Goal: Task Accomplishment & Management: Use online tool/utility

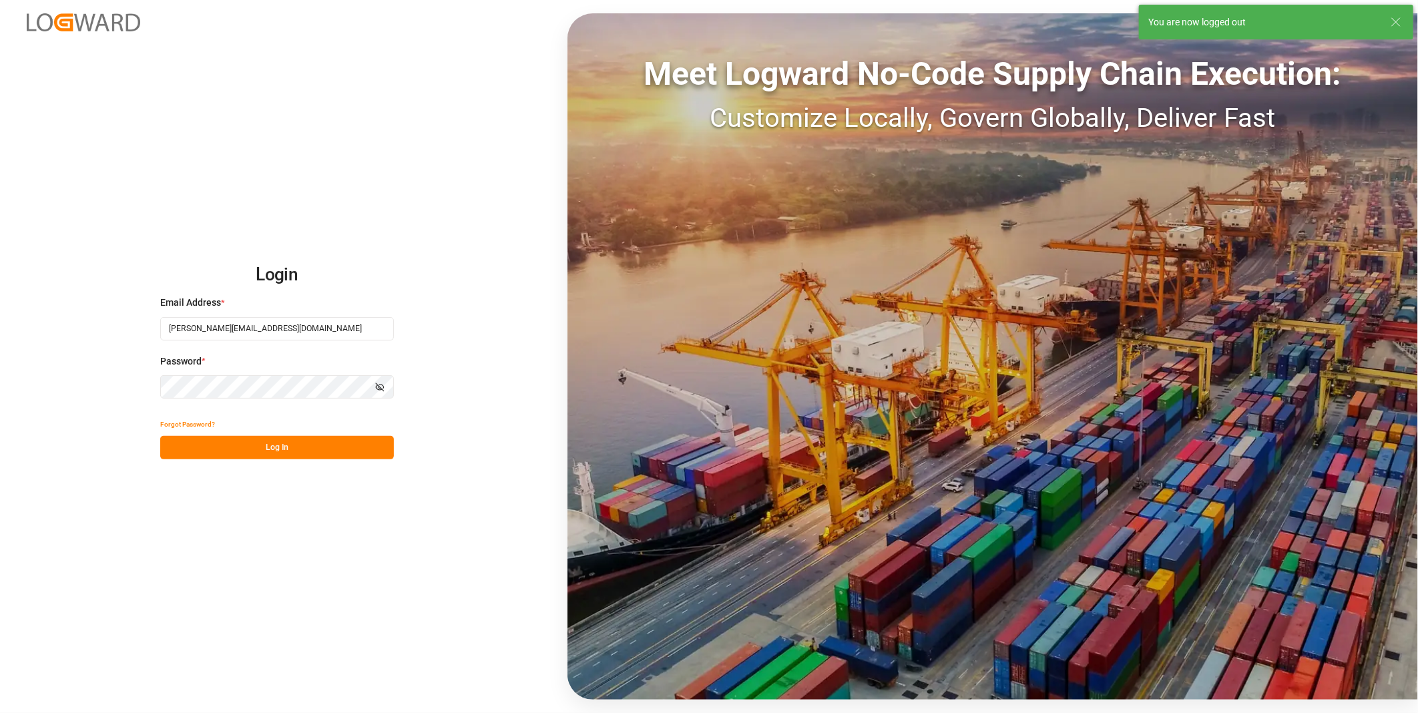
click at [362, 188] on div "Login Email Address * florian.hausmann@rhenus.com Password * Show password Forg…" at bounding box center [709, 356] width 1418 height 713
click at [289, 445] on button "Log In" at bounding box center [277, 447] width 234 height 23
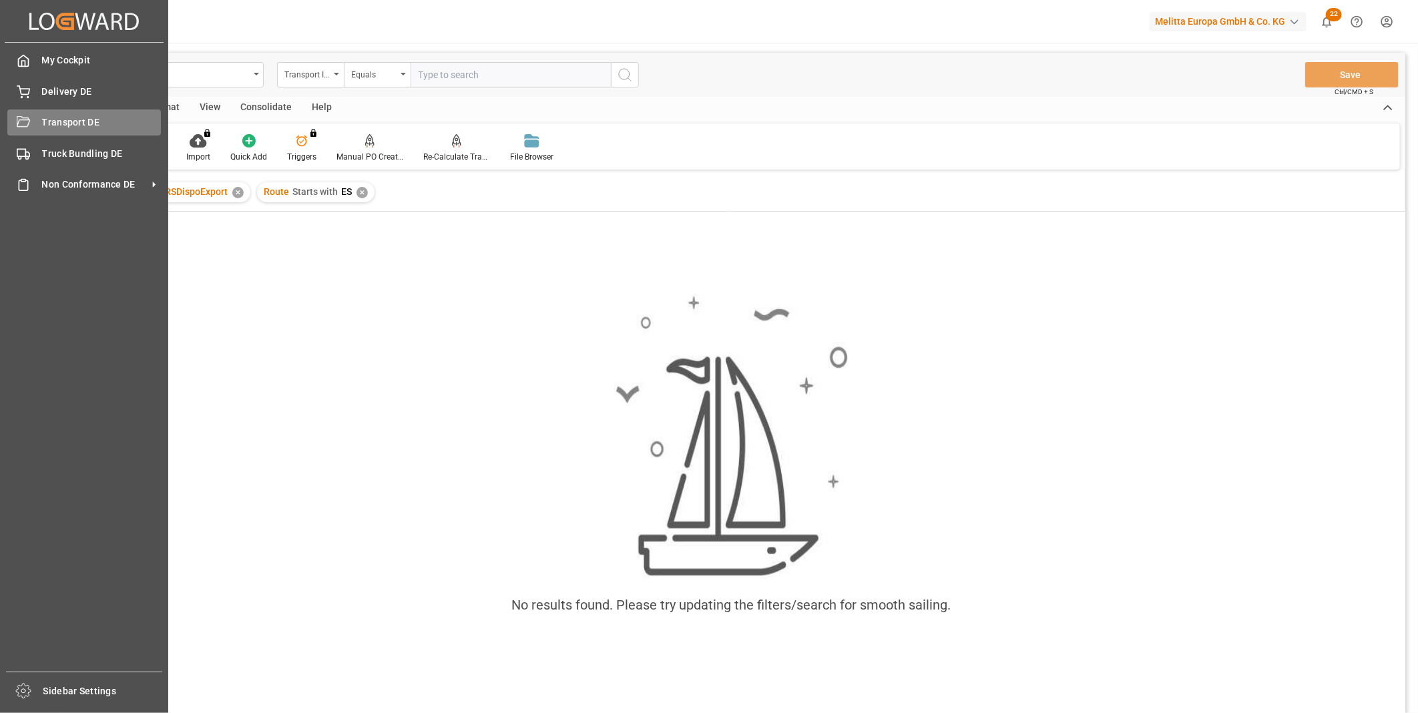
click at [41, 120] on div "Transport DE Transport DE" at bounding box center [84, 122] width 154 height 26
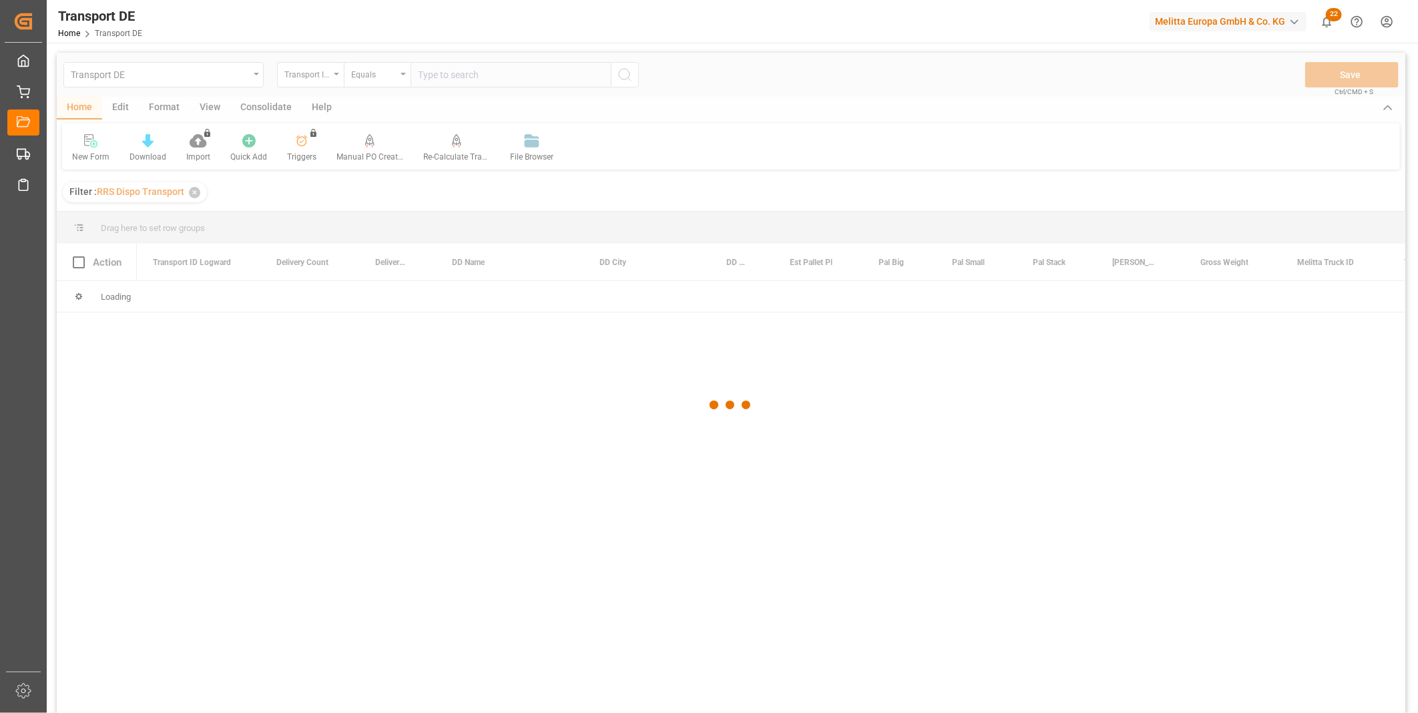
click at [283, 105] on div at bounding box center [731, 405] width 1348 height 705
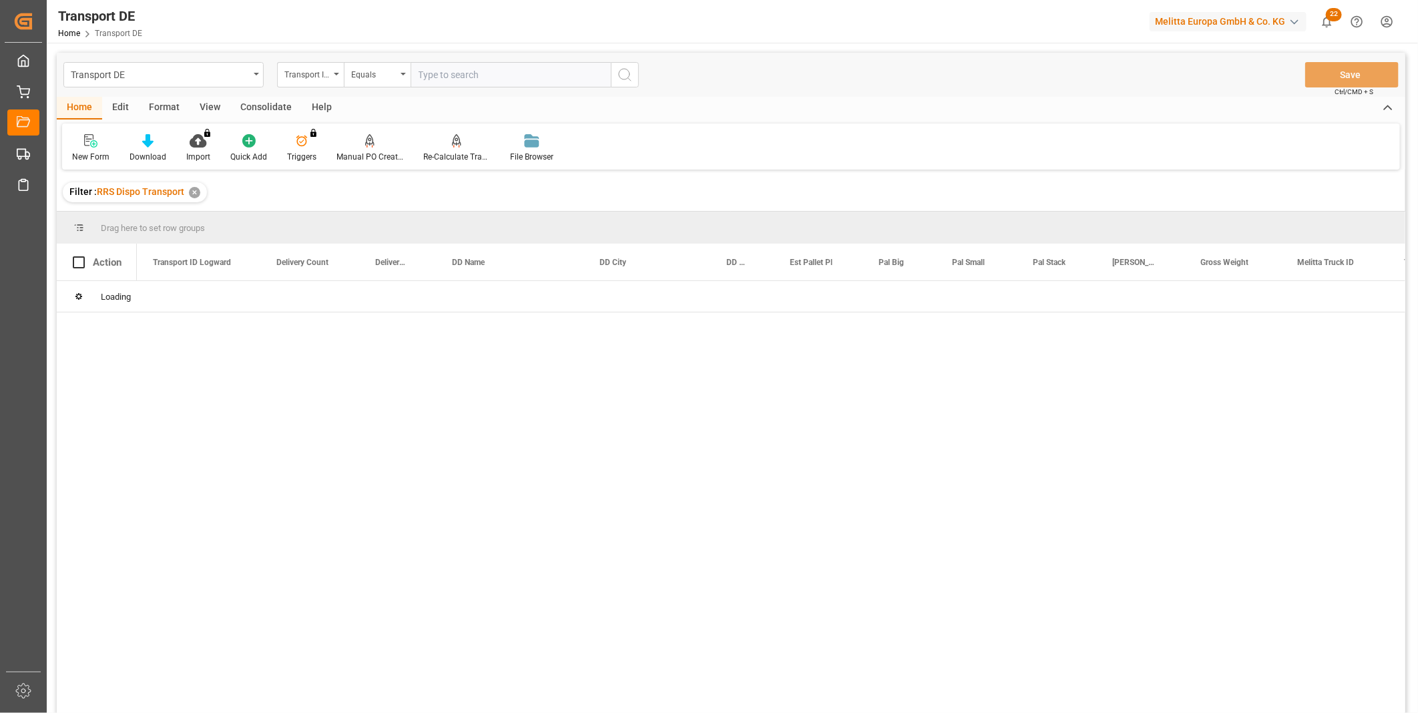
click at [246, 107] on div "Consolidate" at bounding box center [265, 108] width 71 height 23
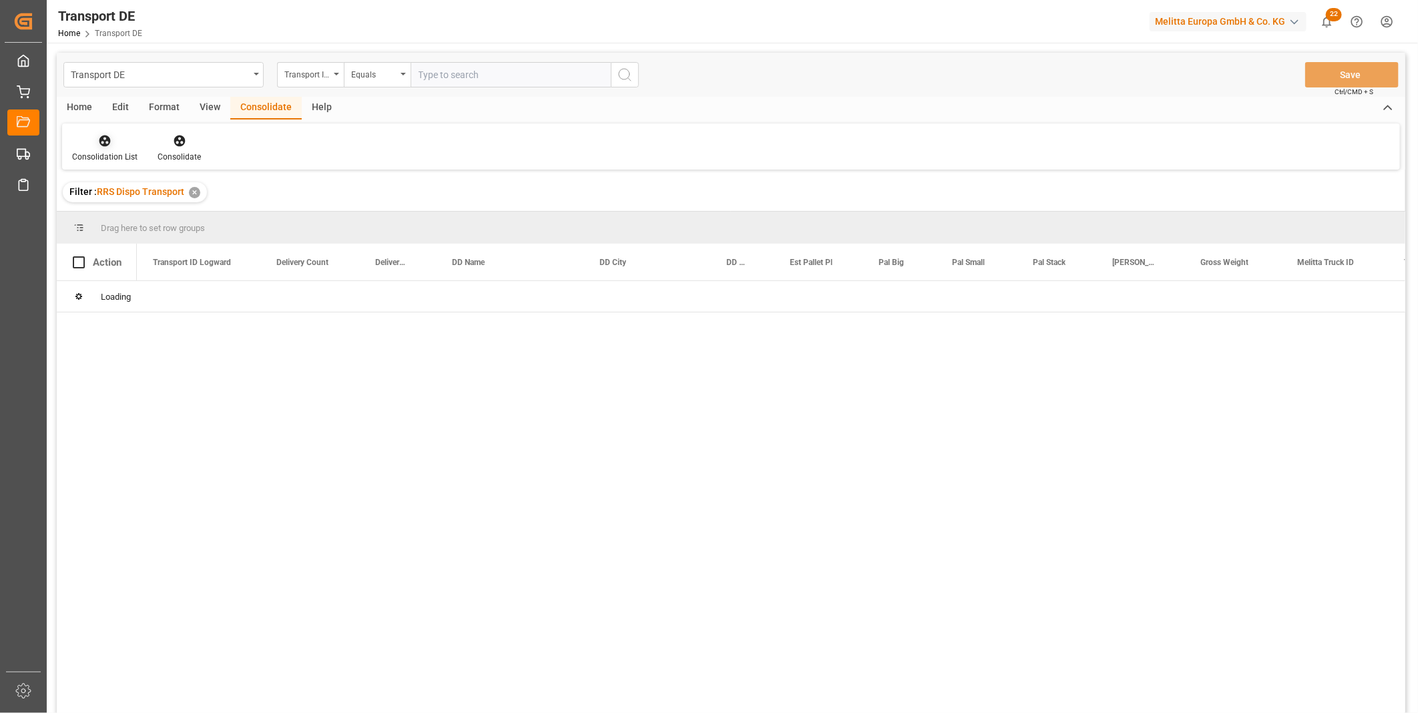
click at [117, 145] on div at bounding box center [104, 140] width 65 height 14
click at [164, 244] on div "Transport DE Transport ID Logward Equals Save Ctrl/CMD + S Home Edit Format Vie…" at bounding box center [731, 401] width 1348 height 696
click at [312, 77] on div "Transport DE Transport ID Logward Equals Save Ctrl/CMD + S Home Edit Format Vie…" at bounding box center [731, 401] width 1348 height 696
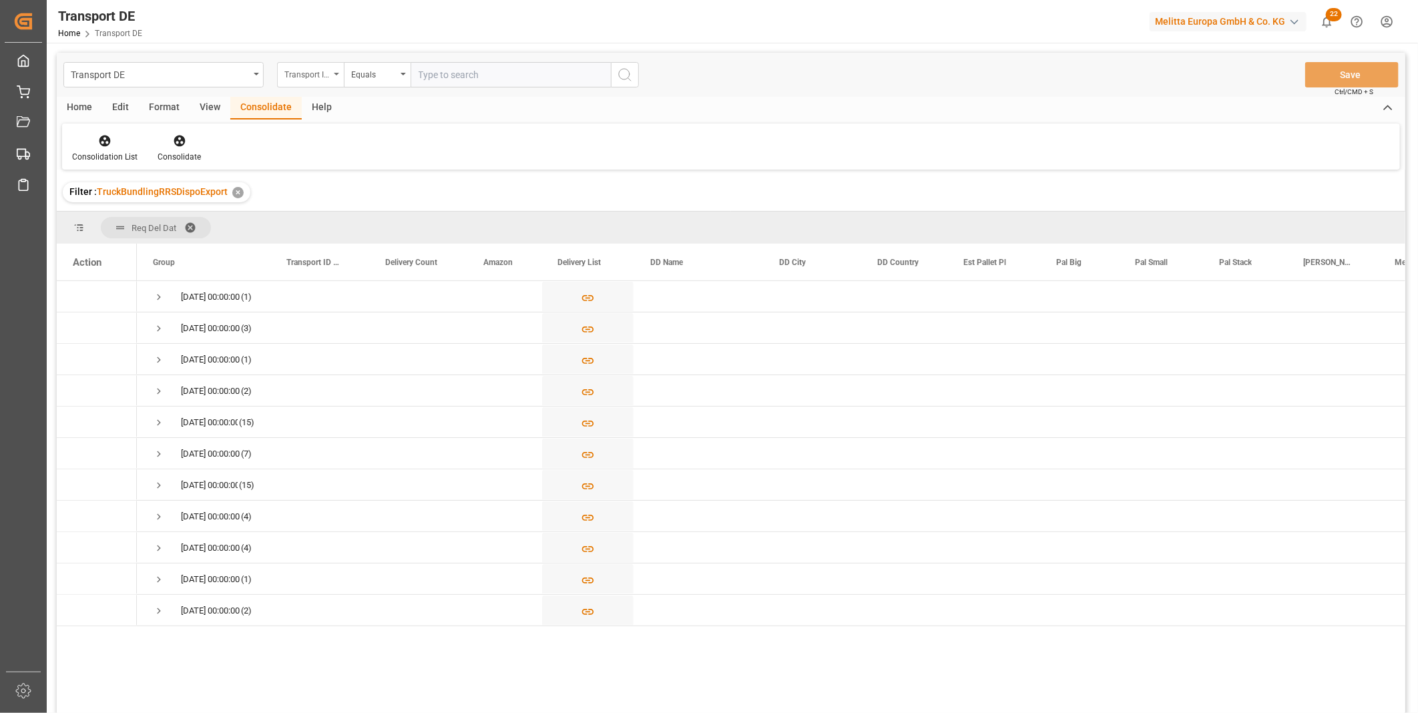
click at [312, 76] on div "Transport ID Logward" at bounding box center [306, 72] width 45 height 15
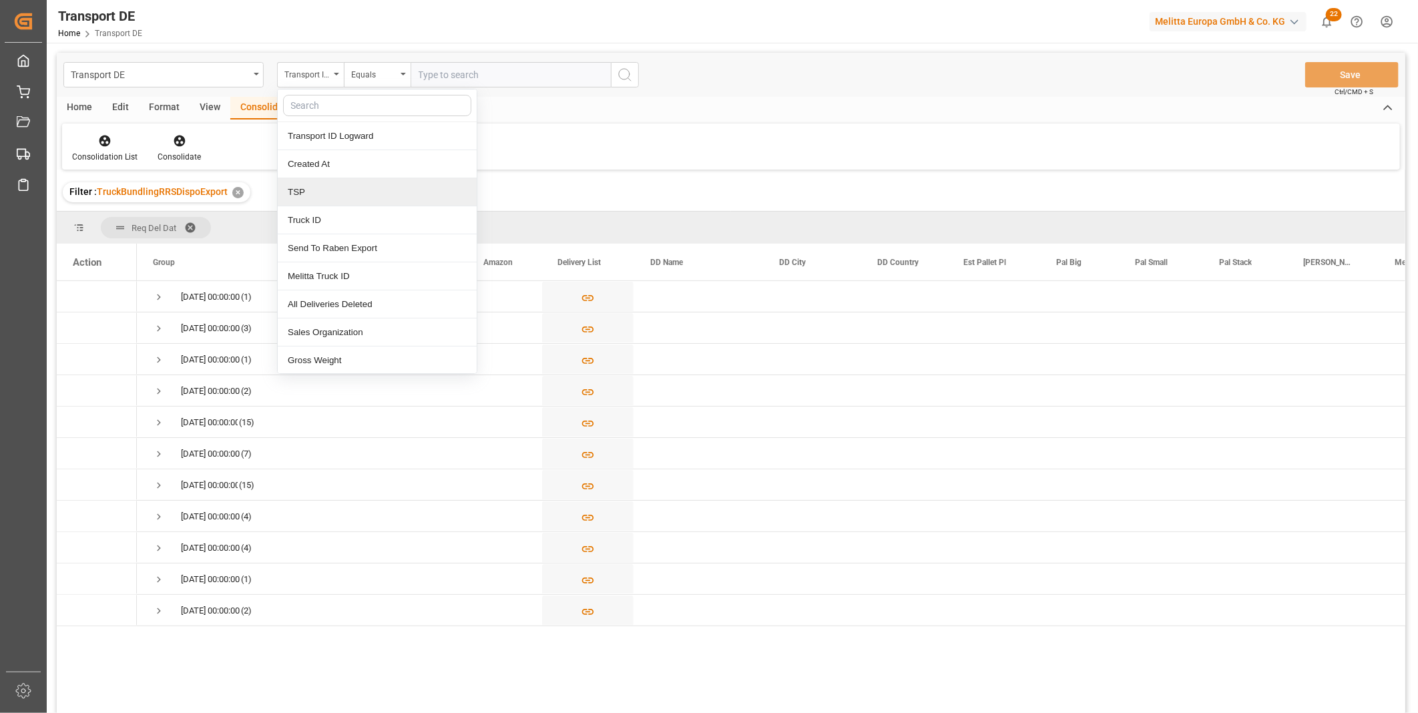
click at [314, 185] on div "TSP" at bounding box center [377, 192] width 199 height 28
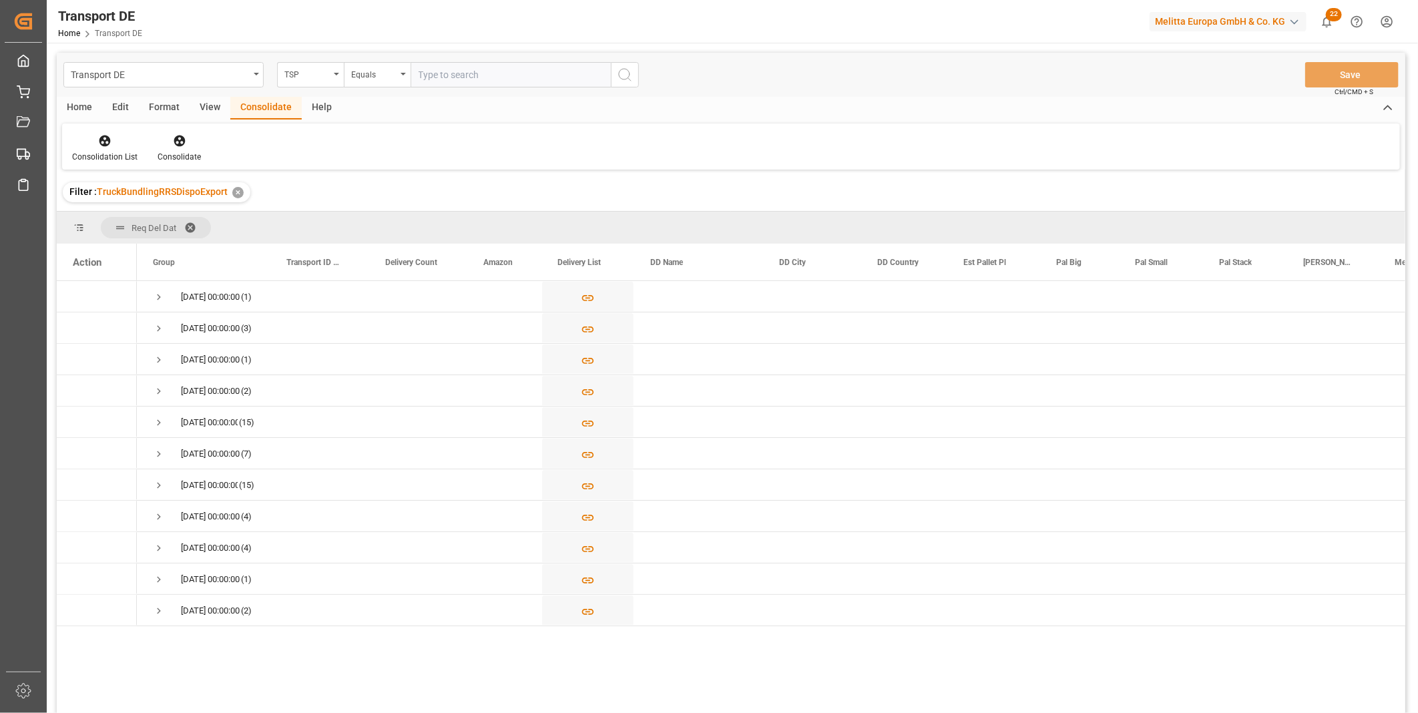
click at [385, 56] on div "Transport DE TSP Equals Save Ctrl/CMD + S" at bounding box center [731, 75] width 1348 height 44
click at [384, 70] on div "Equals" at bounding box center [373, 72] width 45 height 15
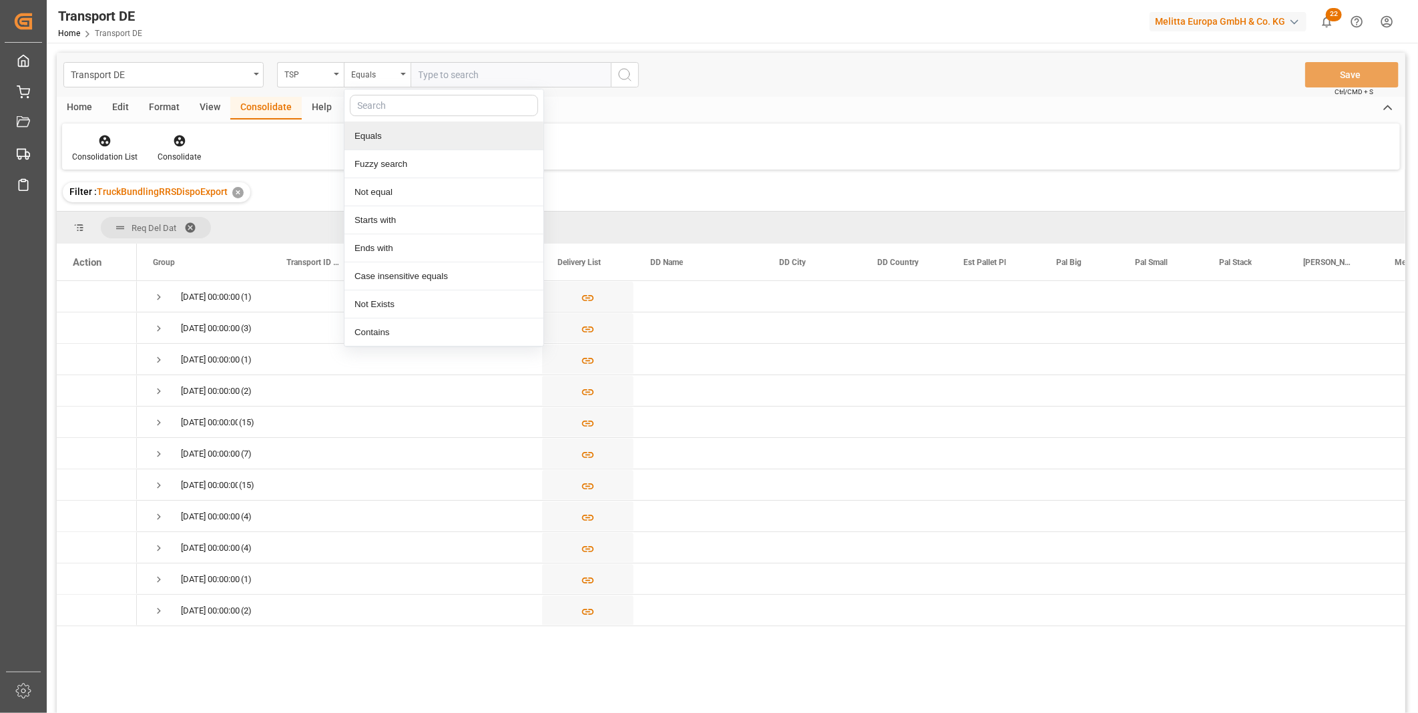
click at [427, 71] on input "text" at bounding box center [510, 74] width 200 height 25
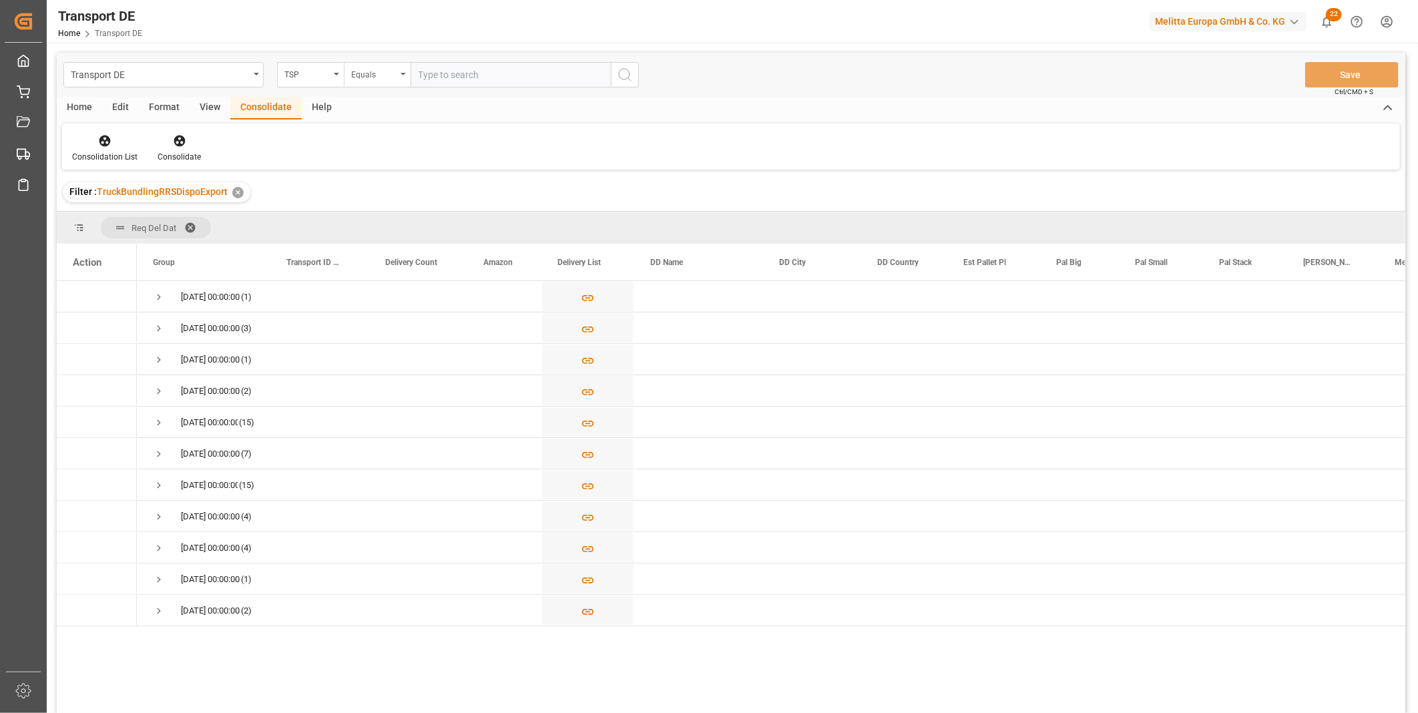
click at [394, 72] on div "Equals" at bounding box center [373, 72] width 45 height 15
click at [389, 220] on div "Starts with" at bounding box center [443, 220] width 199 height 28
type input "Van R"
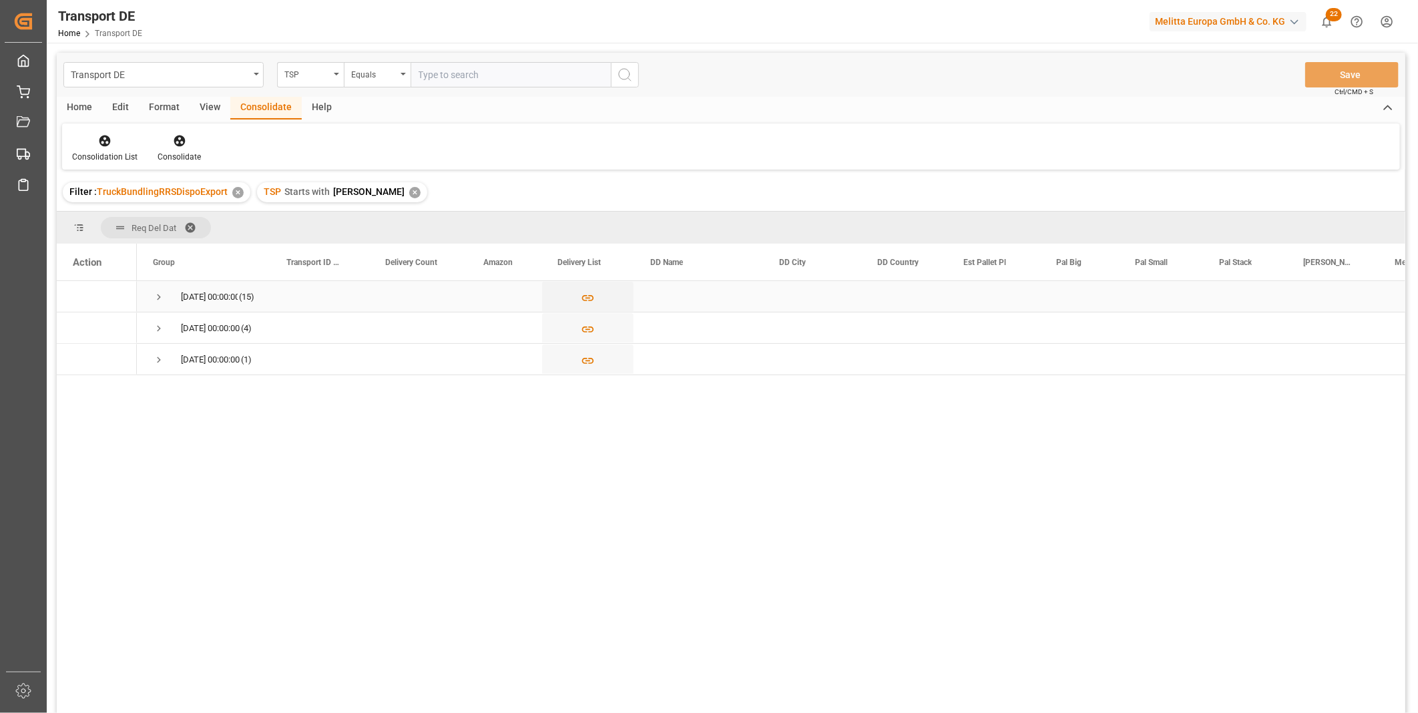
click at [158, 292] on span "Press SPACE to select this row." at bounding box center [159, 297] width 12 height 12
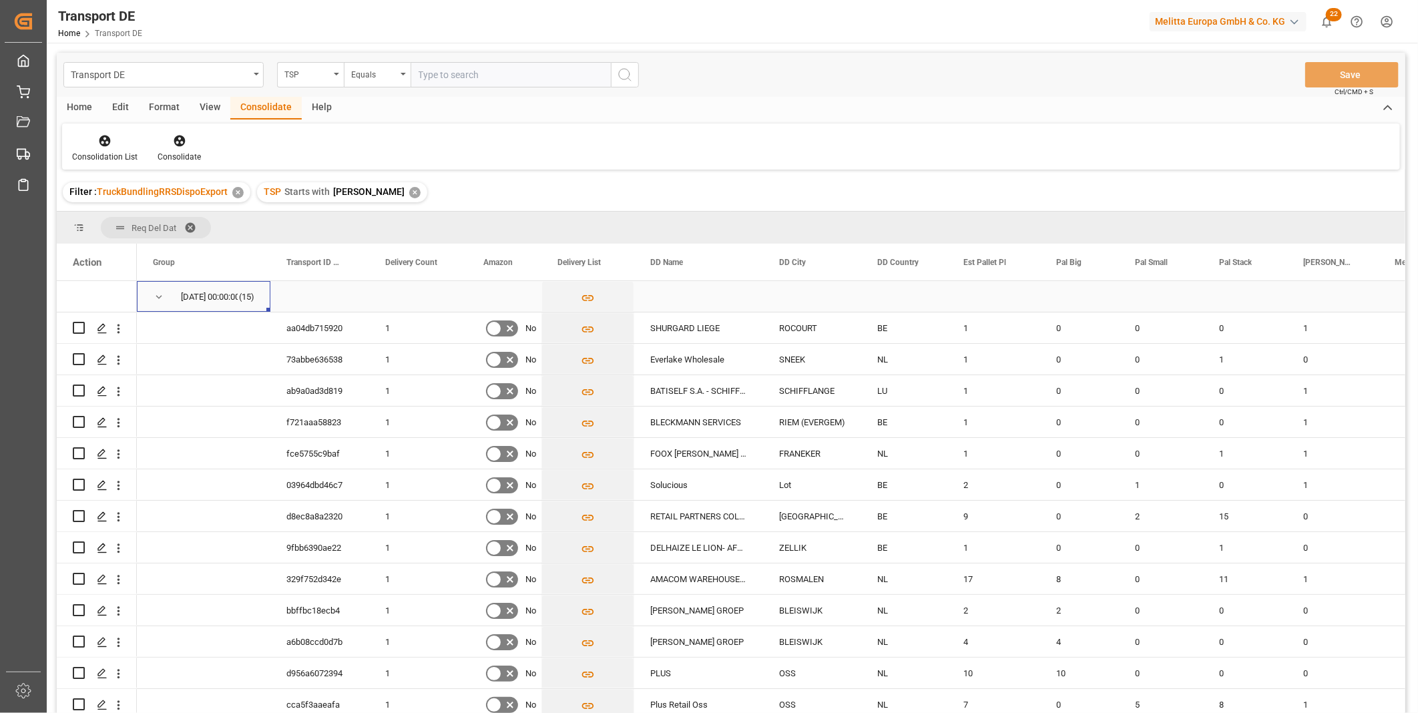
click at [158, 292] on span "Press SPACE to select this row." at bounding box center [159, 297] width 12 height 12
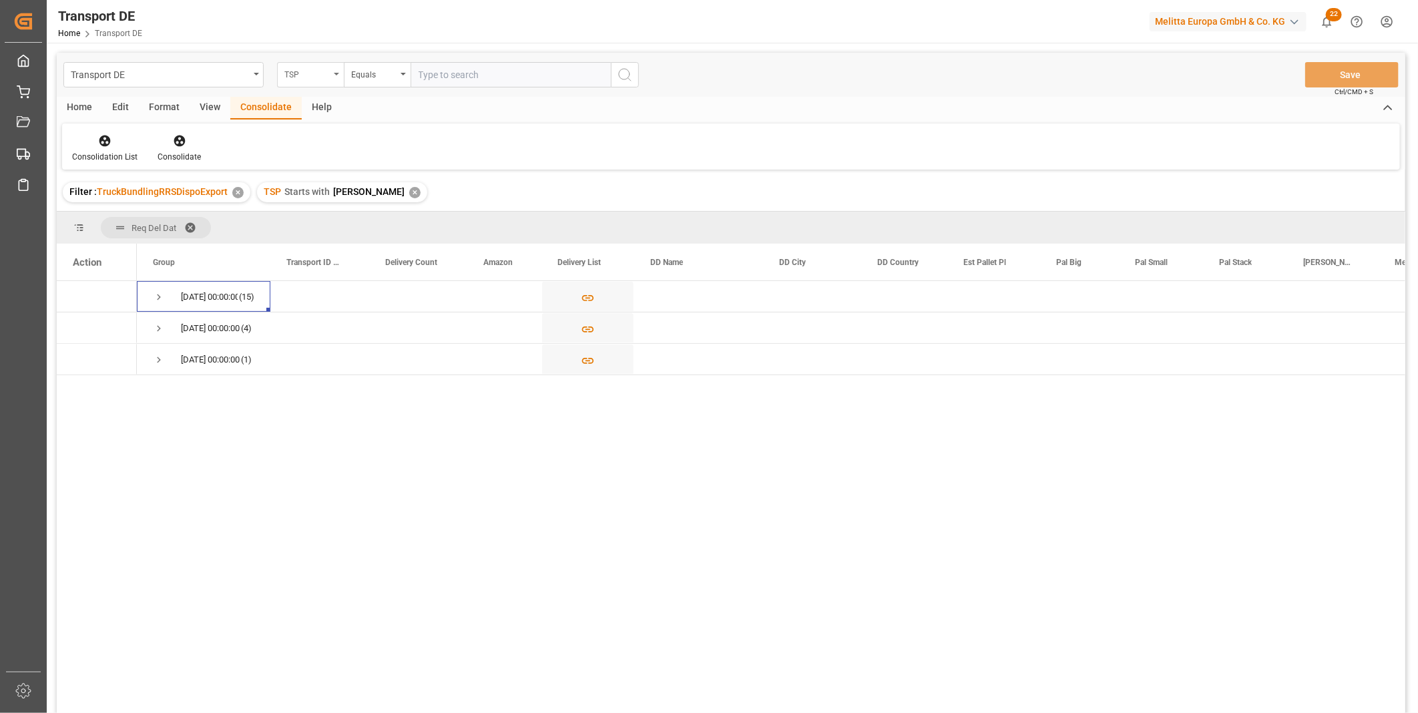
click at [334, 71] on div "TSP" at bounding box center [310, 74] width 67 height 25
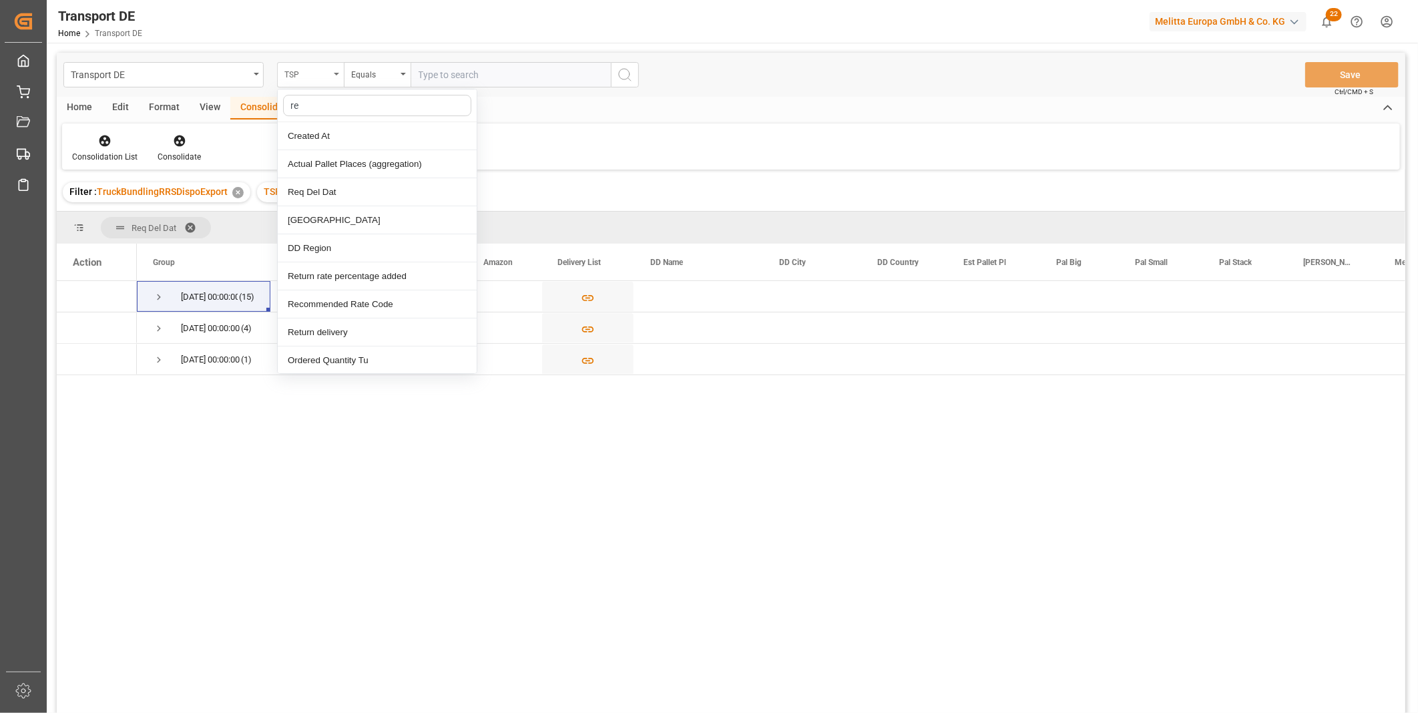
type input "req"
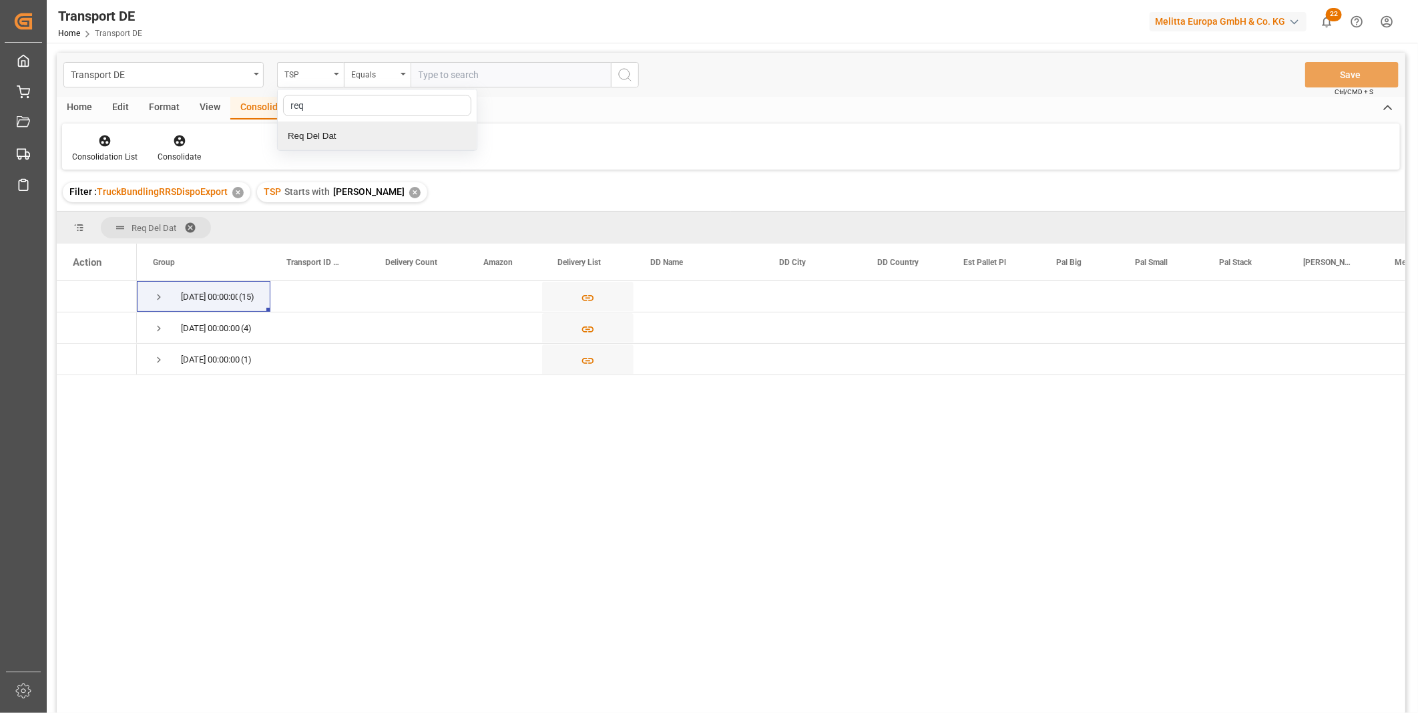
click at [332, 133] on div "Req Del Dat" at bounding box center [377, 136] width 199 height 28
click at [435, 73] on input "text" at bounding box center [510, 74] width 200 height 25
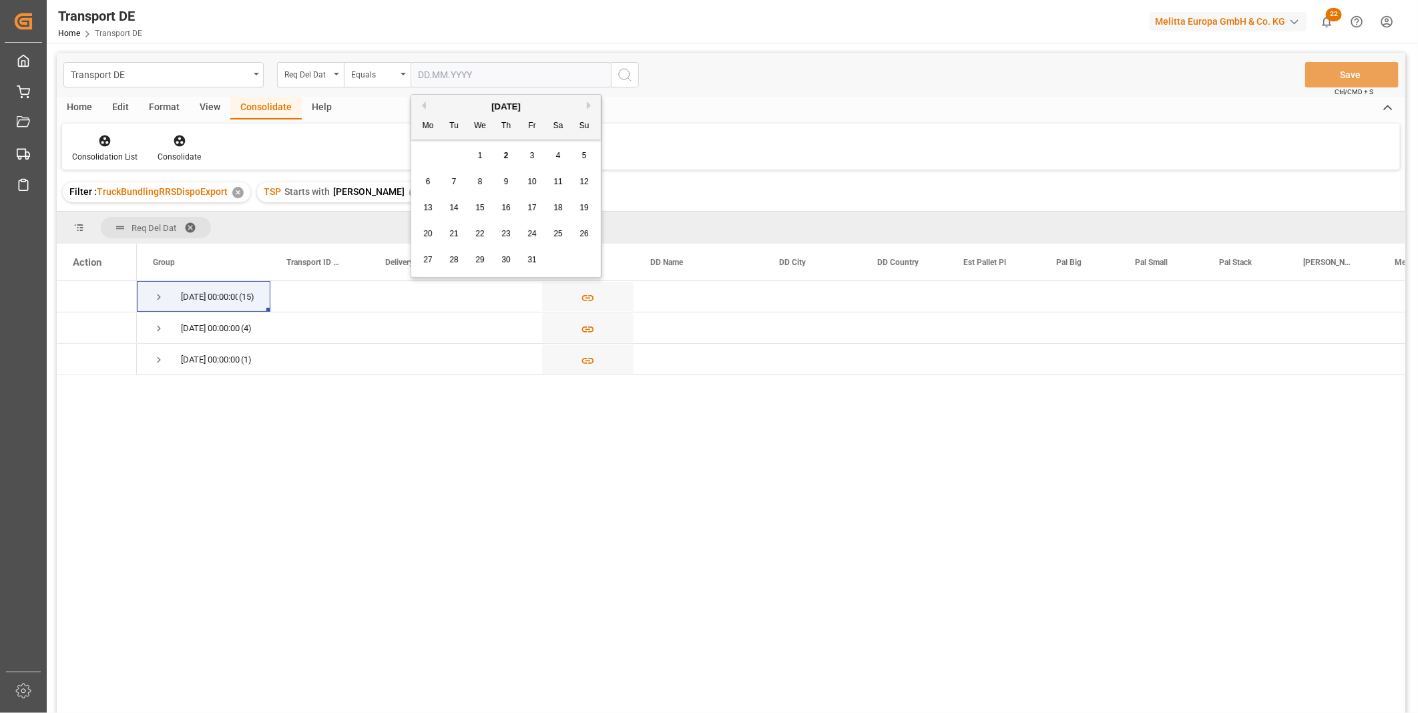
click at [458, 183] on div "7" at bounding box center [454, 182] width 17 height 16
type input "[DATE]"
click at [623, 80] on icon "search button" at bounding box center [625, 75] width 16 height 16
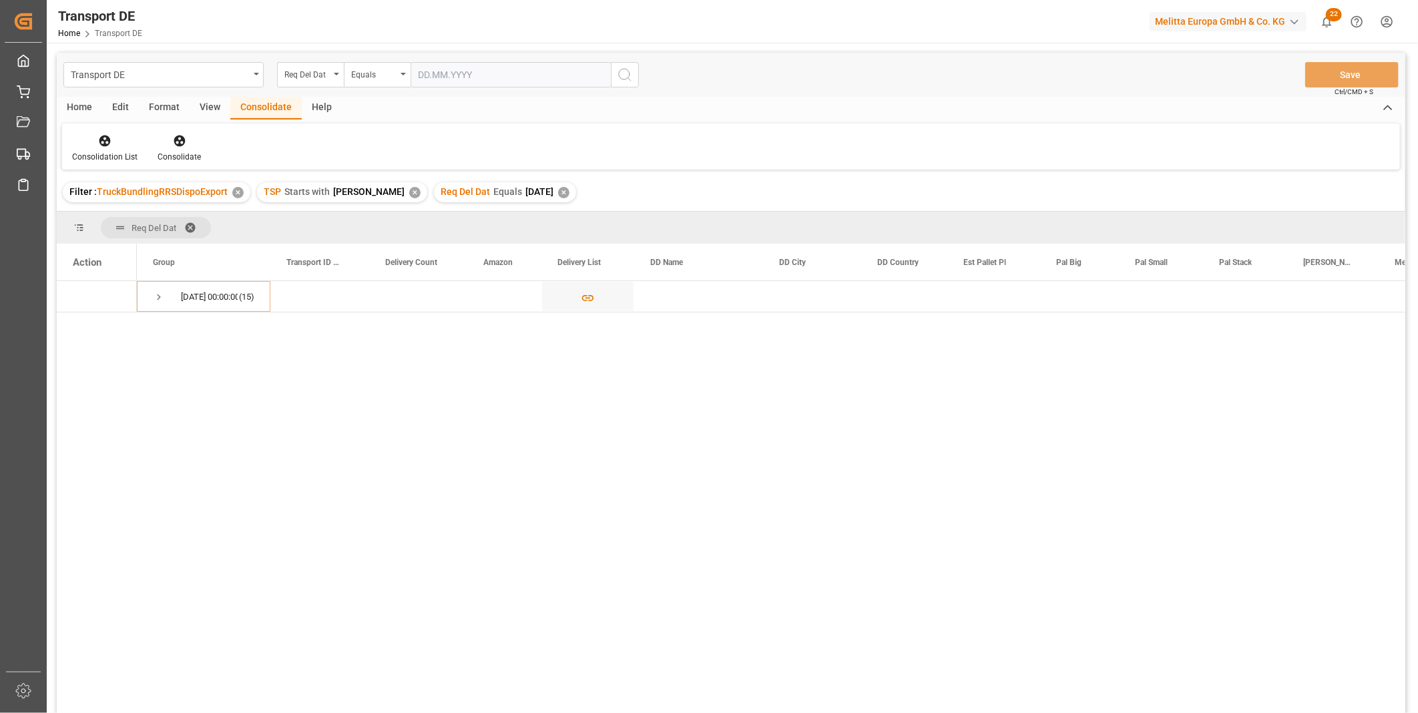
click at [77, 102] on div "Home" at bounding box center [79, 108] width 45 height 23
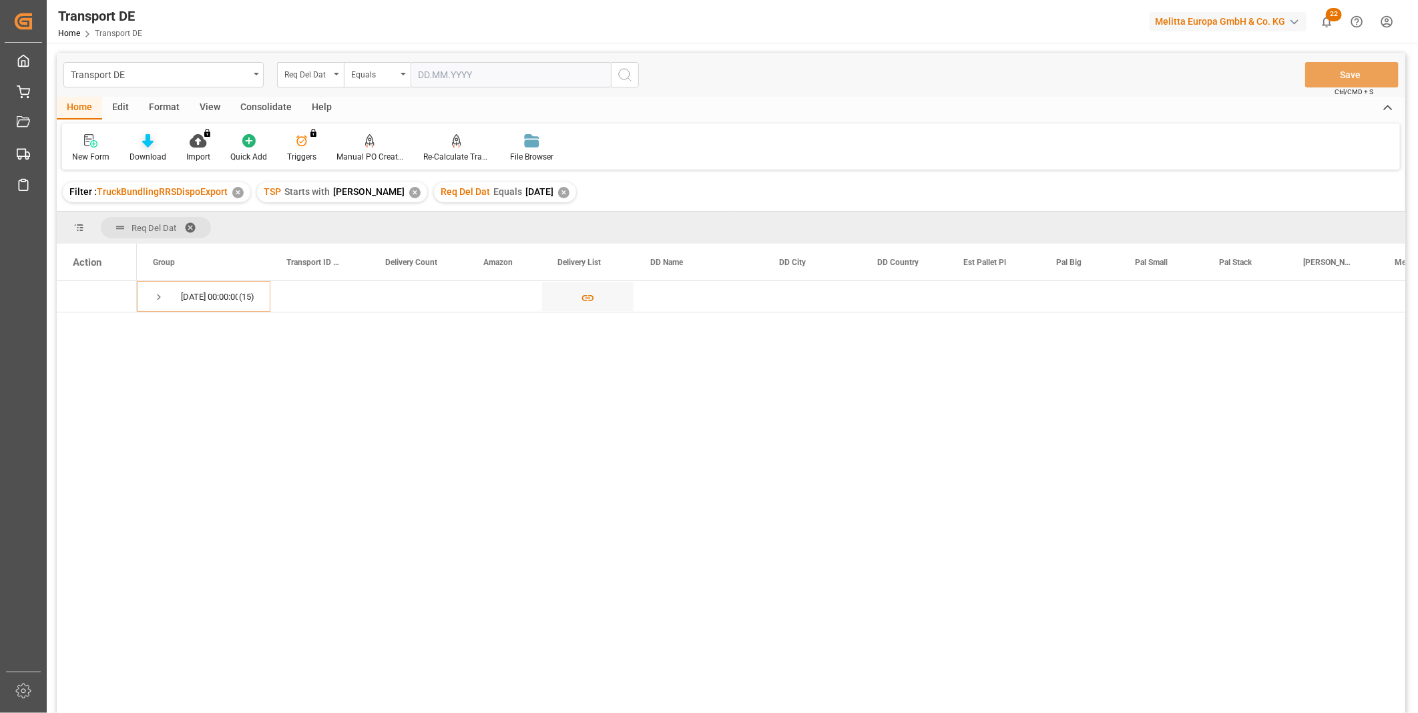
click at [144, 144] on icon at bounding box center [147, 140] width 11 height 13
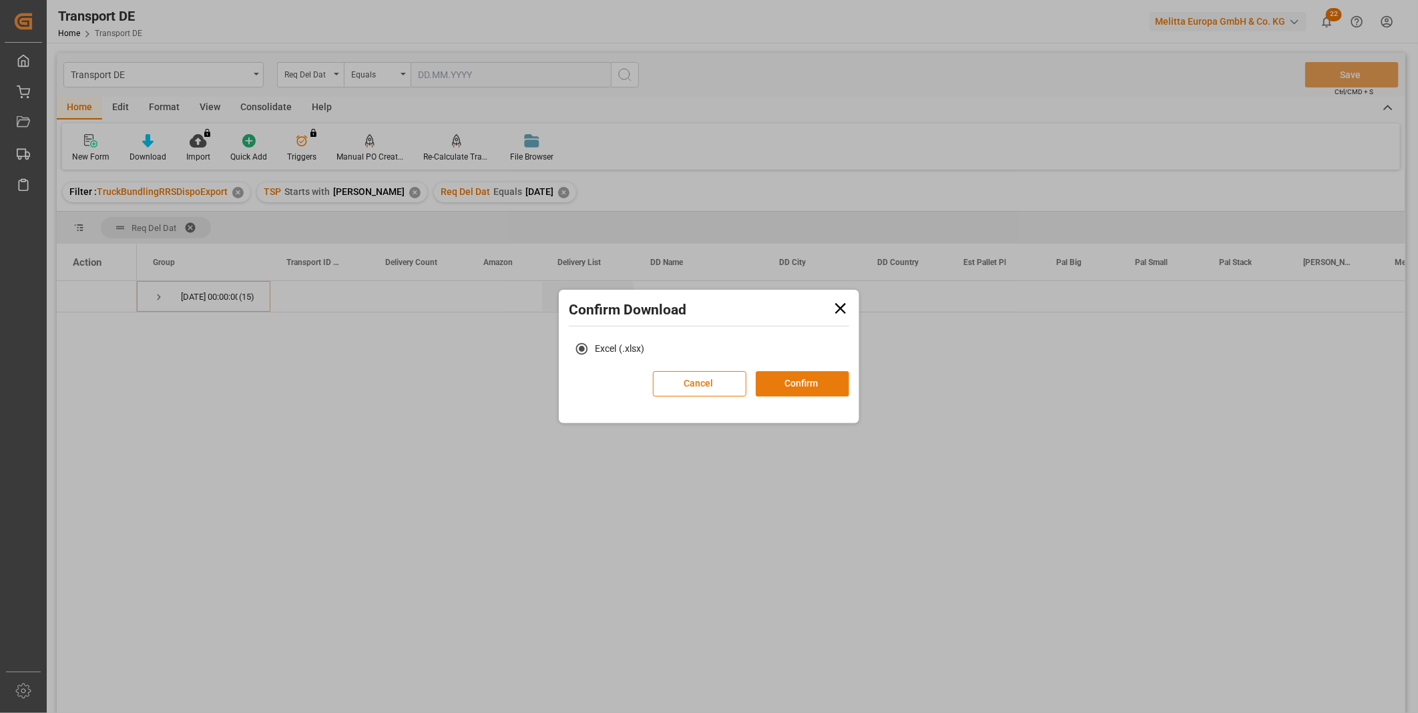
click at [776, 382] on button "Confirm" at bounding box center [802, 383] width 93 height 25
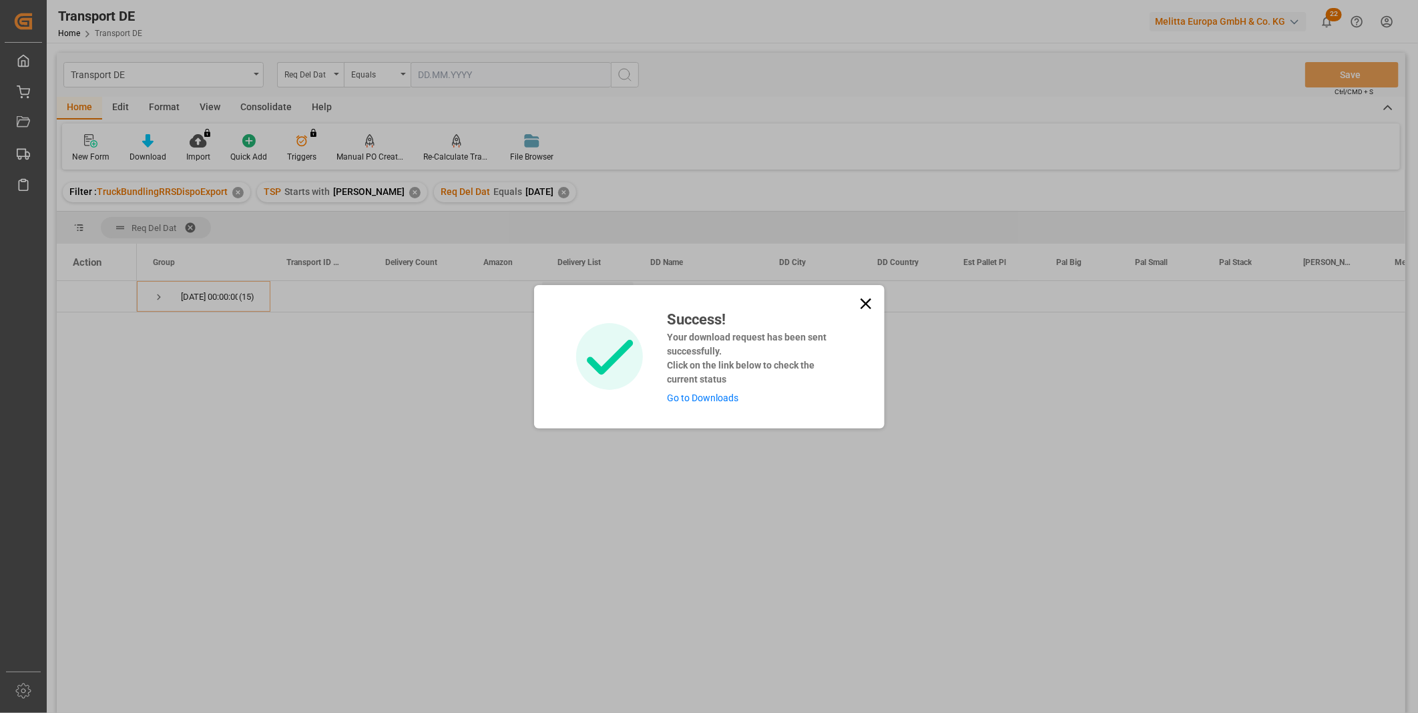
click at [861, 302] on icon at bounding box center [865, 303] width 19 height 19
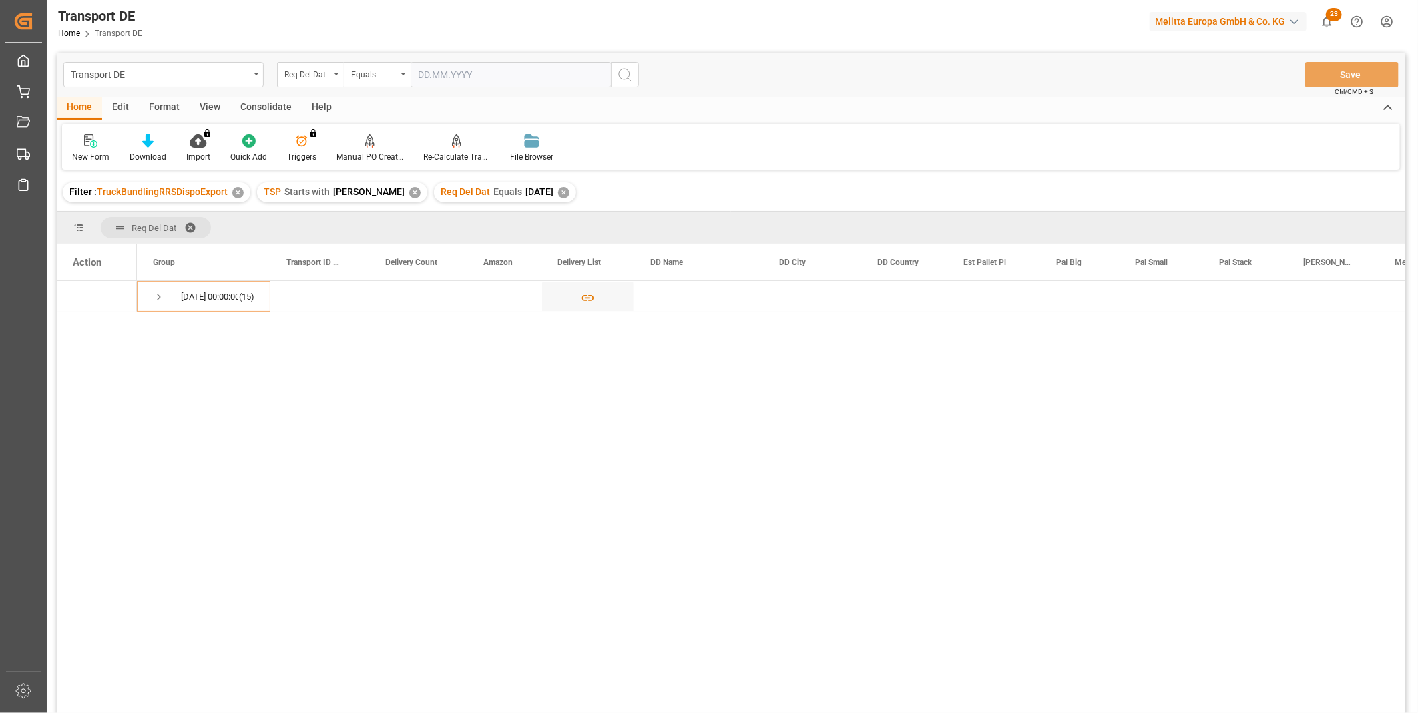
click at [272, 97] on div "Consolidate" at bounding box center [265, 108] width 71 height 23
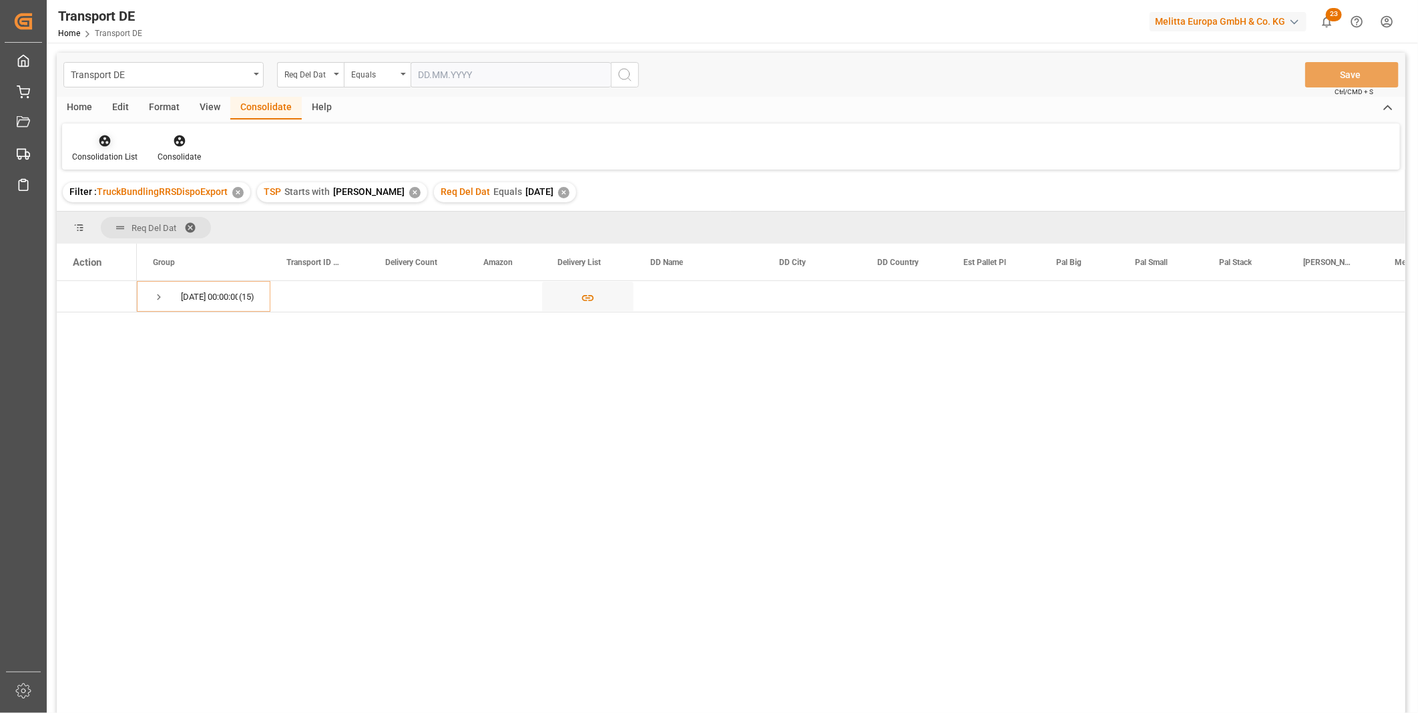
click at [99, 147] on icon at bounding box center [104, 140] width 13 height 13
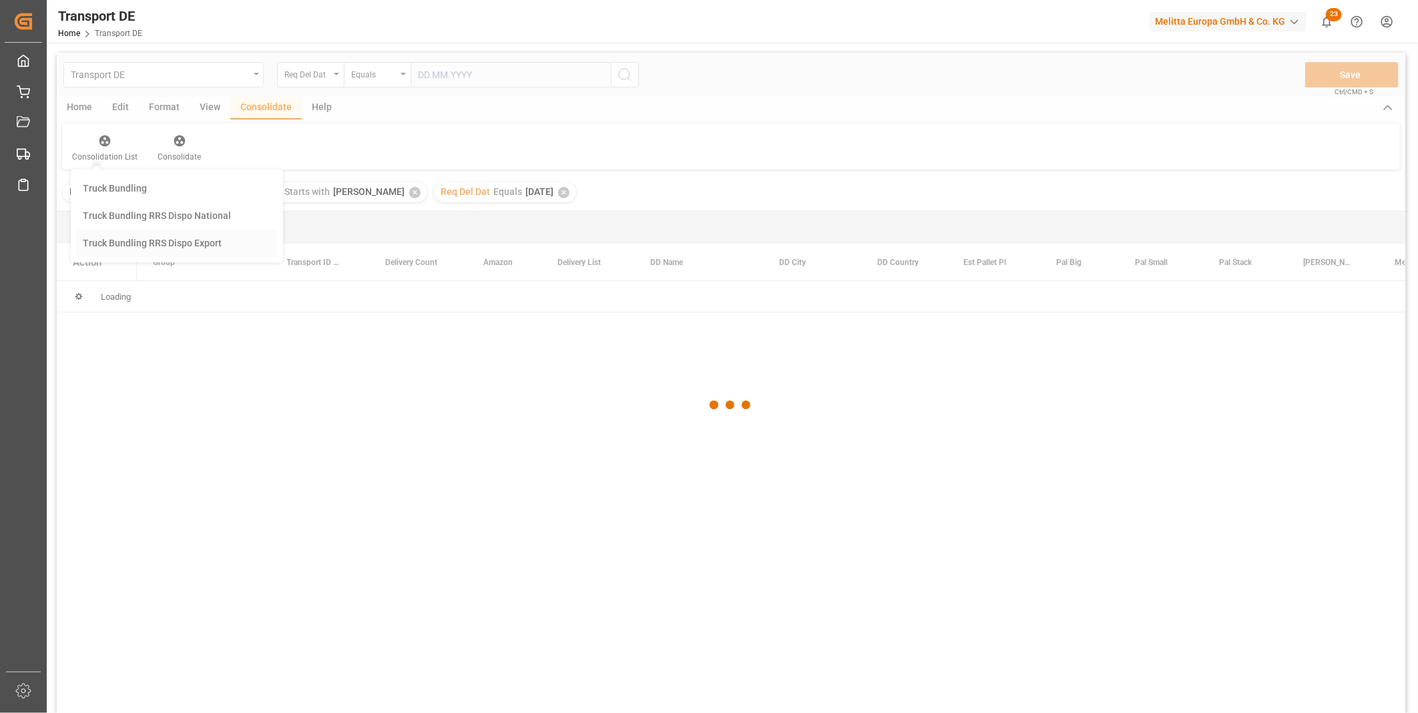
click at [152, 252] on div "Transport DE Req Del Dat Equals Save Ctrl/CMD + S Home Edit Format View Consoli…" at bounding box center [731, 401] width 1348 height 696
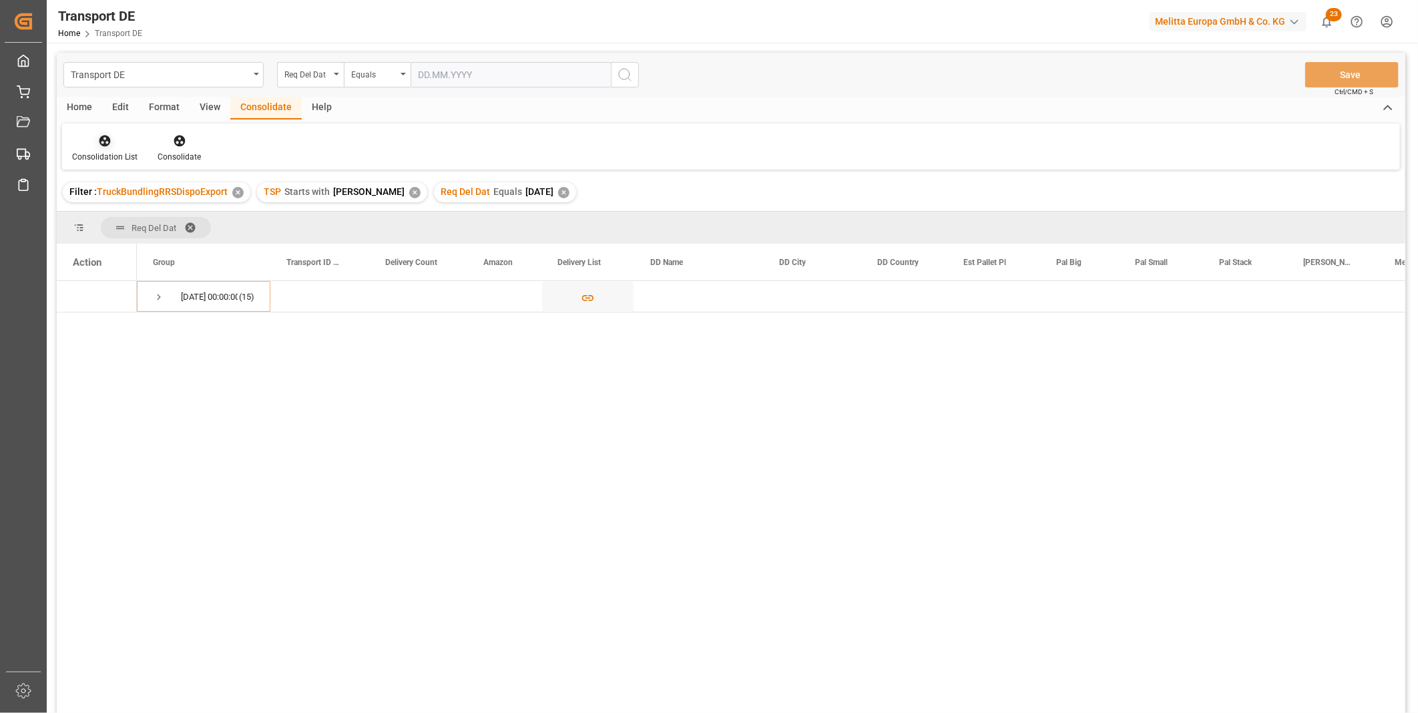
click at [115, 151] on div "Consolidation List" at bounding box center [104, 157] width 65 height 12
click at [465, 128] on div "Consolidation List Truck Bundling Truck Bundling RRS Dispo National Truck Bundl…" at bounding box center [731, 146] width 1338 height 46
click at [558, 190] on div "✕" at bounding box center [563, 192] width 11 height 11
click at [152, 324] on div "08.10.2025 00:00:00 (4)" at bounding box center [203, 327] width 133 height 31
click at [154, 324] on span "Press SPACE to select this row." at bounding box center [159, 328] width 12 height 12
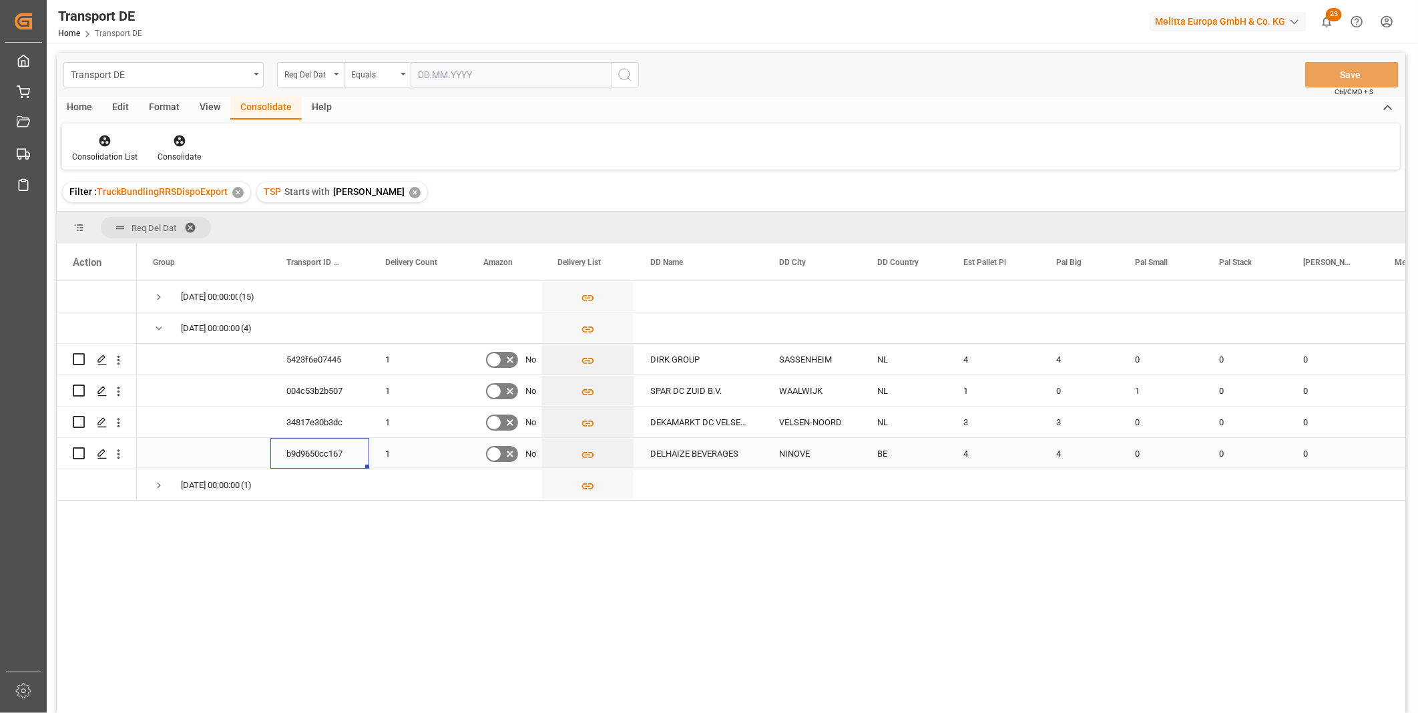
click at [290, 455] on div "b9d9650cc167" at bounding box center [319, 453] width 99 height 31
click at [98, 454] on polygon "Press SPACE to select this row." at bounding box center [101, 452] width 7 height 7
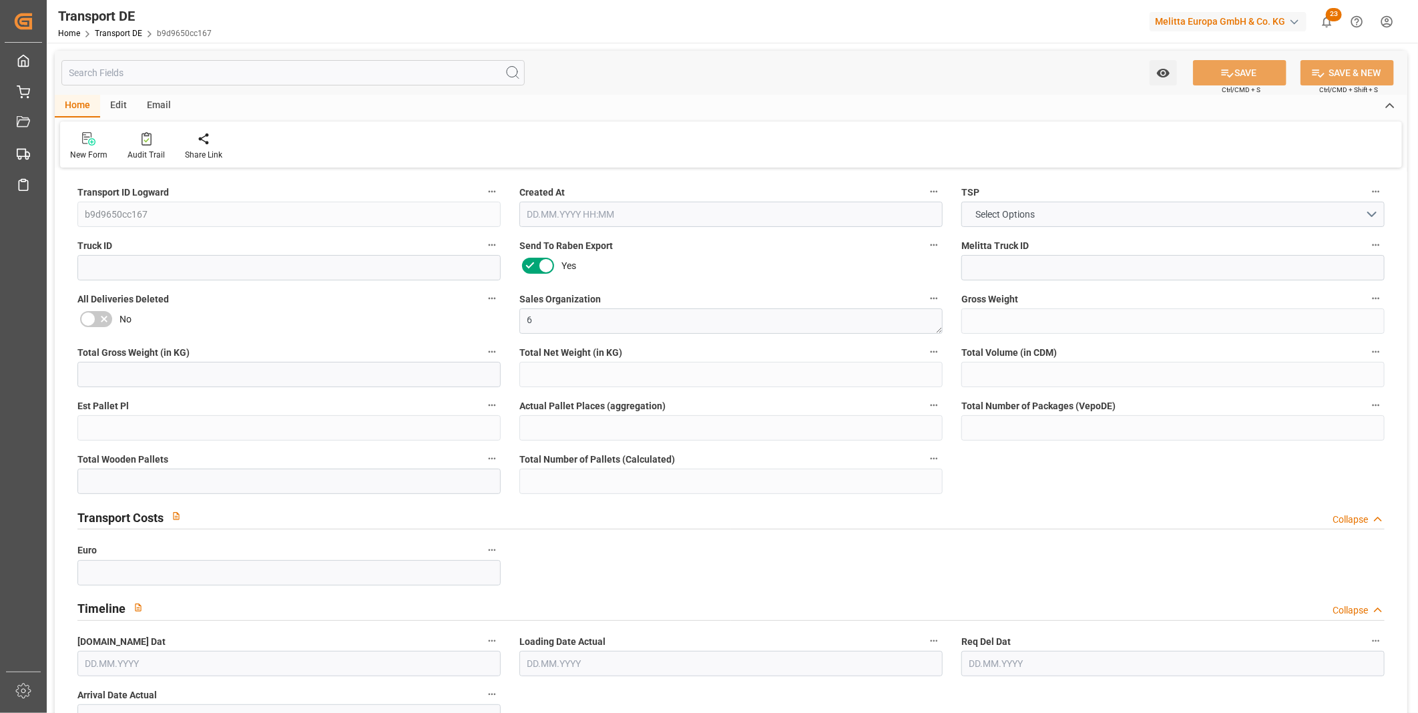
type input "1188"
type input "1084.032"
type input "855.36"
type input "6572.16"
type input "4"
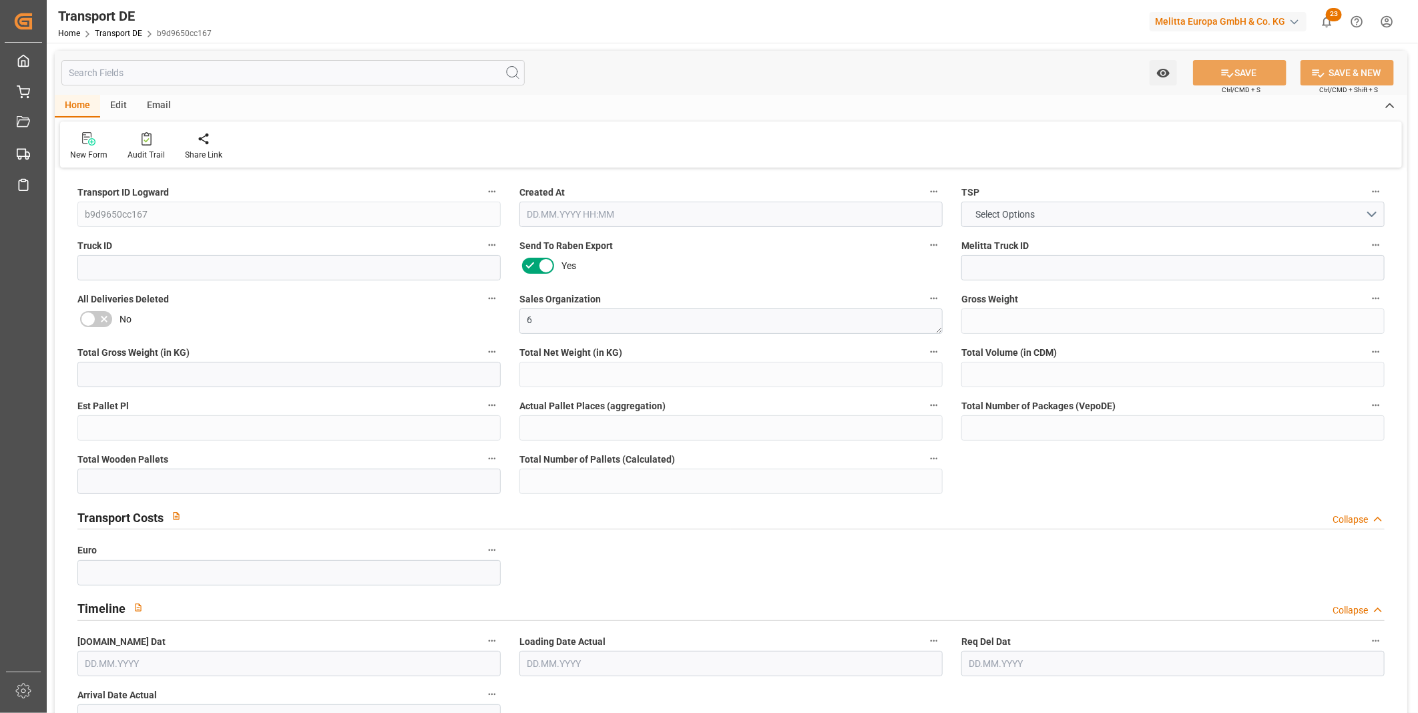
type input "0"
type input "4"
type input "0"
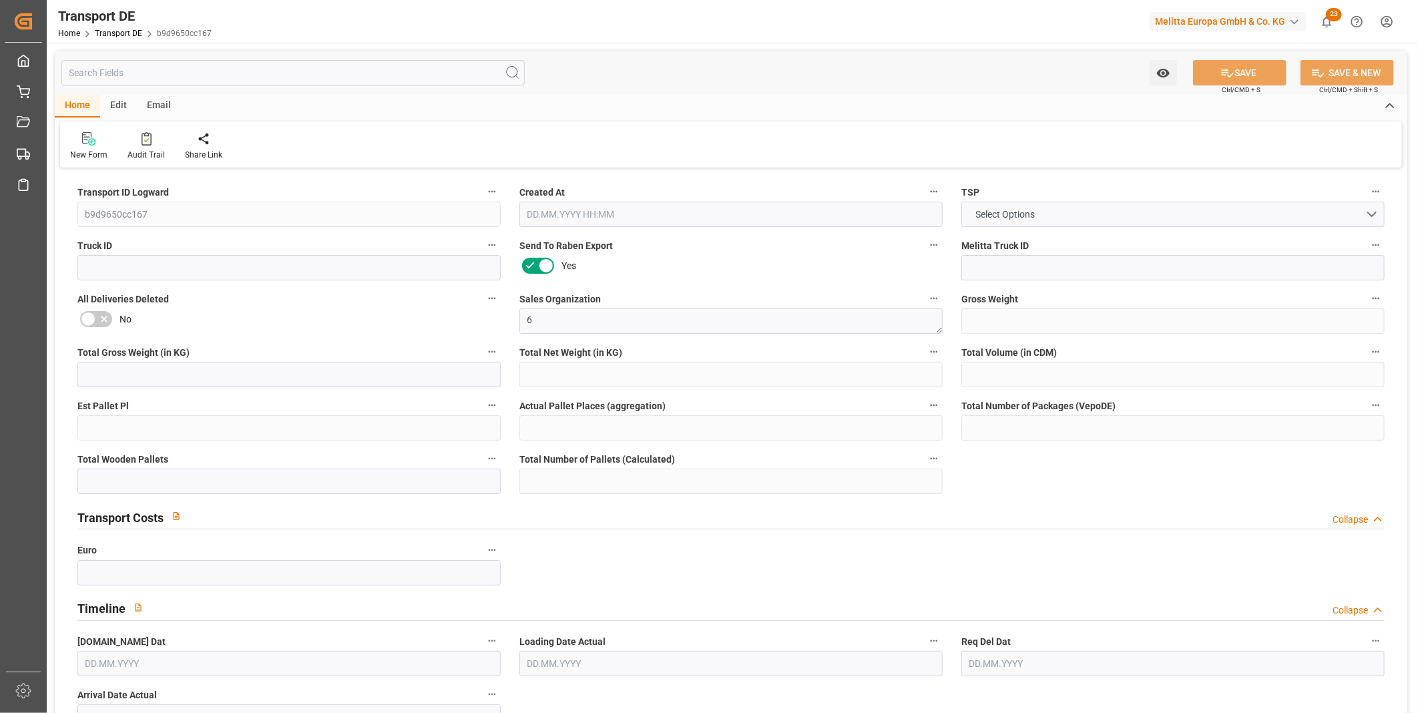
type input "94"
type input "0"
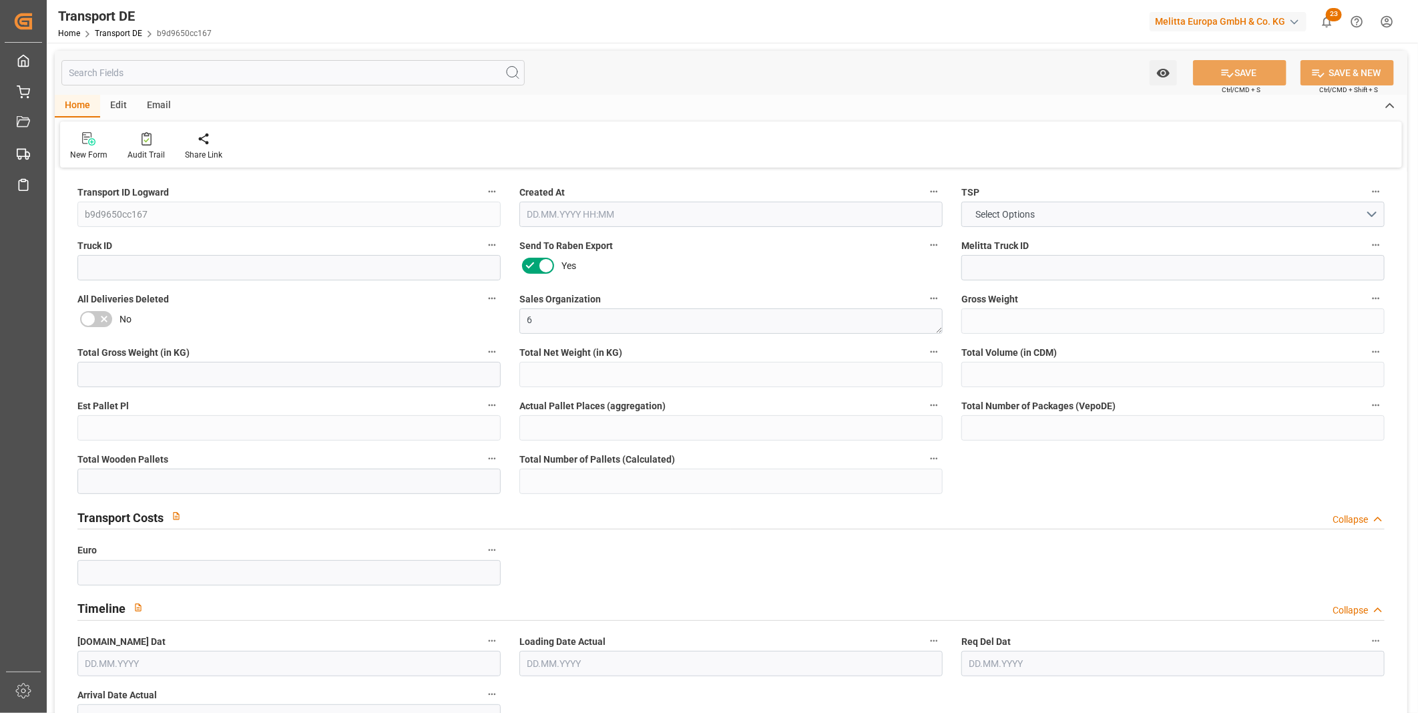
type input "0"
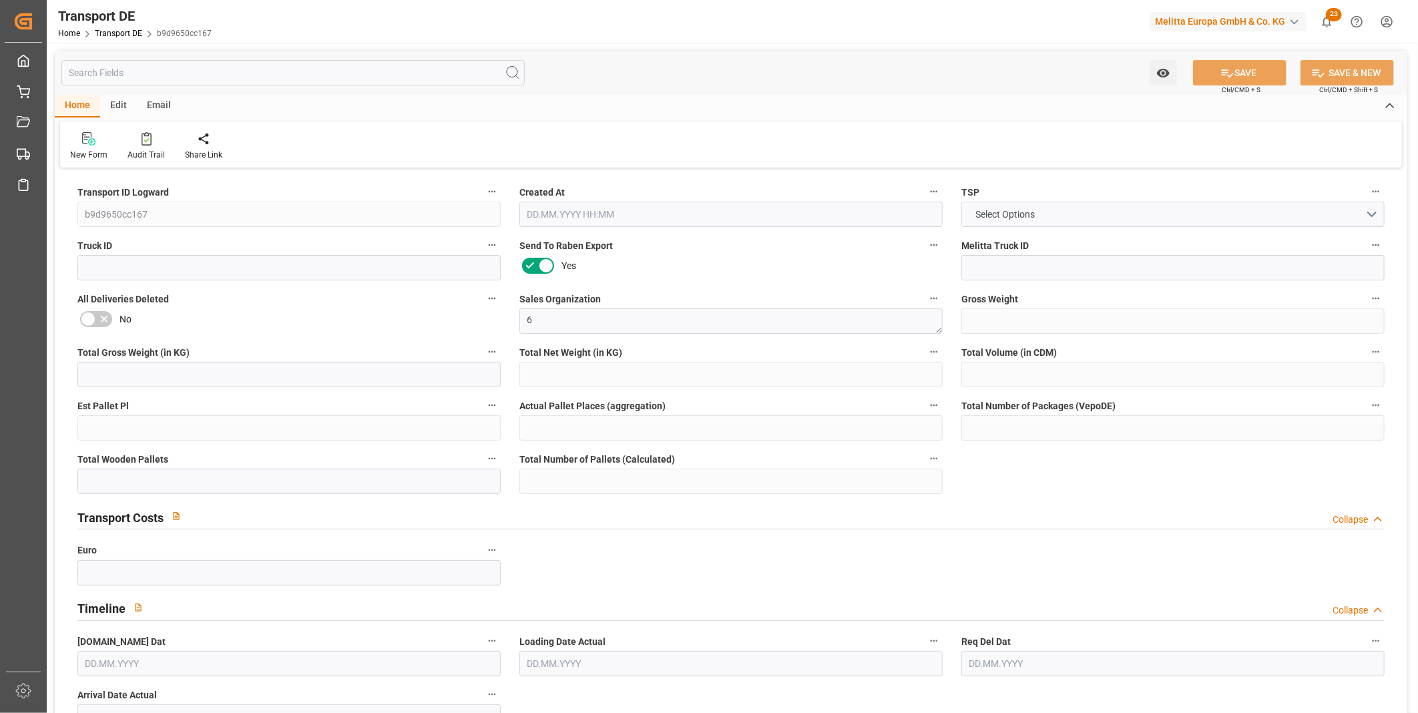
type input "0"
type input "4"
type input "0"
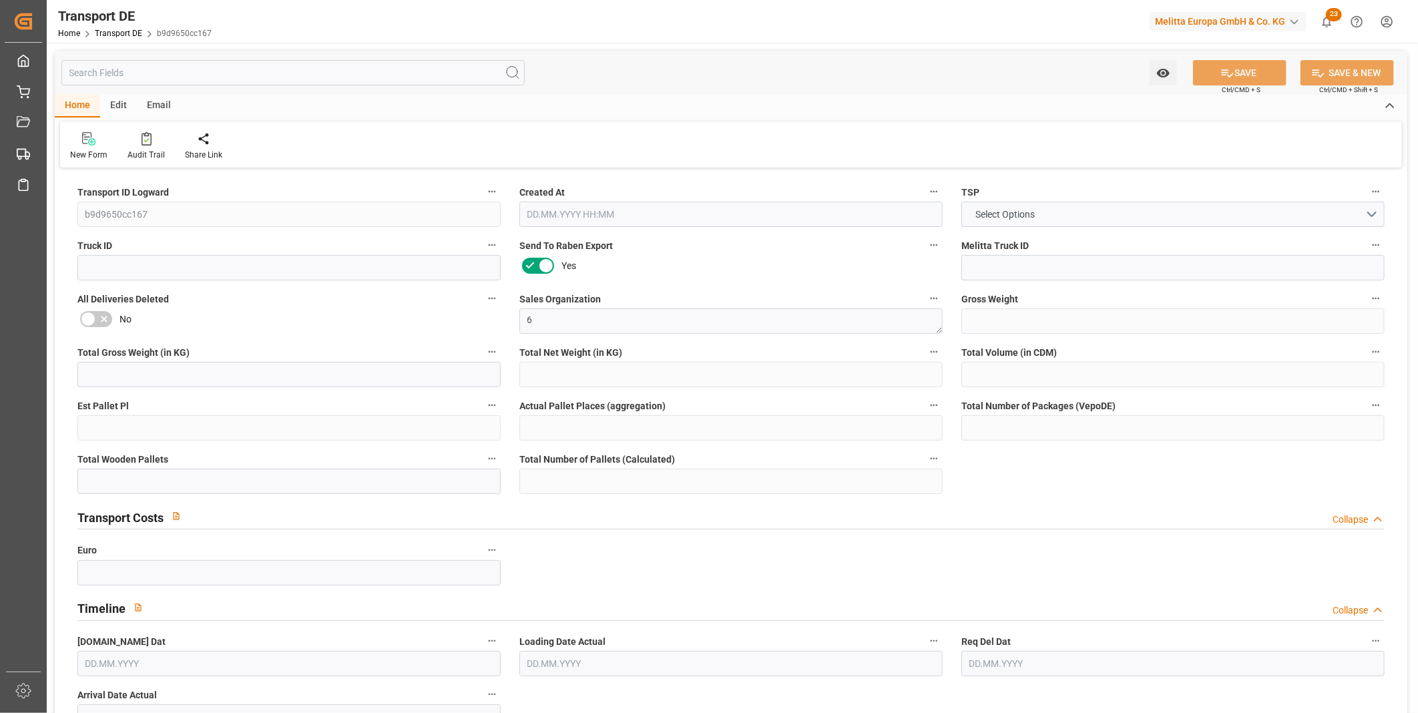
type input "0"
type input "1"
type input "0"
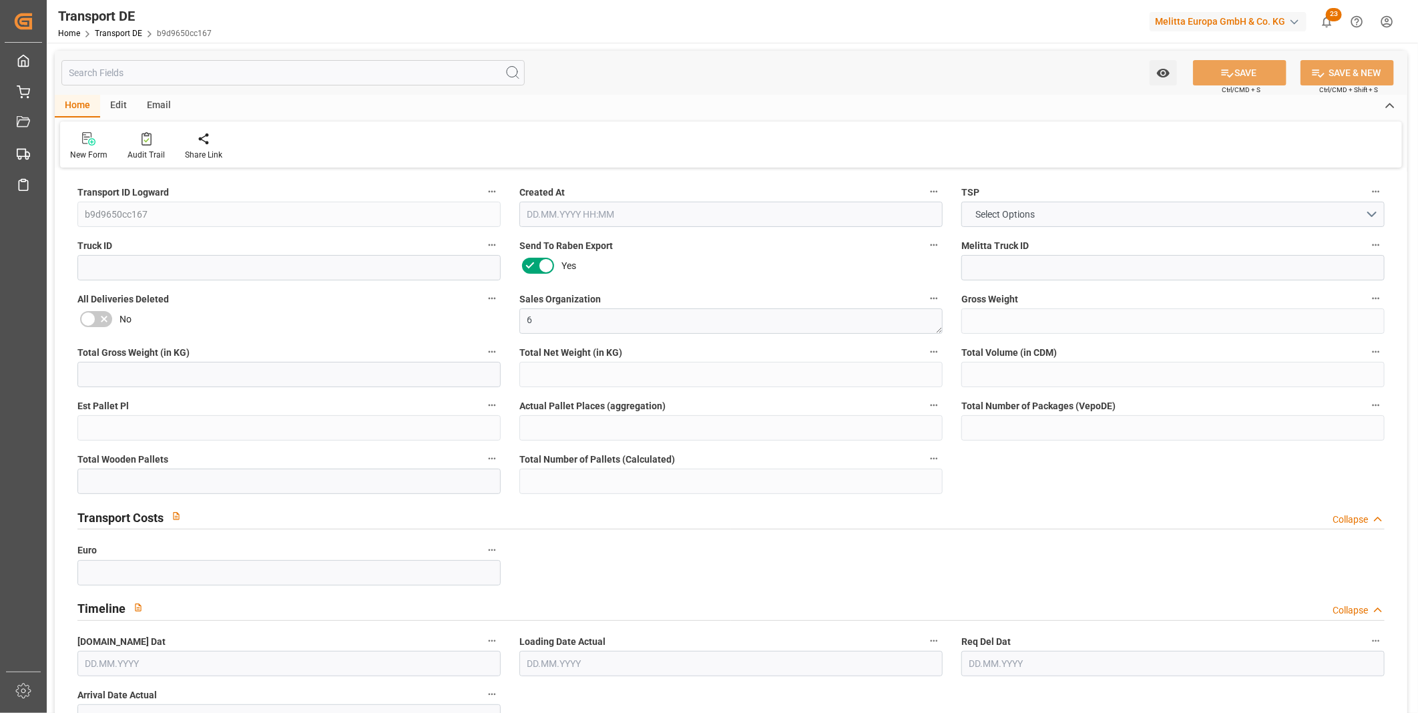
type input "0"
type input "288"
type input "211.6202"
type input "208.5812"
type input "01.10.2025 09:48"
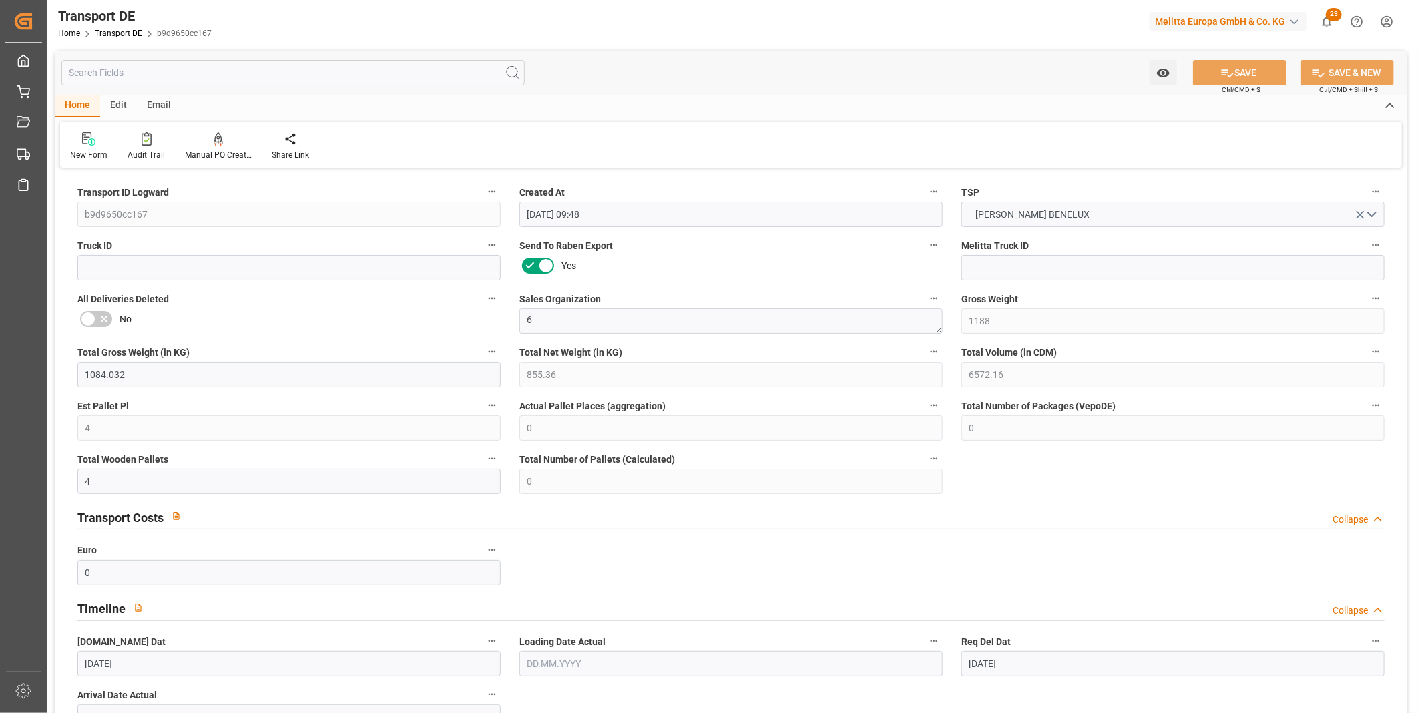
type input "02.10.2025"
type input "08.10.2025"
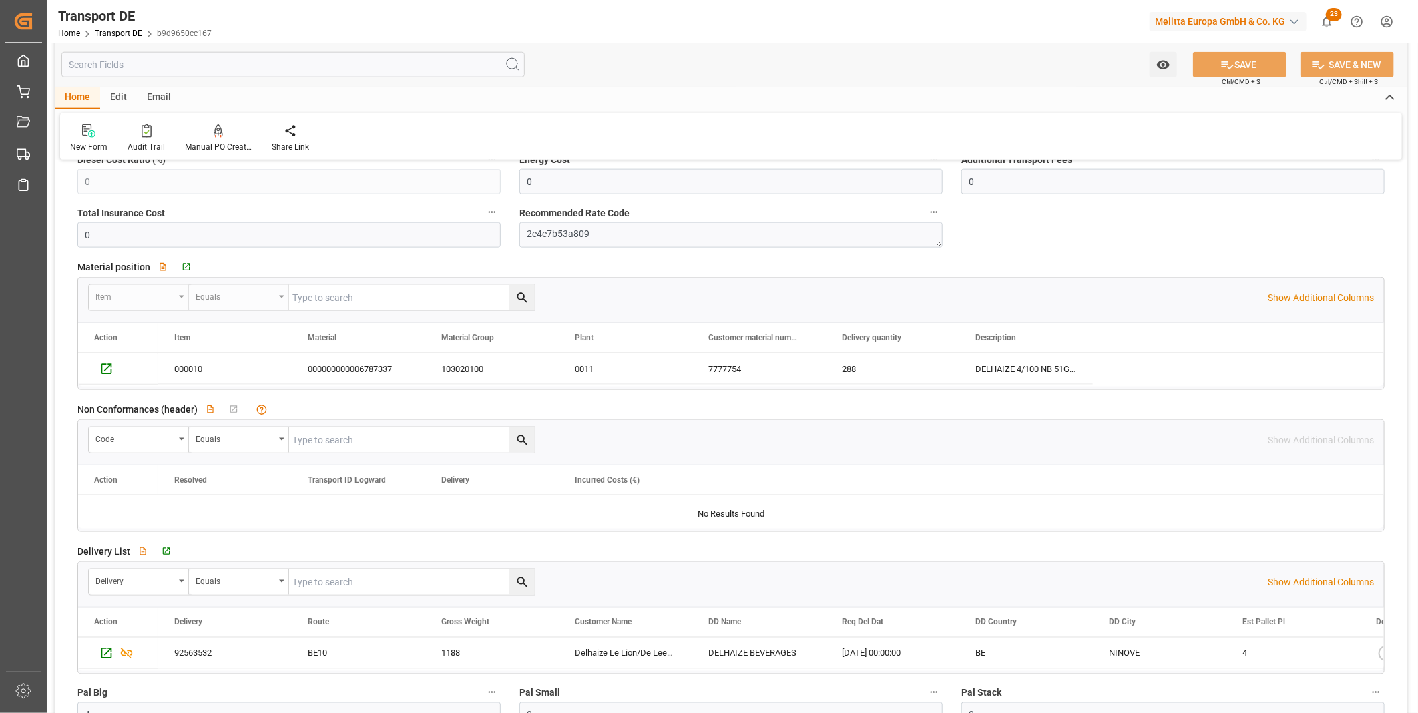
scroll to position [667, 0]
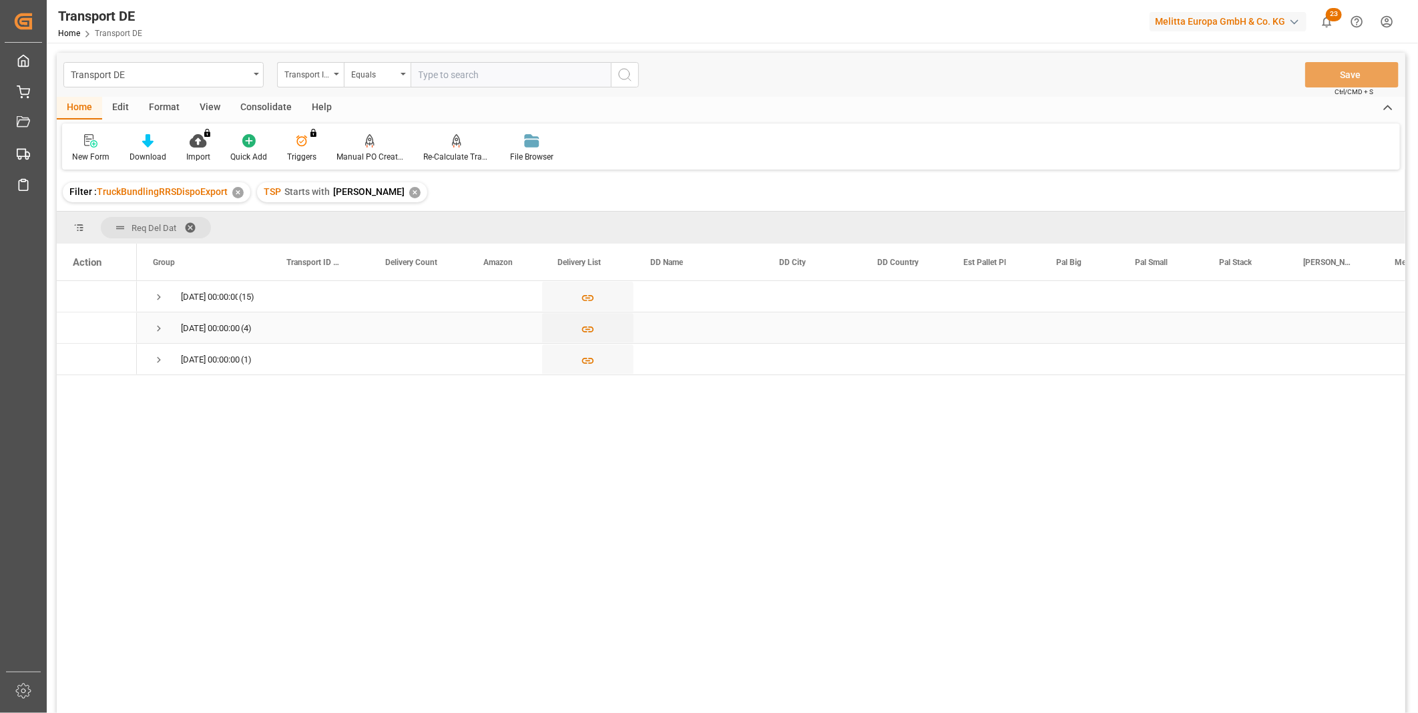
click at [149, 325] on div "08.10.2025 00:00:00 (4)" at bounding box center [203, 327] width 133 height 31
click at [159, 328] on span "Press SPACE to select this row." at bounding box center [159, 328] width 12 height 12
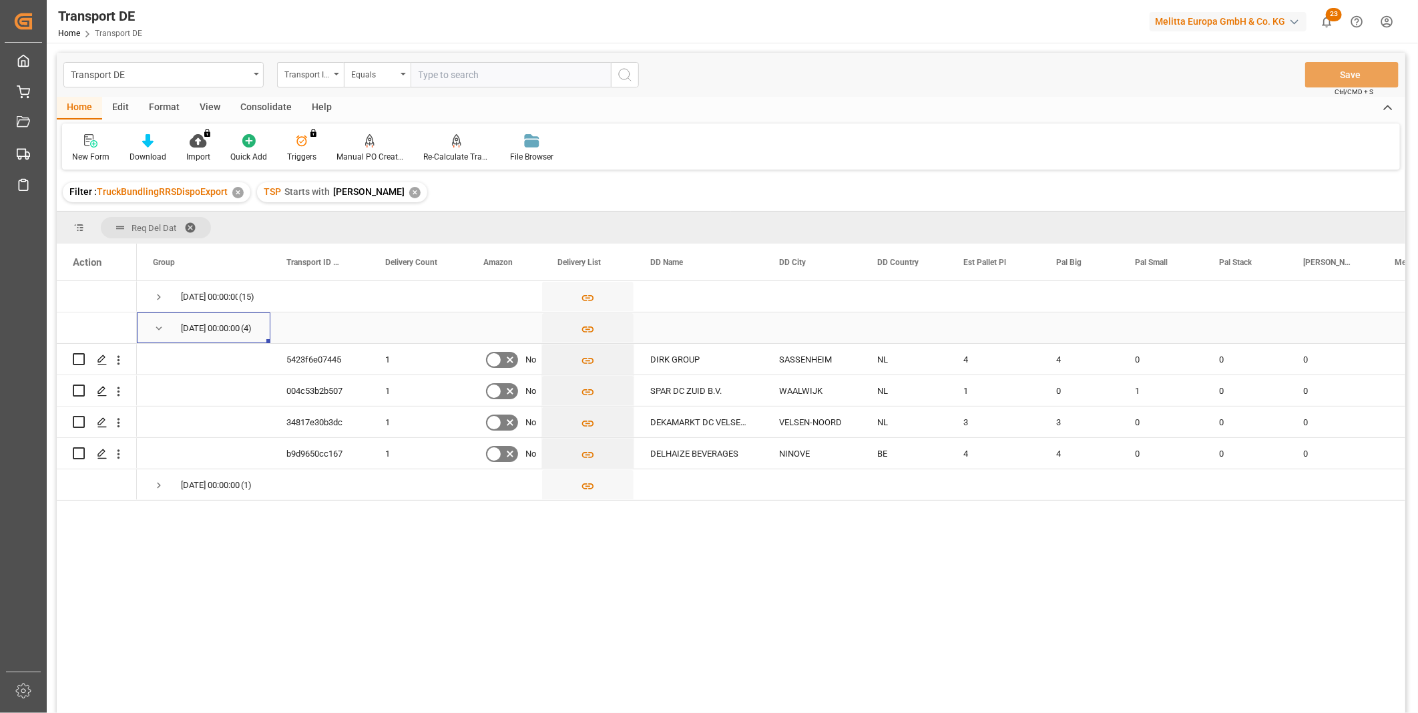
click at [155, 326] on span "Press SPACE to select this row." at bounding box center [159, 328] width 12 height 12
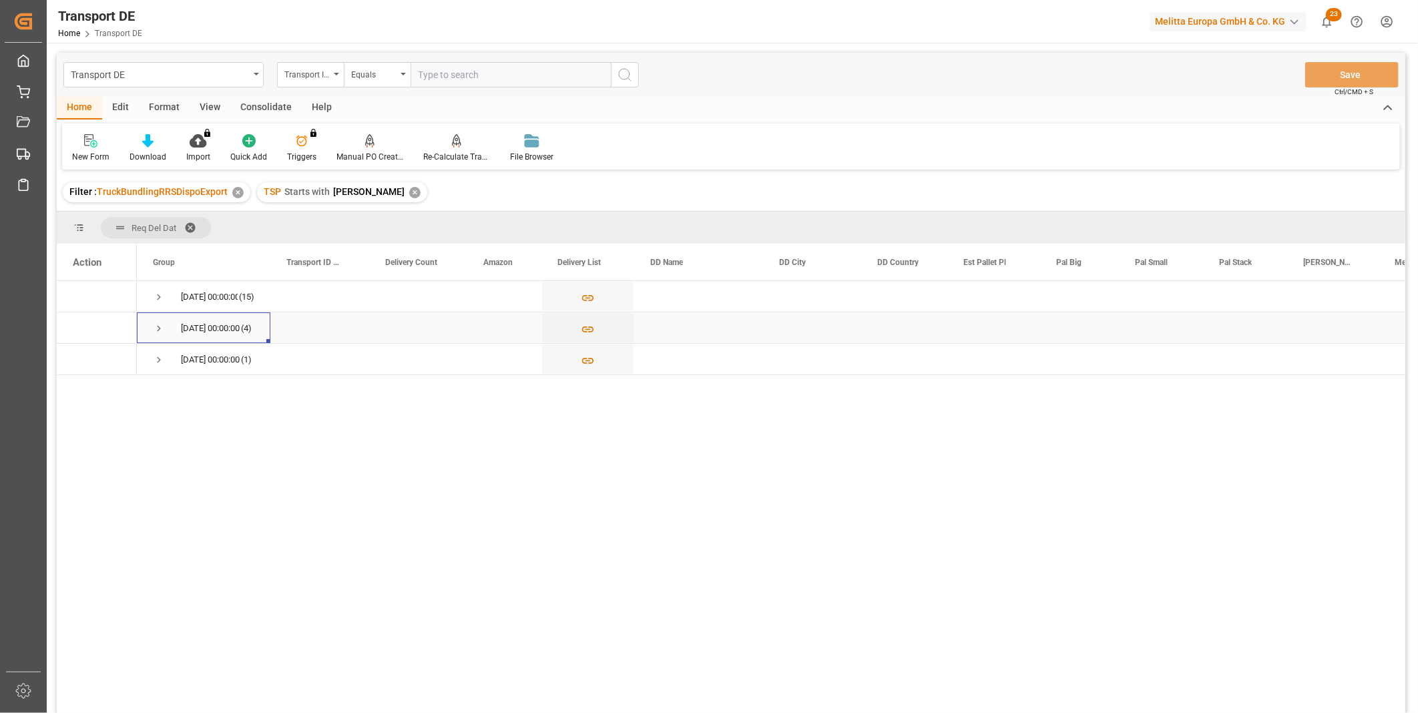
click at [156, 326] on span "Press SPACE to select this row." at bounding box center [159, 328] width 12 height 12
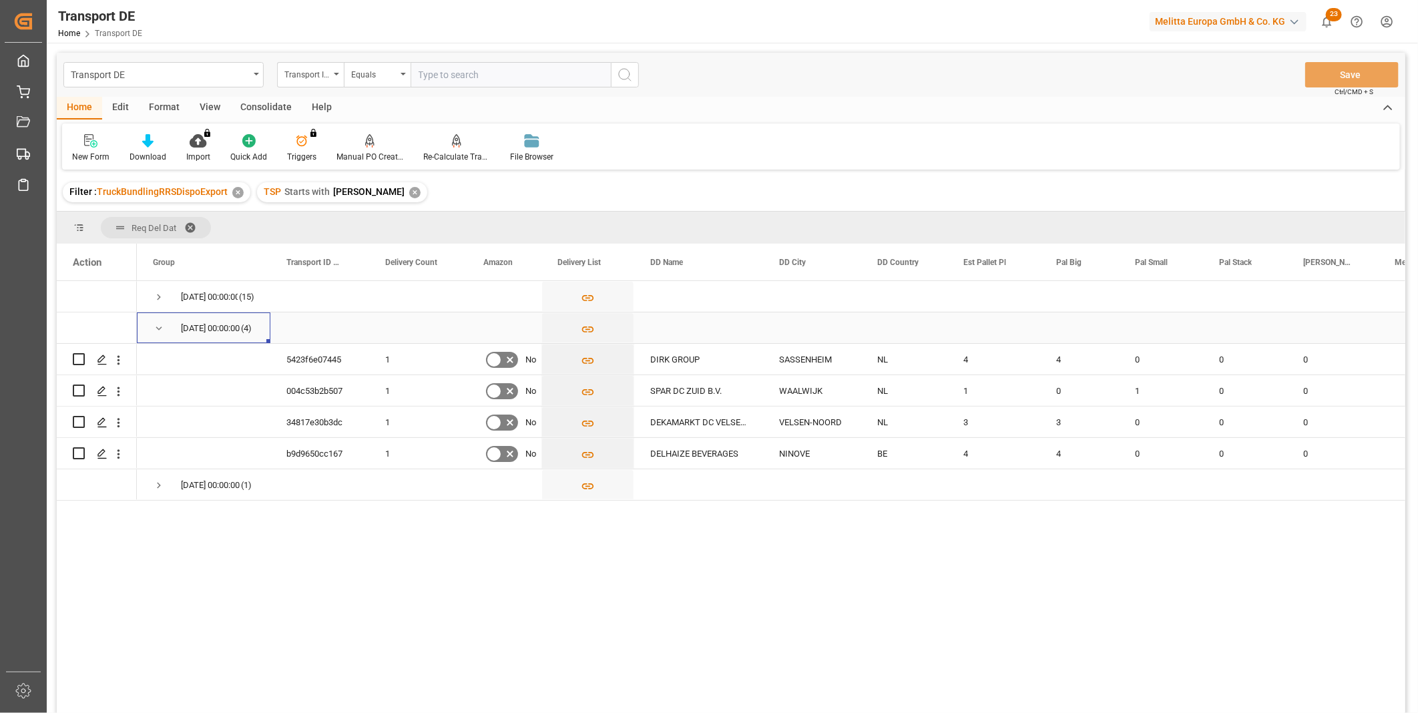
click at [158, 328] on span "Press SPACE to select this row." at bounding box center [159, 328] width 12 height 12
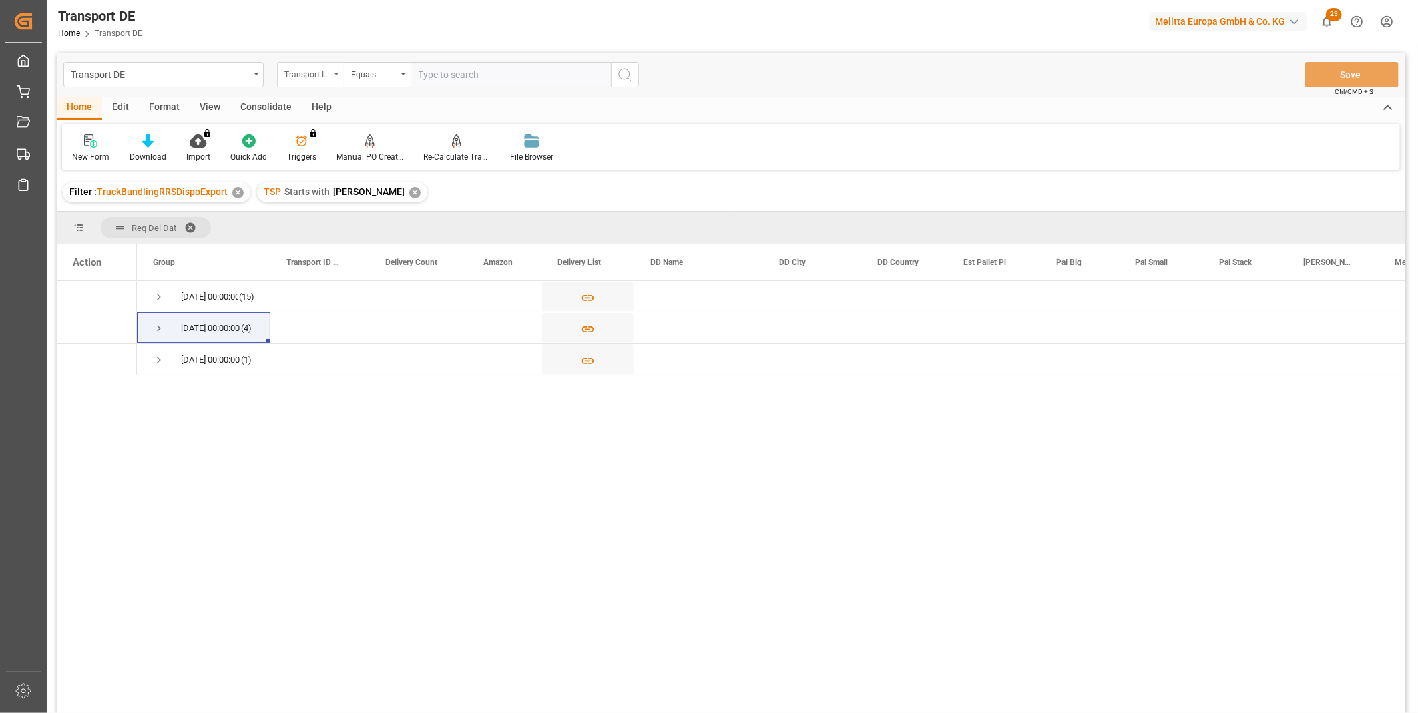
click at [324, 75] on div "Transport ID Logward" at bounding box center [306, 72] width 45 height 15
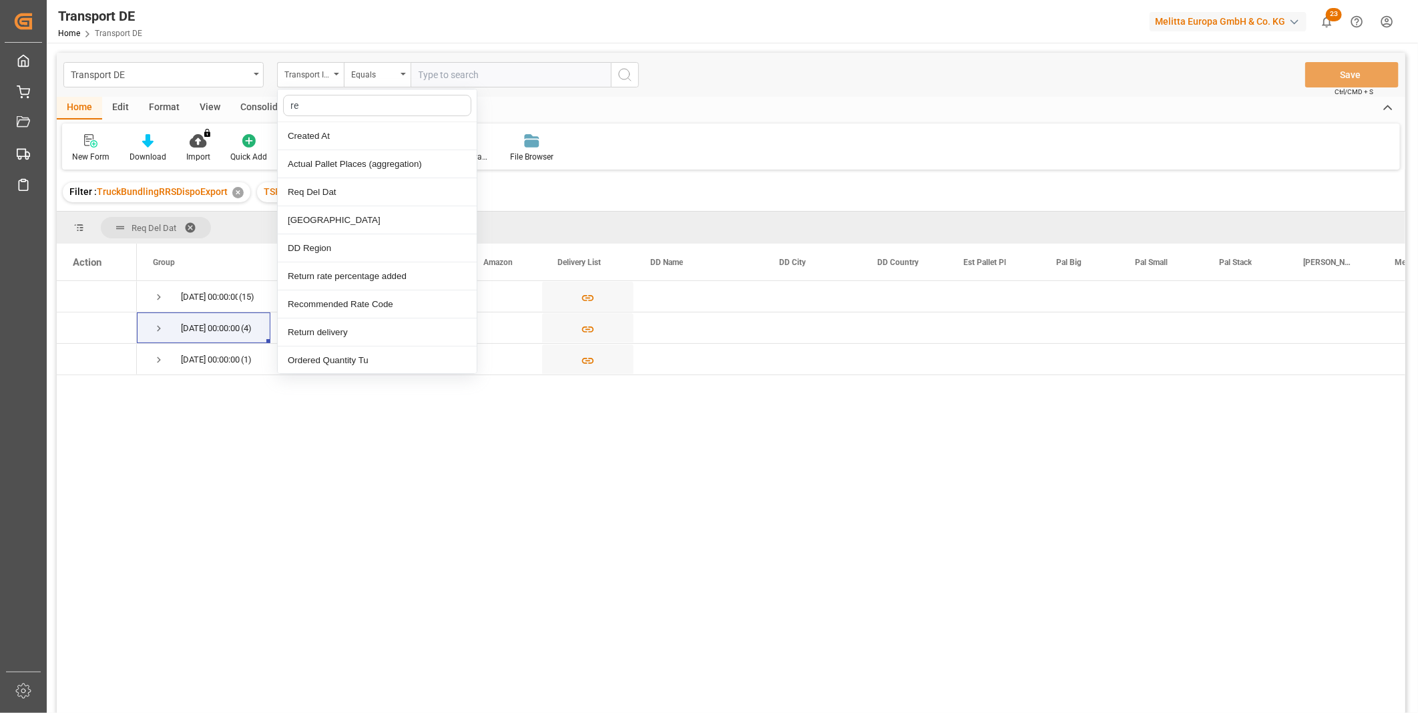
type input "req"
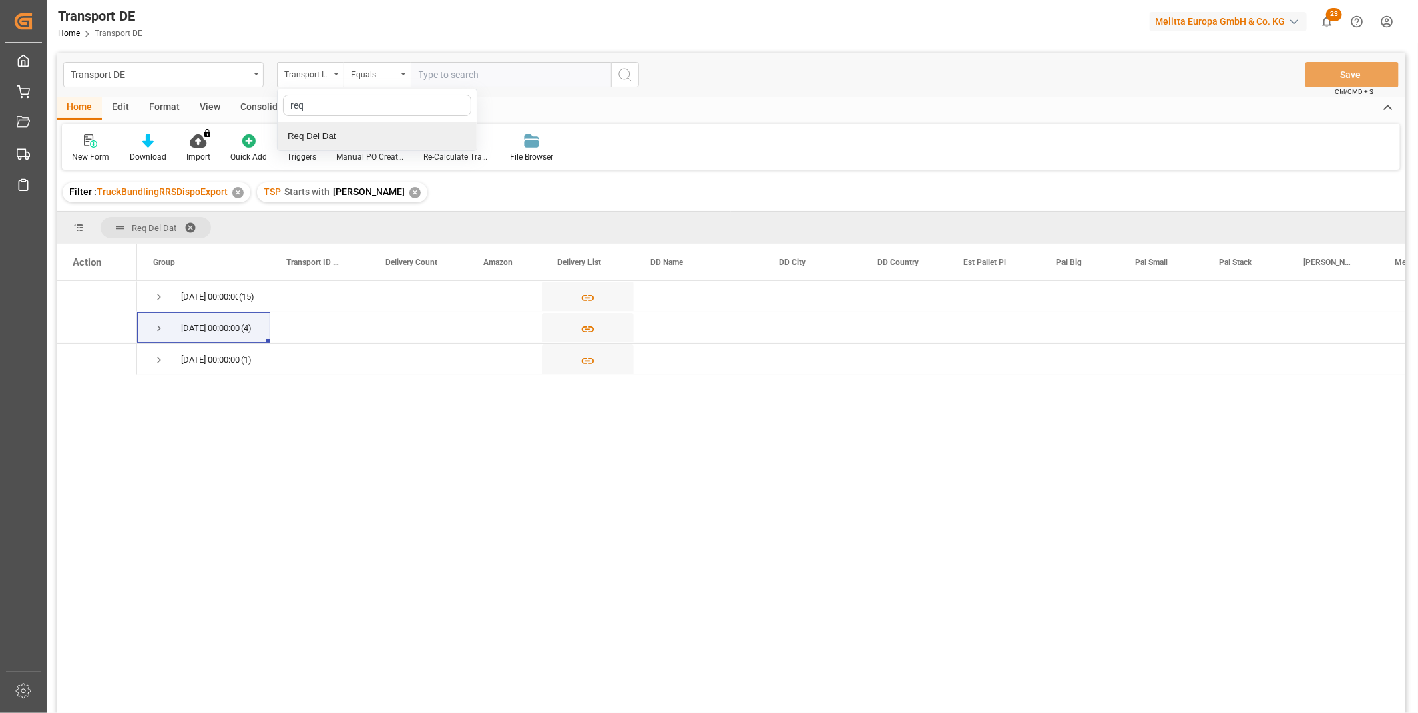
click at [316, 137] on div "Req Del Dat" at bounding box center [377, 136] width 199 height 28
click at [445, 71] on input "text" at bounding box center [510, 74] width 200 height 25
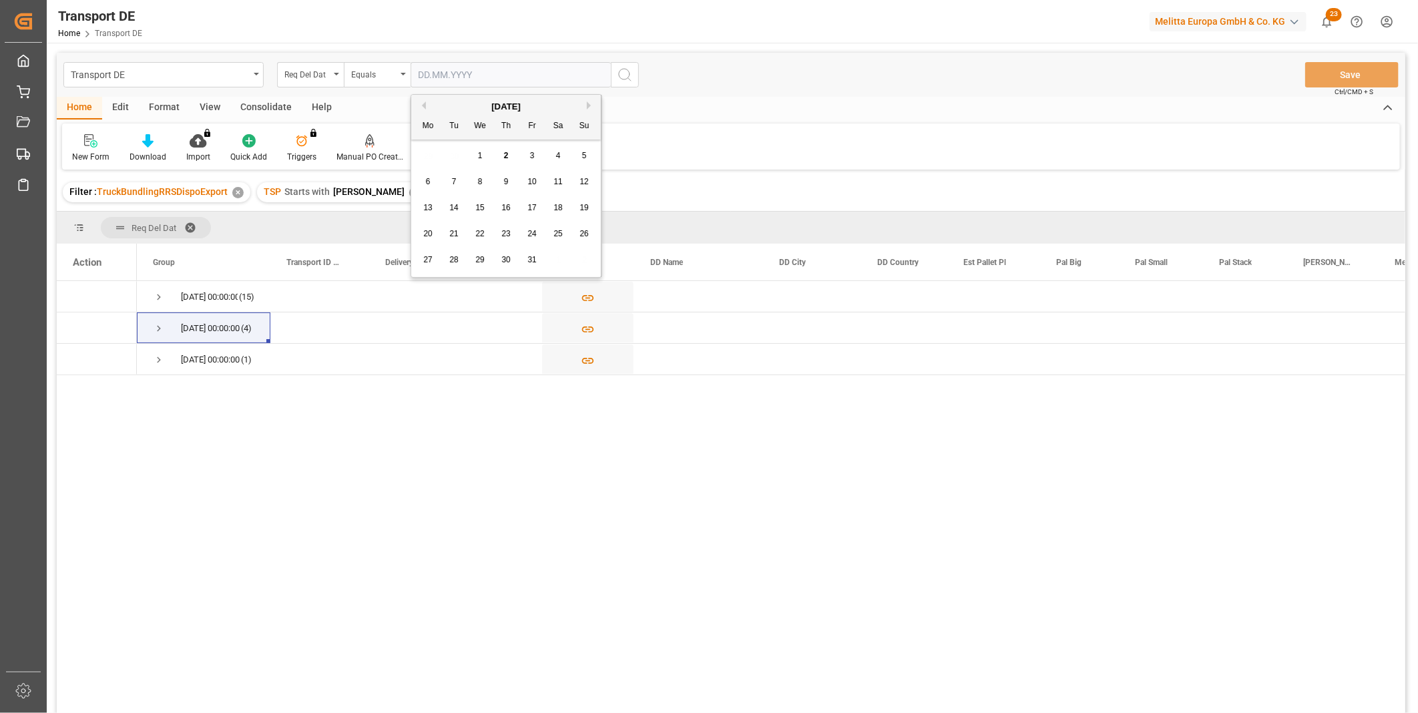
click at [453, 178] on span "7" at bounding box center [454, 181] width 5 height 9
type input "07.10.2025"
click at [625, 81] on icon "search button" at bounding box center [625, 75] width 16 height 16
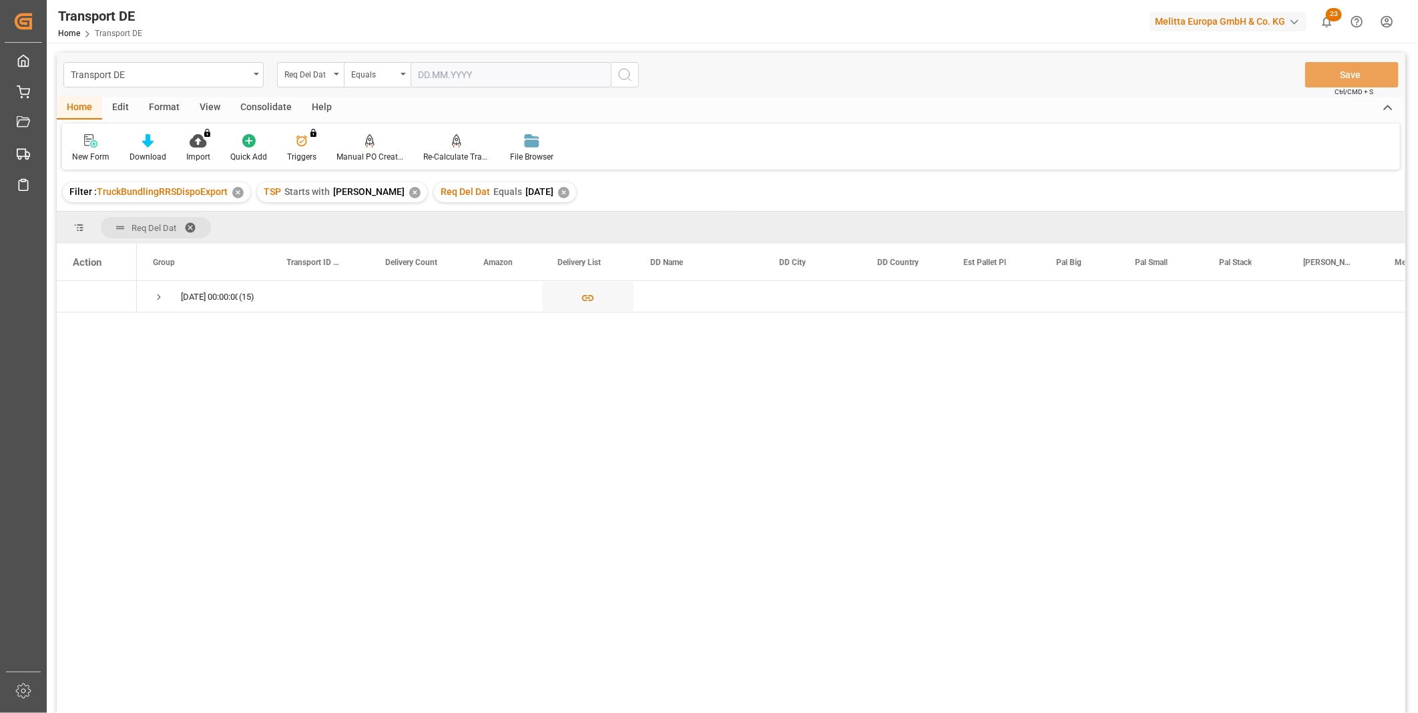
click at [264, 107] on div "Consolidate" at bounding box center [265, 108] width 71 height 23
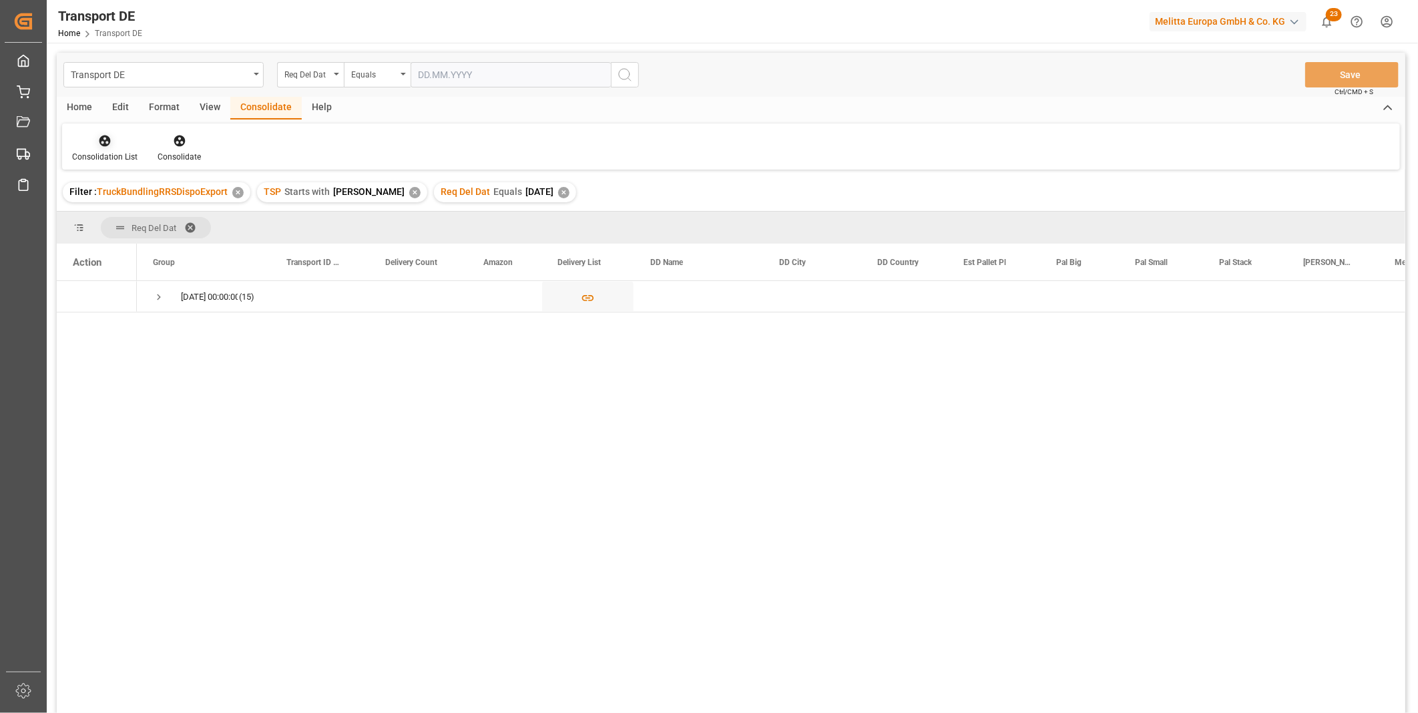
click at [109, 147] on icon at bounding box center [104, 140] width 13 height 13
click at [194, 248] on div "Transport DE Req Del Dat Equals Save Ctrl/CMD + S Home Edit Format View Consoli…" at bounding box center [731, 401] width 1348 height 696
click at [100, 149] on div "Consolidation List" at bounding box center [104, 147] width 85 height 29
click at [162, 244] on div "Truck Bundling RRS Dispo Export" at bounding box center [152, 243] width 139 height 14
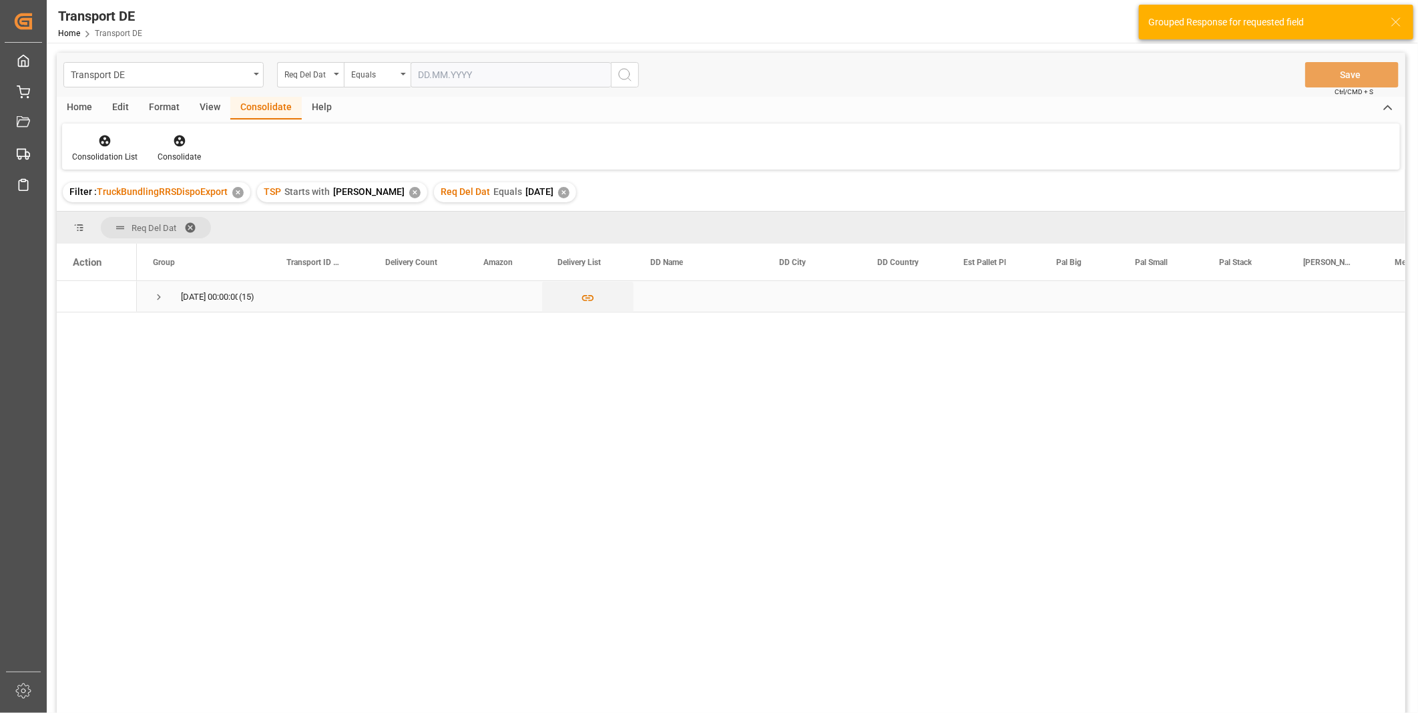
click at [151, 298] on div "07.10.2025 00:00:00 (15)" at bounding box center [203, 296] width 133 height 31
click at [167, 288] on span "07.10.2025 00:00:00 (15)" at bounding box center [203, 296] width 101 height 29
click at [148, 305] on div "07.10.2025 00:00:00 (15)" at bounding box center [203, 296] width 133 height 31
click at [158, 298] on span "Press SPACE to select this row." at bounding box center [159, 297] width 12 height 12
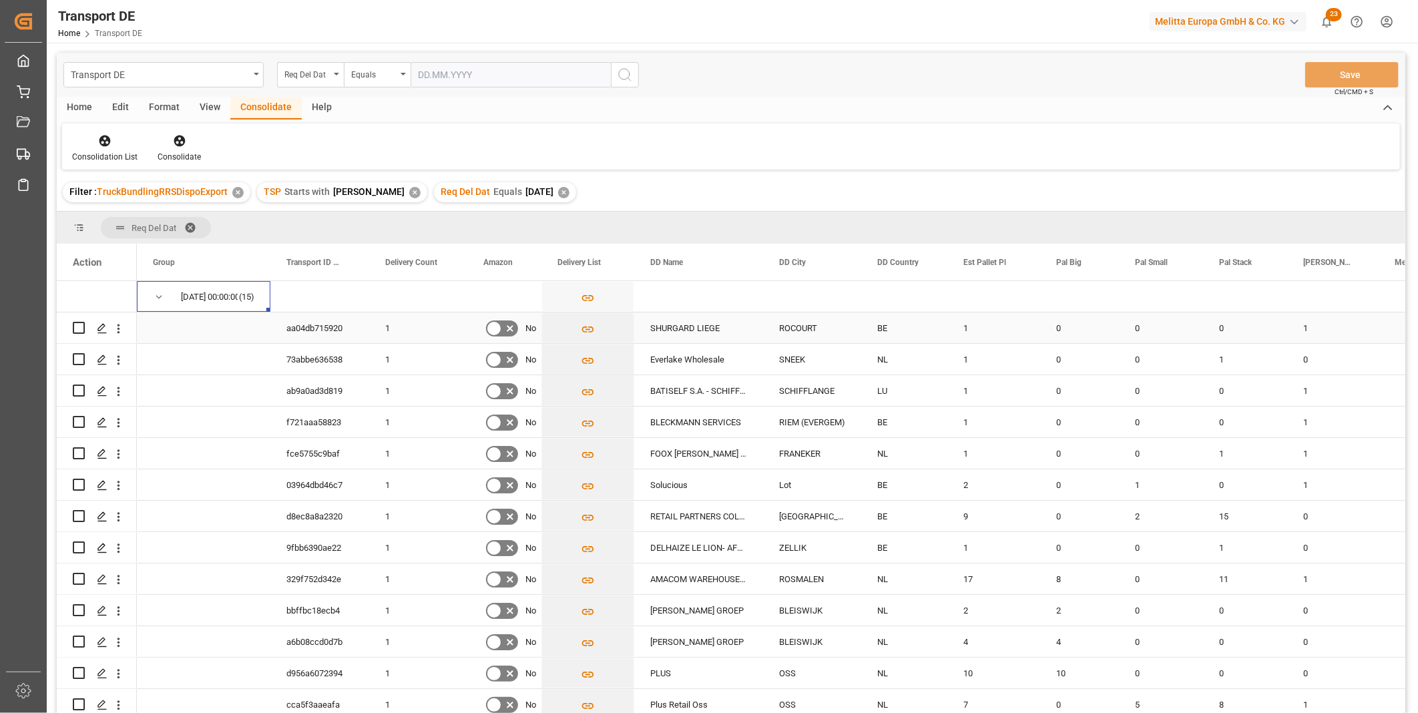
click at [74, 326] on input "Press Space to toggle row selection (unchecked)" at bounding box center [79, 328] width 12 height 12
checkbox input "true"
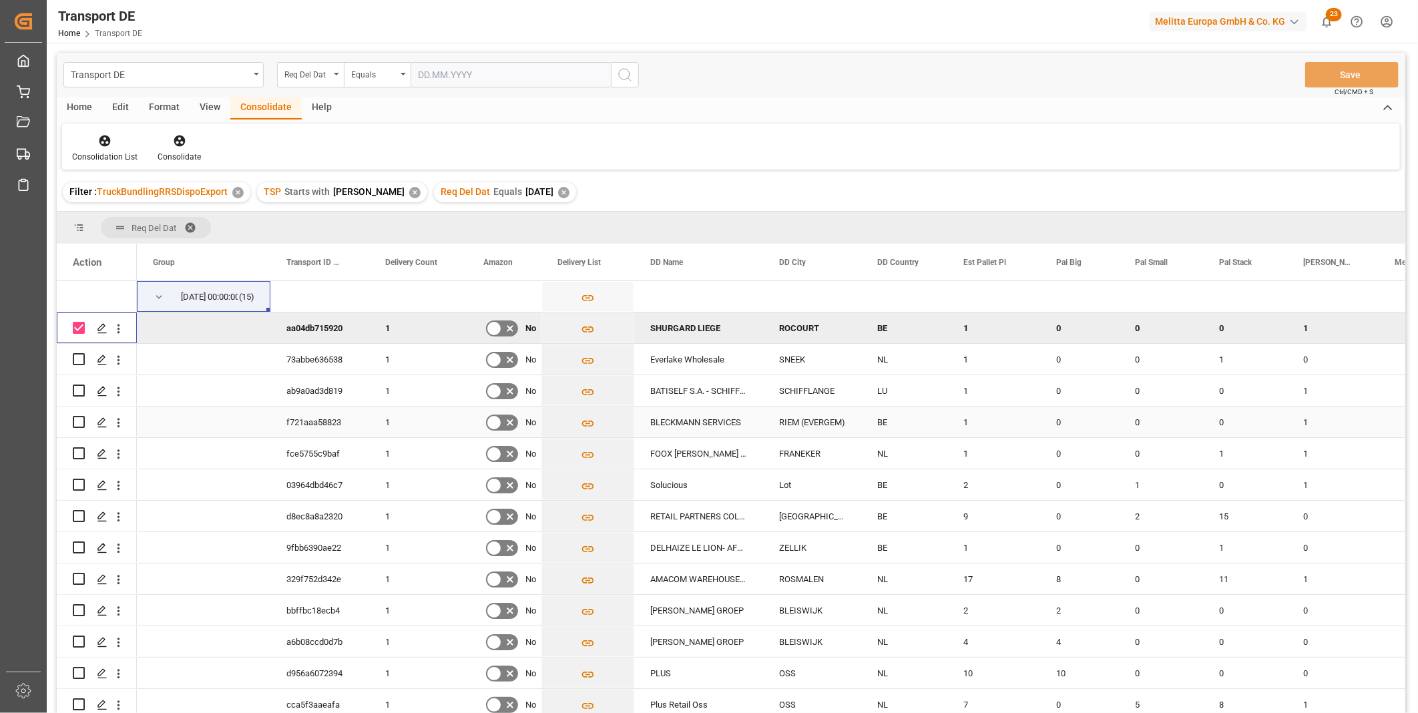
click at [83, 419] on input "Press Space to toggle row selection (unchecked)" at bounding box center [79, 422] width 12 height 12
checkbox input "true"
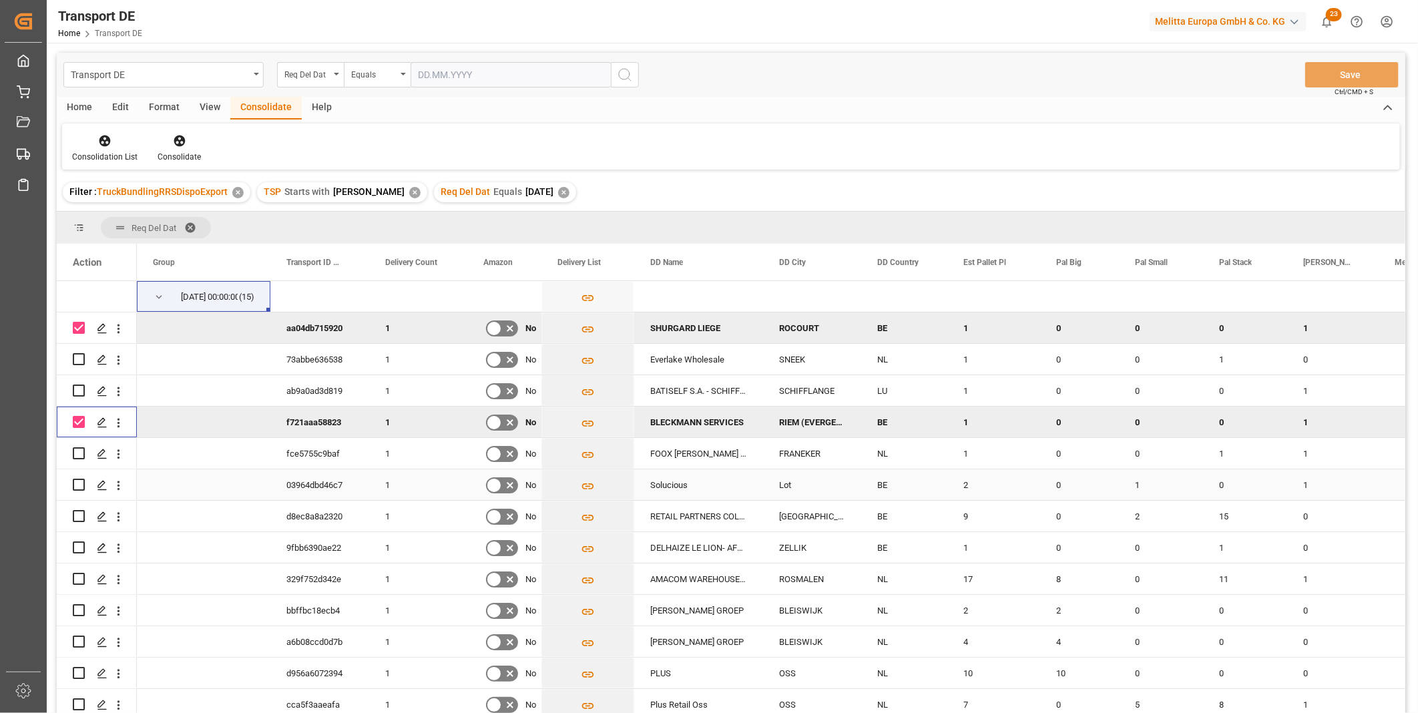
click at [79, 485] on input "Press Space to toggle row selection (unchecked)" at bounding box center [79, 485] width 12 height 12
checkbox input "true"
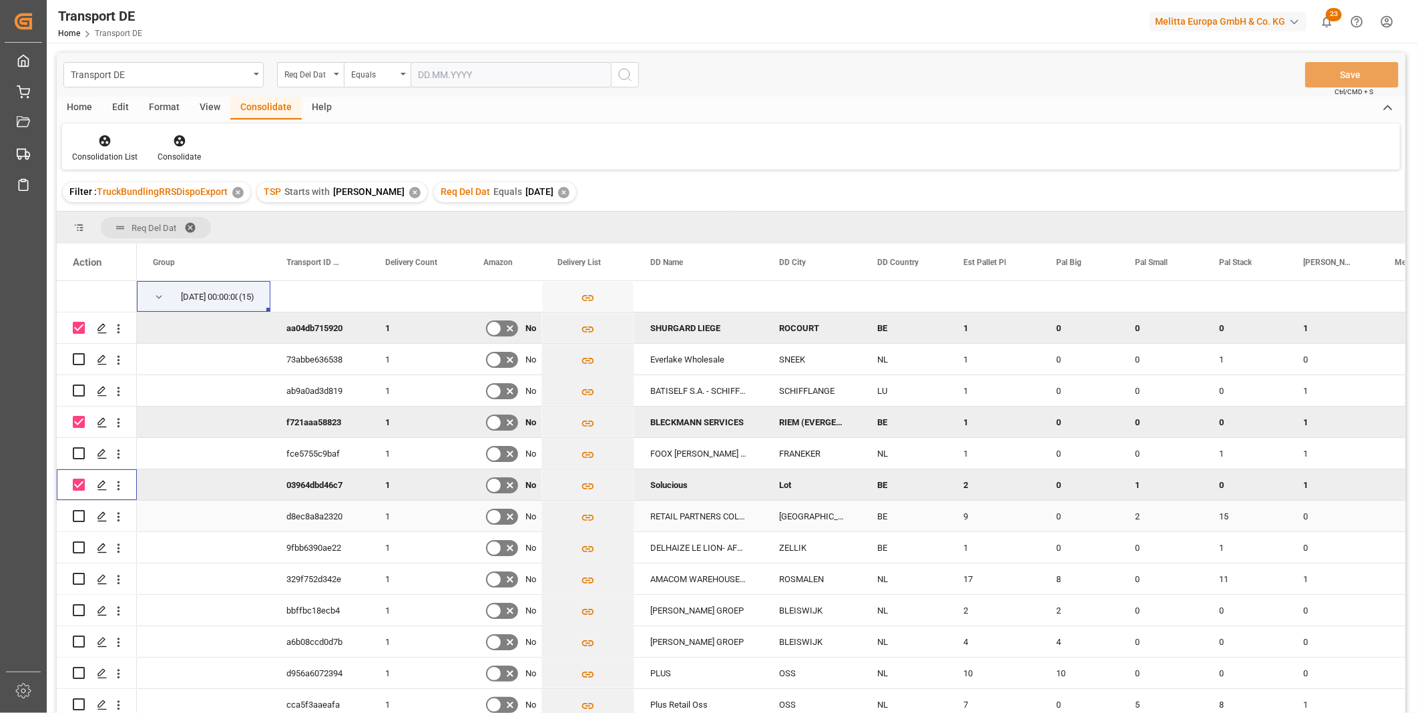
click at [77, 519] on input "Press Space to toggle row selection (unchecked)" at bounding box center [79, 516] width 12 height 12
checkbox input "true"
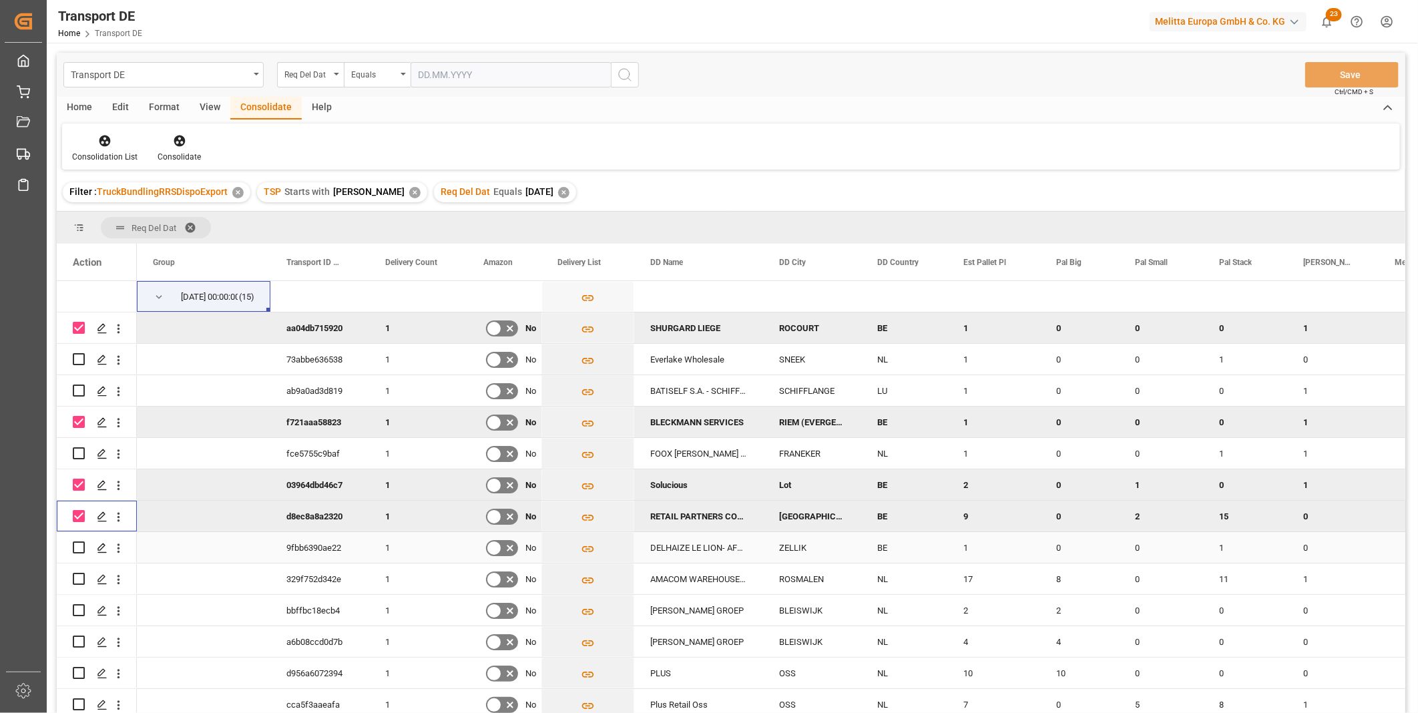
click at [74, 548] on input "Press Space to toggle row selection (unchecked)" at bounding box center [79, 547] width 12 height 12
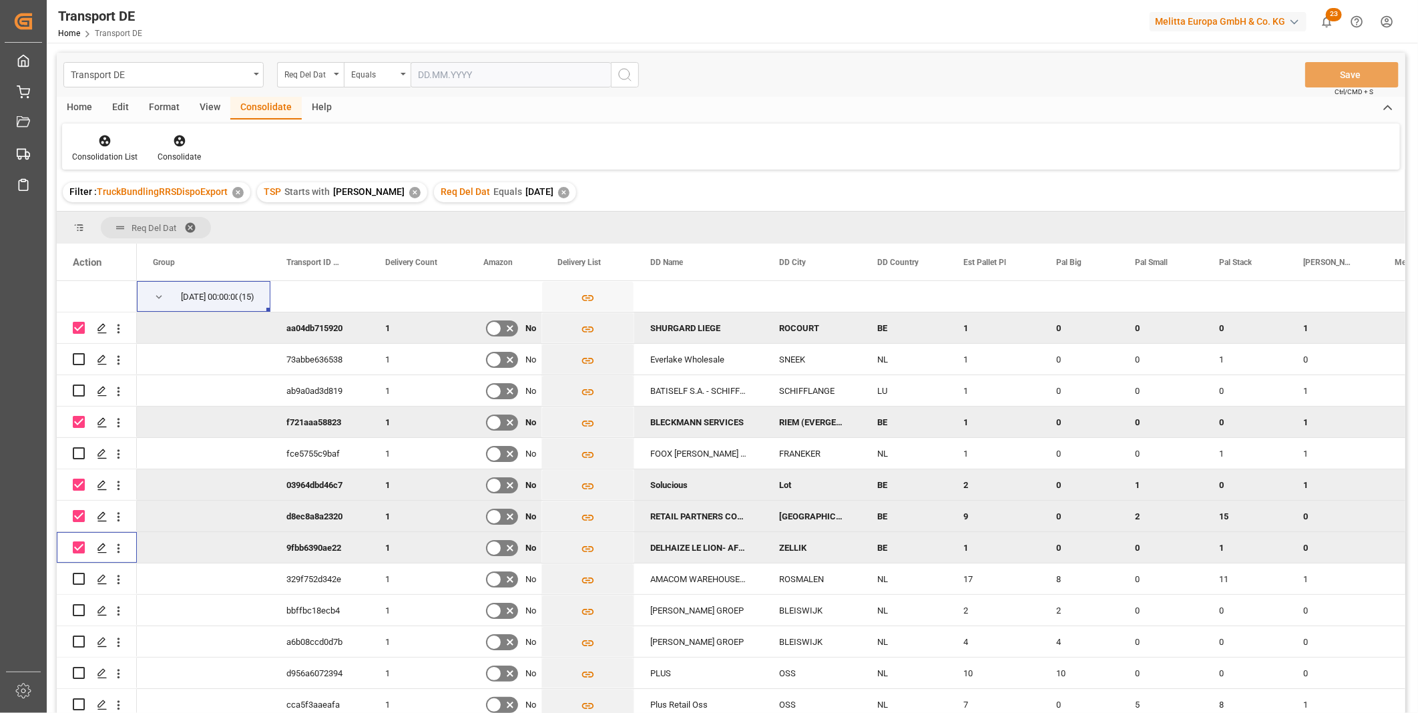
click at [74, 548] on input "Press Space to toggle row selection (checked)" at bounding box center [79, 547] width 12 height 12
checkbox input "false"
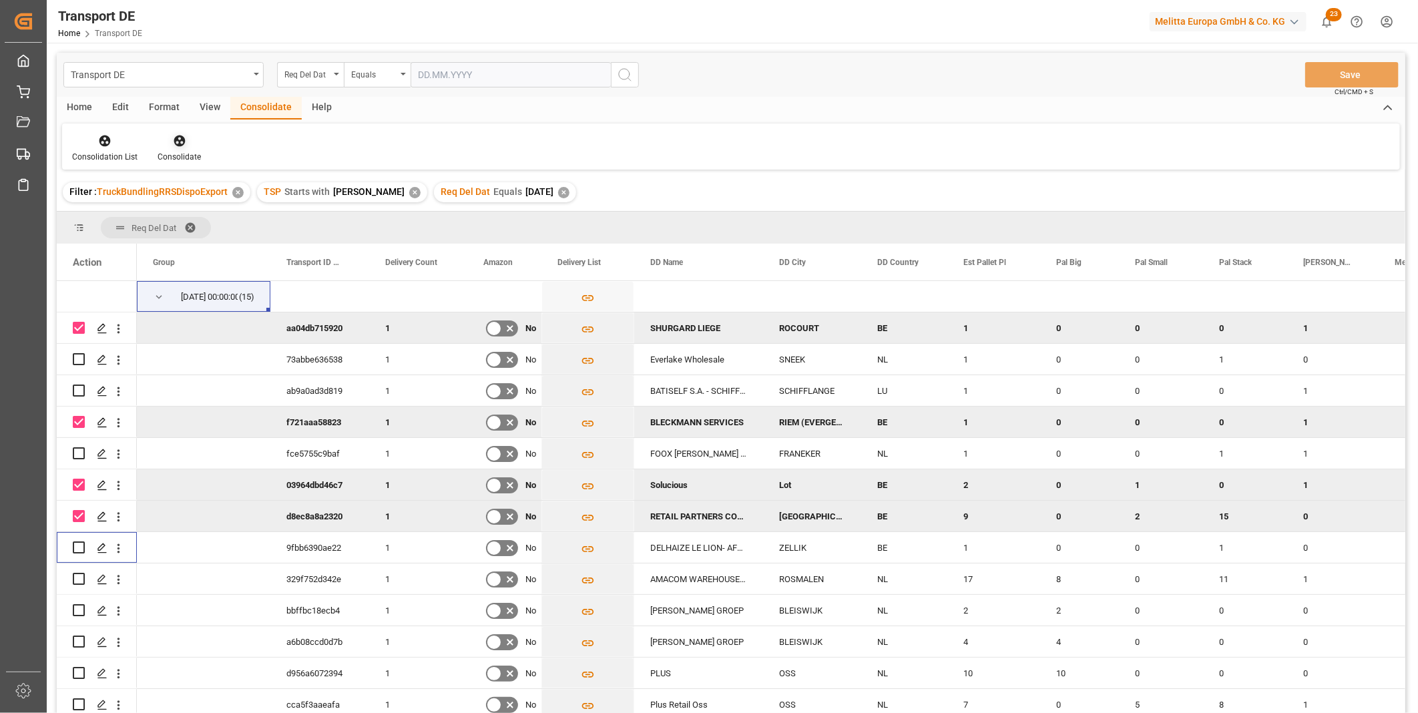
click at [184, 154] on div "Consolidate" at bounding box center [179, 157] width 43 height 12
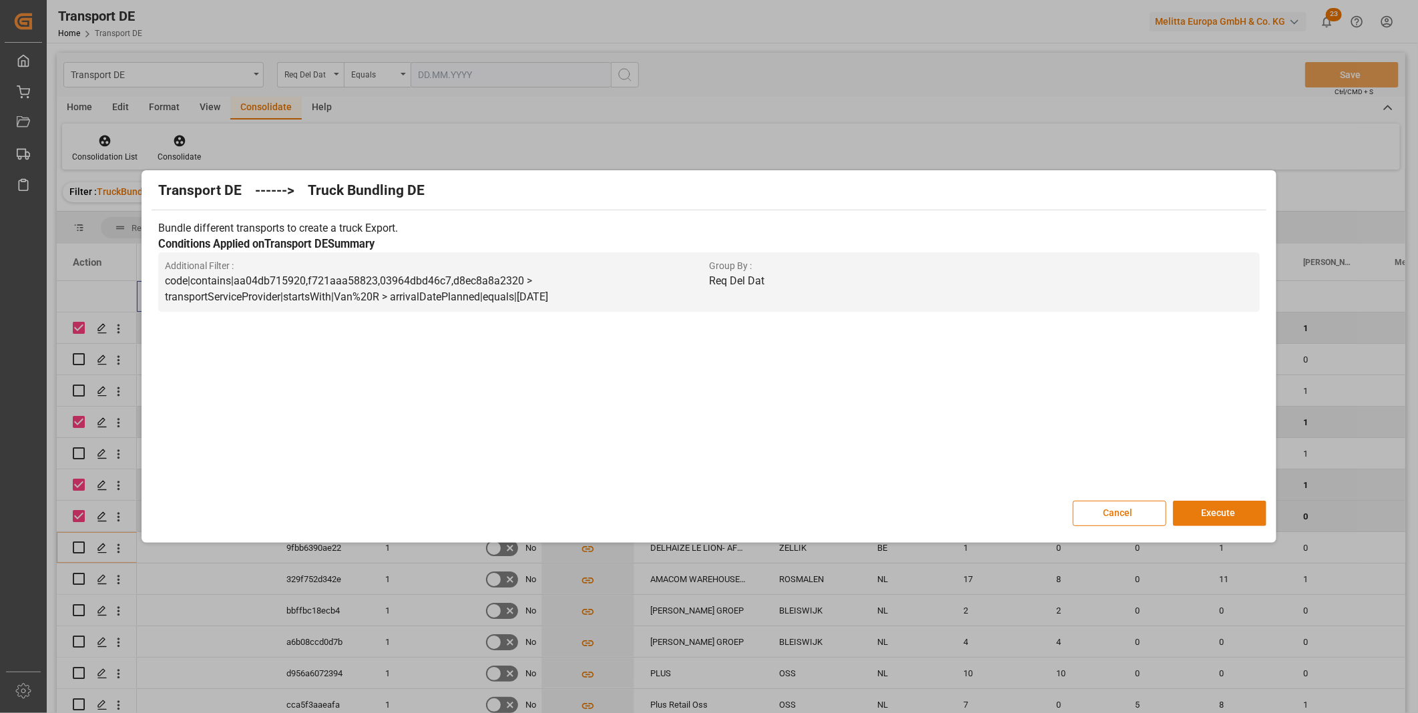
click at [1238, 521] on button "Execute" at bounding box center [1219, 513] width 93 height 25
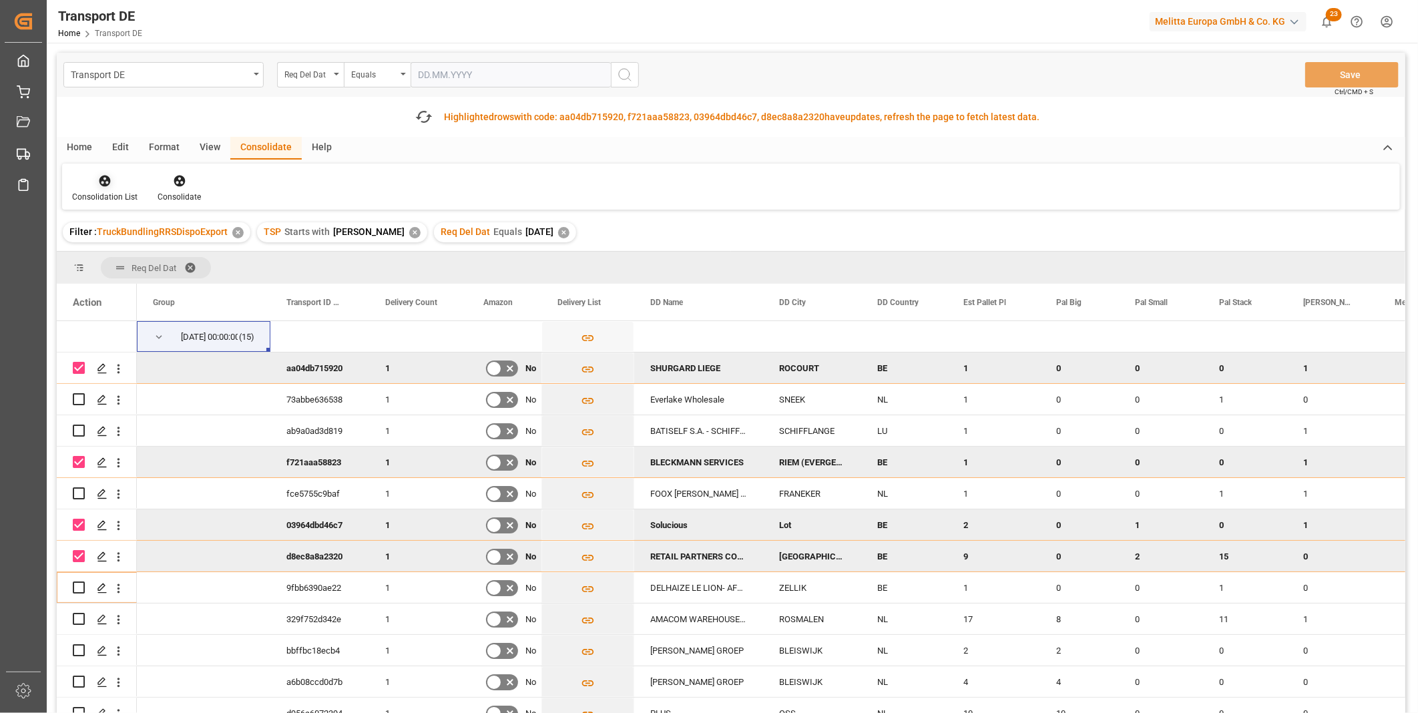
click at [99, 189] on div "Consolidation List" at bounding box center [104, 188] width 85 height 29
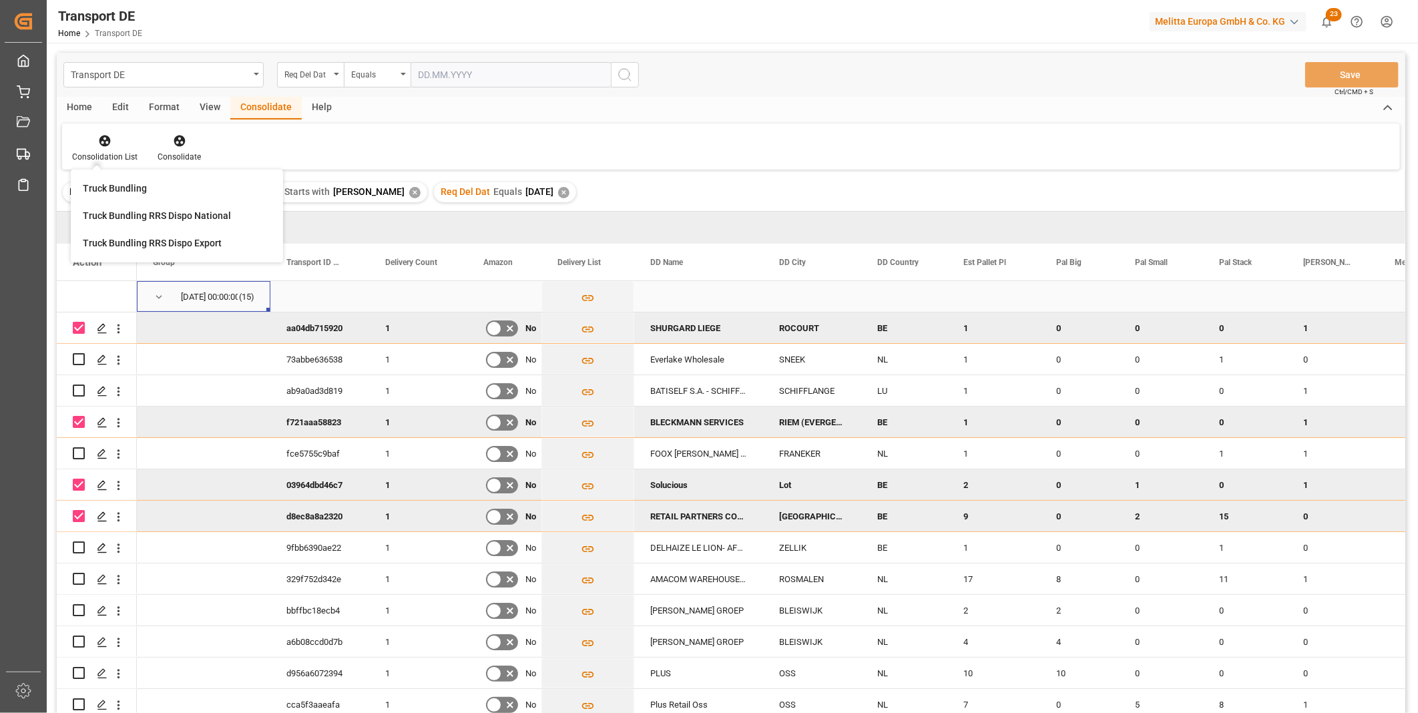
drag, startPoint x: 152, startPoint y: 280, endPoint x: 161, endPoint y: 276, distance: 9.9
click at [168, 303] on div "07.10.2025 00:00:00 (15)" at bounding box center [203, 296] width 133 height 31
click at [113, 157] on div "Consolidation List" at bounding box center [104, 157] width 65 height 12
click at [147, 236] on div "Transport DE Req Del Dat Equals Save Ctrl/CMD + S Home Edit Format View Consoli…" at bounding box center [731, 401] width 1348 height 696
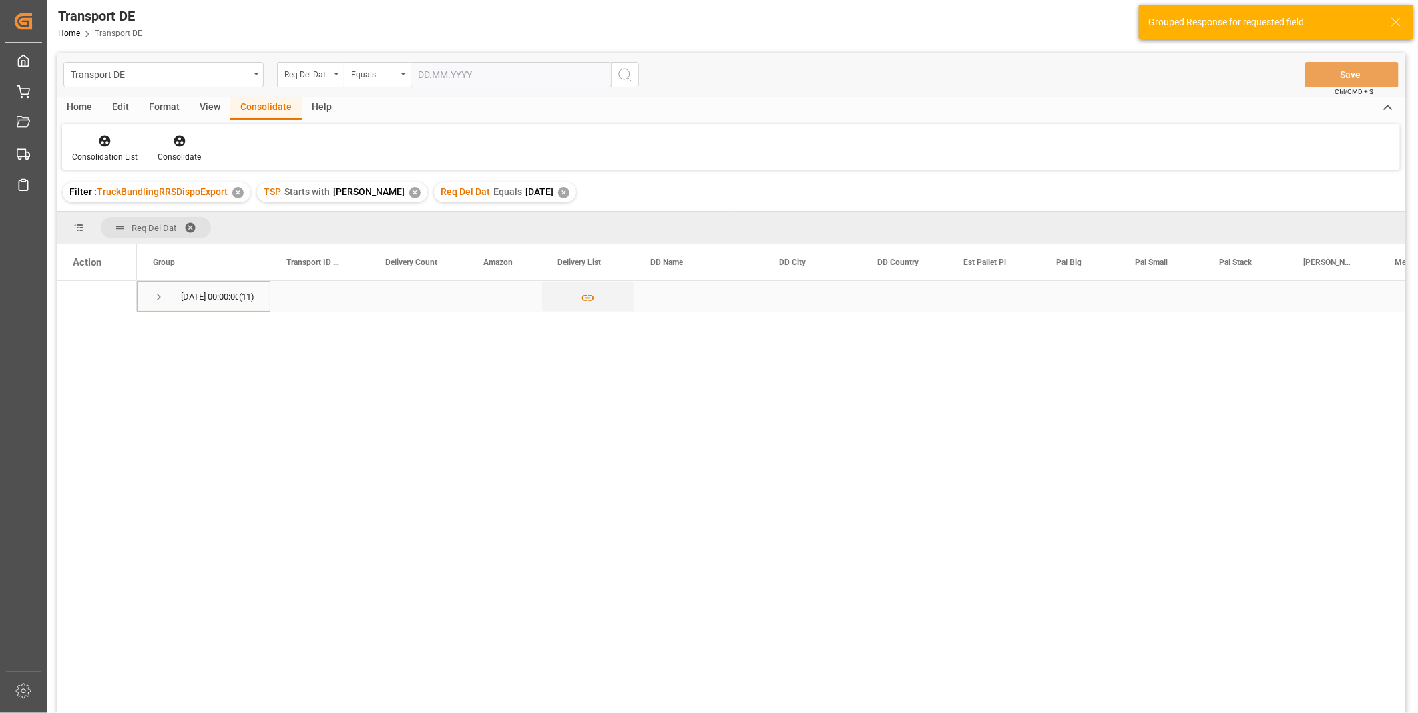
click at [166, 302] on span "07.10.2025 00:00:00 (11)" at bounding box center [203, 296] width 101 height 29
click at [157, 298] on span "Press SPACE to select this row." at bounding box center [159, 297] width 12 height 12
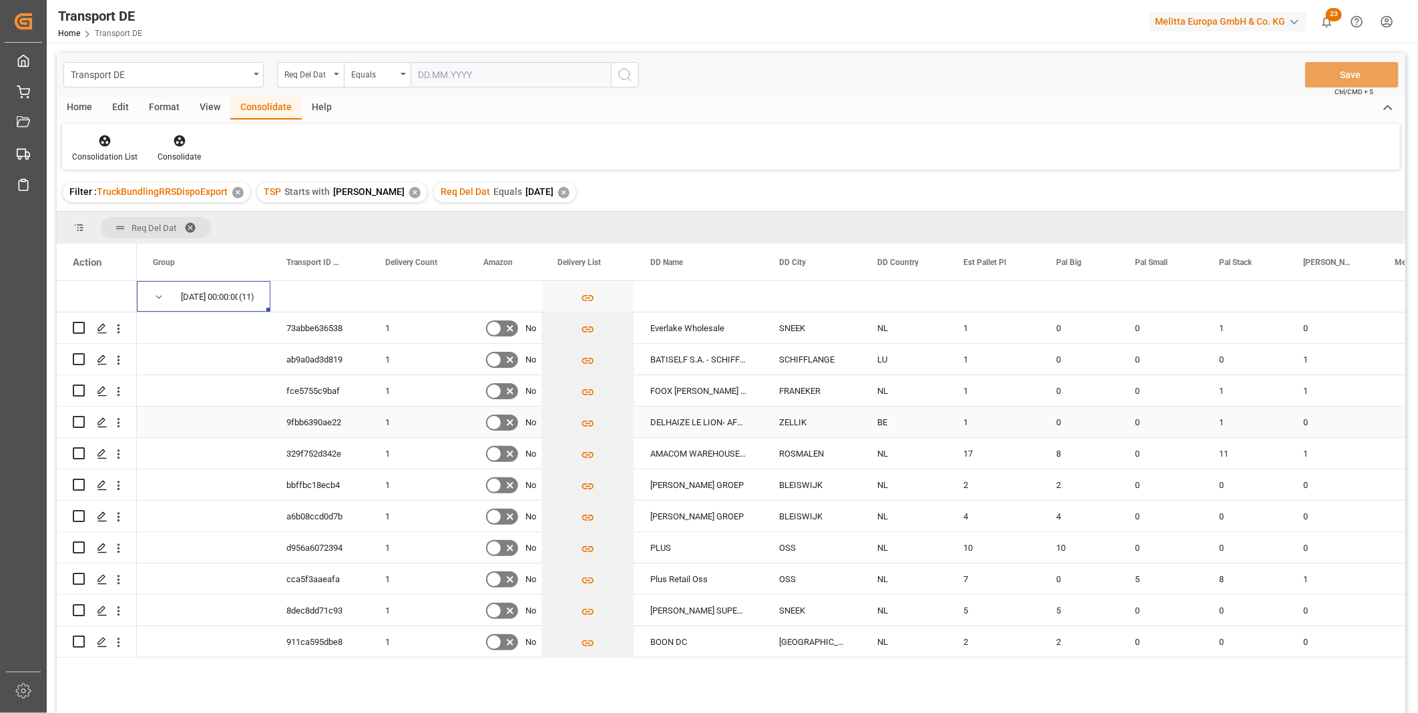
click at [77, 418] on input "Press Space to toggle row selection (unchecked)" at bounding box center [79, 422] width 12 height 12
checkbox input "true"
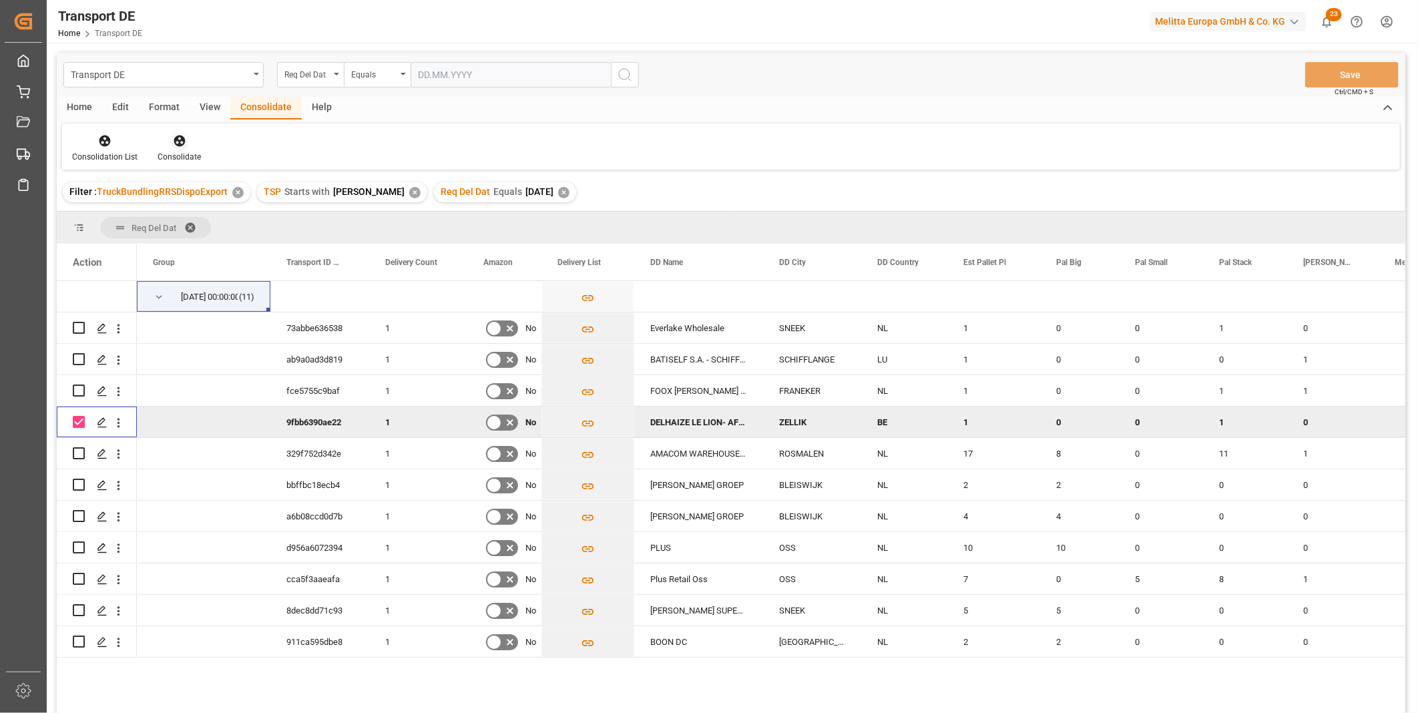
click at [176, 139] on icon at bounding box center [179, 140] width 11 height 11
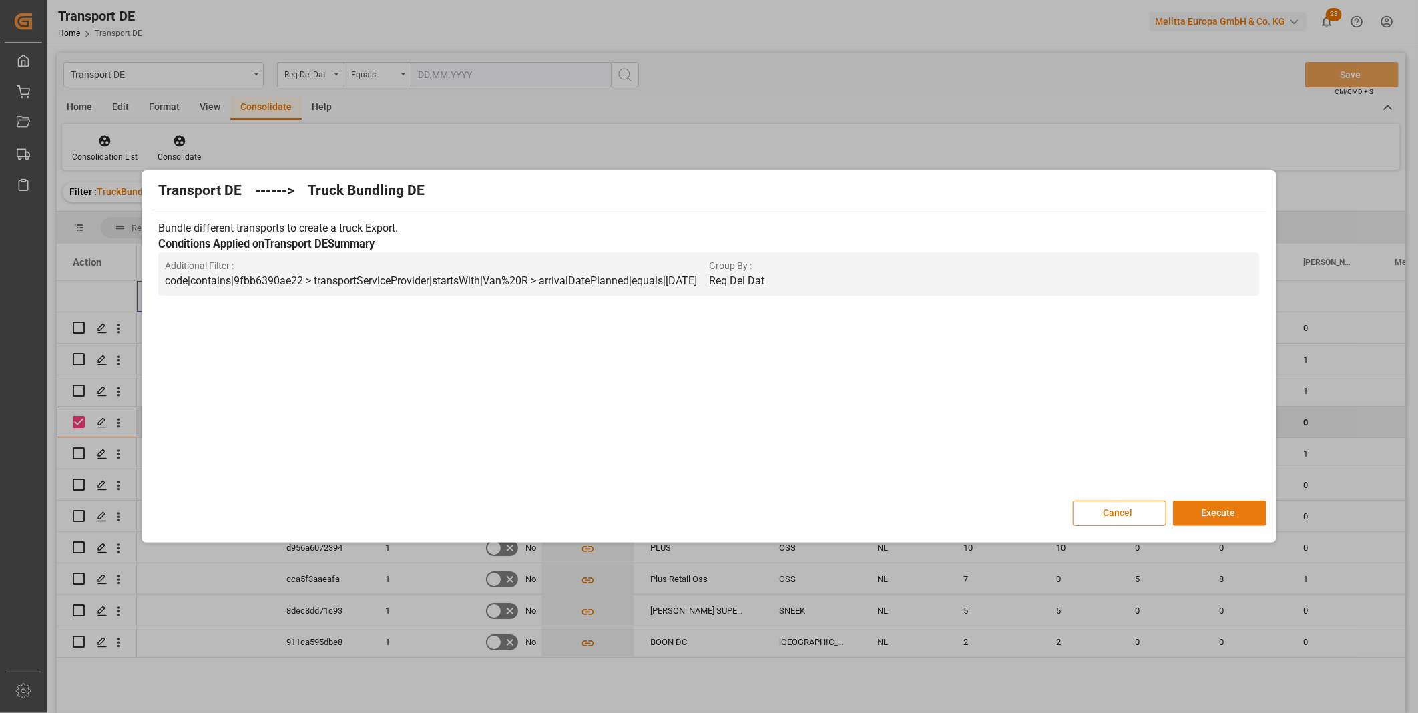
click at [1242, 517] on button "Execute" at bounding box center [1219, 513] width 93 height 25
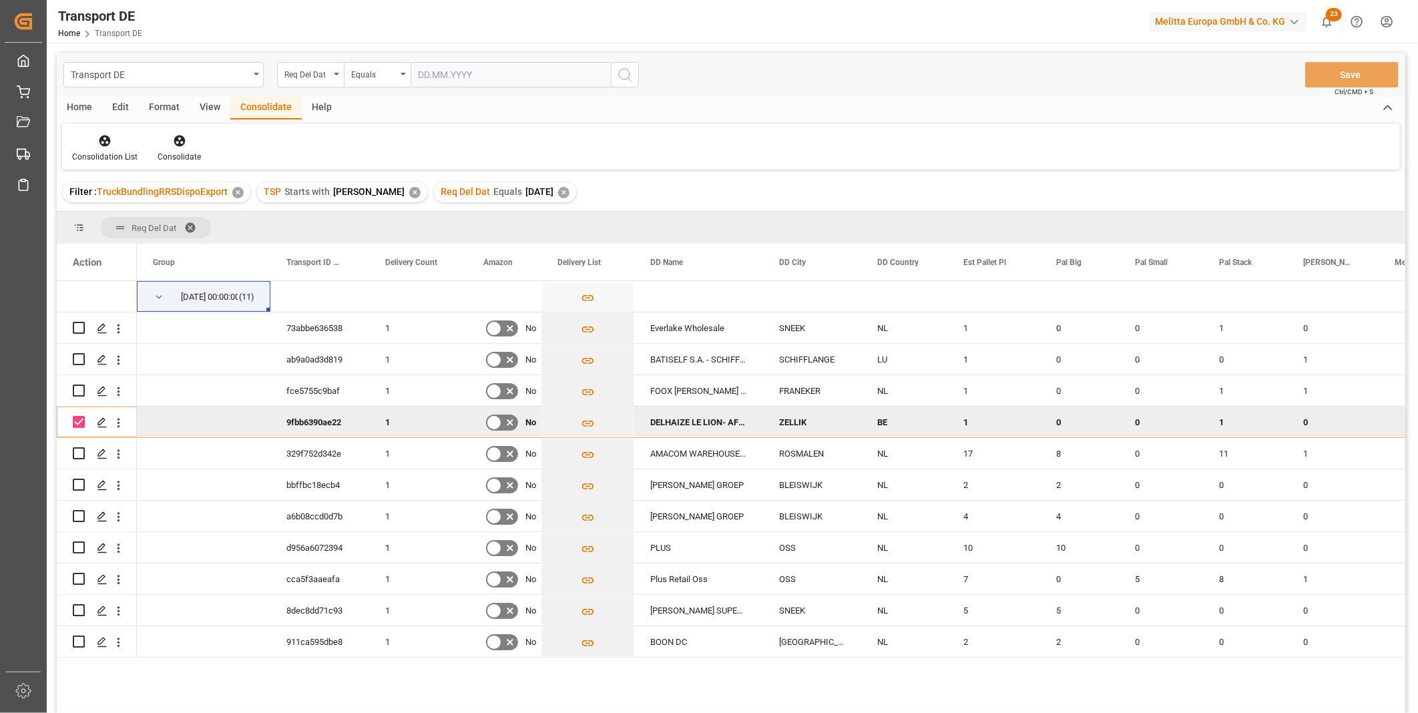
click at [107, 175] on div "Filter : TruckBundlingRRSDispoExport ✕ TSP Starts with Van R ✕ Req Del Dat Equa…" at bounding box center [731, 192] width 1348 height 37
click at [102, 142] on icon at bounding box center [104, 140] width 13 height 13
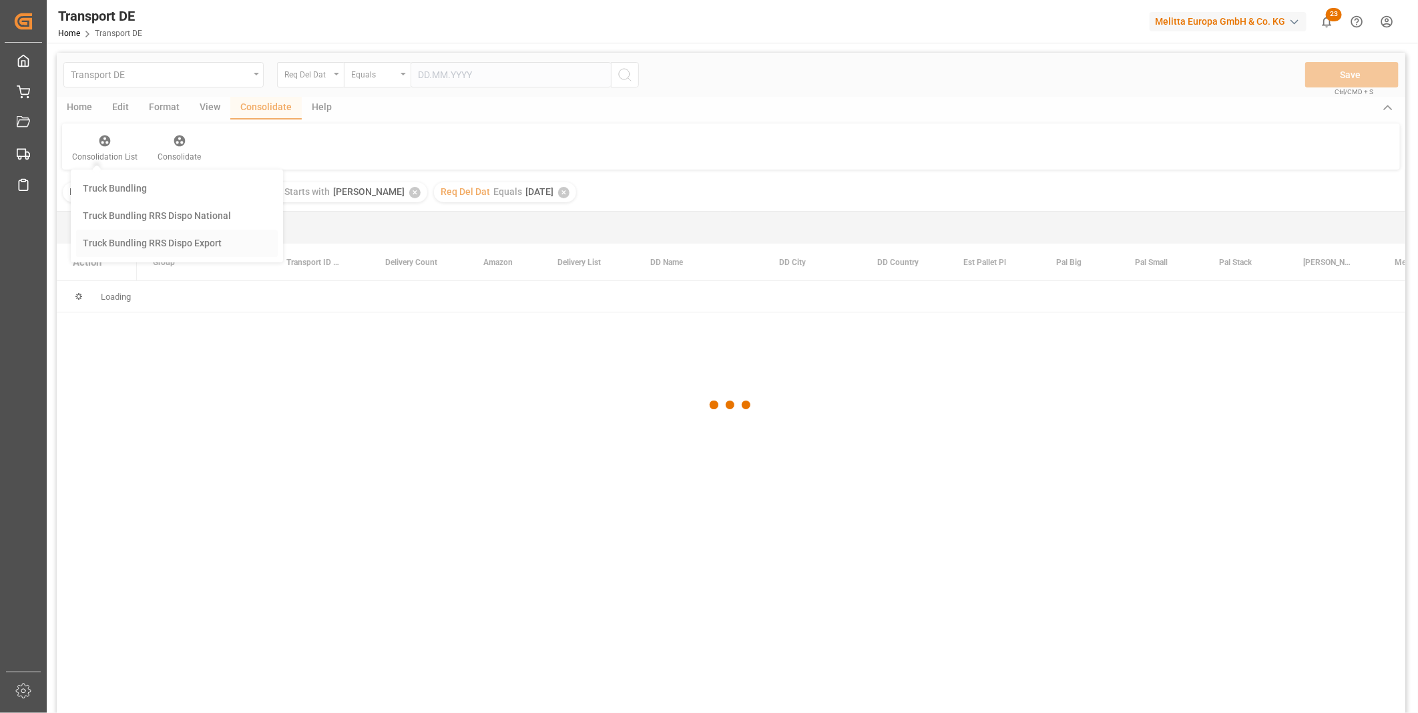
click at [152, 255] on div "Transport DE Req Del Dat Equals Save Ctrl/CMD + S Home Edit Format View Consoli…" at bounding box center [731, 401] width 1348 height 696
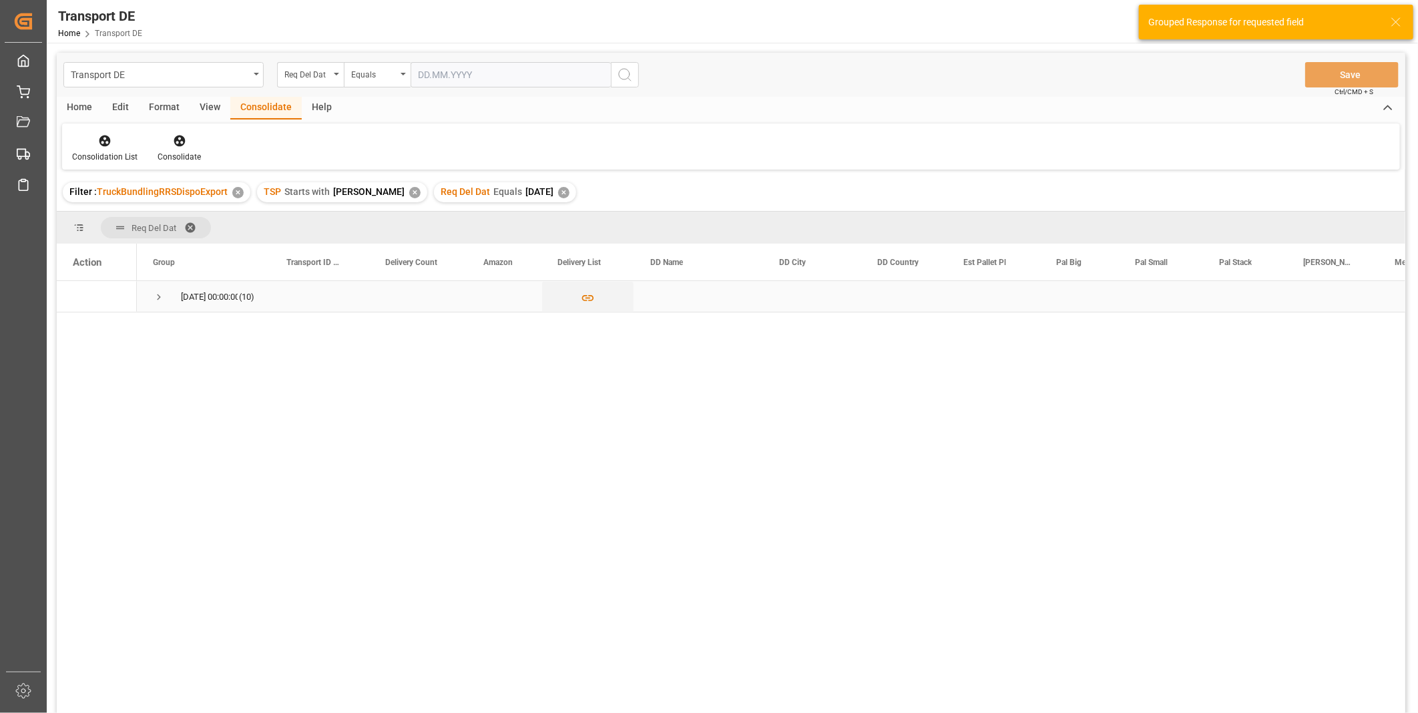
click at [162, 297] on span "Press SPACE to select this row." at bounding box center [159, 297] width 12 height 12
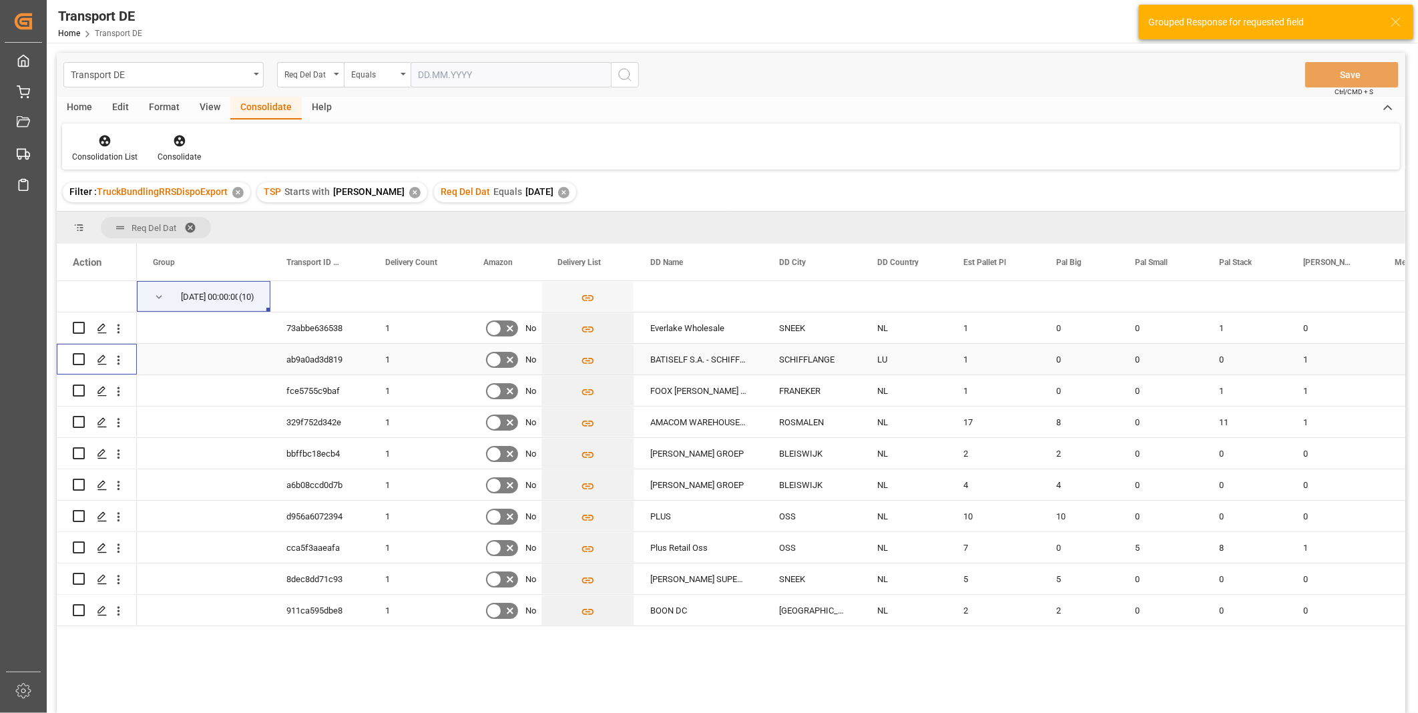
click at [75, 359] on input "Press Space to toggle row selection (unchecked)" at bounding box center [79, 359] width 12 height 12
checkbox input "true"
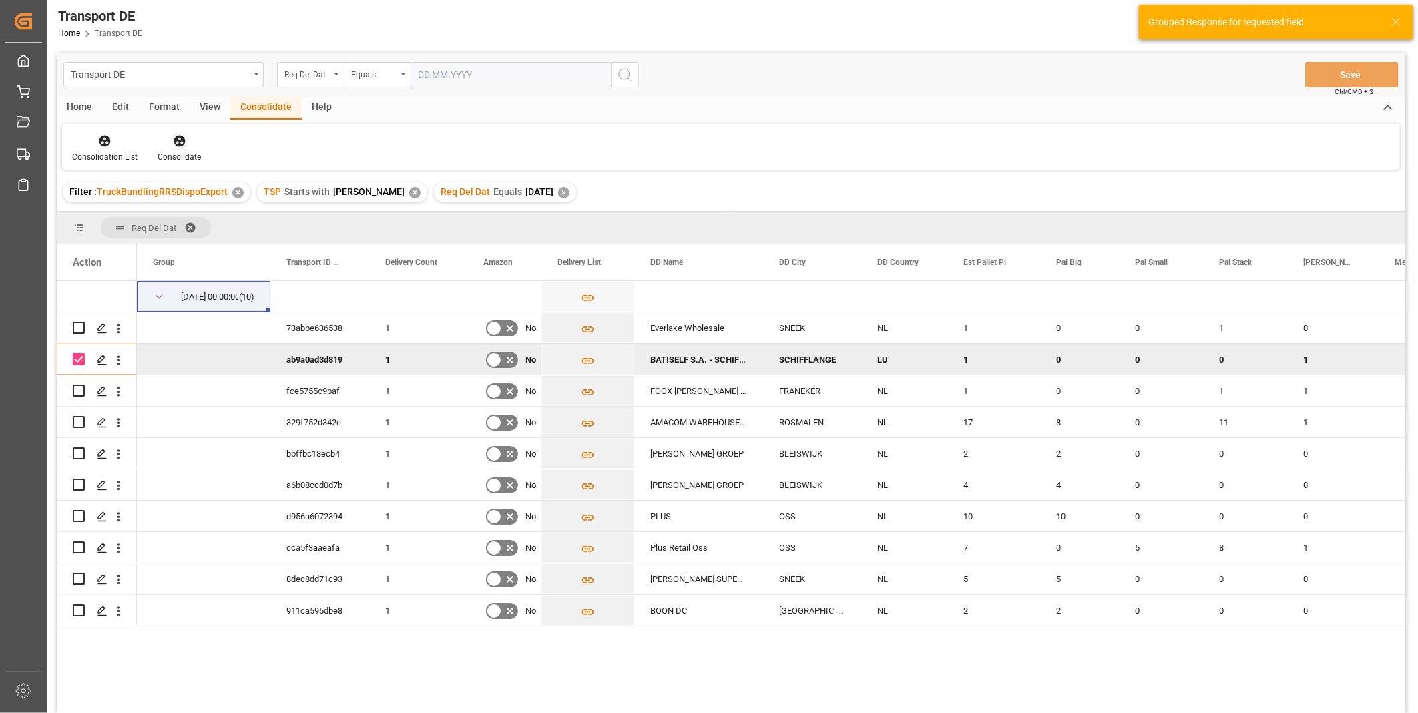
click at [181, 152] on div "Consolidate" at bounding box center [179, 157] width 43 height 12
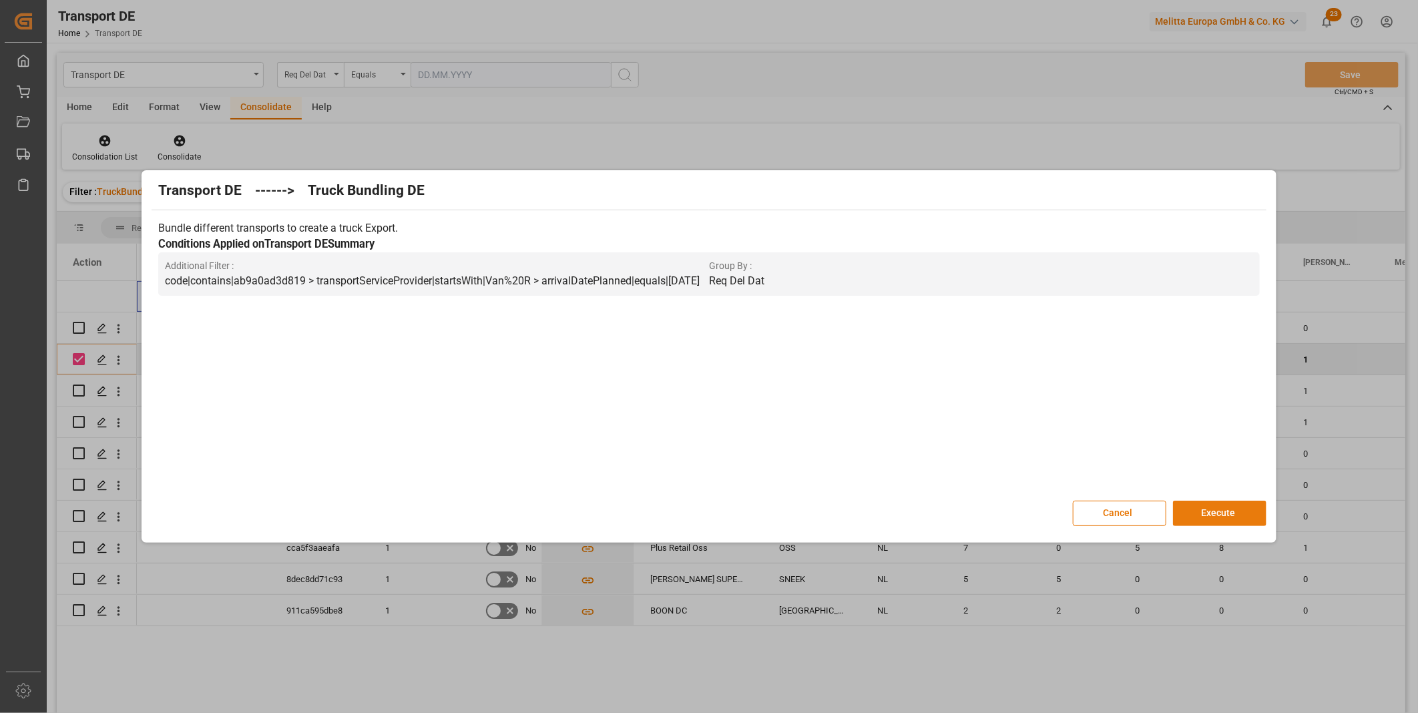
click at [1205, 503] on button "Execute" at bounding box center [1219, 513] width 93 height 25
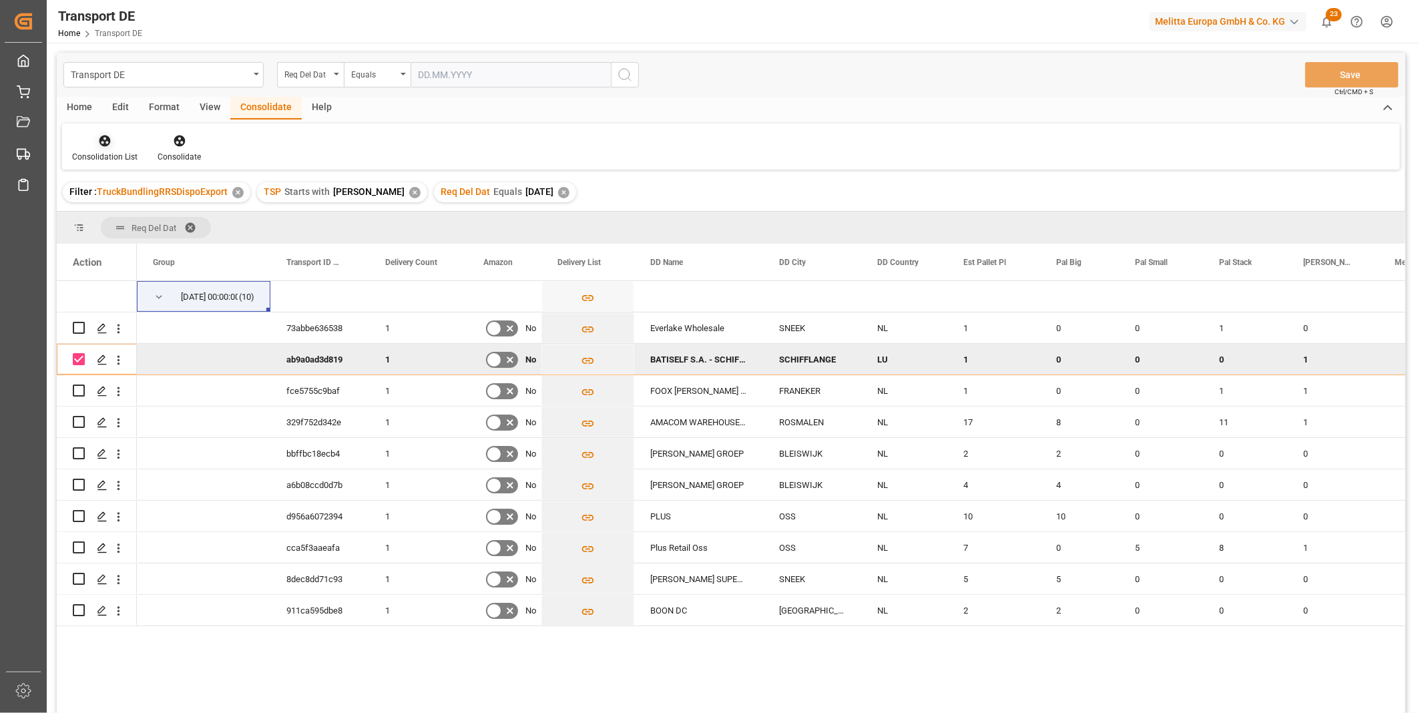
drag, startPoint x: 105, startPoint y: 144, endPoint x: 89, endPoint y: 156, distance: 20.0
click at [105, 145] on icon at bounding box center [104, 140] width 13 height 13
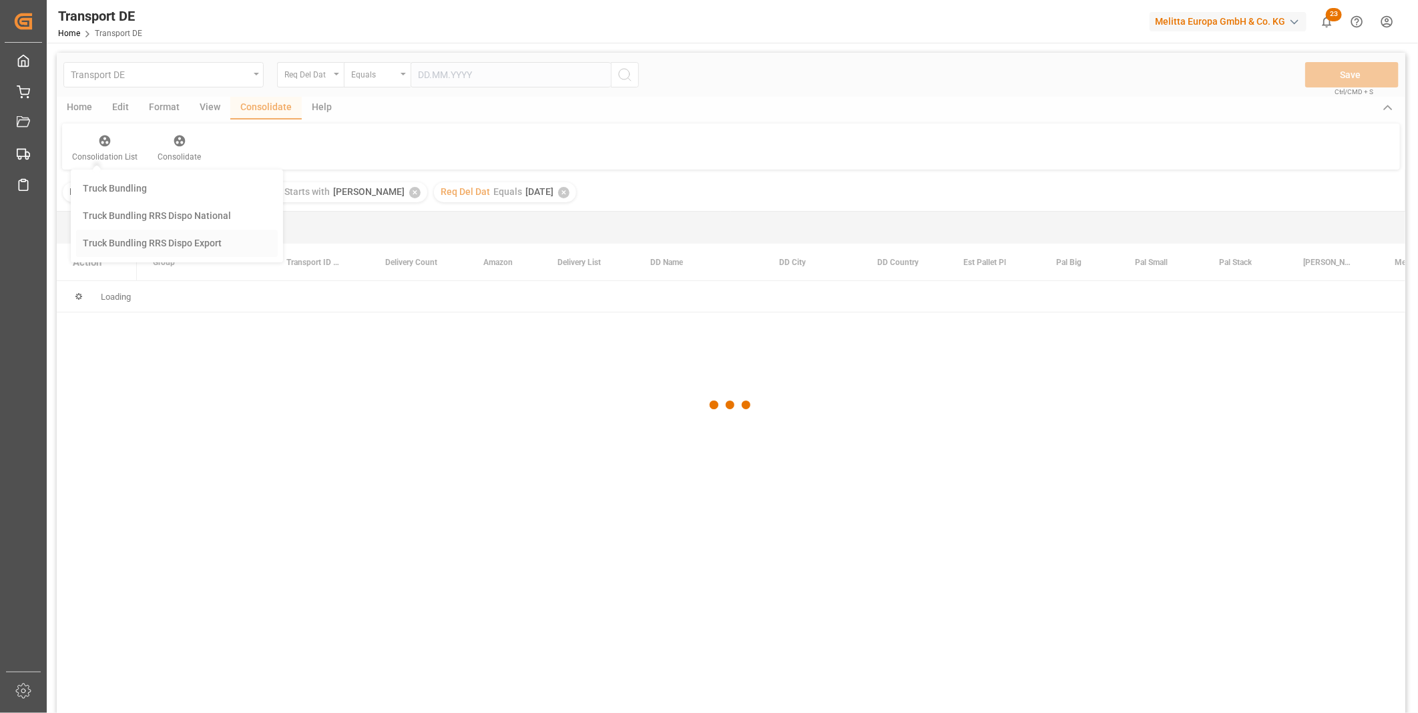
click at [160, 249] on div "Transport DE Req Del Dat Equals Save Ctrl/CMD + S Home Edit Format View Consoli…" at bounding box center [731, 401] width 1348 height 696
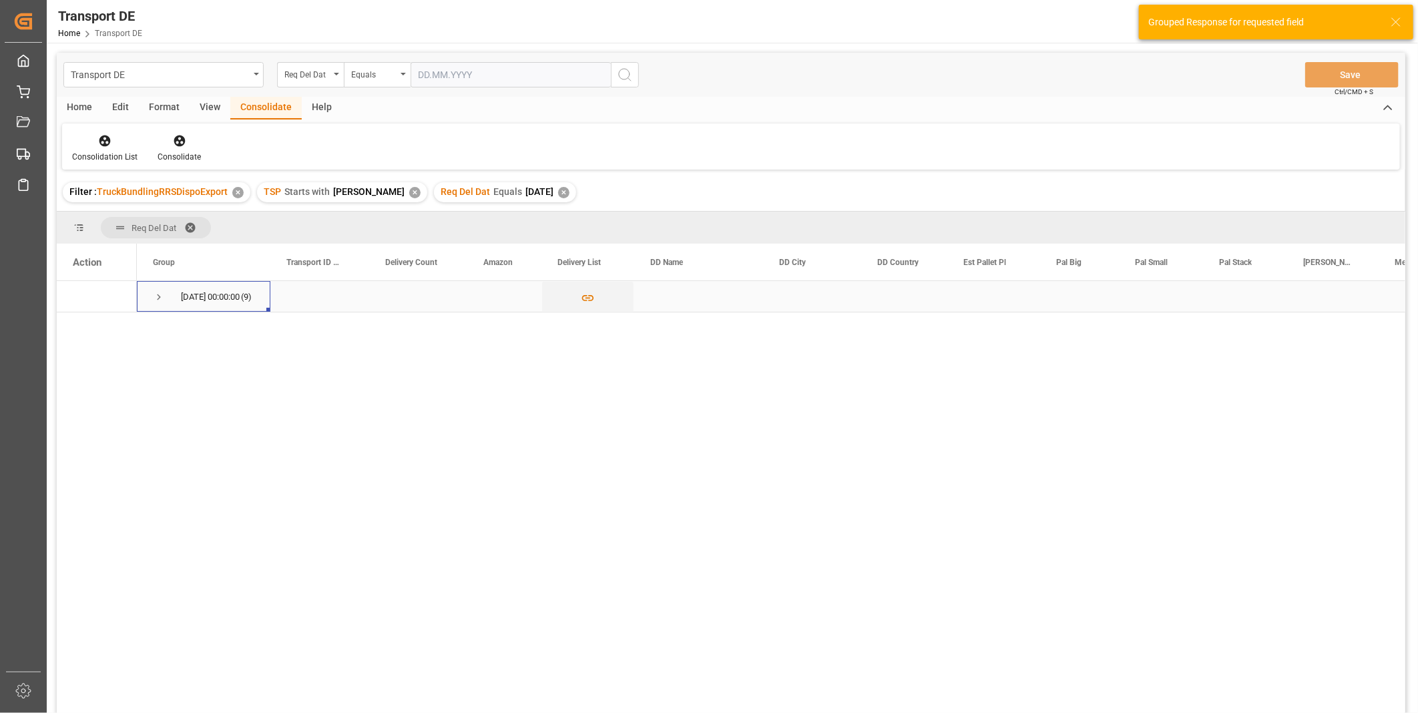
click at [164, 299] on span "Press SPACE to select this row." at bounding box center [159, 297] width 12 height 12
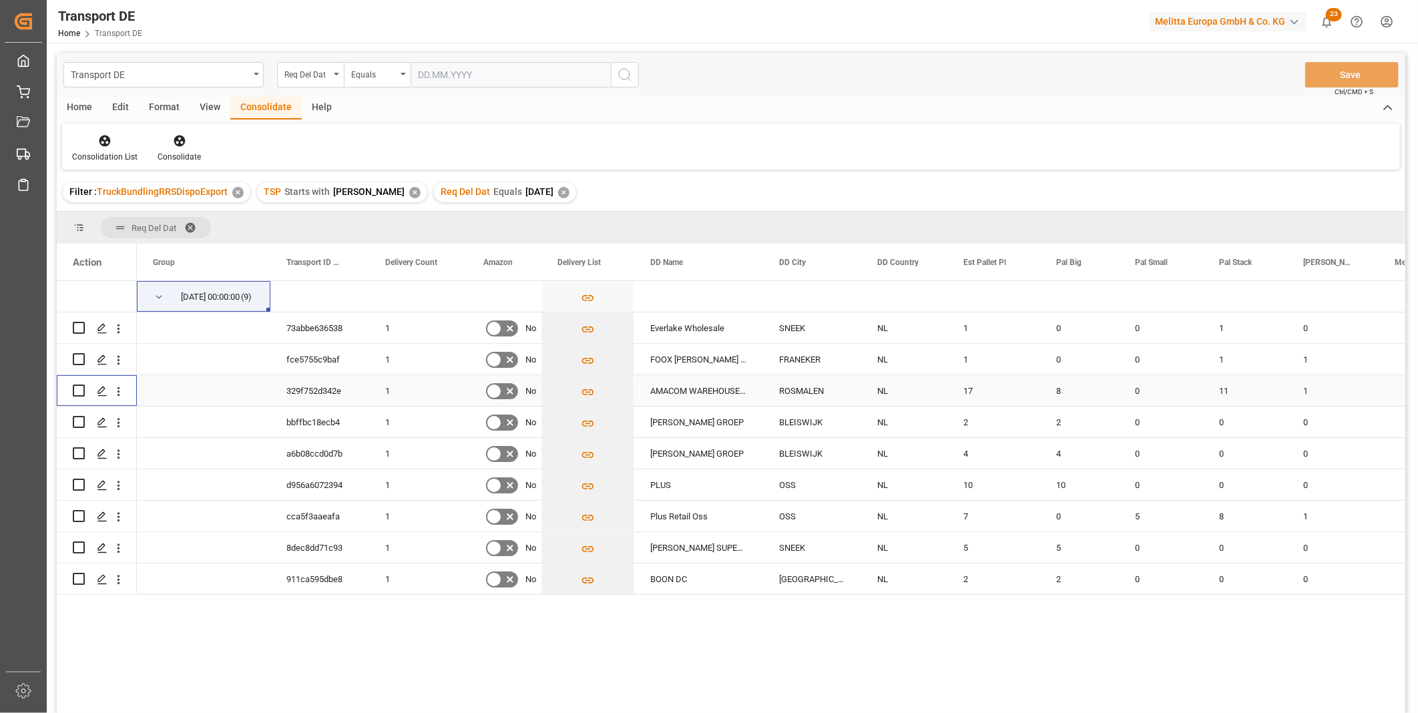
click at [78, 392] on input "Press Space to toggle row selection (unchecked)" at bounding box center [79, 390] width 12 height 12
checkbox input "true"
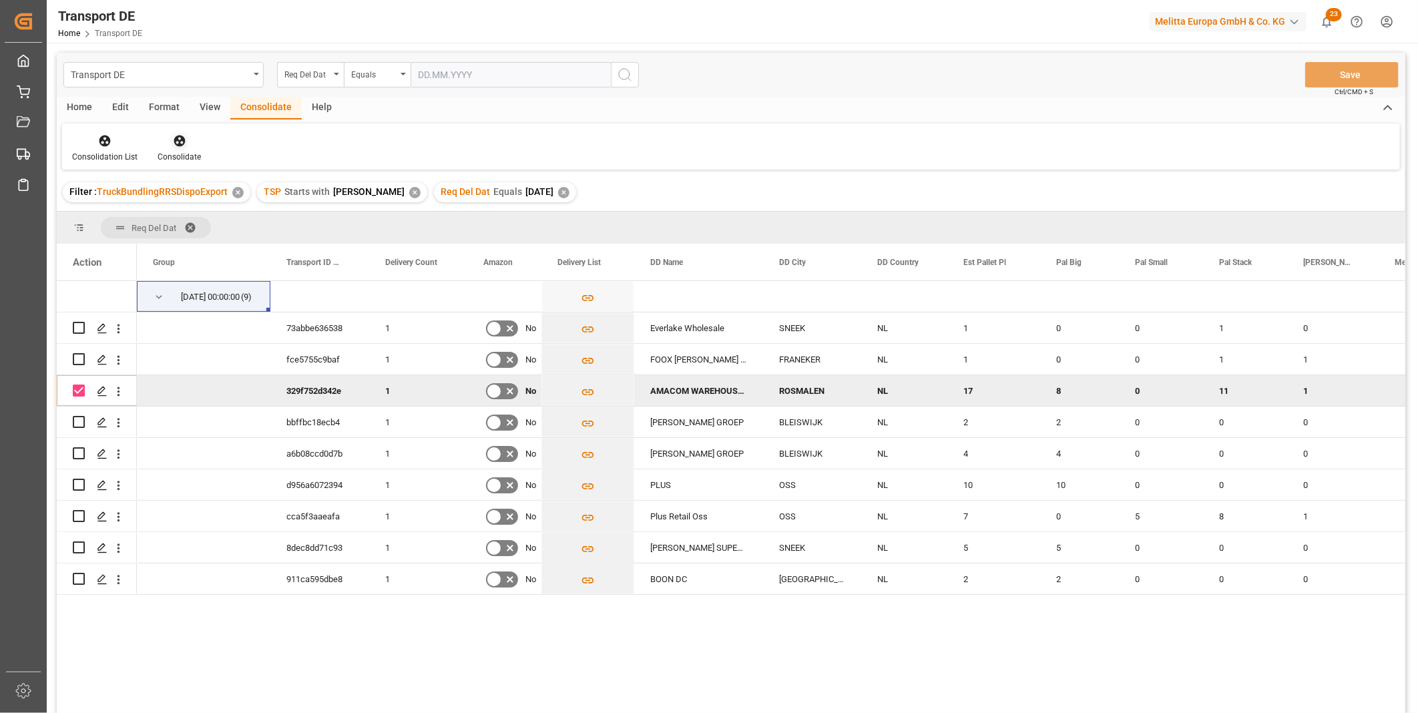
click at [176, 147] on icon at bounding box center [179, 140] width 13 height 13
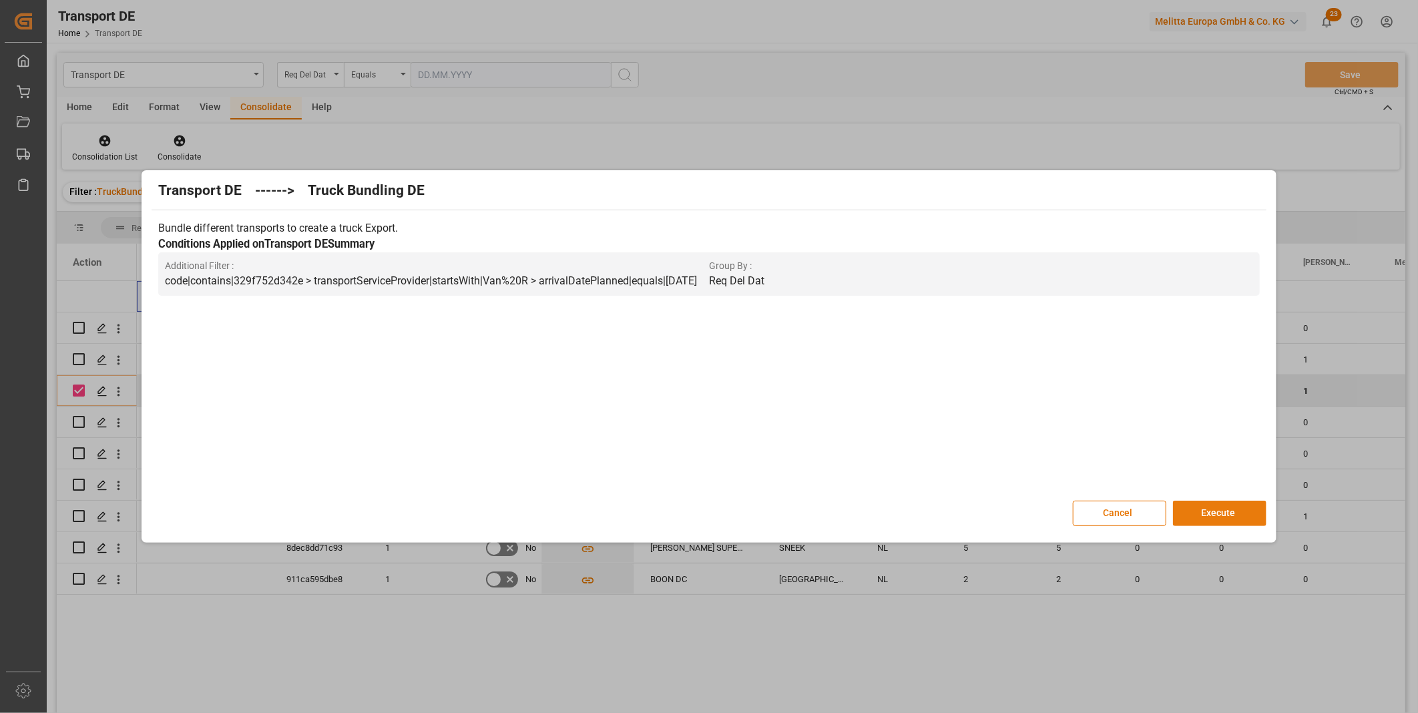
click at [1211, 513] on button "Execute" at bounding box center [1219, 513] width 93 height 25
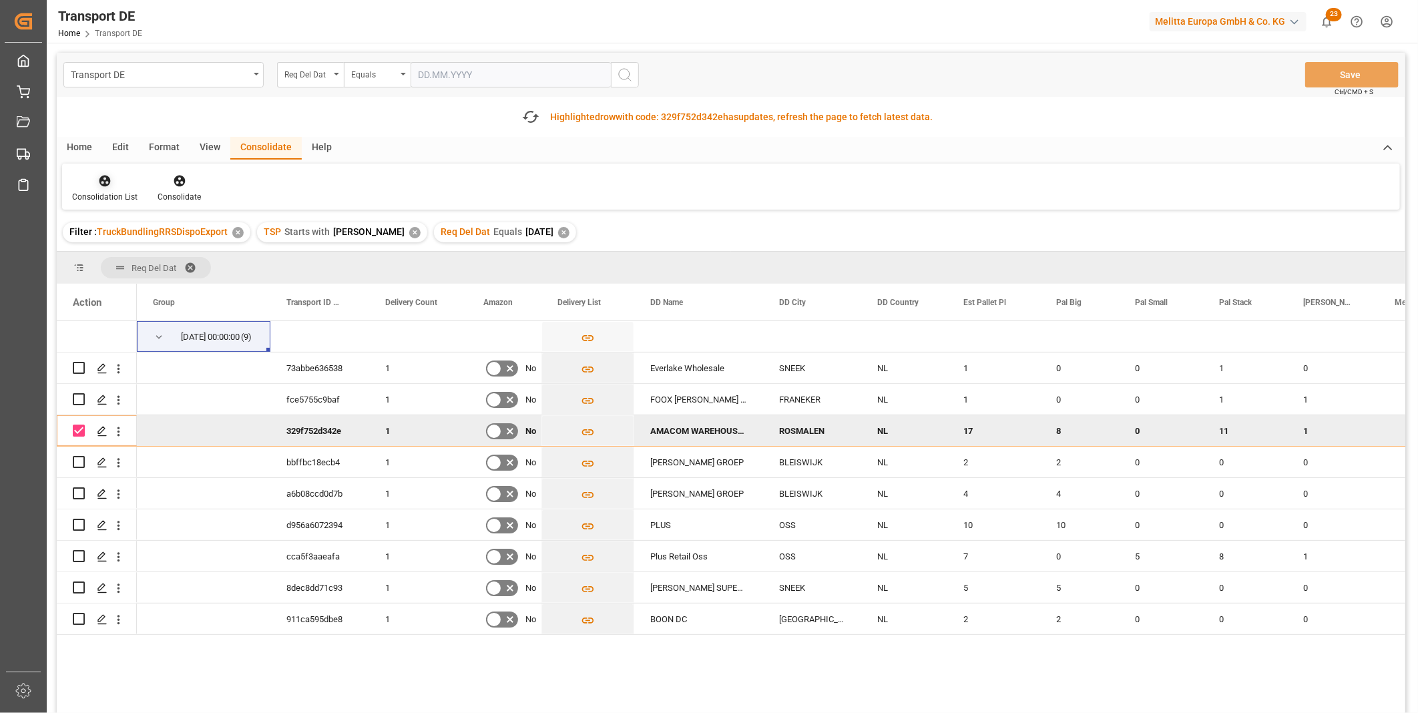
click at [117, 176] on div at bounding box center [104, 181] width 65 height 14
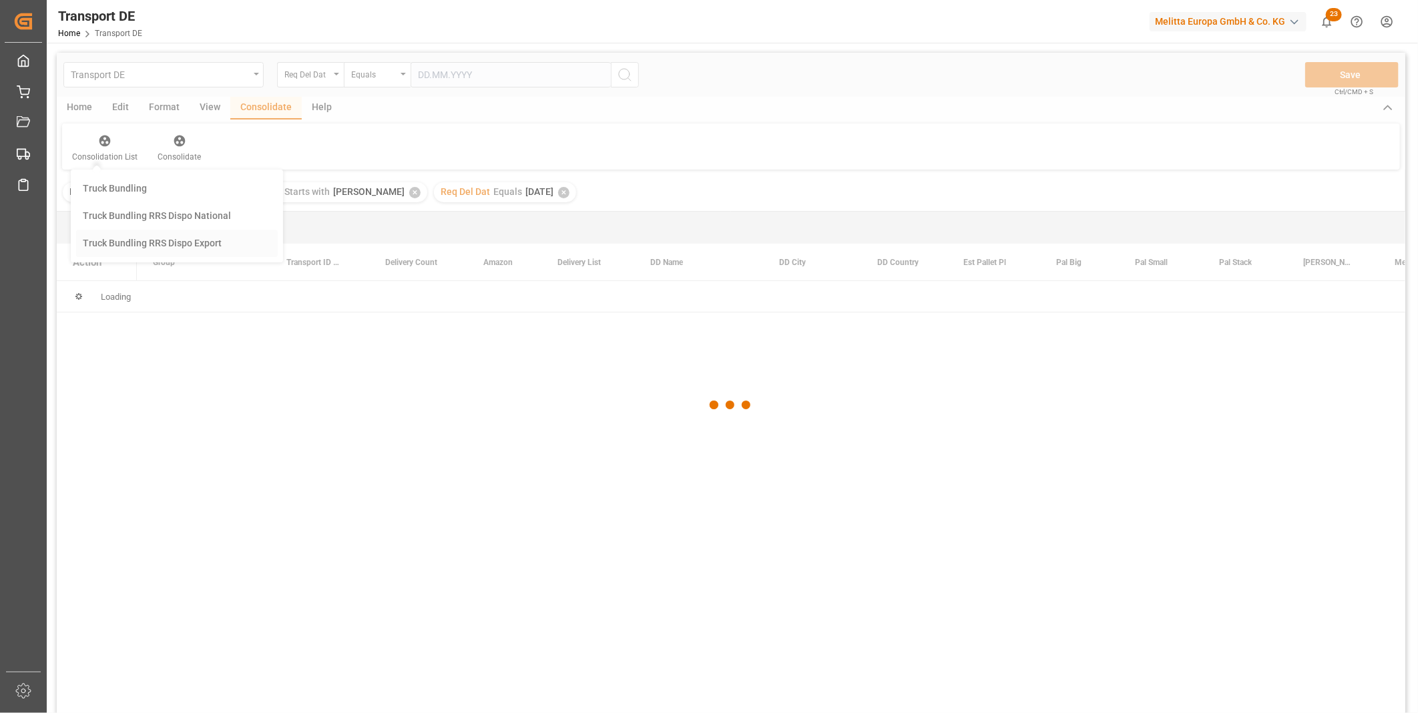
click at [175, 276] on div "Transport DE Req Del Dat Equals Save Ctrl/CMD + S Home Edit Format View Consoli…" at bounding box center [731, 401] width 1348 height 696
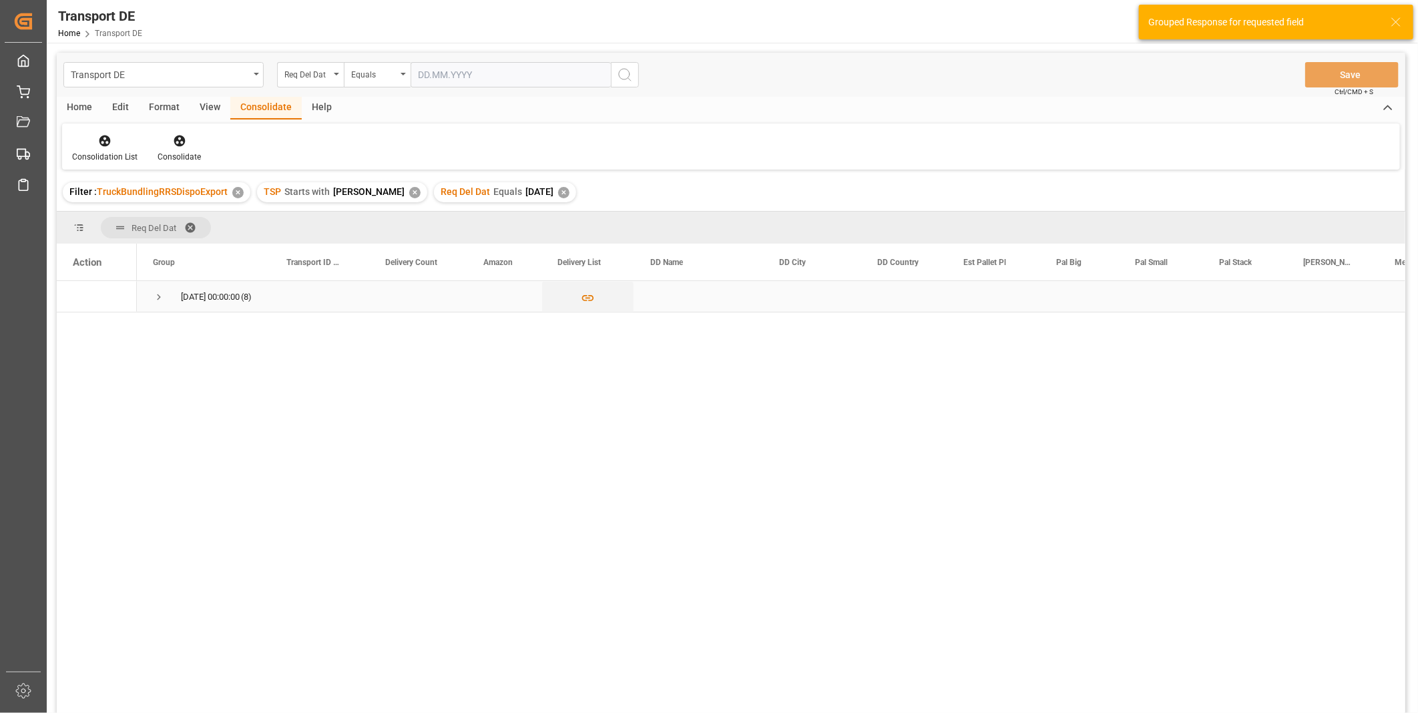
click at [160, 292] on span "Press SPACE to select this row." at bounding box center [159, 297] width 12 height 12
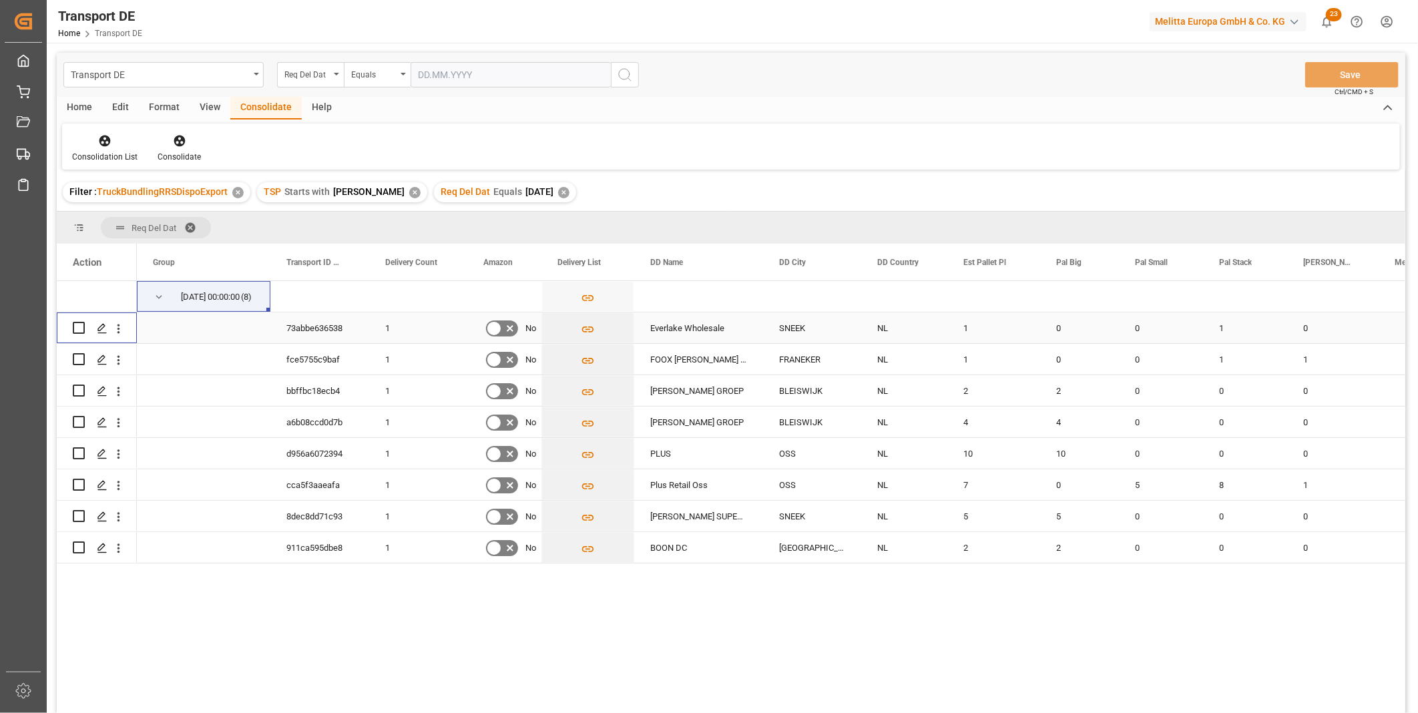
click at [82, 322] on input "Press Space to toggle row selection (unchecked)" at bounding box center [79, 328] width 12 height 12
checkbox input "true"
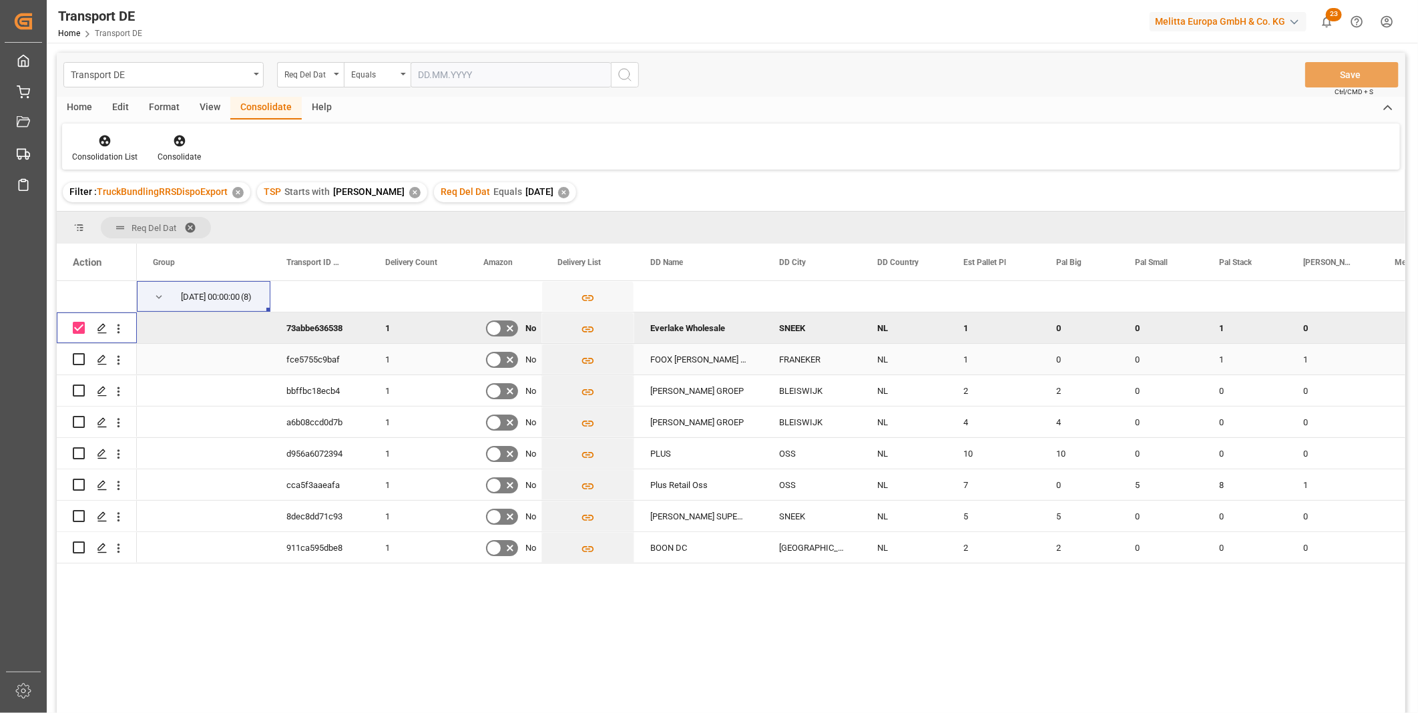
click at [80, 355] on input "Press Space to toggle row selection (unchecked)" at bounding box center [79, 359] width 12 height 12
checkbox input "true"
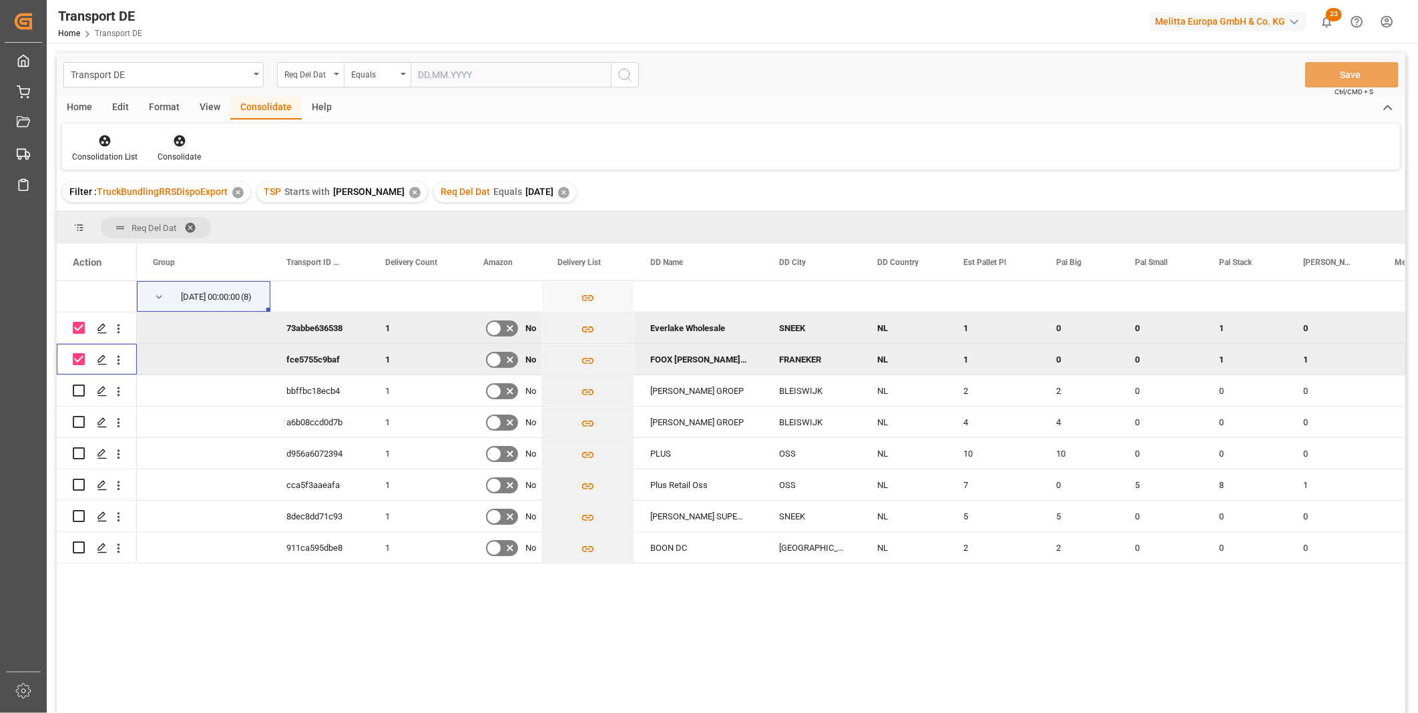
click at [179, 134] on icon at bounding box center [179, 140] width 13 height 13
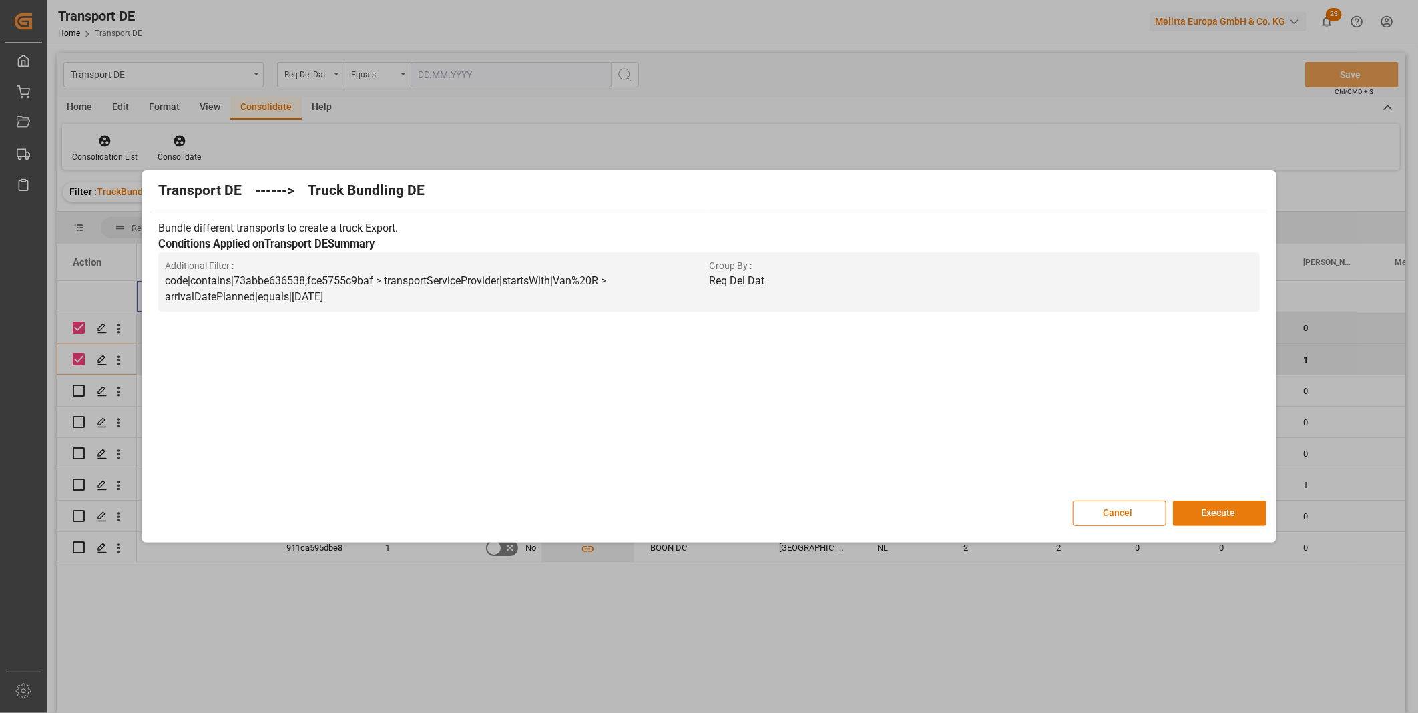
click at [1233, 512] on button "Execute" at bounding box center [1219, 513] width 93 height 25
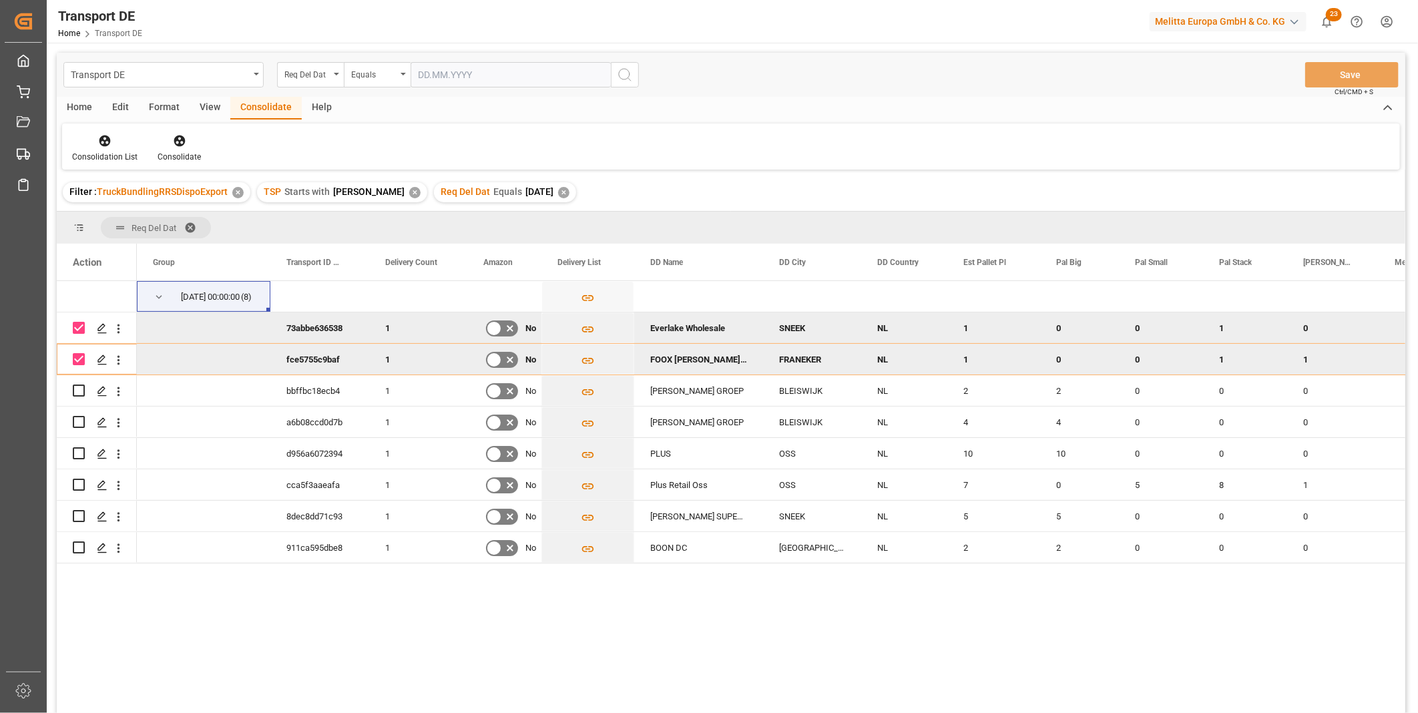
click at [105, 130] on div "Consolidation List Consolidate" at bounding box center [731, 146] width 1338 height 46
click at [109, 140] on icon at bounding box center [104, 140] width 11 height 11
click at [148, 245] on div "Transport DE Req Del Dat Equals Save Ctrl/CMD + S Home Edit Format View Consoli…" at bounding box center [731, 401] width 1348 height 696
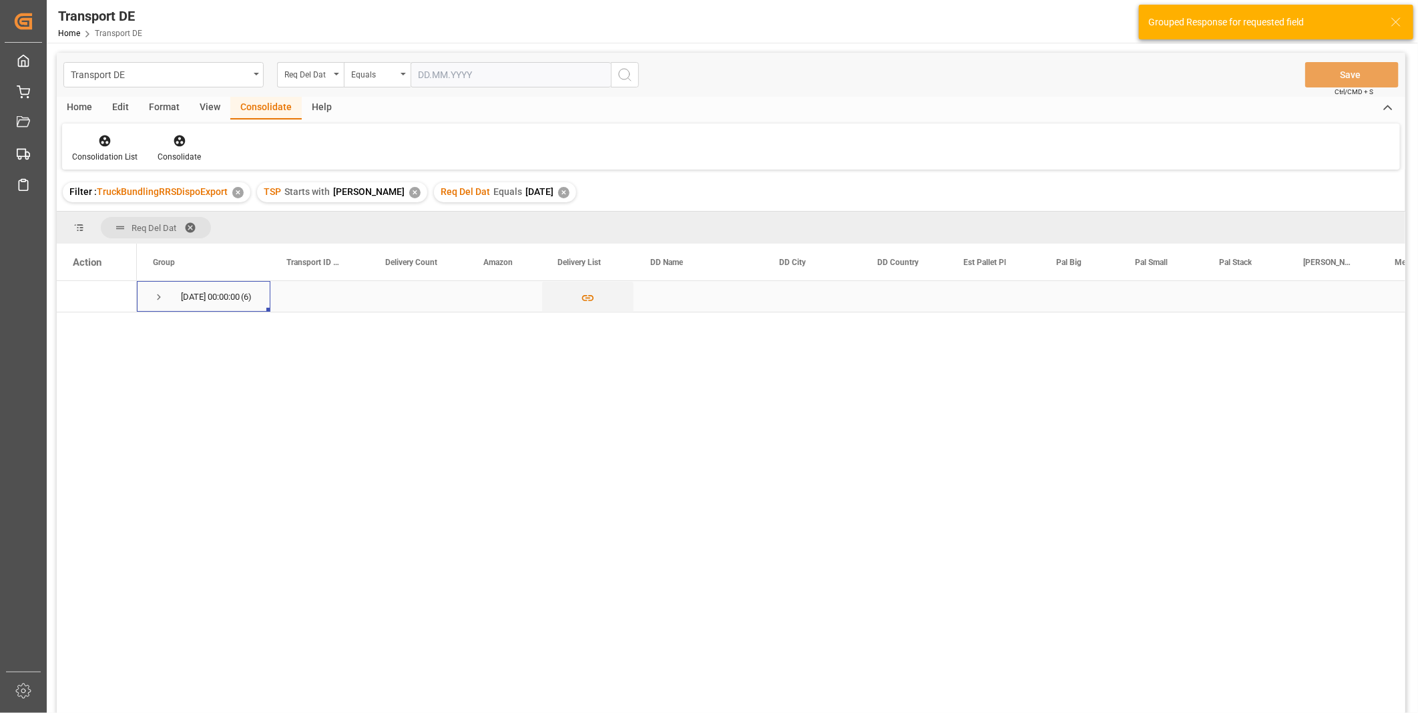
click at [154, 288] on span "Press SPACE to select this row." at bounding box center [159, 297] width 12 height 31
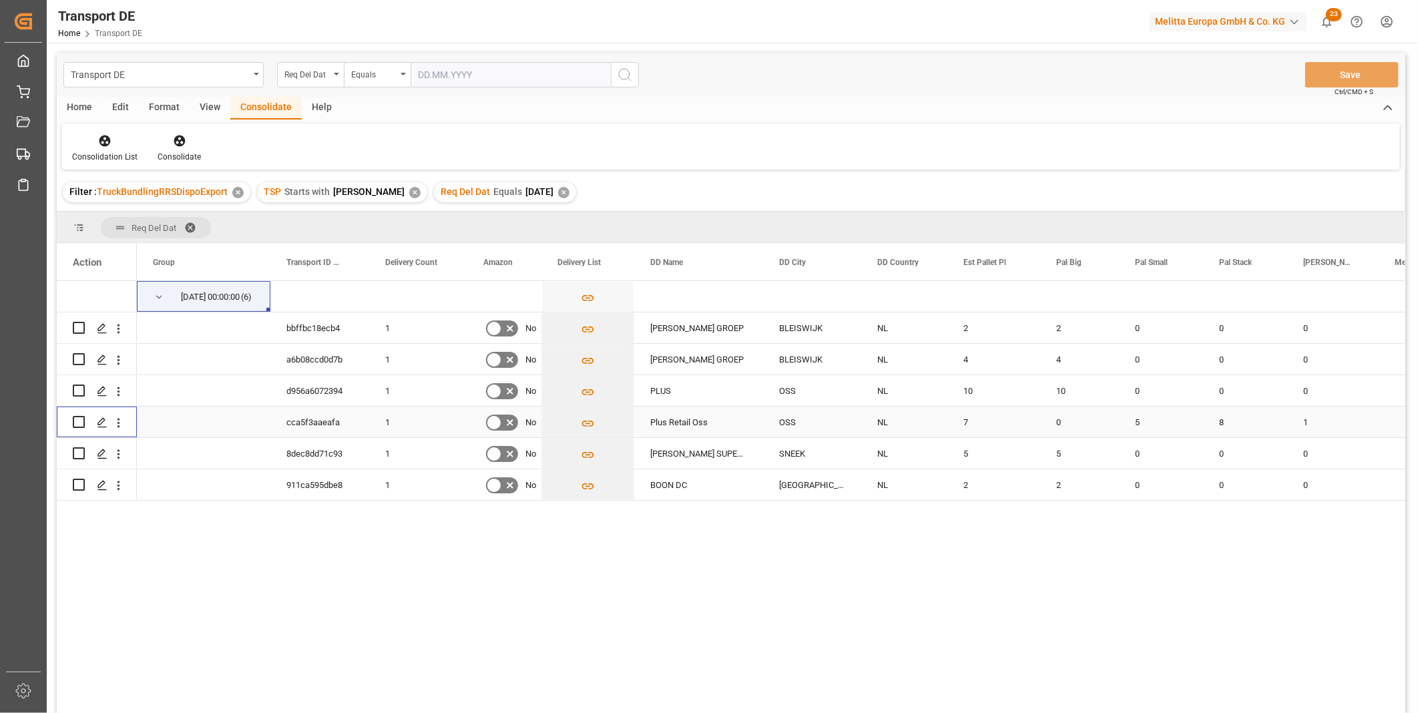
click at [73, 421] on input "Press Space to toggle row selection (unchecked)" at bounding box center [79, 422] width 12 height 12
checkbox input "true"
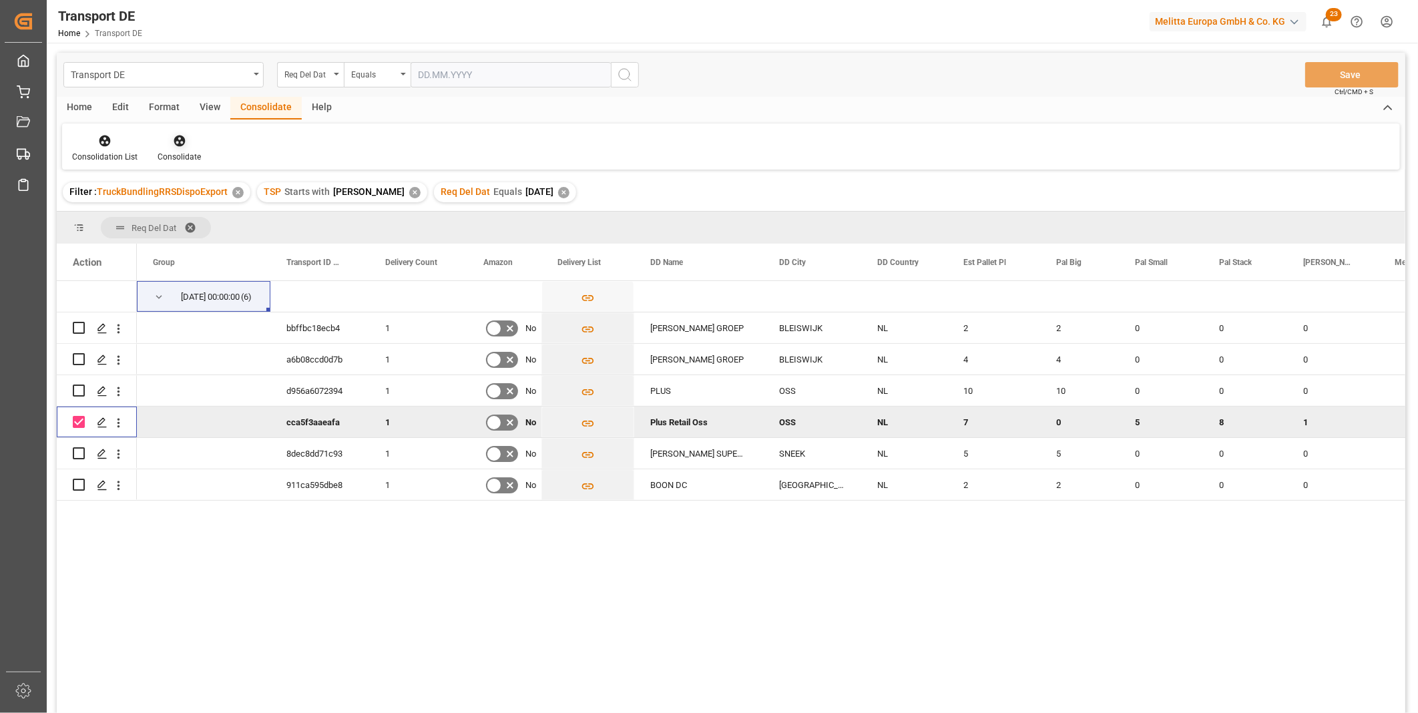
click at [185, 152] on div "Consolidate" at bounding box center [179, 157] width 43 height 12
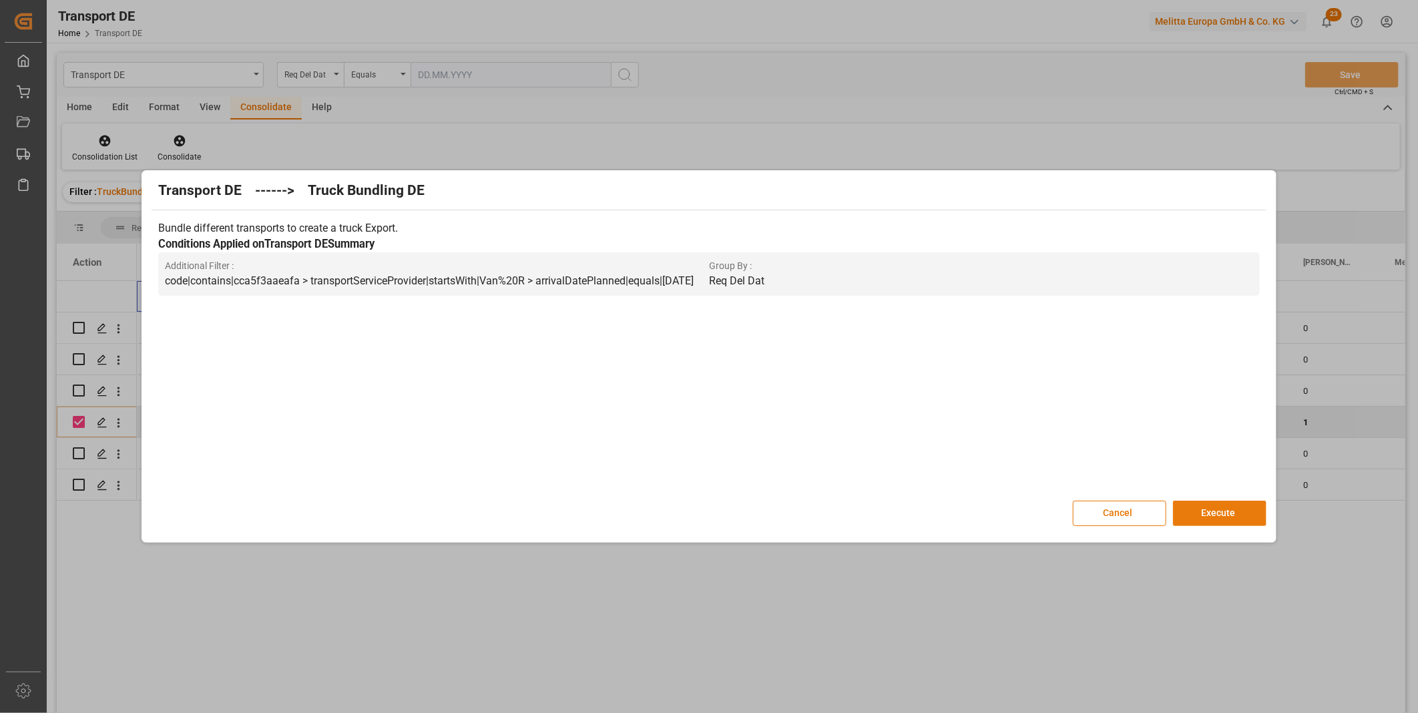
click at [1238, 508] on button "Execute" at bounding box center [1219, 513] width 93 height 25
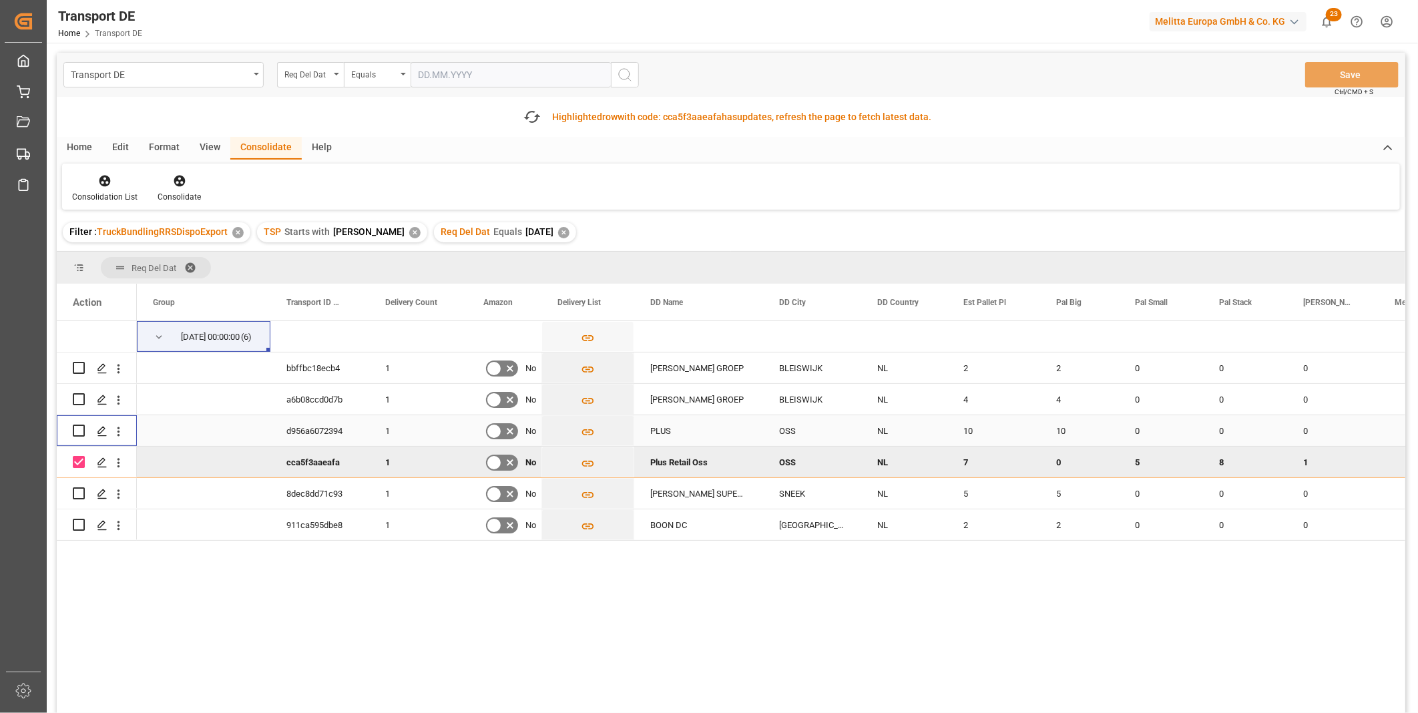
click at [82, 432] on input "Press Space to toggle row selection (unchecked)" at bounding box center [79, 431] width 12 height 12
checkbox input "true"
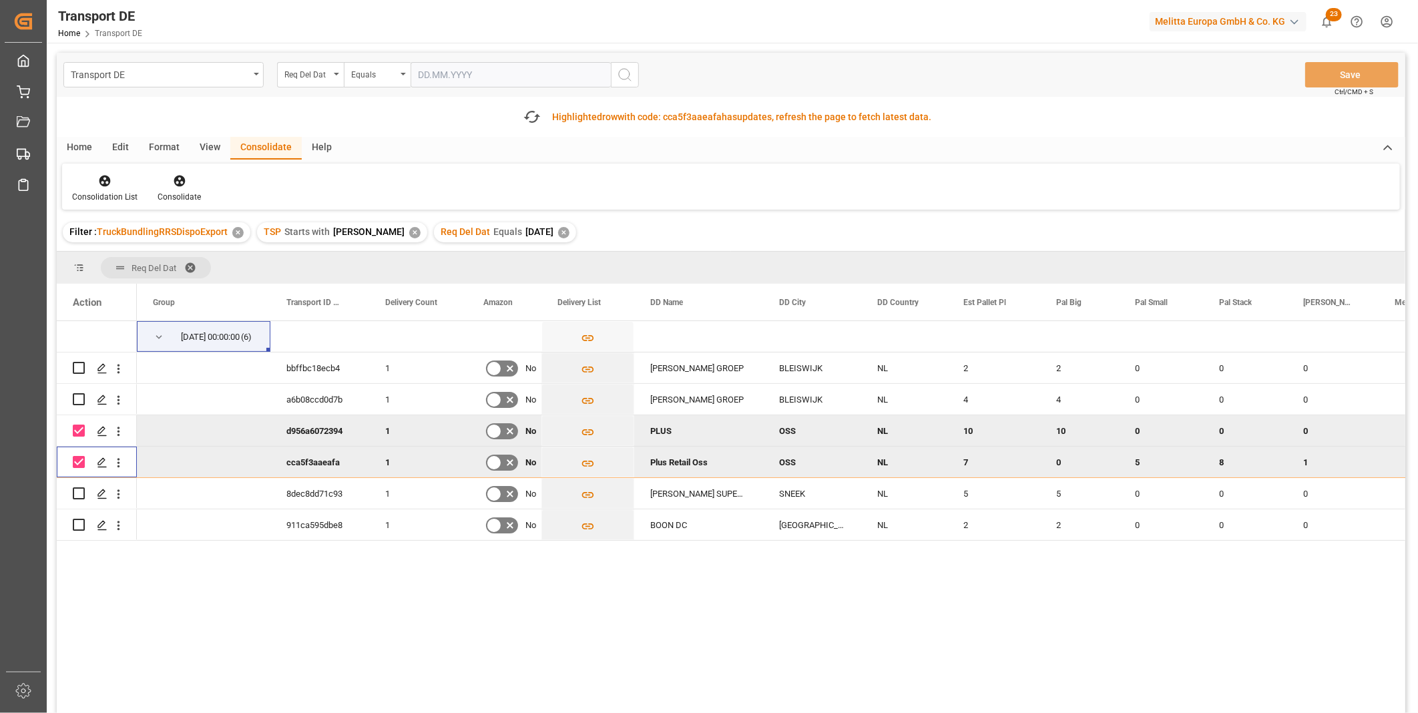
click at [81, 461] on input "Press Space to toggle row selection (checked)" at bounding box center [79, 462] width 12 height 12
checkbox input "false"
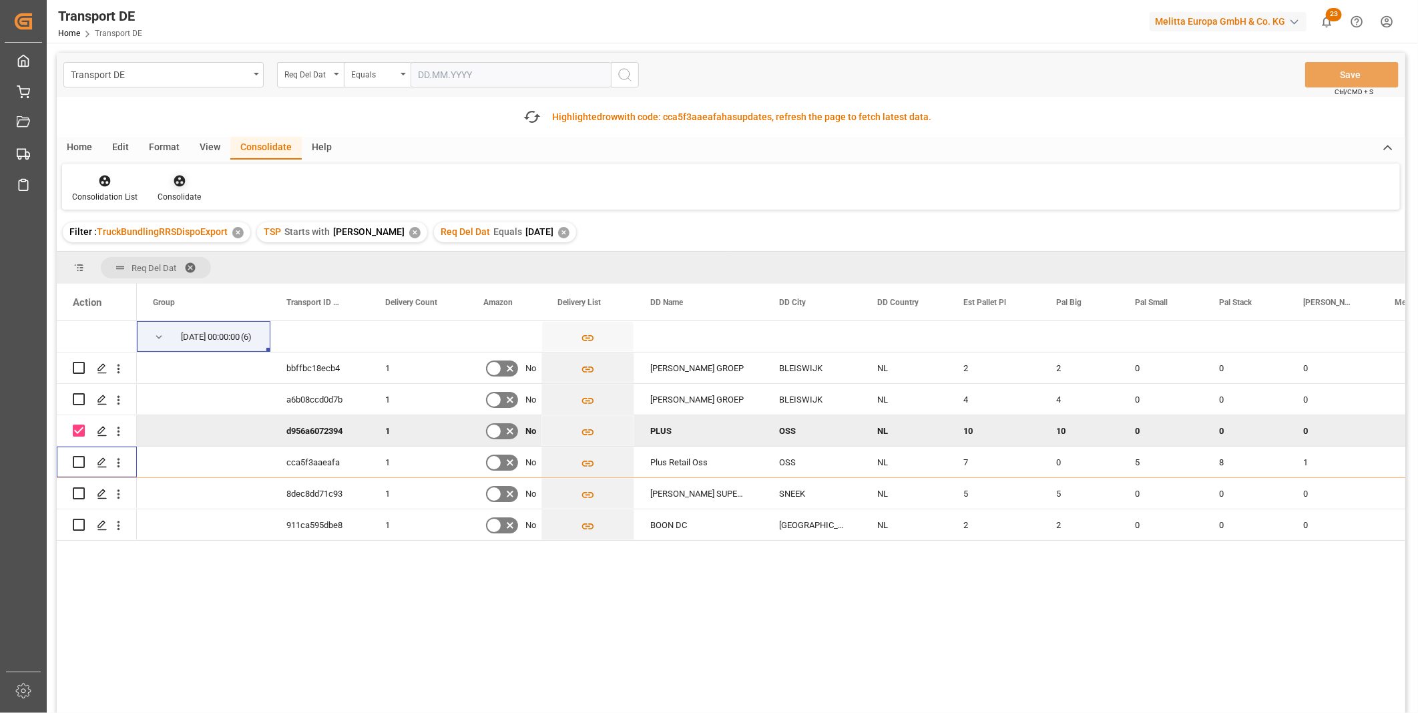
click at [196, 180] on div at bounding box center [179, 181] width 43 height 14
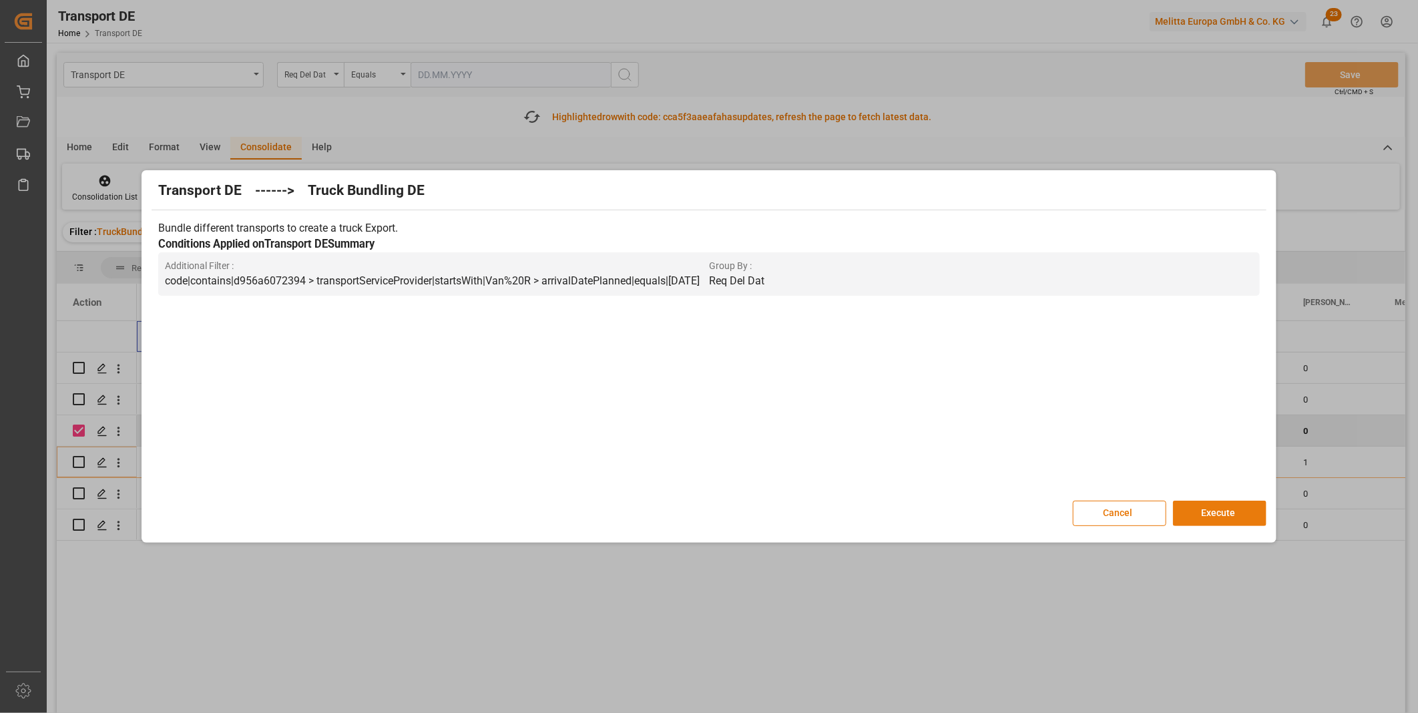
click at [1248, 513] on button "Execute" at bounding box center [1219, 513] width 93 height 25
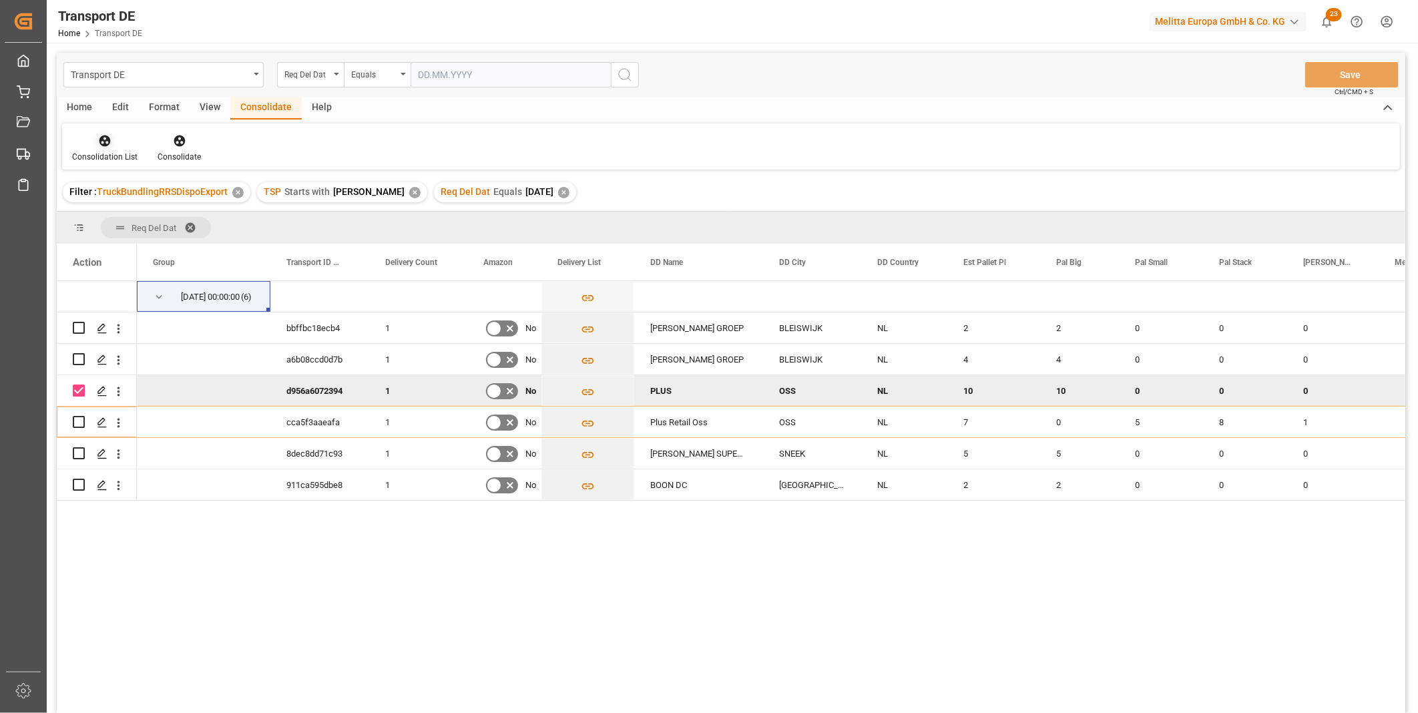
click at [99, 151] on div "Consolidation List" at bounding box center [104, 157] width 65 height 12
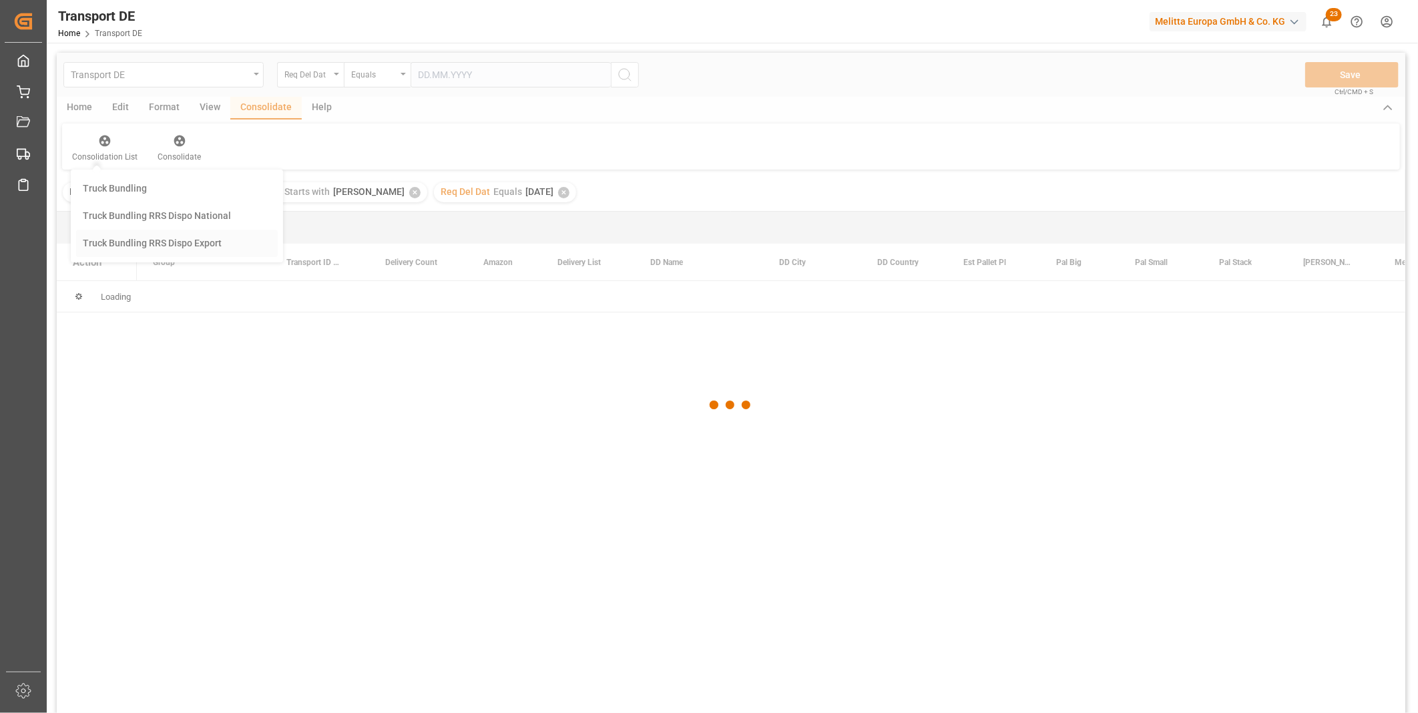
click at [146, 246] on div "Transport DE Req Del Dat Equals Save Ctrl/CMD + S Home Edit Format View Consoli…" at bounding box center [731, 401] width 1348 height 696
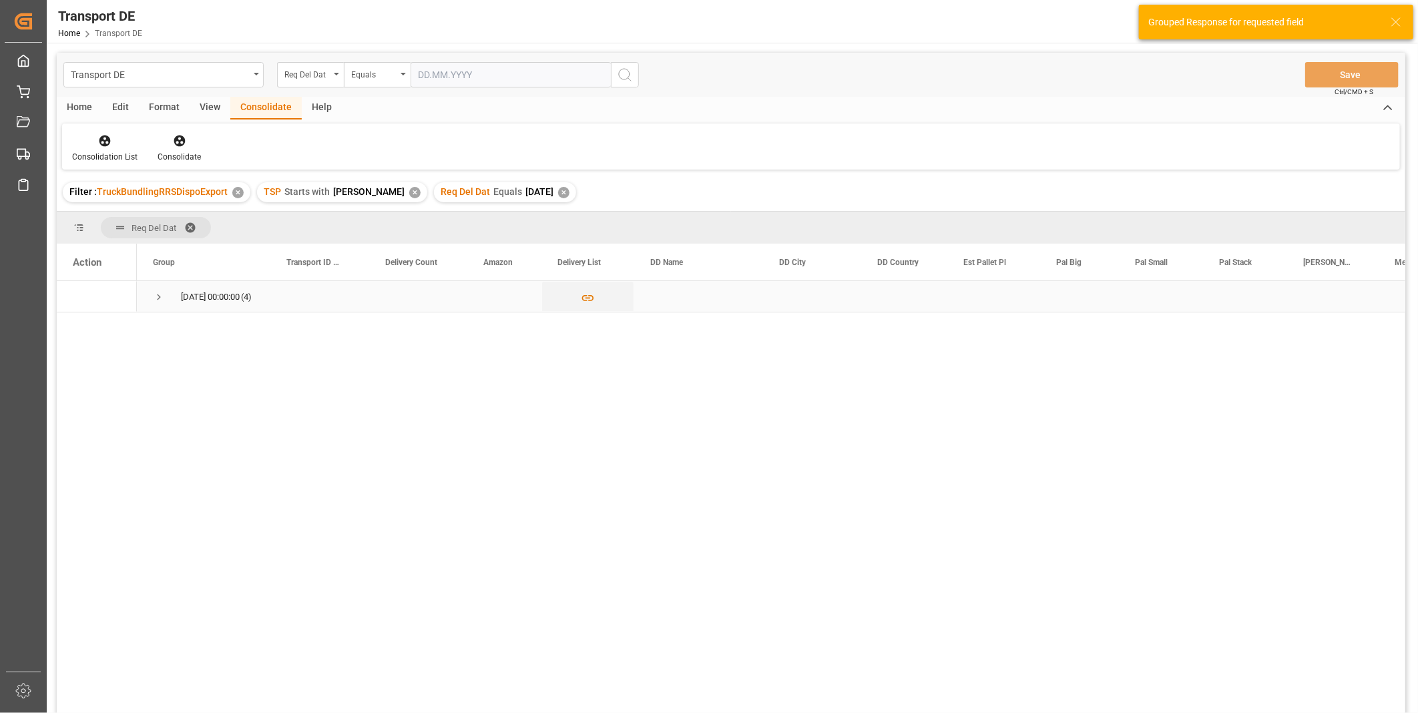
click at [158, 288] on span "Press SPACE to select this row." at bounding box center [159, 297] width 12 height 31
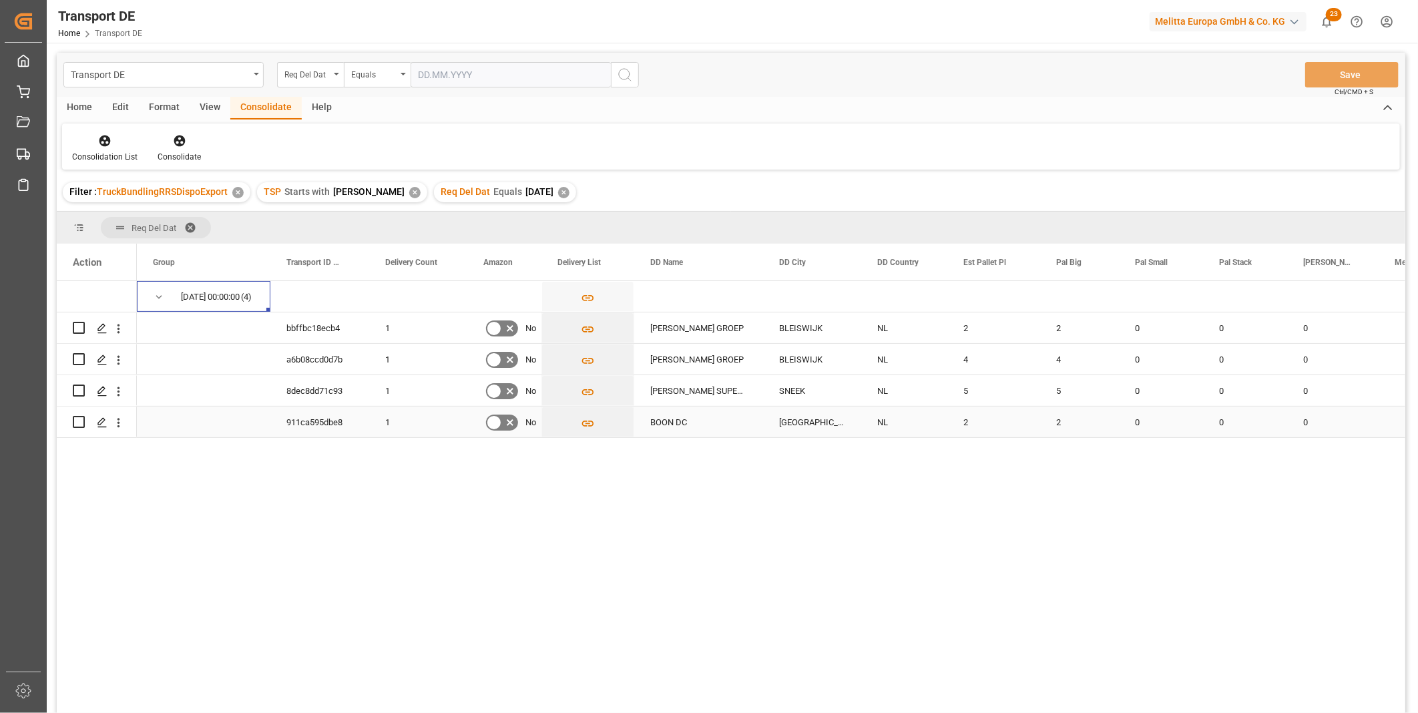
click at [76, 421] on input "Press Space to toggle row selection (unchecked)" at bounding box center [79, 422] width 12 height 12
checkbox input "true"
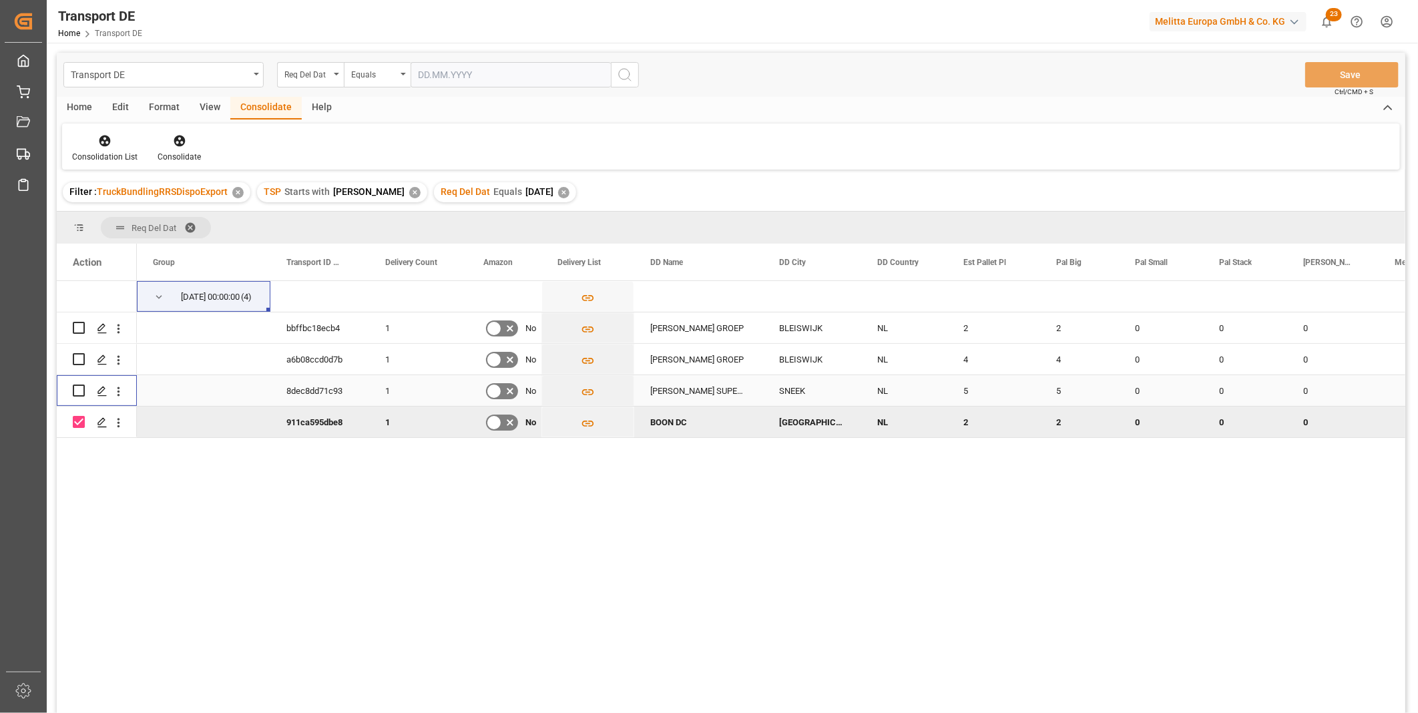
click at [83, 388] on input "Press Space to toggle row selection (unchecked)" at bounding box center [79, 390] width 12 height 12
checkbox input "true"
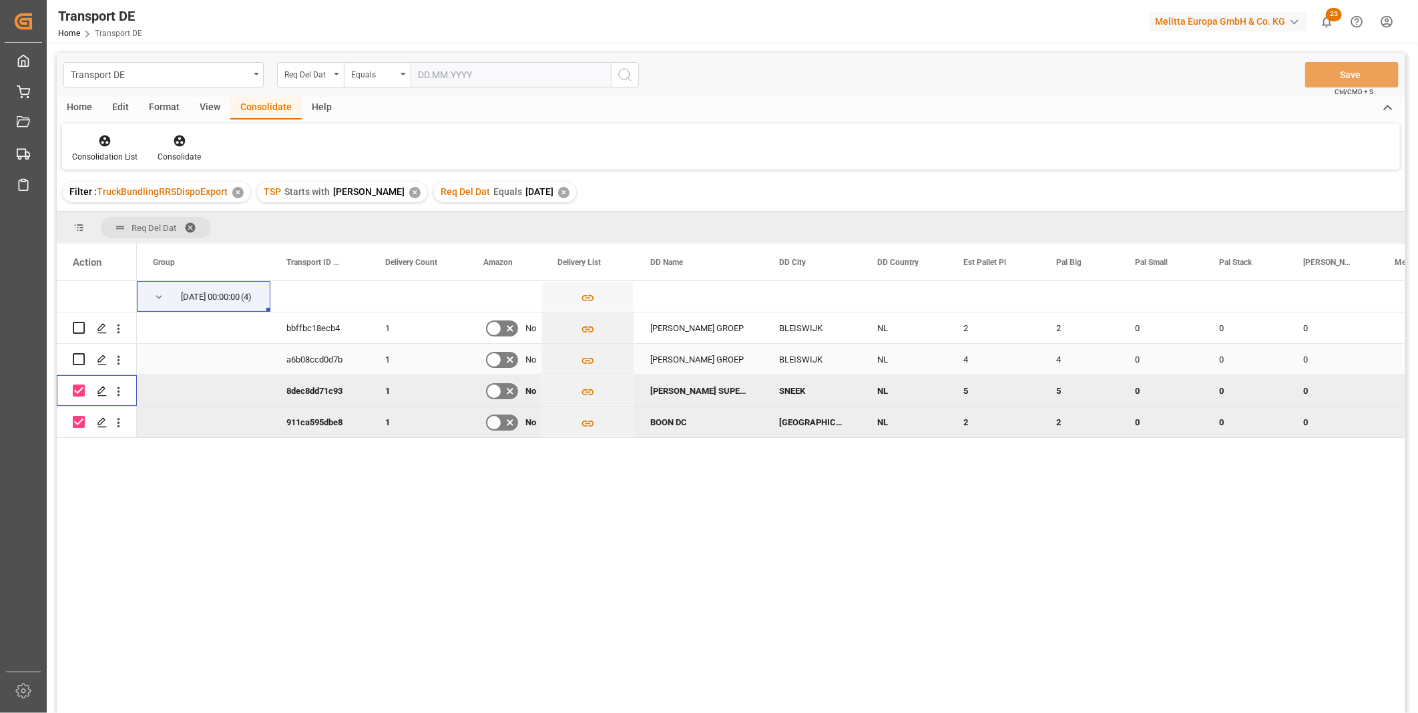
click at [81, 358] on input "Press Space to toggle row selection (unchecked)" at bounding box center [79, 359] width 12 height 12
checkbox input "true"
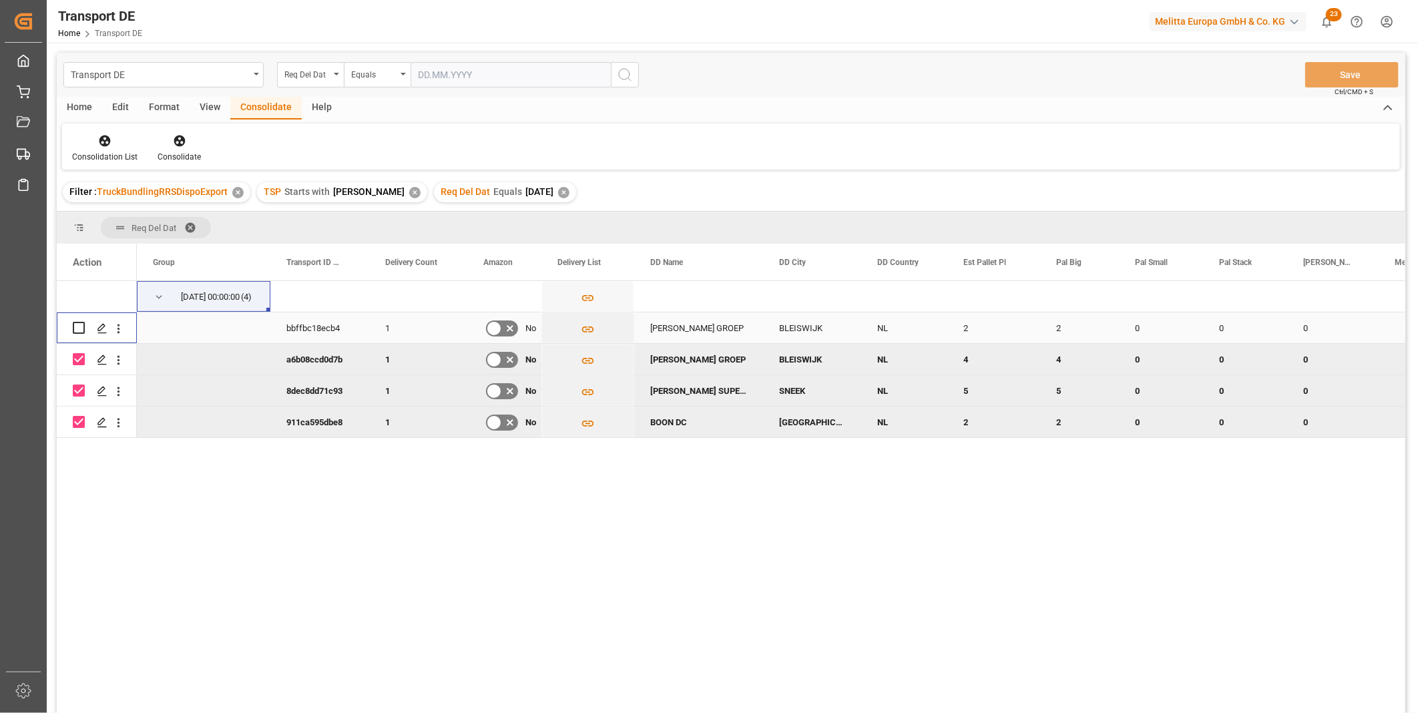
click at [75, 334] on div "Press SPACE to select this row." at bounding box center [79, 327] width 12 height 31
click at [80, 328] on input "Press Space to toggle row selection (unchecked)" at bounding box center [79, 328] width 12 height 12
checkbox input "true"
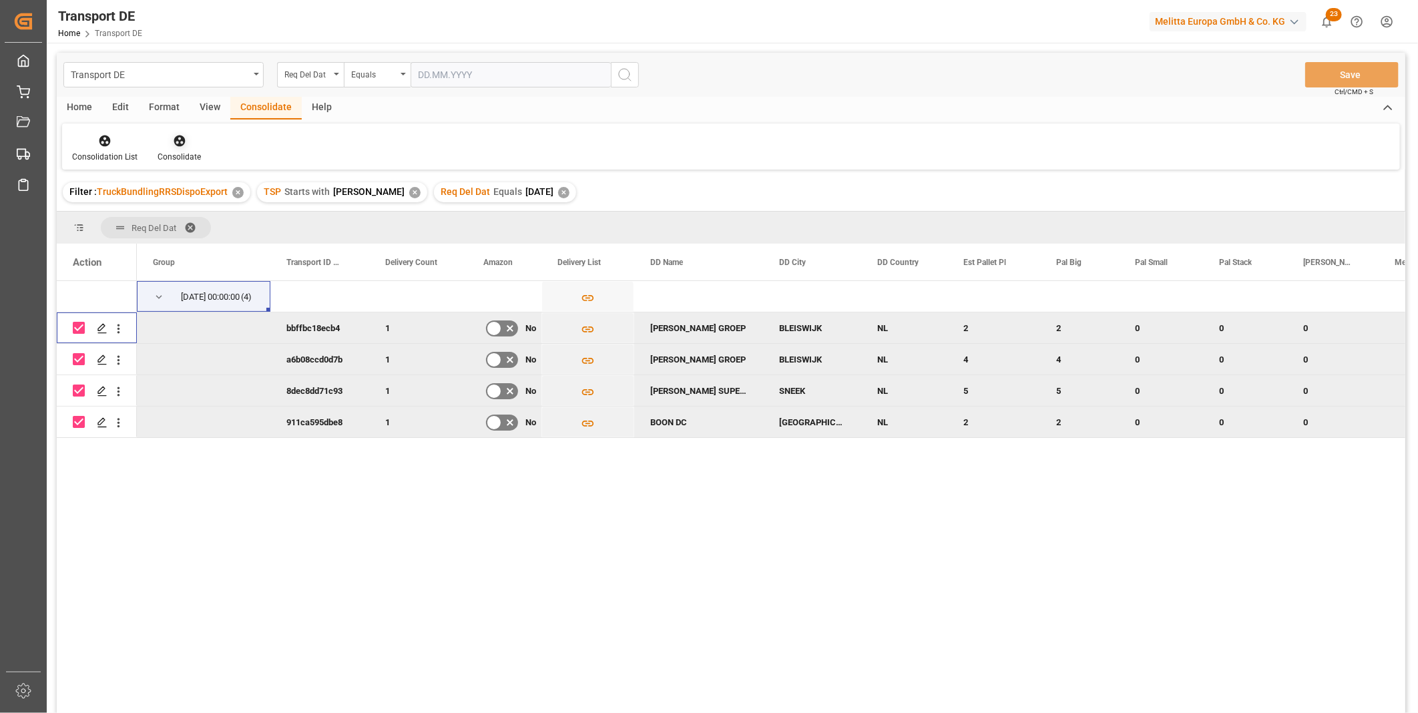
click at [185, 146] on div at bounding box center [179, 140] width 43 height 14
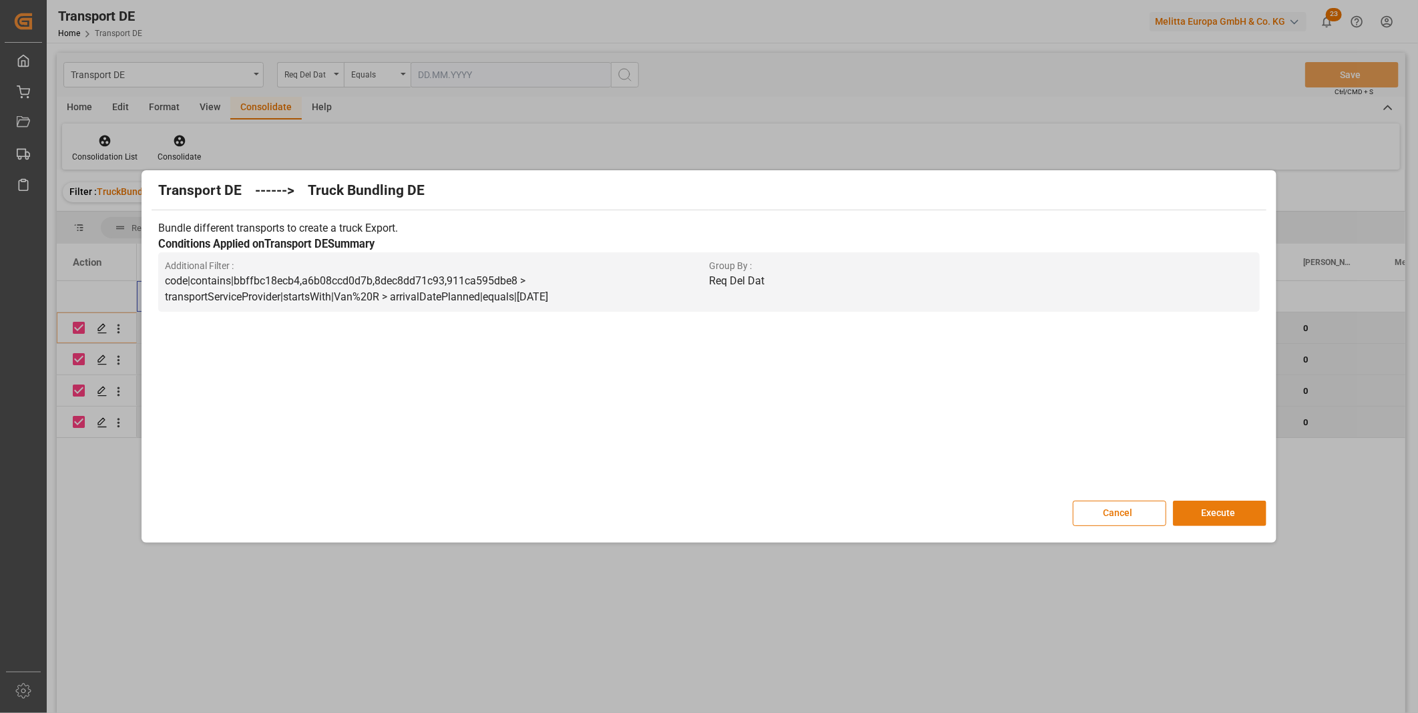
click at [1173, 519] on button "Execute" at bounding box center [1219, 513] width 93 height 25
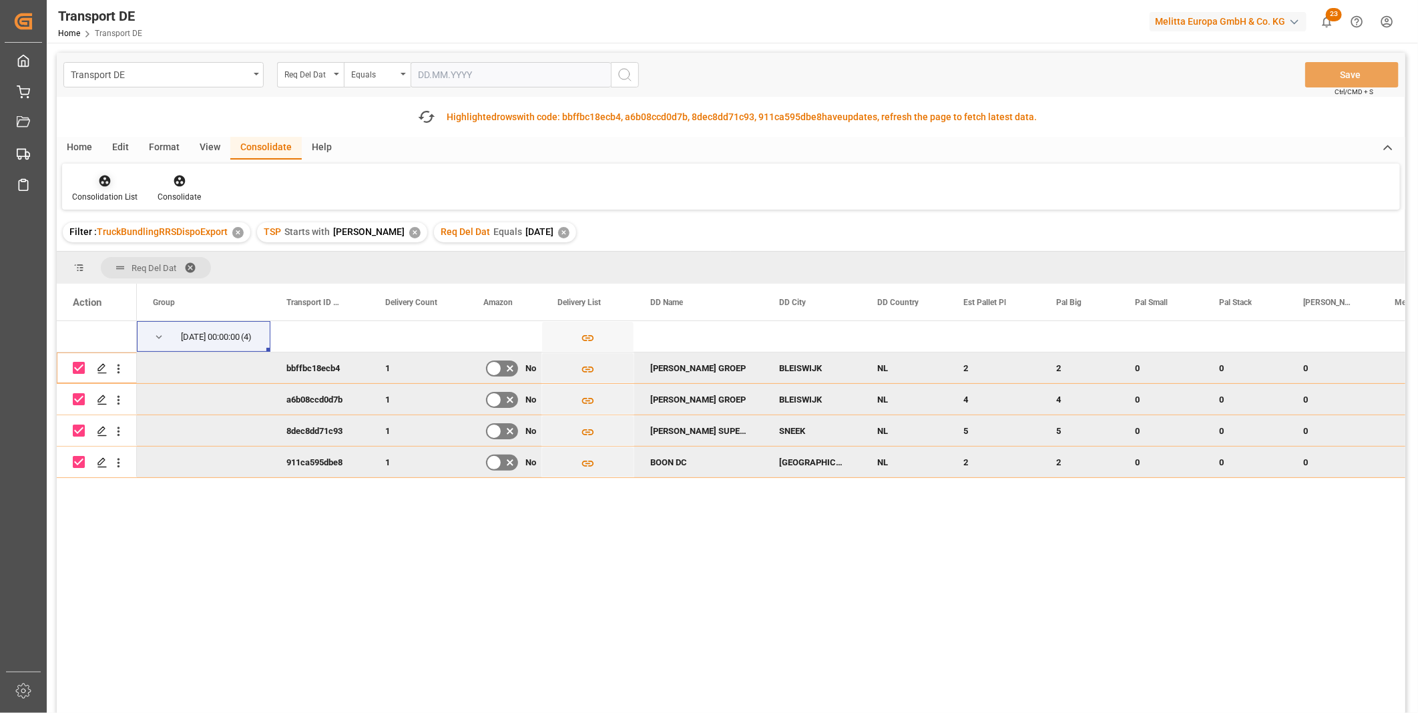
click at [117, 177] on div at bounding box center [104, 181] width 65 height 14
click at [167, 285] on div "Transport DE Req Del Dat Equals Save Ctrl/CMD + S Fetch latest updates Highligh…" at bounding box center [731, 421] width 1348 height 736
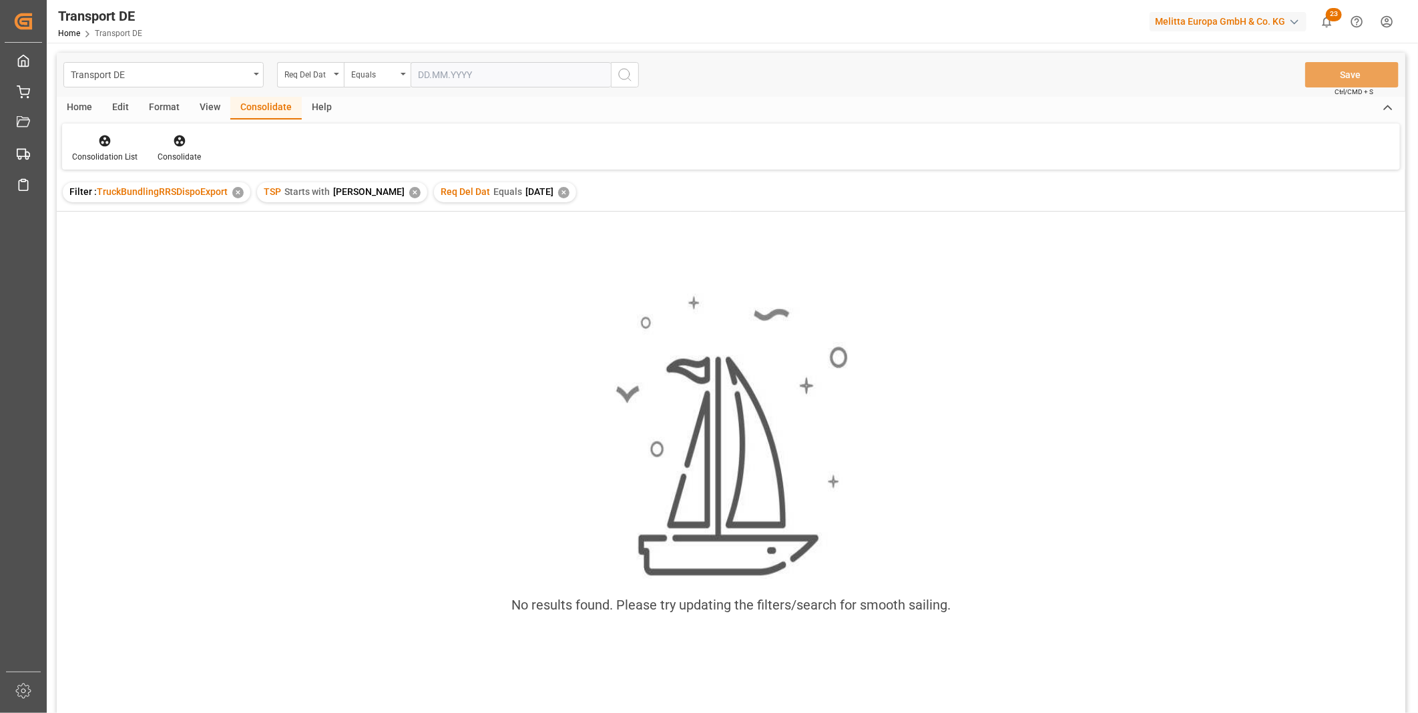
click at [558, 192] on div "✕" at bounding box center [563, 192] width 11 height 11
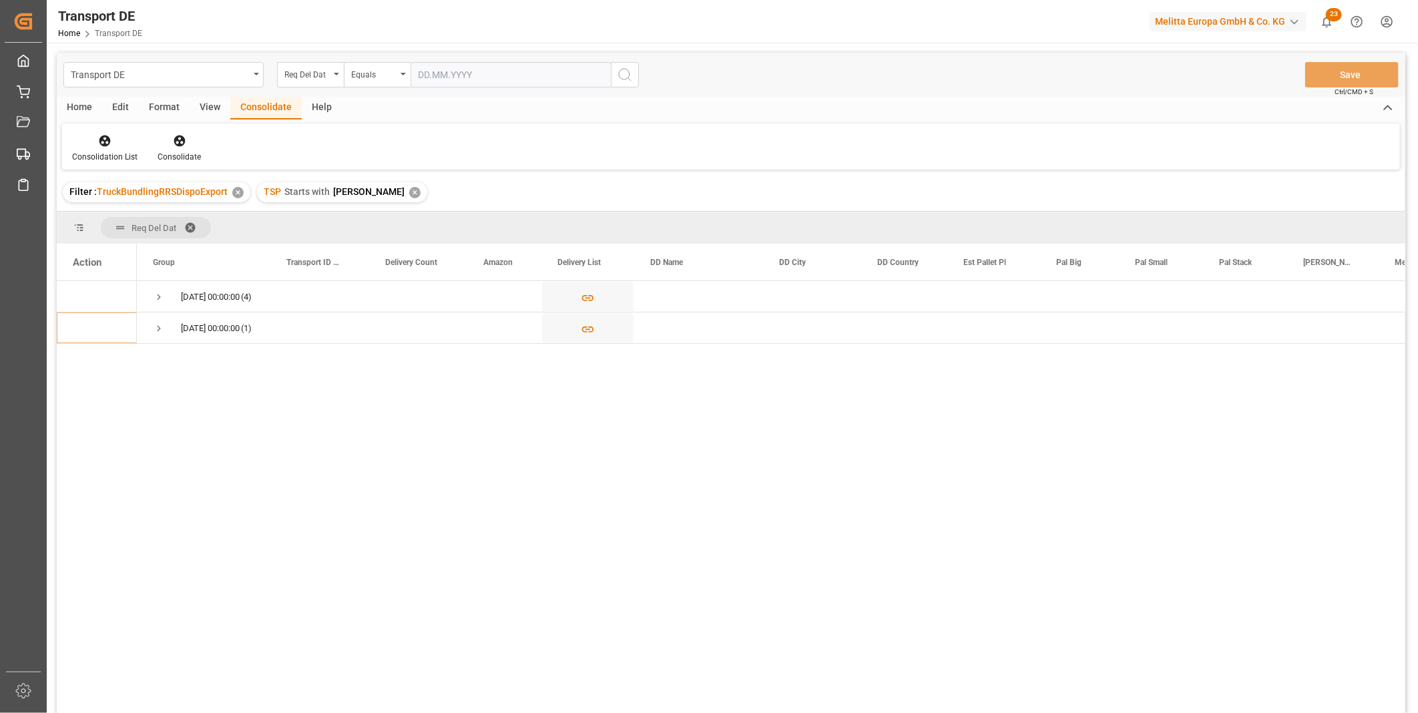
click at [409, 189] on div "✕" at bounding box center [414, 192] width 11 height 11
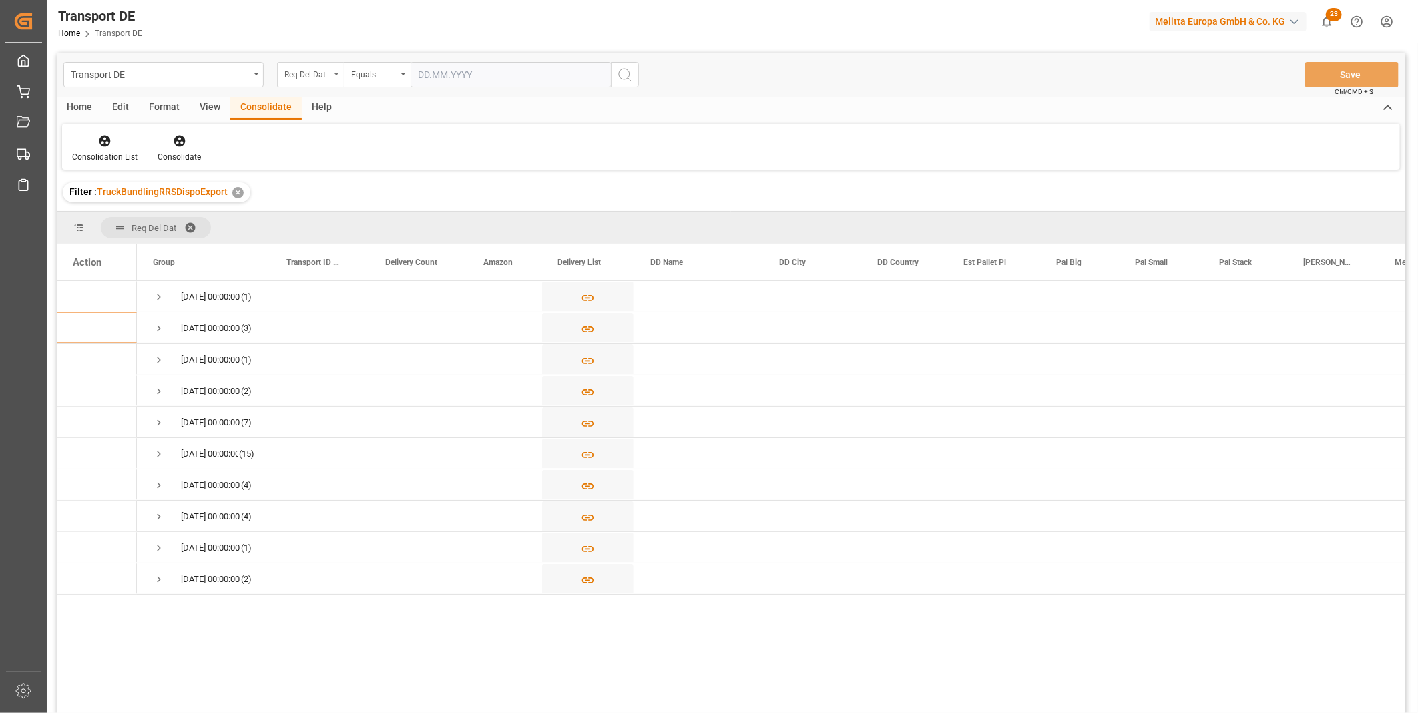
click at [295, 79] on div "Req Del Dat" at bounding box center [306, 72] width 45 height 15
type input "G"
type input "route"
click at [370, 143] on div "Route" at bounding box center [377, 136] width 199 height 28
click at [370, 81] on div "Equals" at bounding box center [377, 74] width 67 height 25
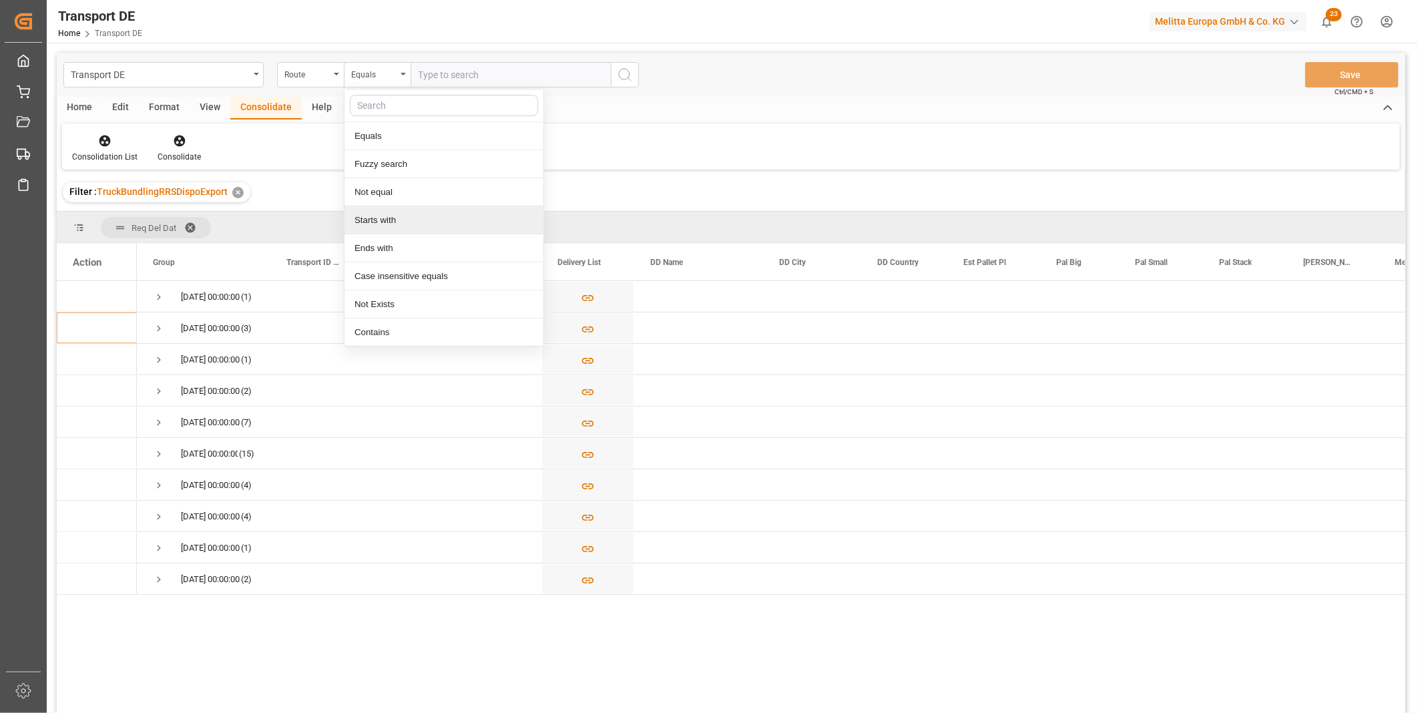
click at [387, 221] on div "Starts with" at bounding box center [443, 220] width 199 height 28
type input "GE"
click at [628, 62] on button "search button" at bounding box center [625, 74] width 28 height 25
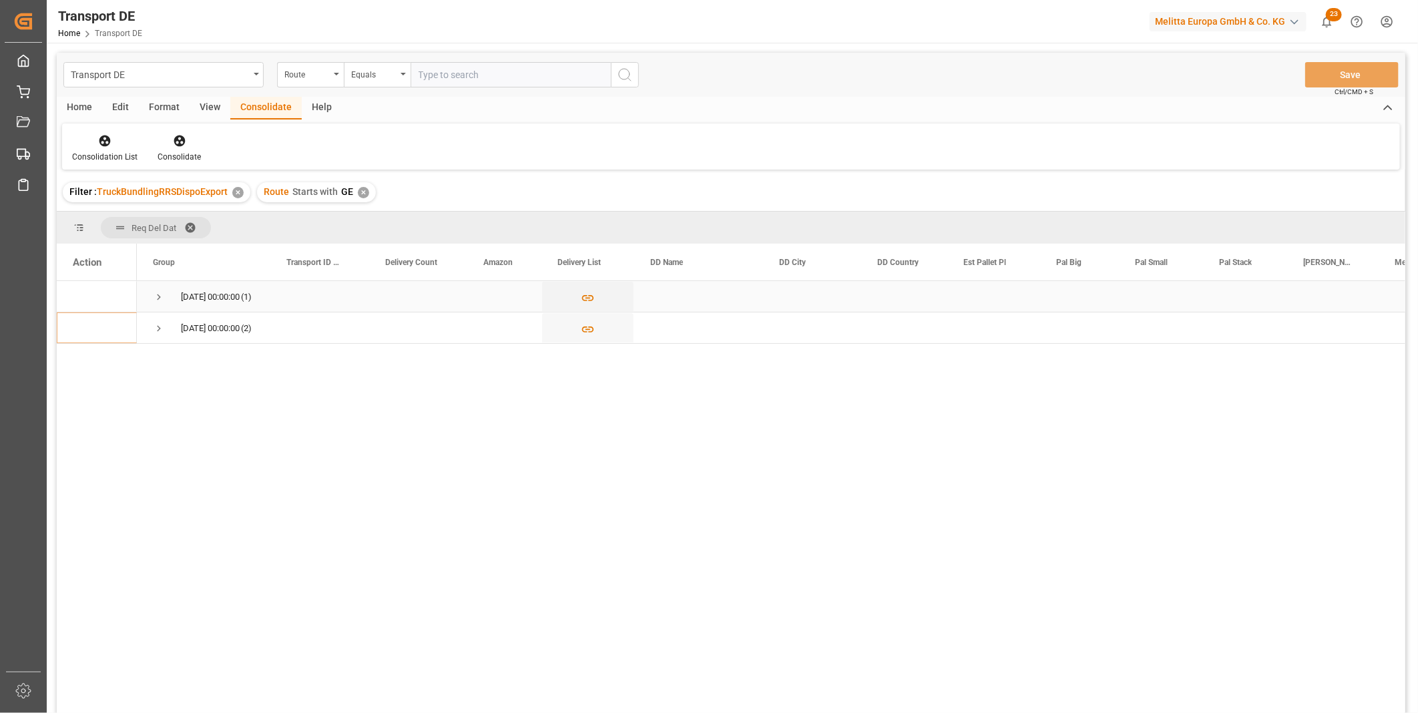
click at [160, 295] on span "Press SPACE to select this row." at bounding box center [159, 297] width 12 height 12
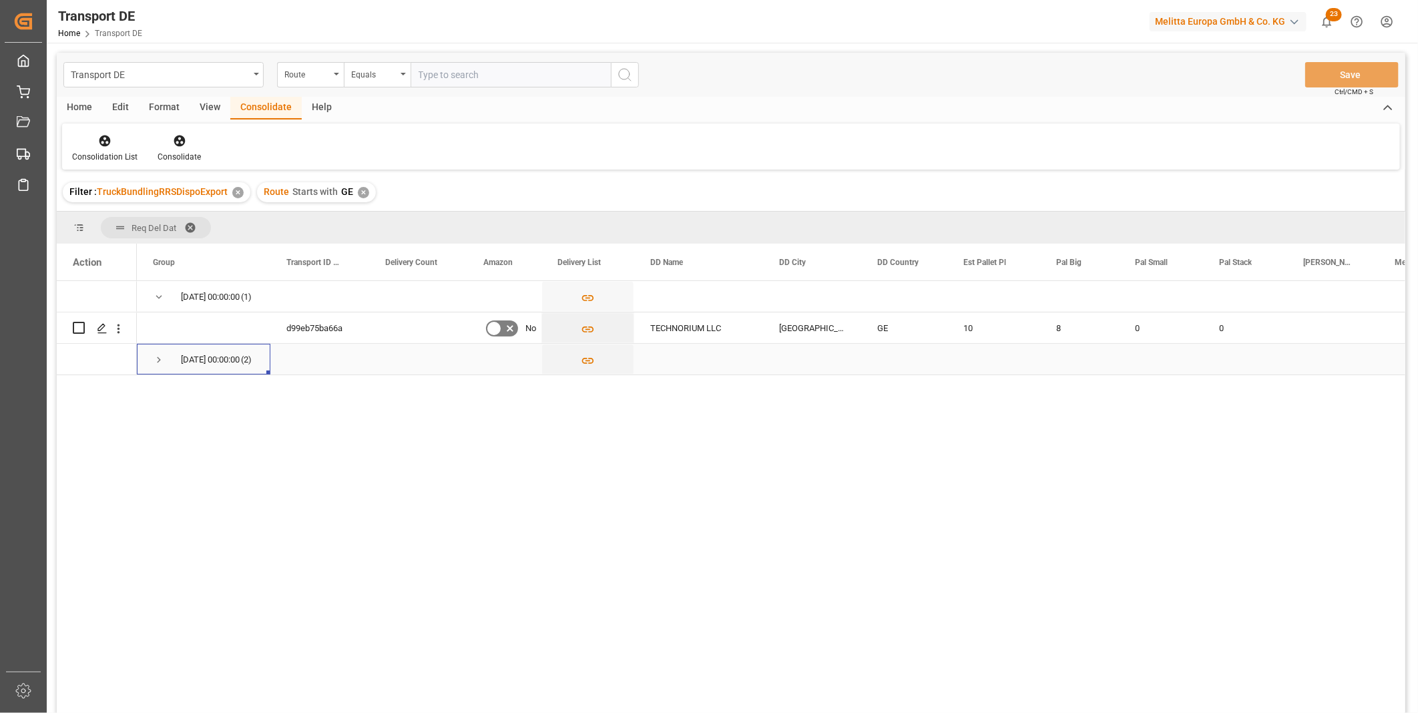
click at [162, 358] on span "Press SPACE to select this row." at bounding box center [159, 360] width 12 height 12
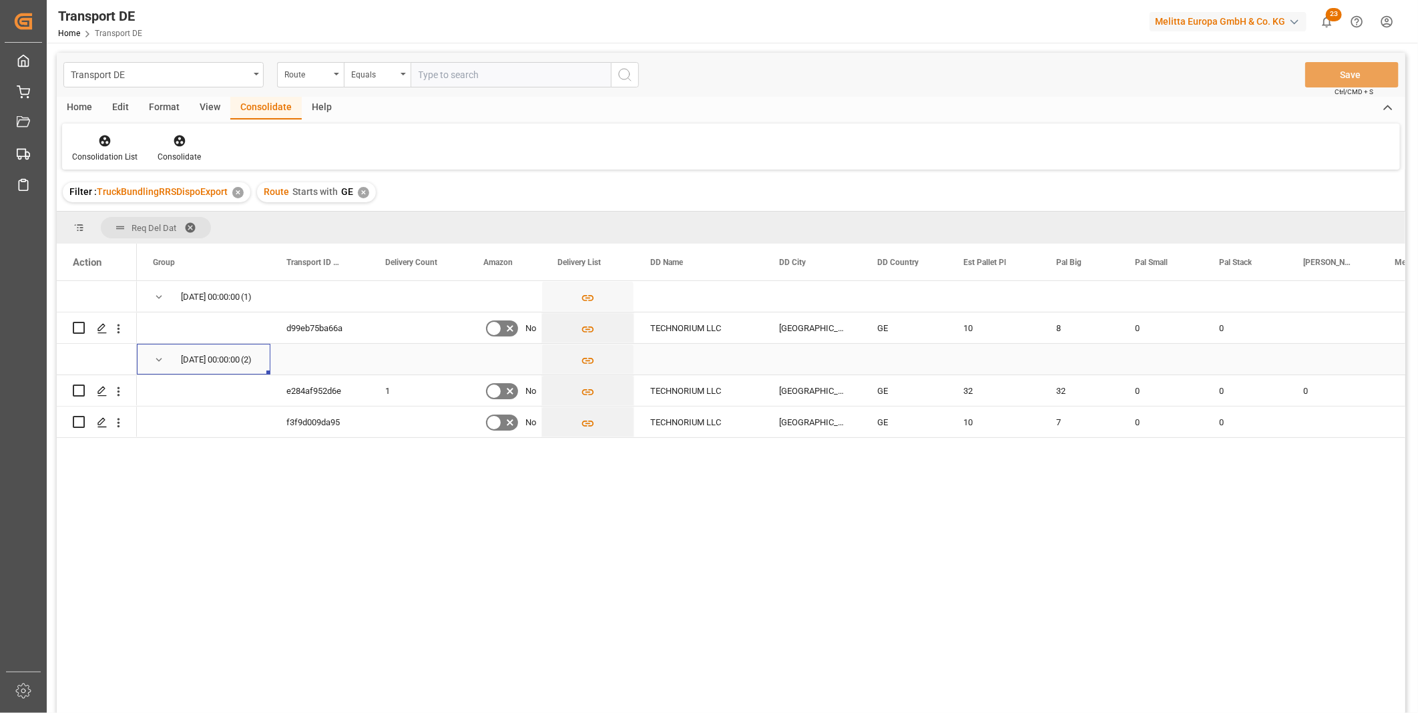
click at [151, 361] on div "02.10.2025 00:00:00 (2)" at bounding box center [203, 359] width 133 height 31
click at [158, 358] on span "Press SPACE to select this row." at bounding box center [159, 360] width 12 height 12
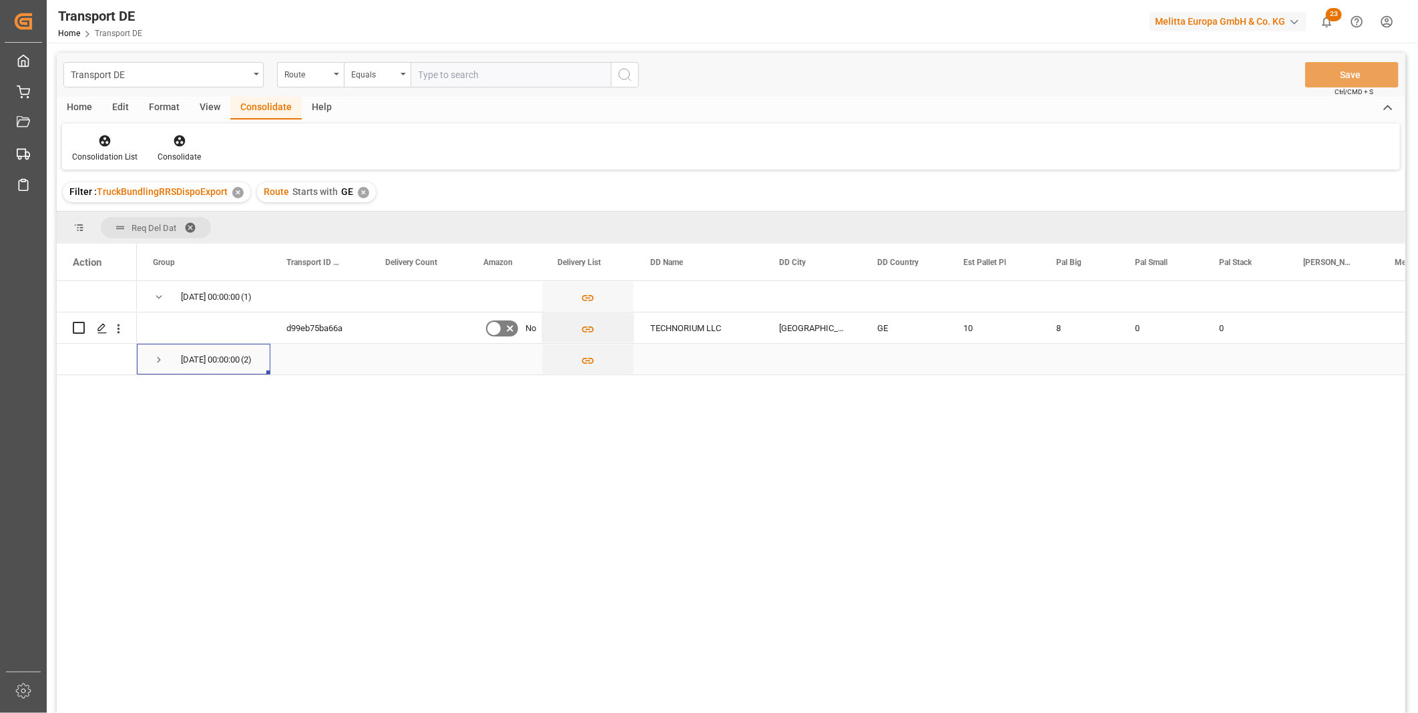
click at [158, 357] on span "Press SPACE to select this row." at bounding box center [159, 360] width 12 height 12
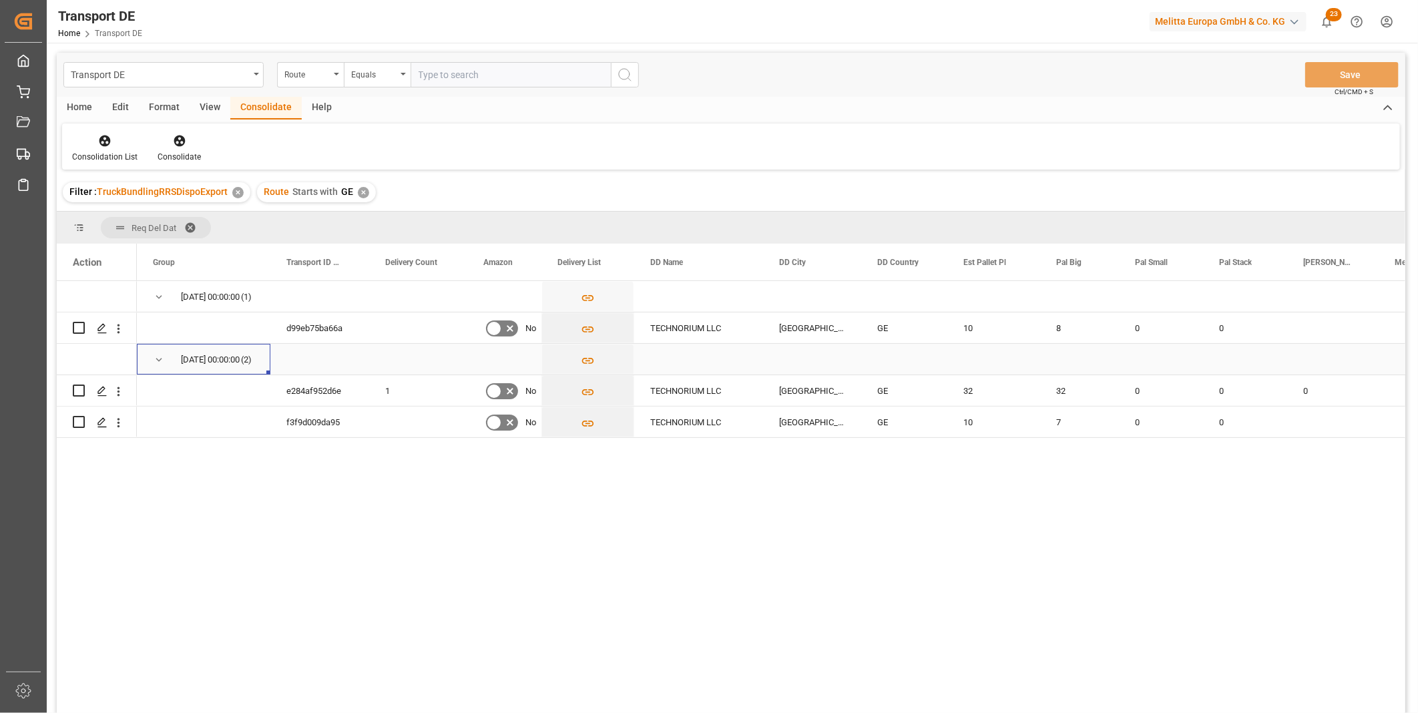
click at [157, 356] on span "Press SPACE to select this row." at bounding box center [159, 360] width 12 height 12
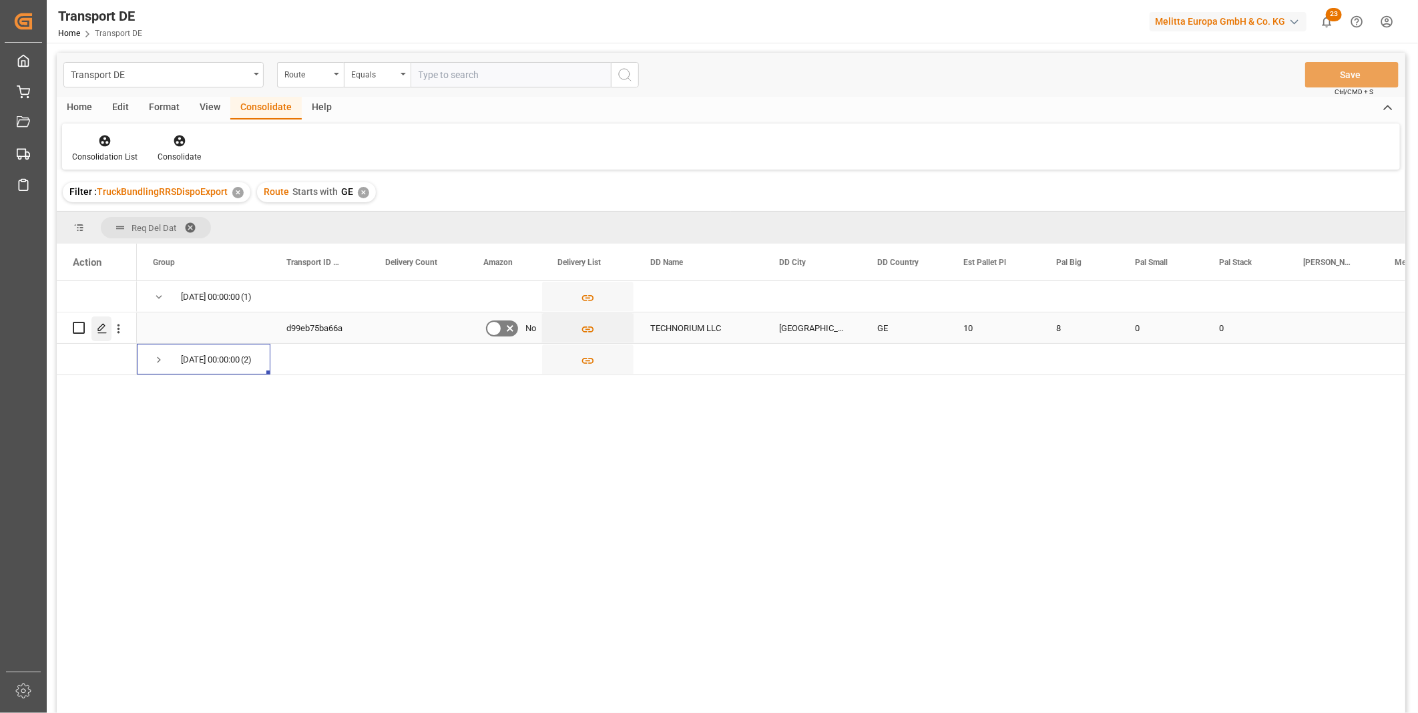
click at [103, 321] on div "Press SPACE to select this row." at bounding box center [101, 328] width 20 height 25
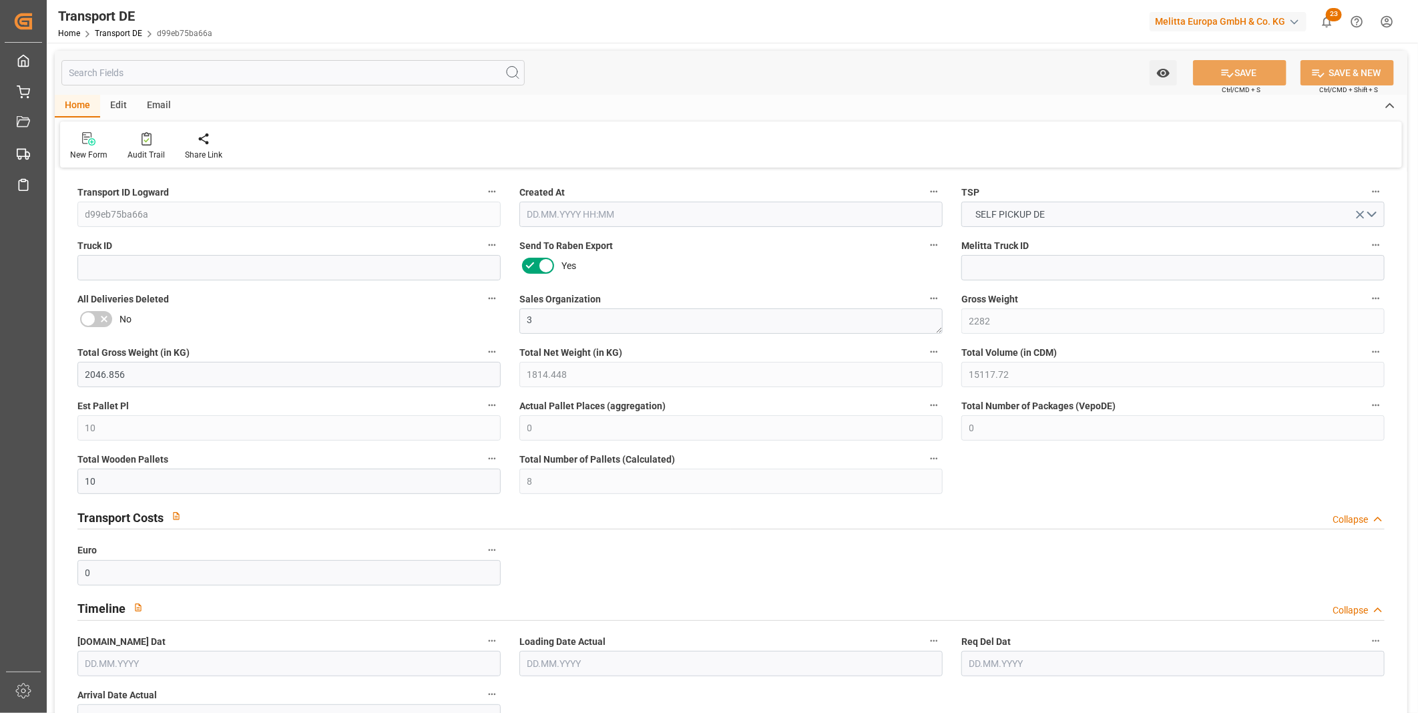
type input "2282"
type input "2046.856"
type input "1814.448"
type input "15117.72"
type input "10"
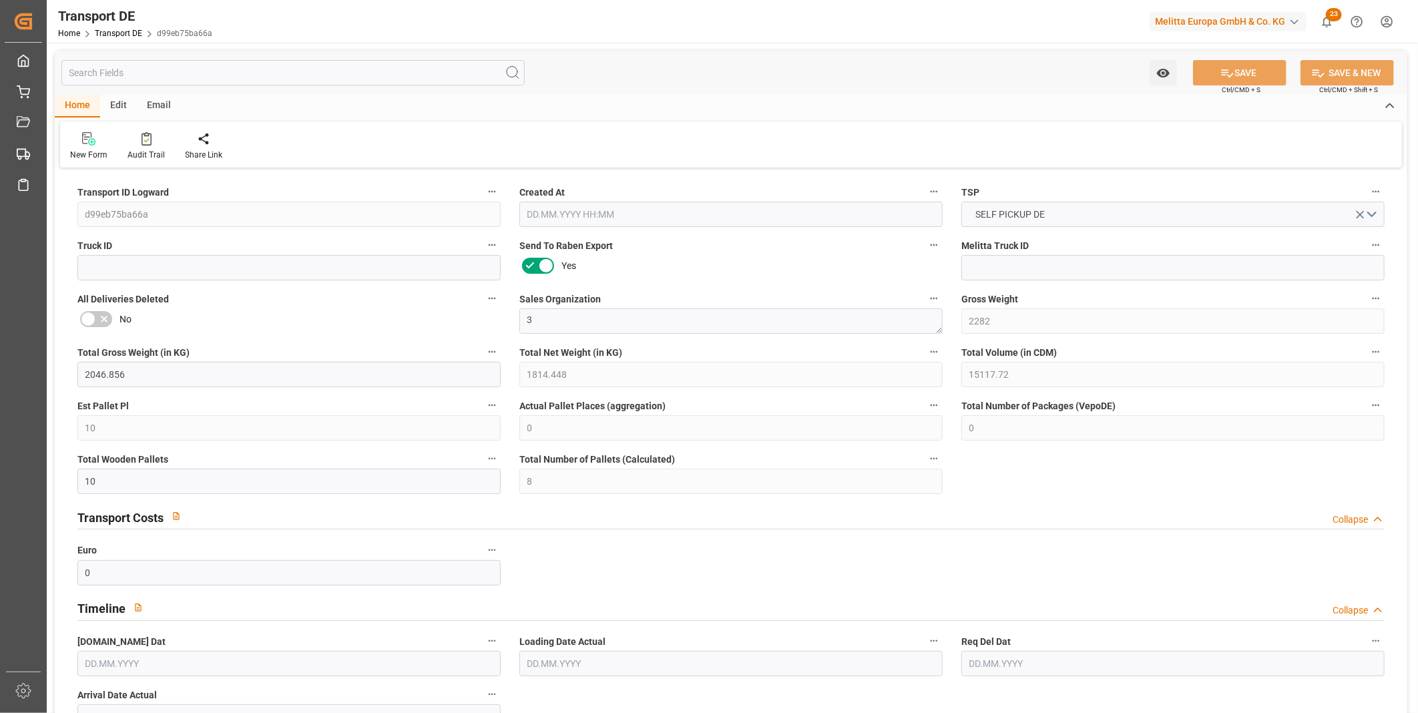
type input "0"
type input "10"
type input "8"
type input "0"
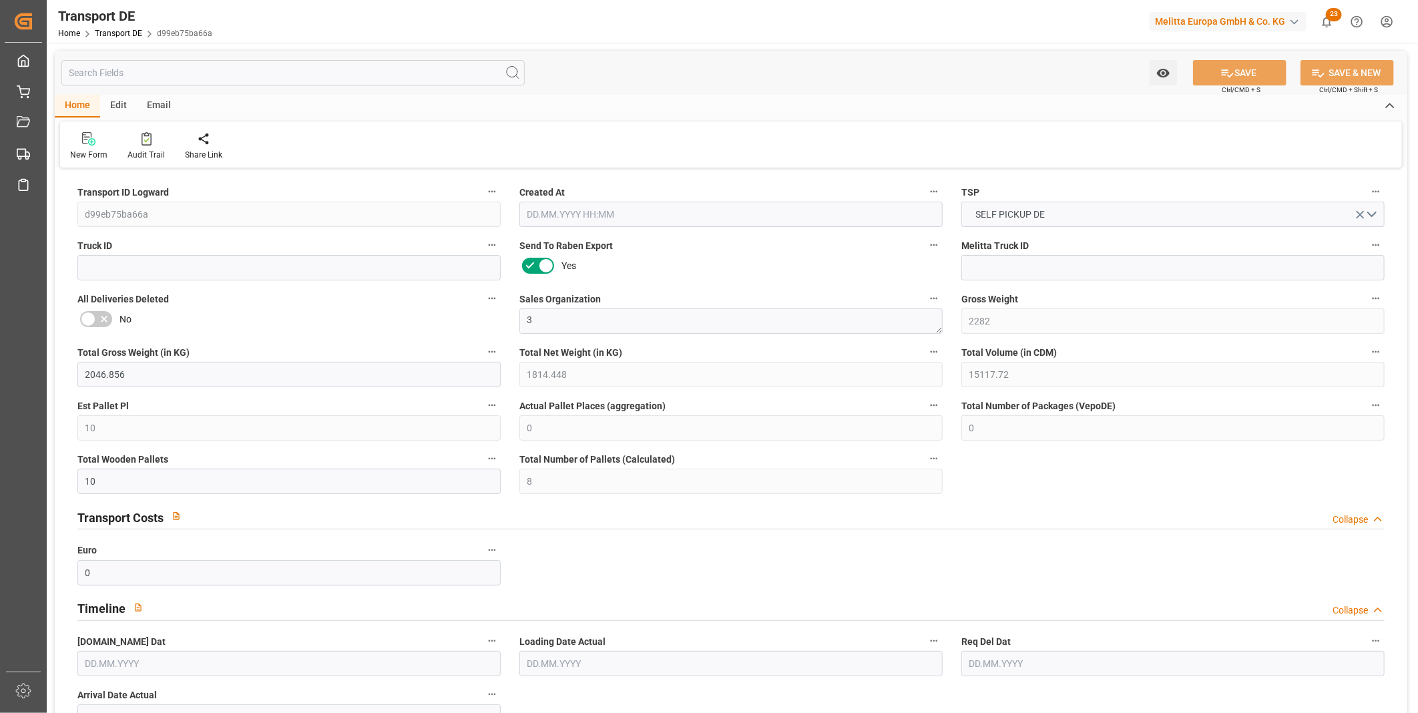
type input "1"
type input "0"
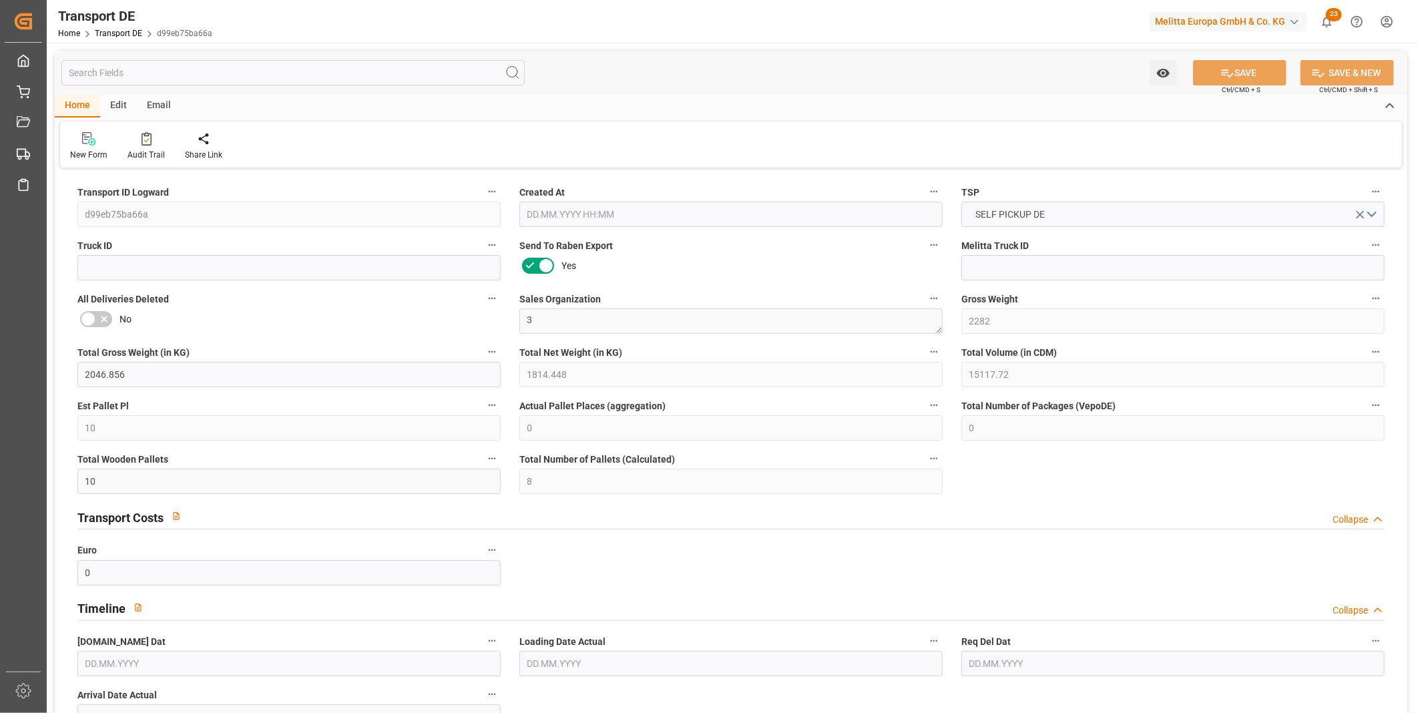
type input "0"
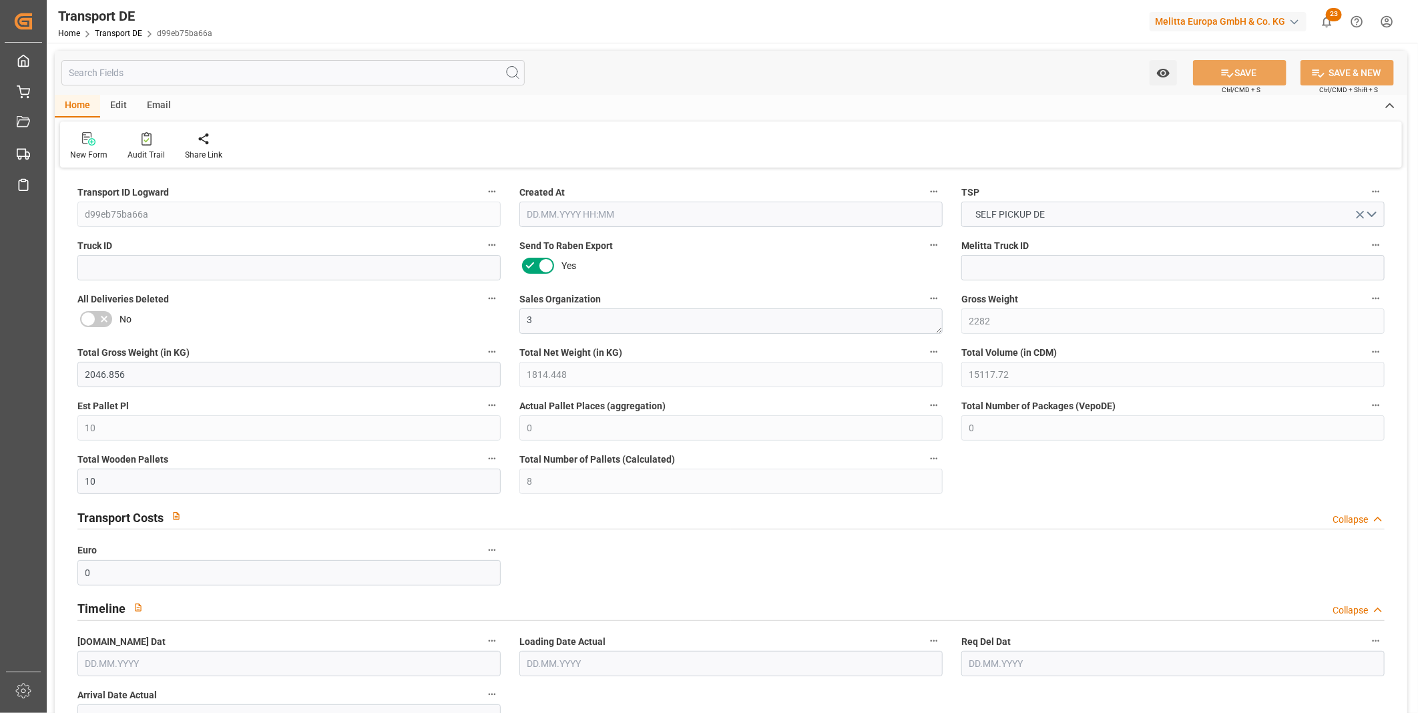
type input "0"
type input "8"
type input "0"
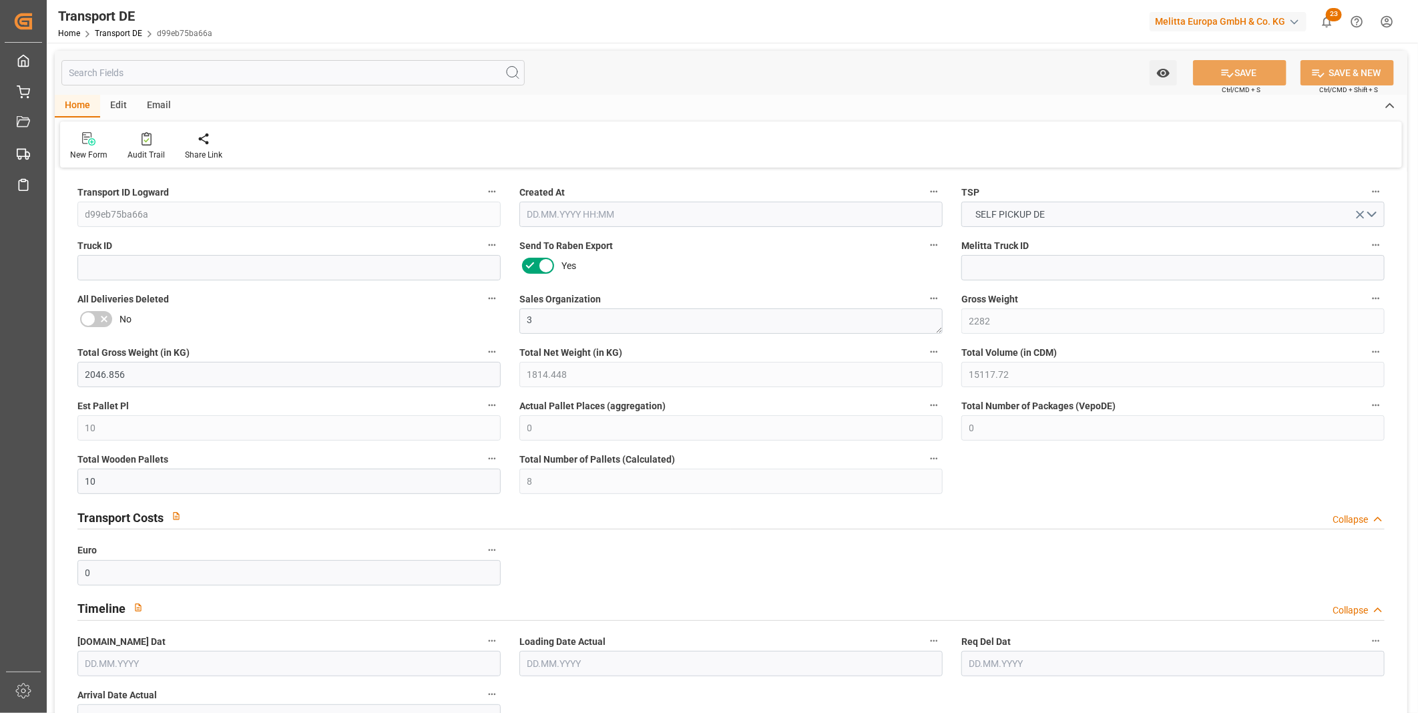
type input "0"
type input "30.09.2025 11:27"
type input "01.10.2025"
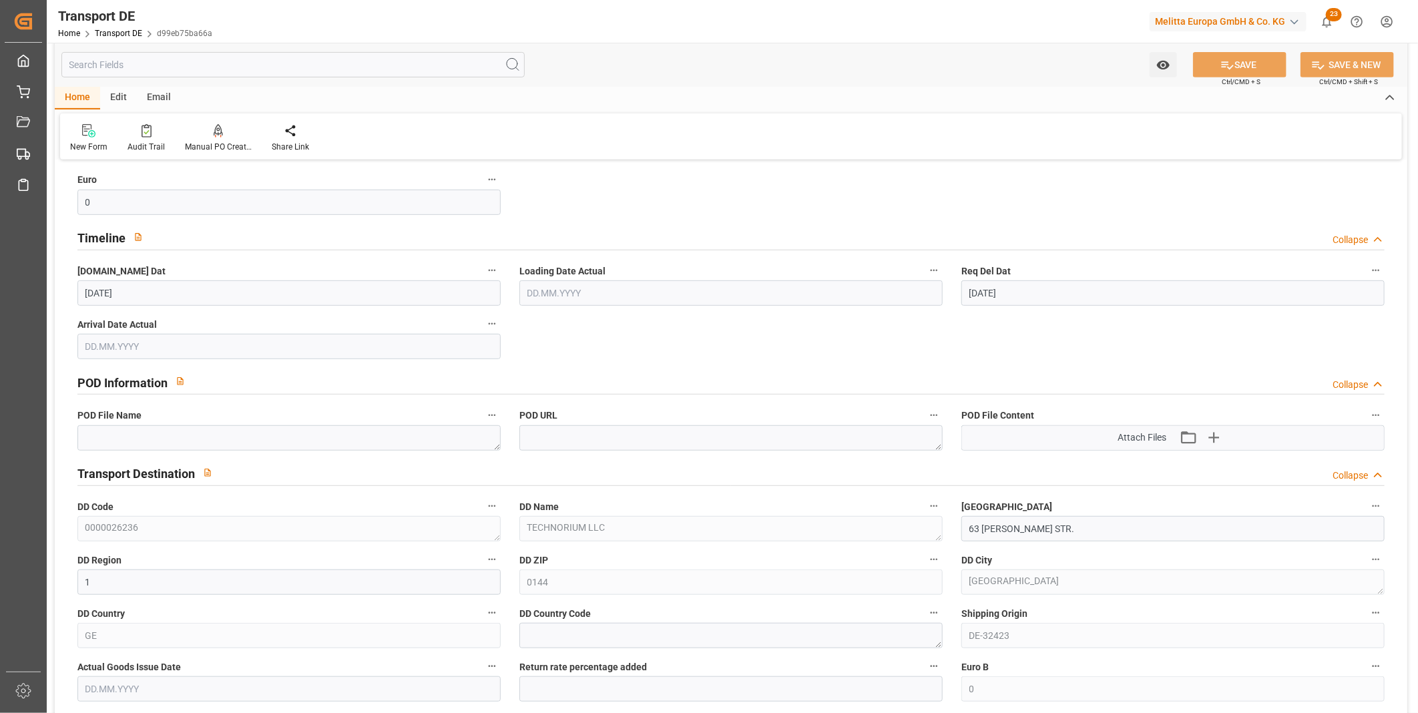
scroll to position [964, 0]
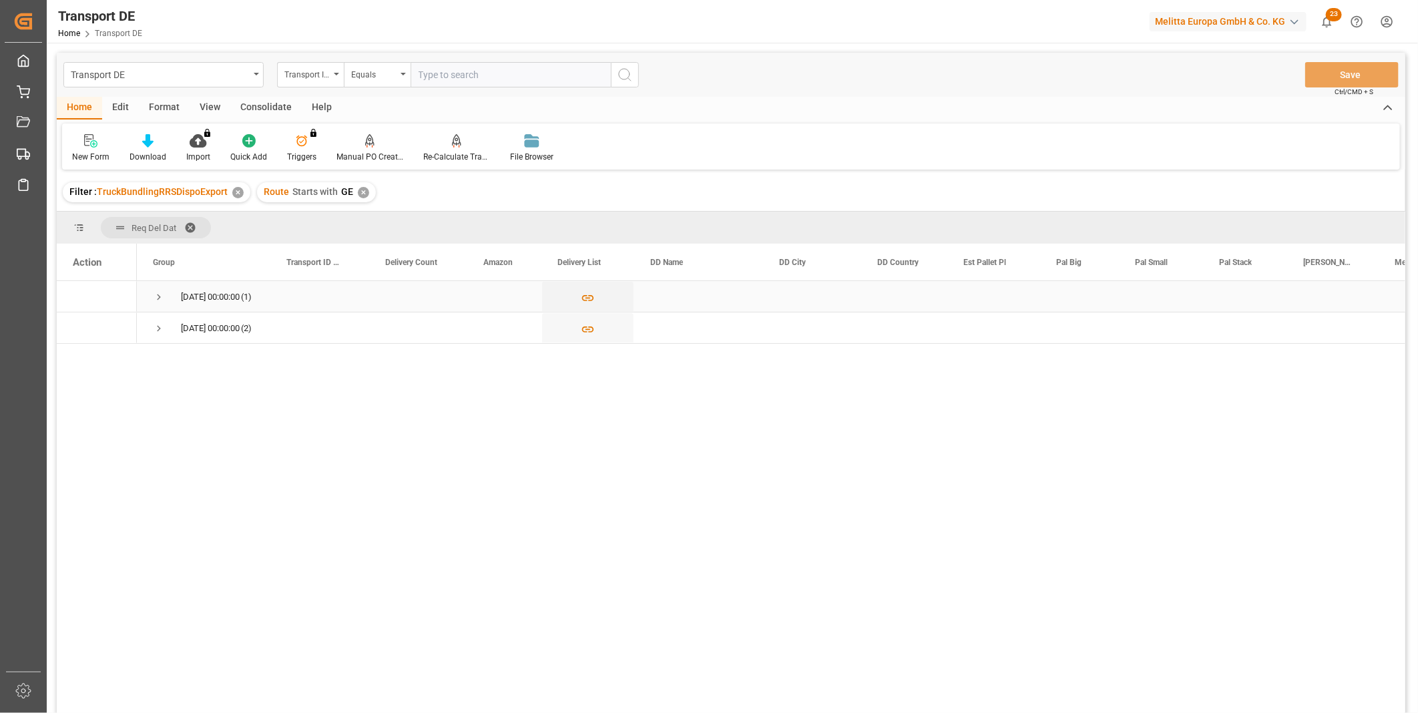
click at [158, 298] on span "Press SPACE to select this row." at bounding box center [159, 297] width 12 height 12
click at [367, 73] on div "Equals" at bounding box center [373, 72] width 45 height 15
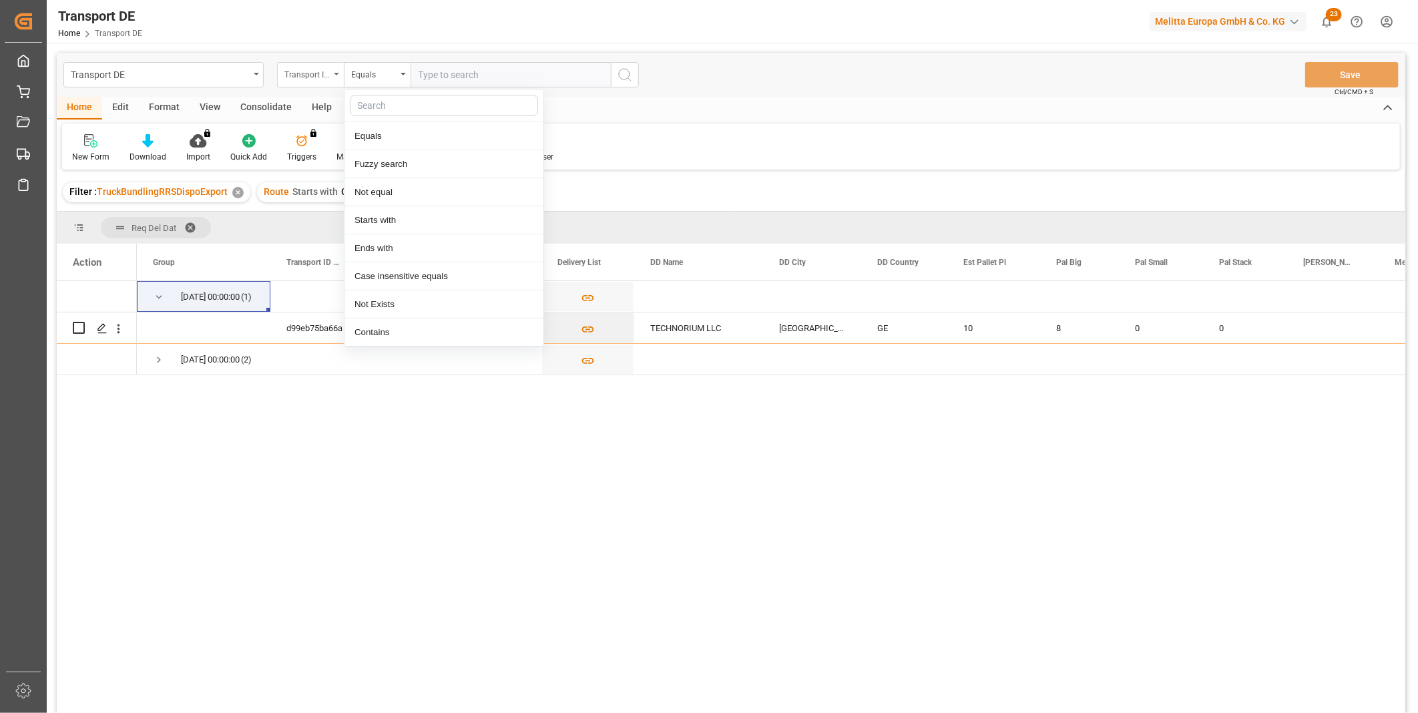
click at [303, 73] on div "Transport ID Logward" at bounding box center [306, 72] width 45 height 15
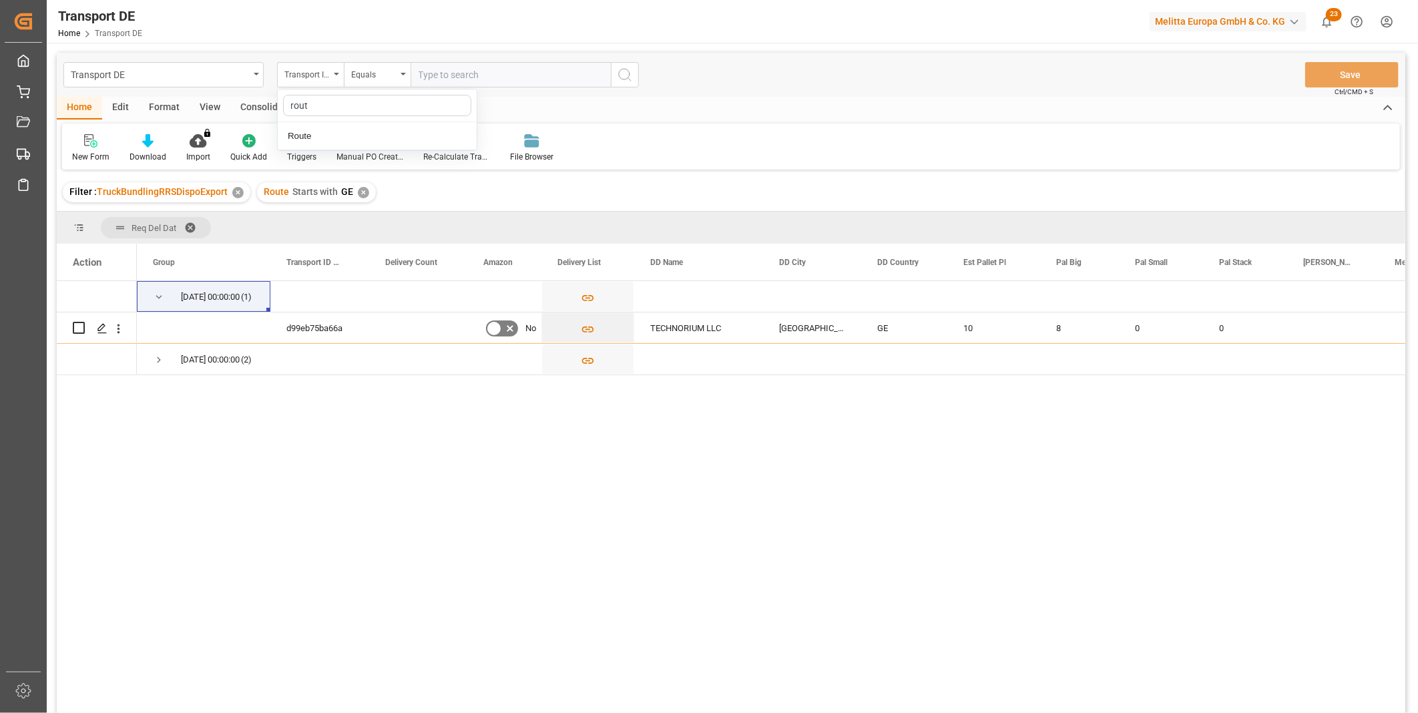
type input "route"
click at [350, 130] on div "Route" at bounding box center [377, 136] width 199 height 28
click at [376, 83] on div "Equals" at bounding box center [377, 74] width 67 height 25
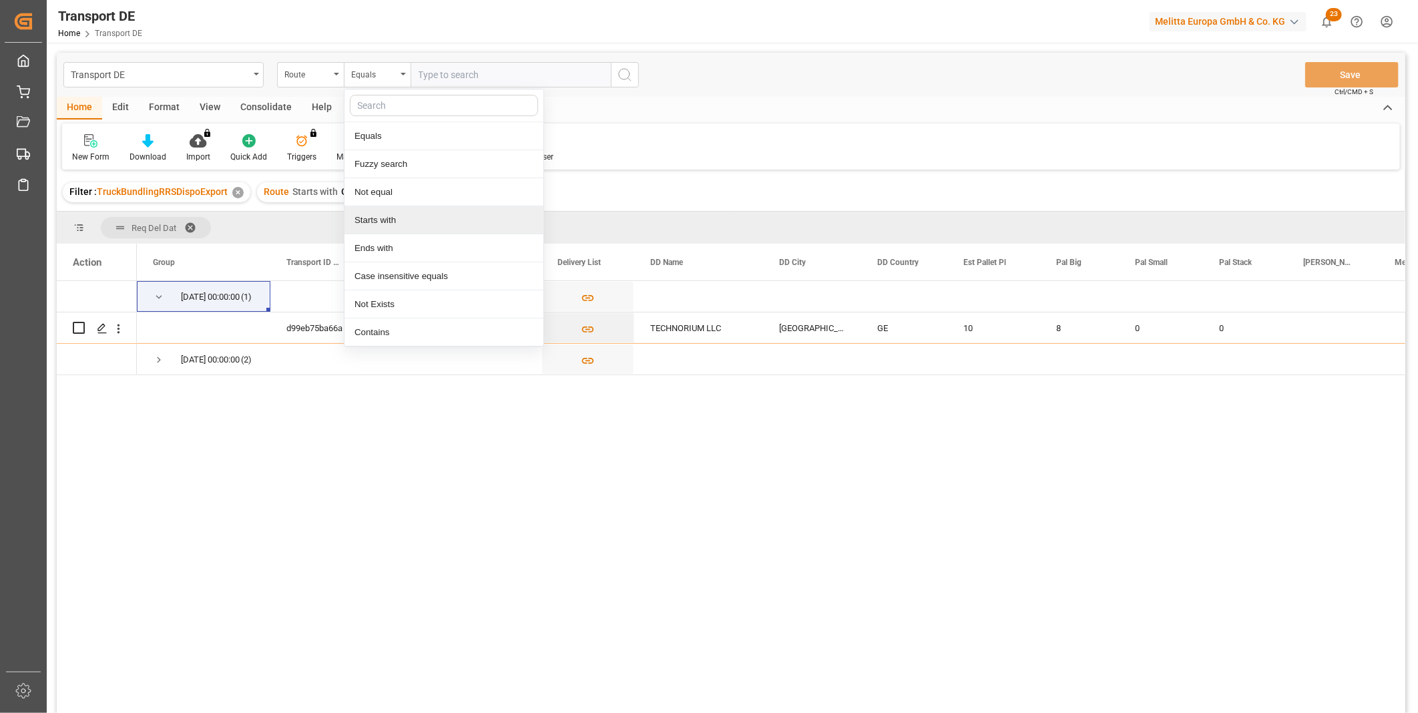
click at [380, 217] on div "Starts with" at bounding box center [443, 220] width 199 height 28
type input "OM"
click at [628, 71] on circle "search button" at bounding box center [624, 74] width 11 height 11
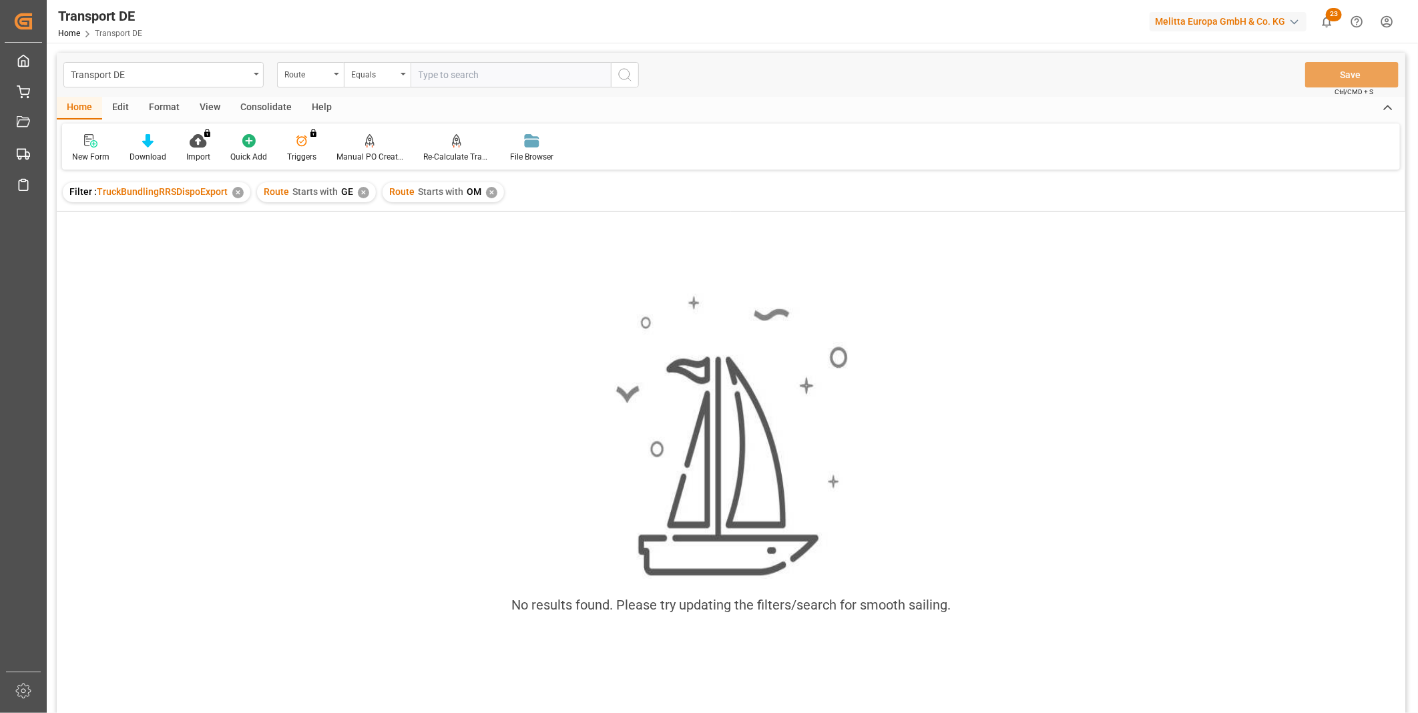
click at [361, 191] on div "✕" at bounding box center [363, 192] width 11 height 11
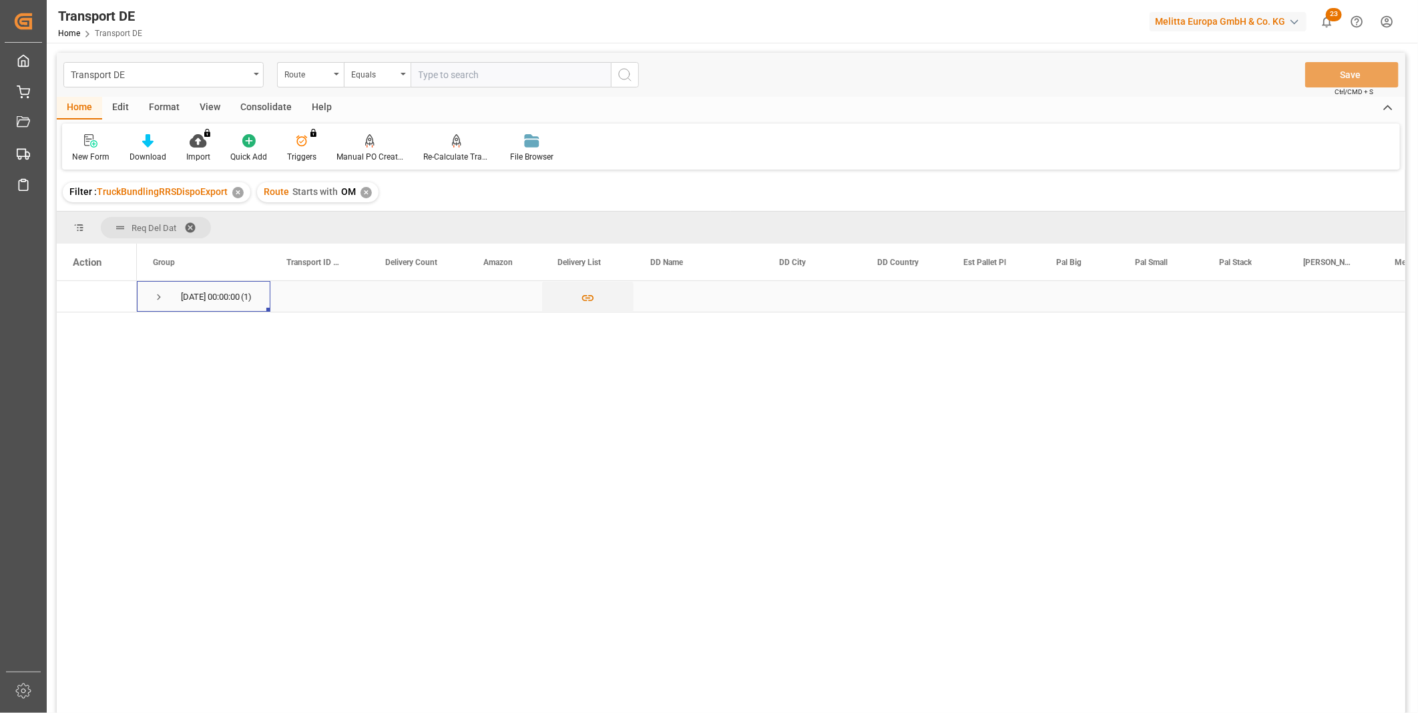
click at [155, 296] on span "Press SPACE to select this row." at bounding box center [159, 297] width 12 height 12
click at [268, 111] on div "Consolidate" at bounding box center [265, 108] width 71 height 23
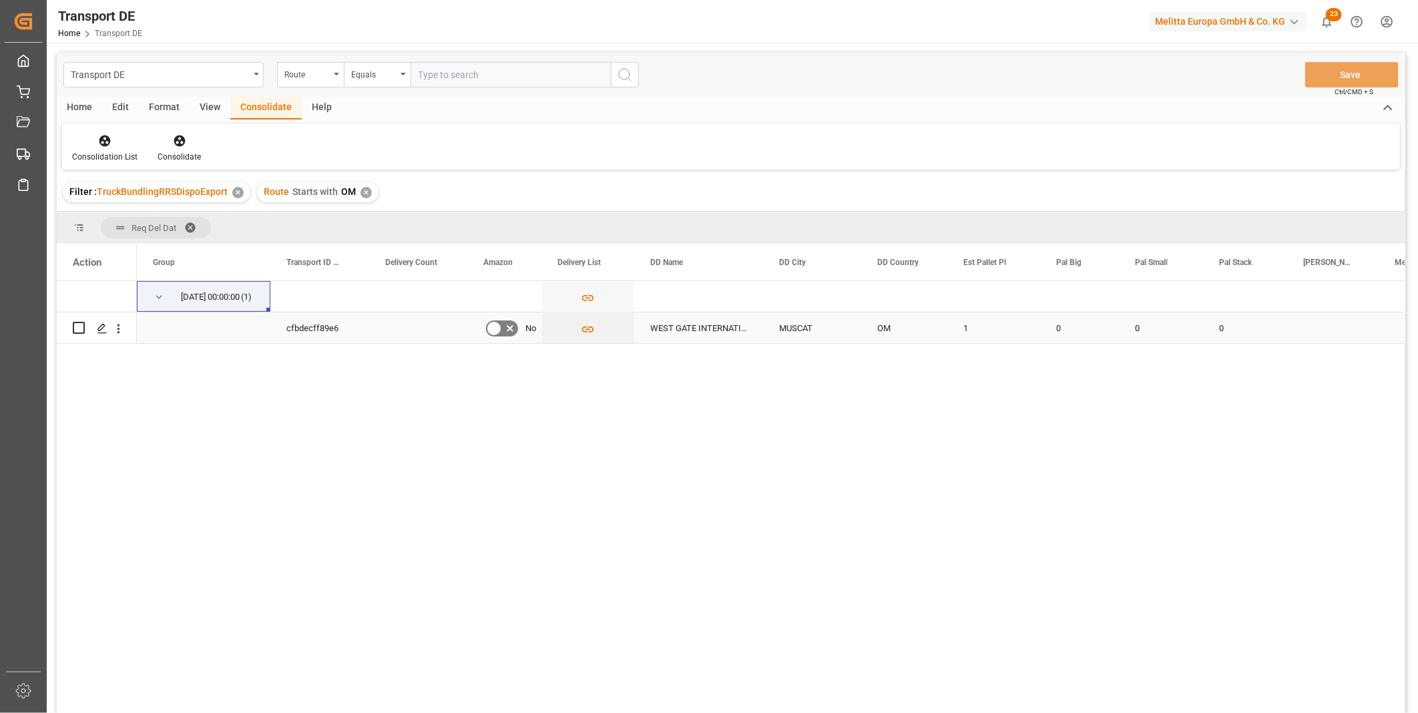
click at [82, 329] on input "Press Space to toggle row selection (unchecked)" at bounding box center [79, 328] width 12 height 12
checkbox input "true"
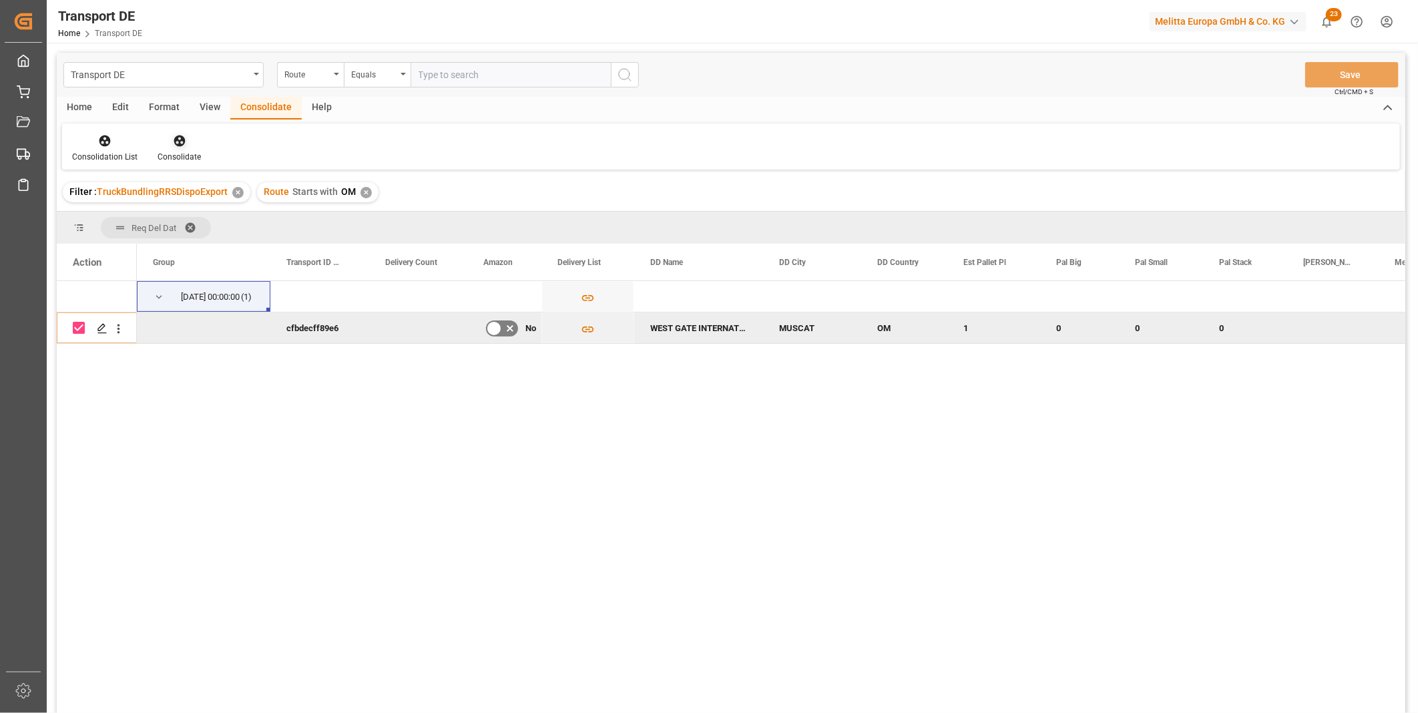
click at [173, 142] on icon at bounding box center [179, 140] width 13 height 13
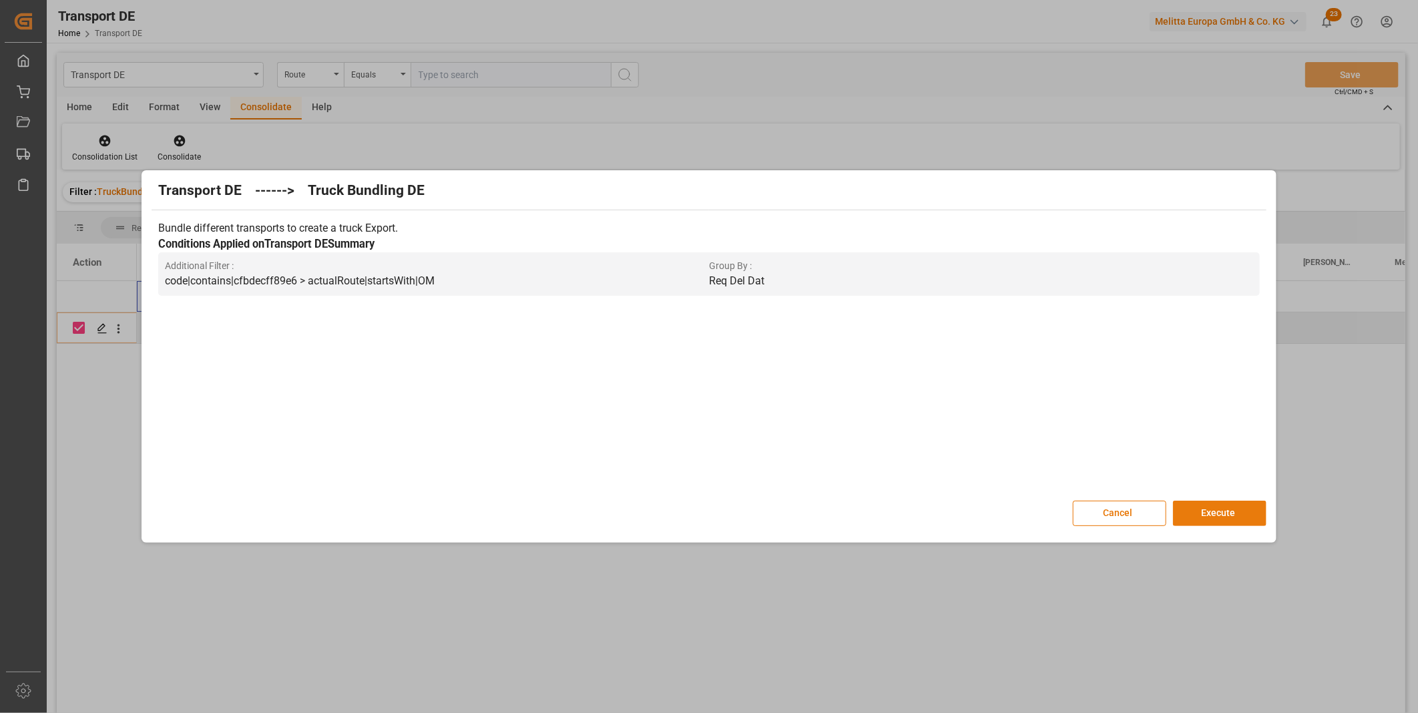
click at [1235, 518] on button "Execute" at bounding box center [1219, 513] width 93 height 25
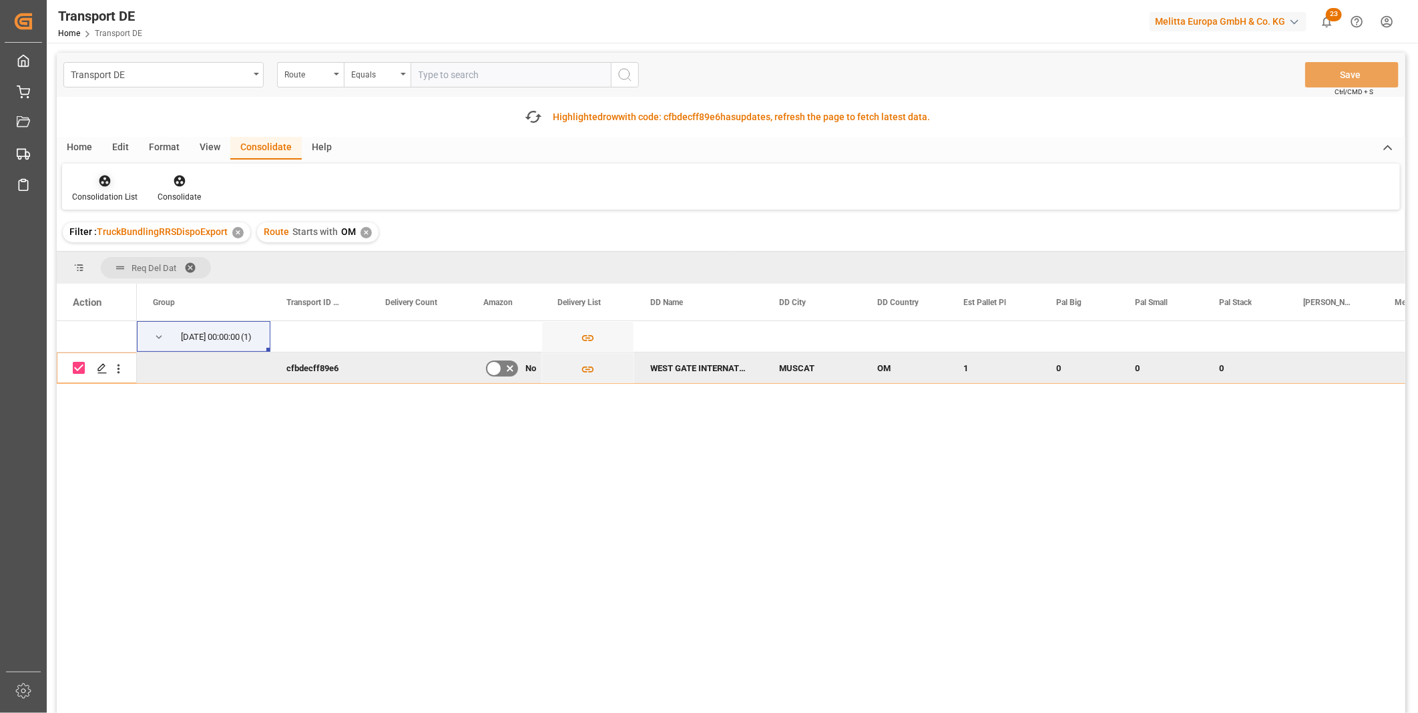
click at [109, 184] on icon at bounding box center [104, 180] width 13 height 13
click at [165, 276] on div "Transport DE Route Equals Save Ctrl/CMD + S Fetch latest updates Highlighted ro…" at bounding box center [731, 421] width 1348 height 736
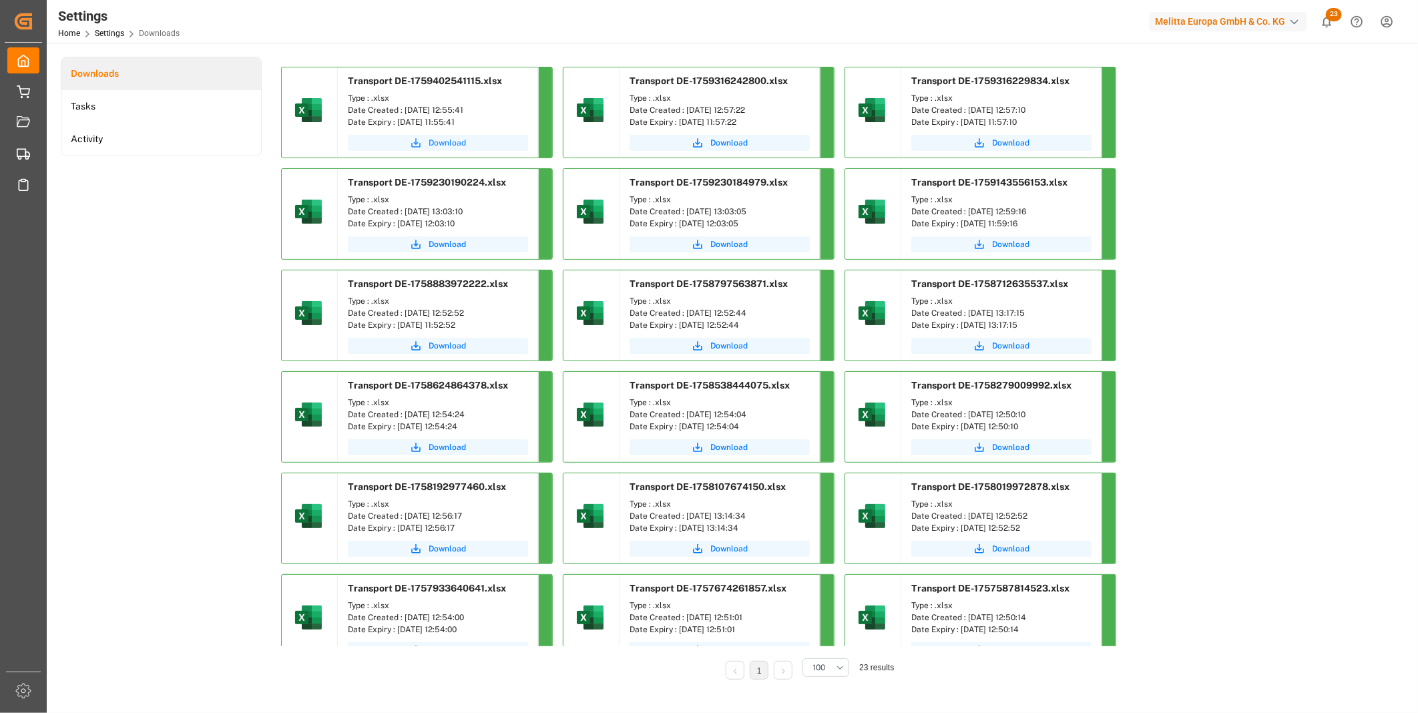
click at [471, 143] on button "Download" at bounding box center [438, 143] width 180 height 16
click at [986, 21] on div "Settings Home Settings Downloads Melitta Europa GmbH & Co. KG 23 Notifications …" at bounding box center [727, 21] width 1380 height 43
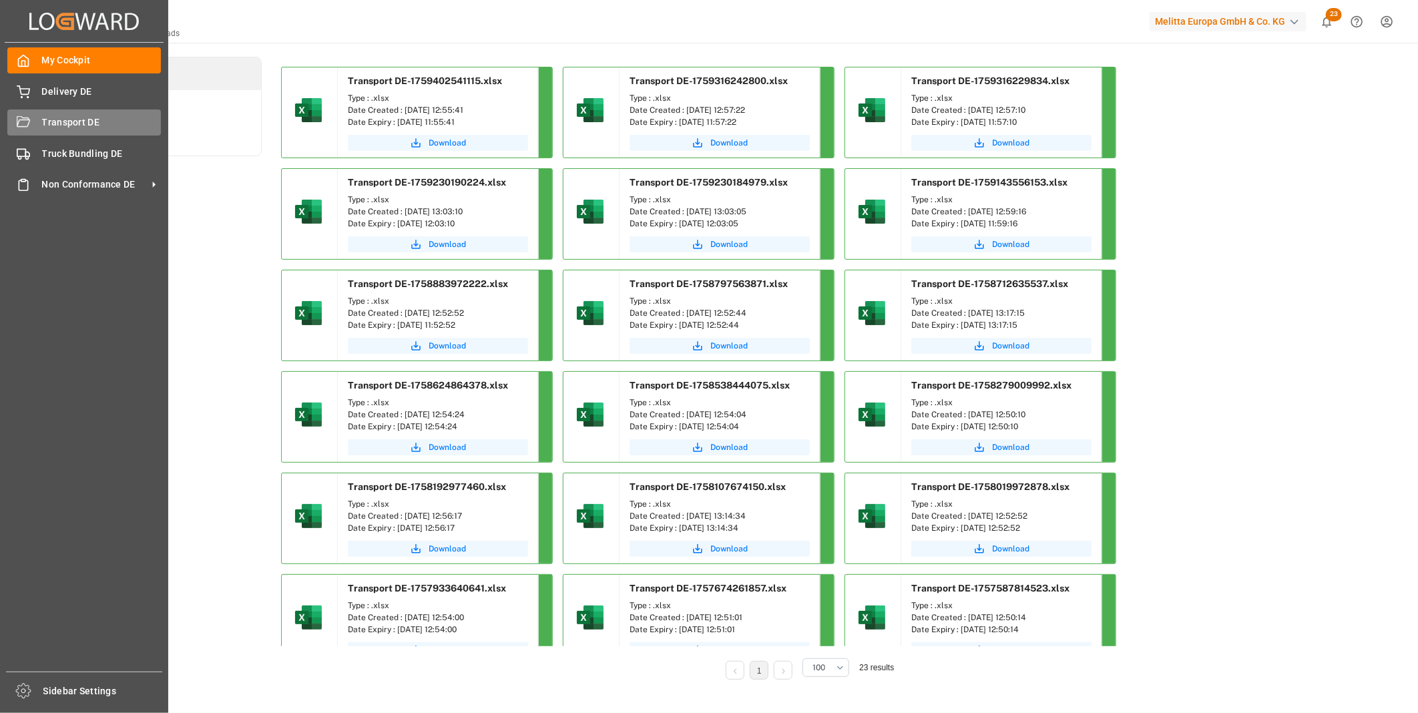
click at [21, 121] on icon at bounding box center [23, 122] width 13 height 13
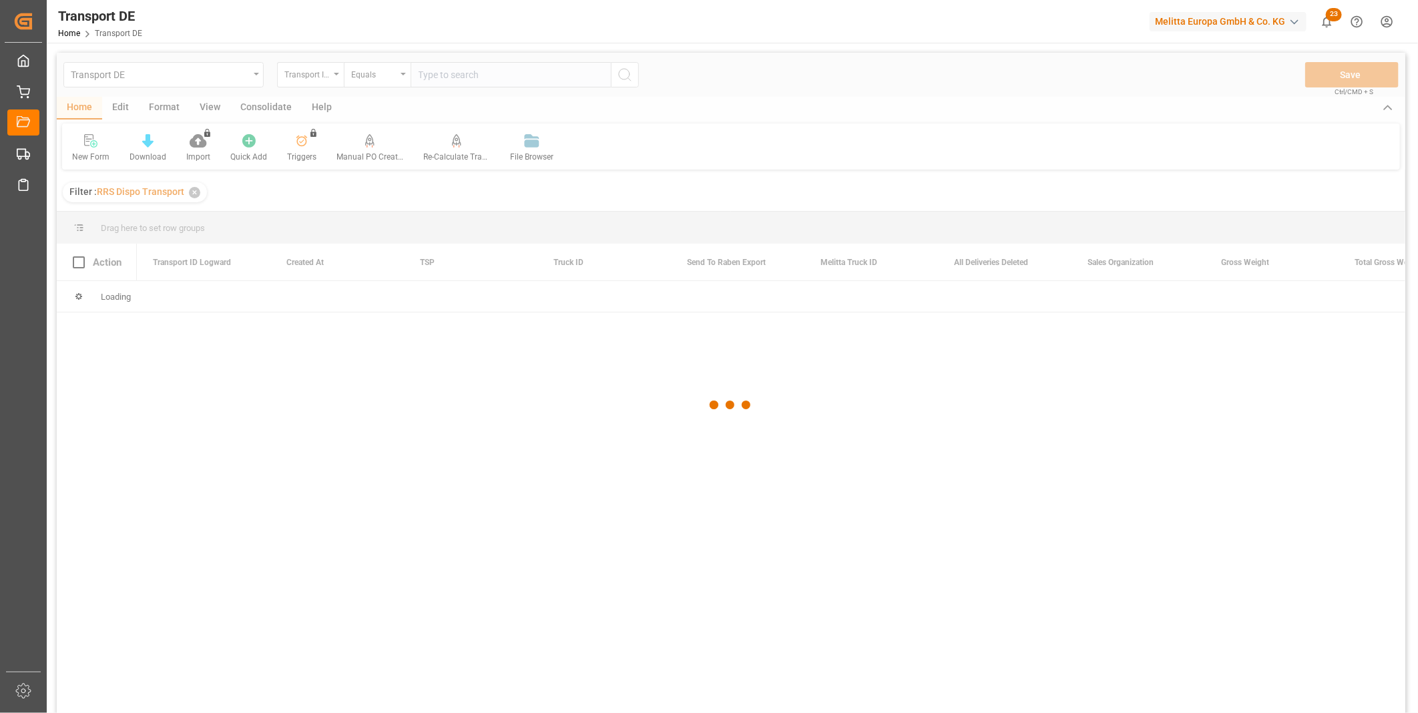
click at [467, 76] on div at bounding box center [731, 405] width 1348 height 705
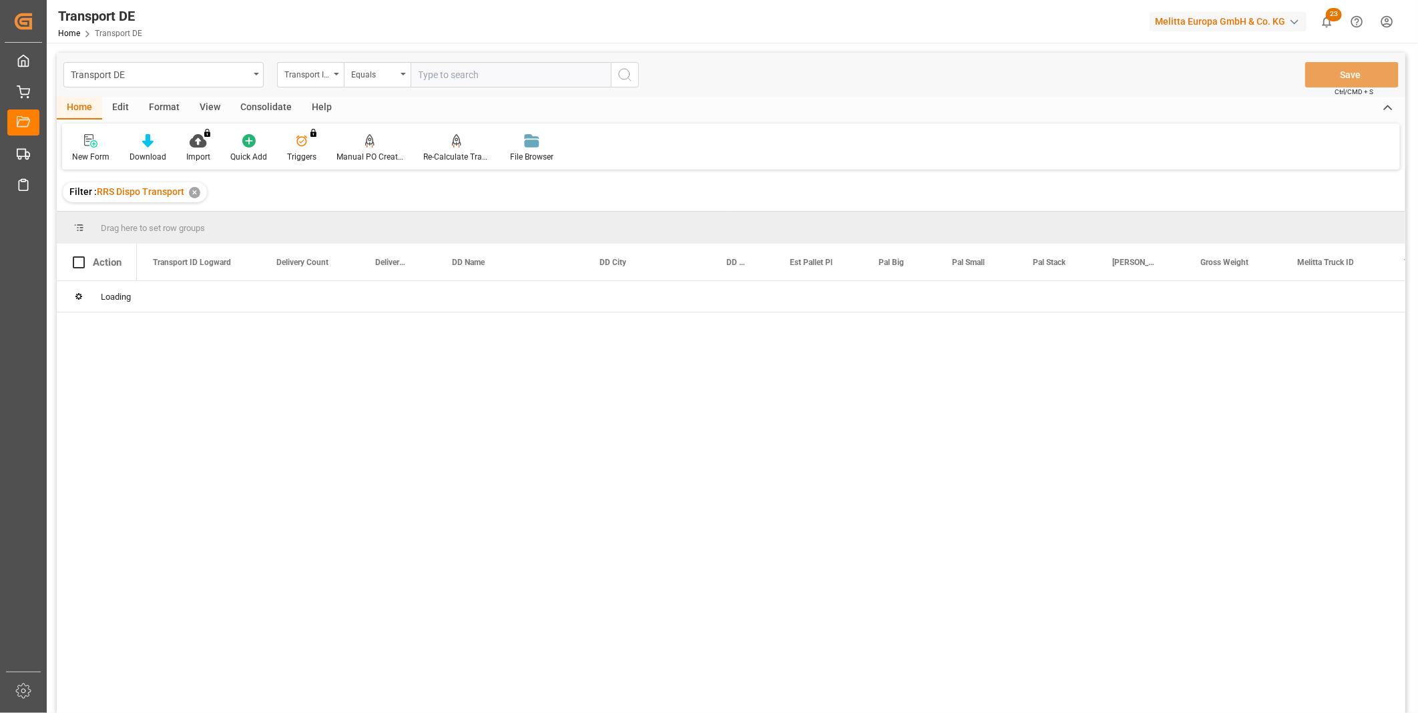
click at [577, 65] on input "text" at bounding box center [510, 74] width 200 height 25
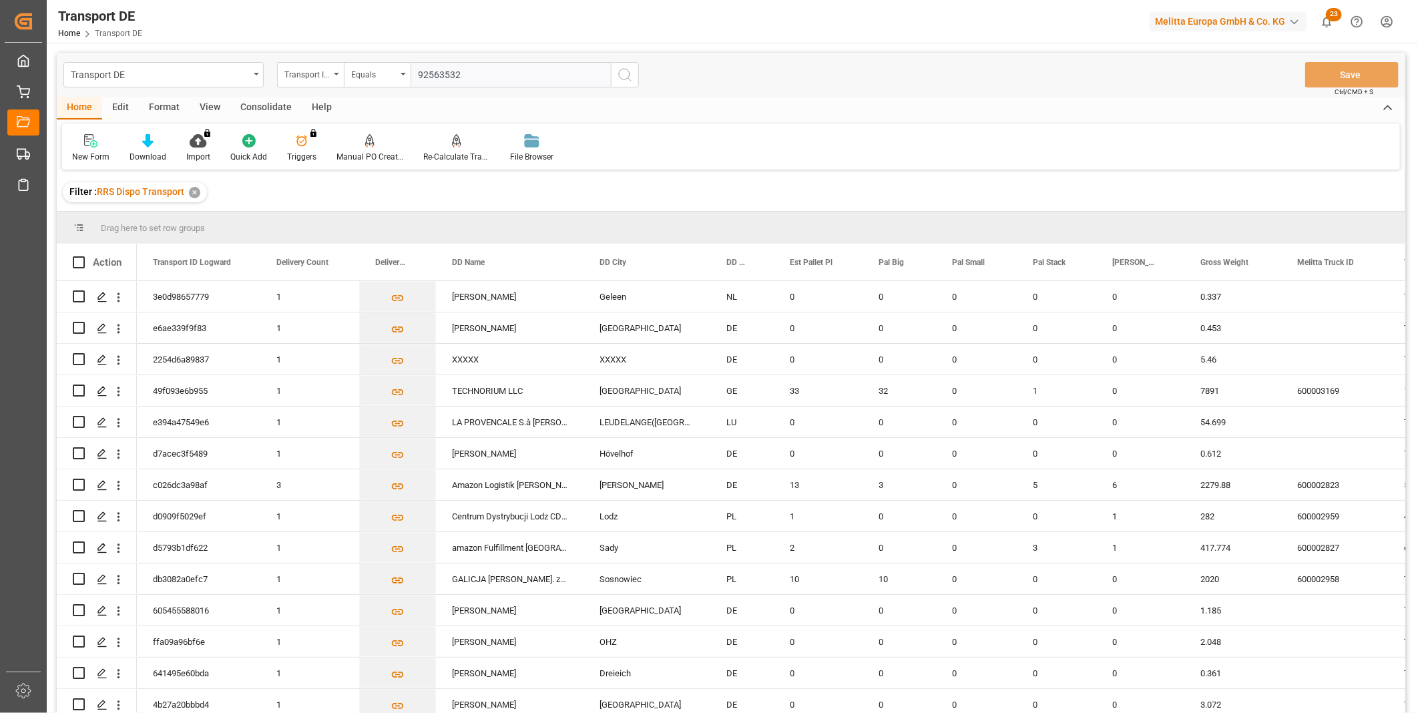
type input "92563532"
click at [635, 80] on button "search button" at bounding box center [625, 74] width 28 height 25
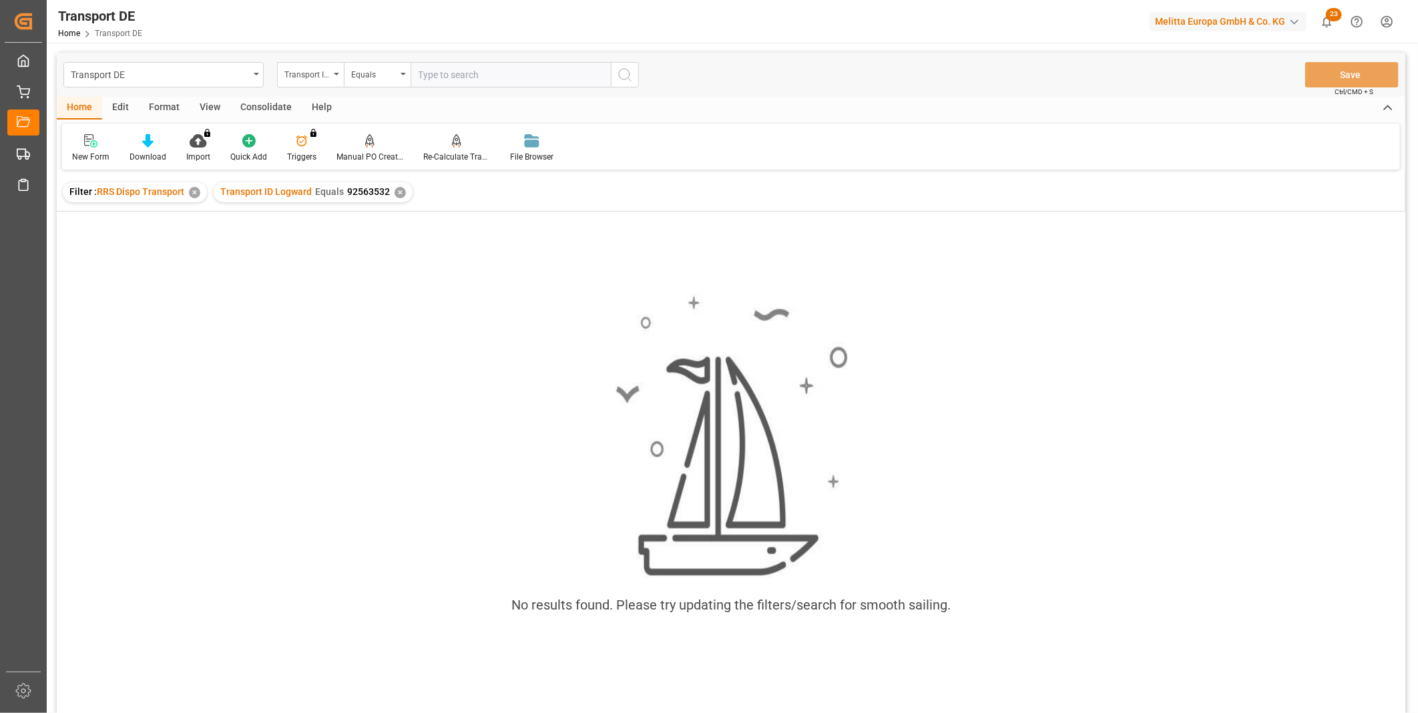
click at [399, 191] on div "✕" at bounding box center [399, 192] width 11 height 11
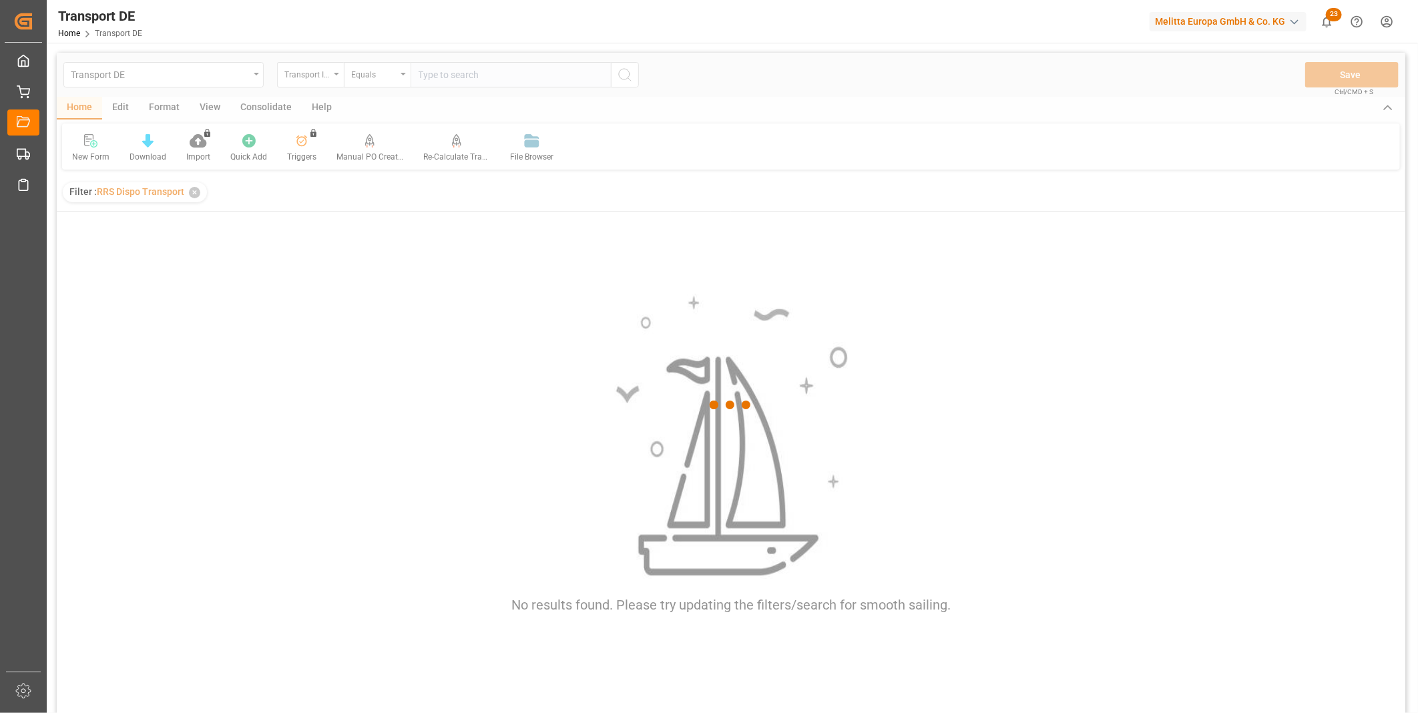
click at [324, 81] on div at bounding box center [731, 405] width 1348 height 705
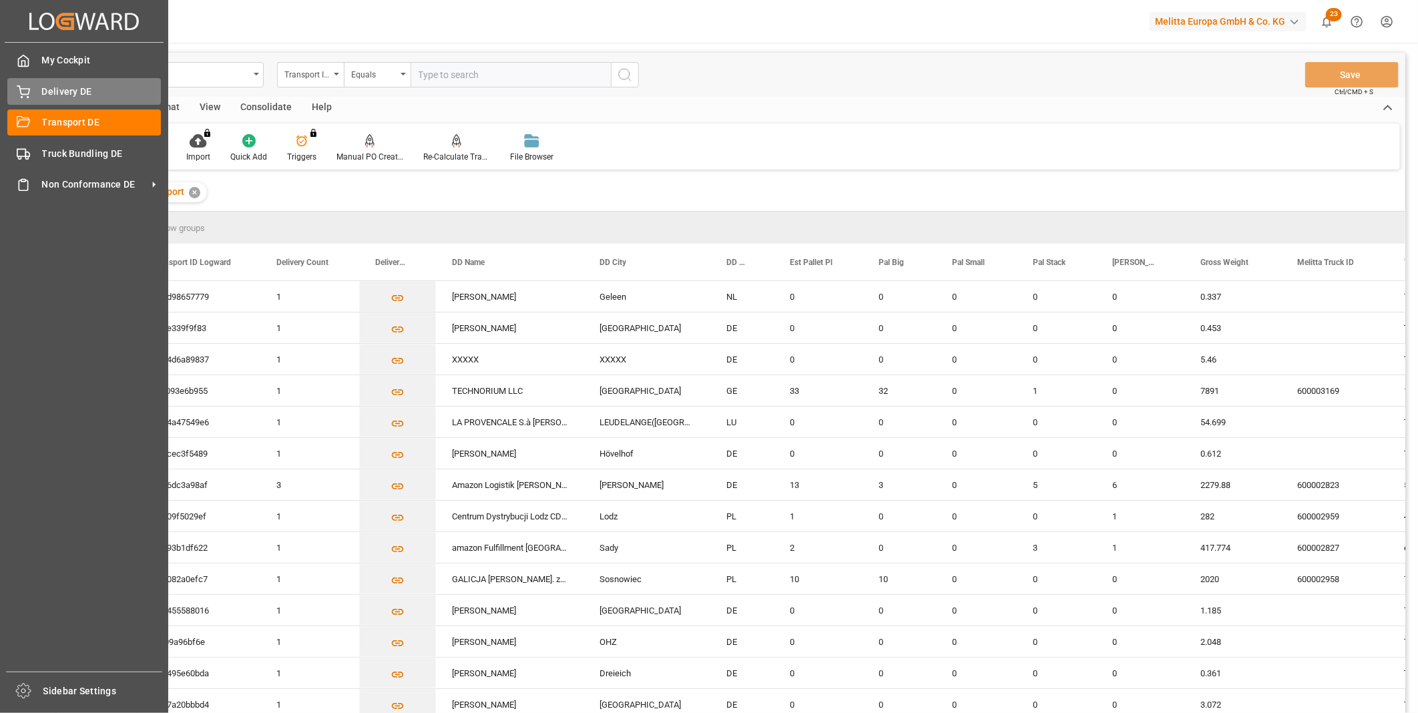
click at [70, 88] on span "Delivery DE" at bounding box center [101, 92] width 119 height 14
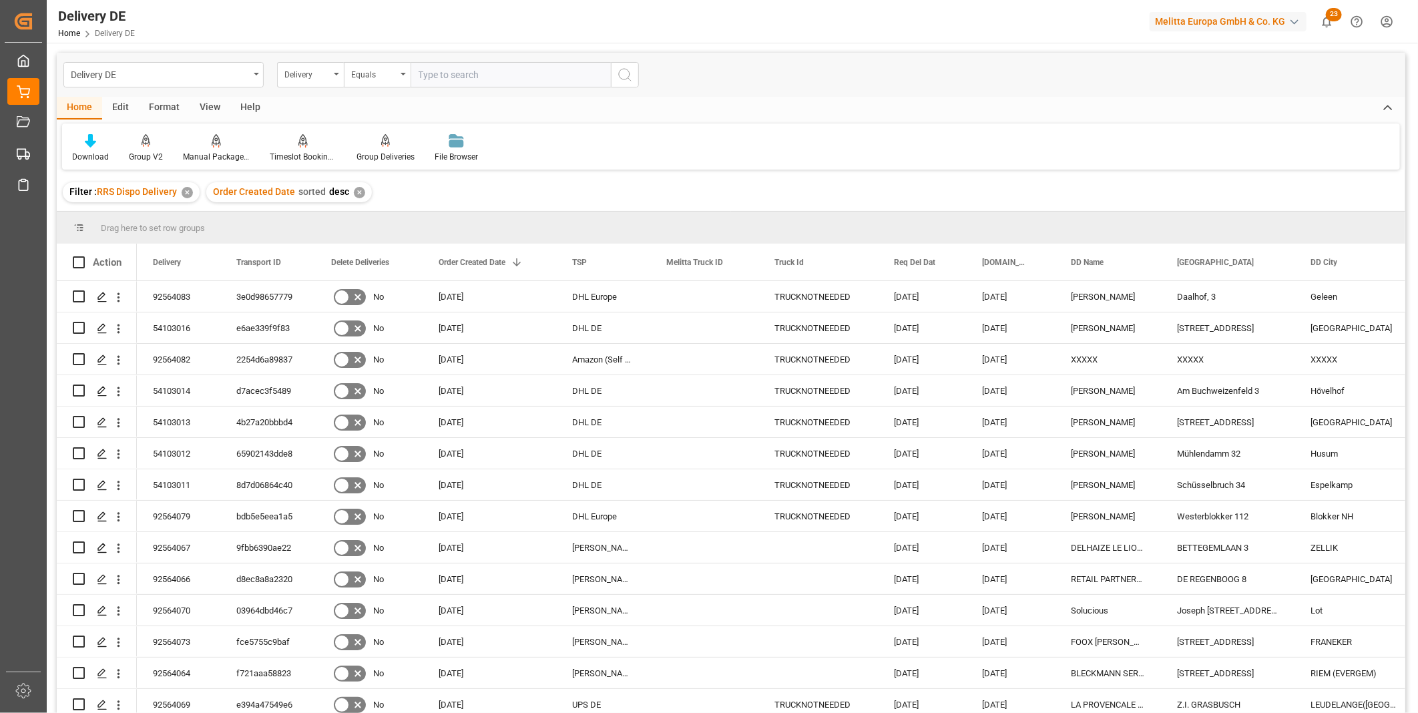
click at [507, 65] on input "text" at bounding box center [510, 74] width 200 height 25
type input "92563532"
click at [632, 76] on icon "search button" at bounding box center [625, 75] width 16 height 16
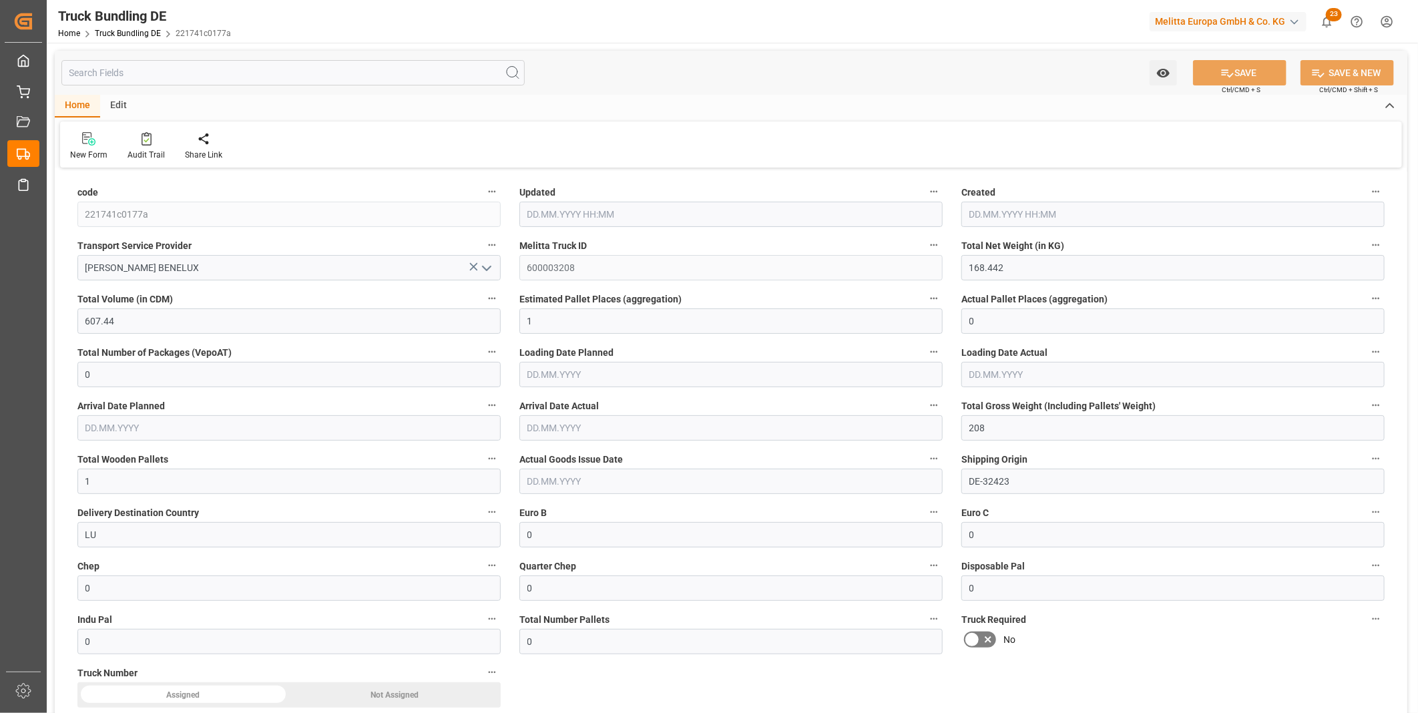
type input "02.10.2025 13:10"
type input "06.10.2025"
type input "07.10.2025"
type input "[DATE]"
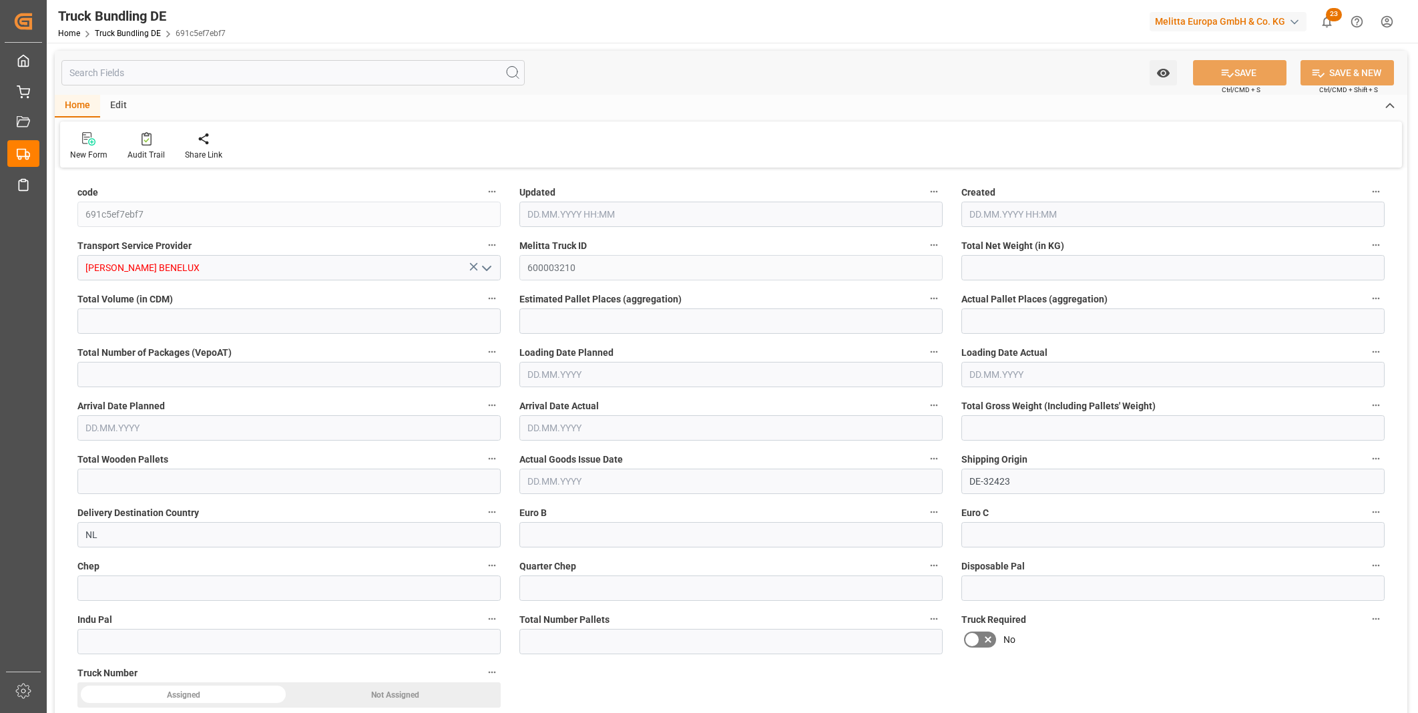
type input "182.43"
type input "1937.568"
type input "2"
type input "0"
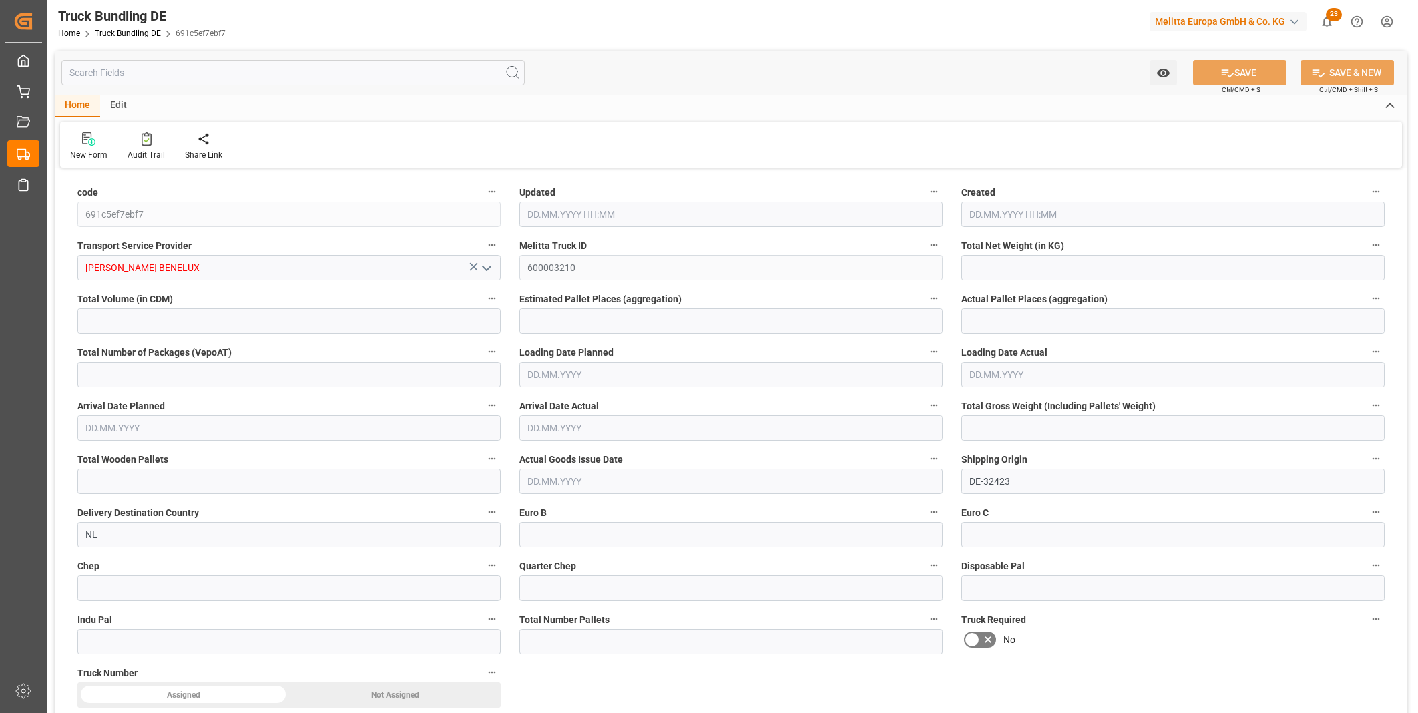
type input "310"
type input "3"
type input "0"
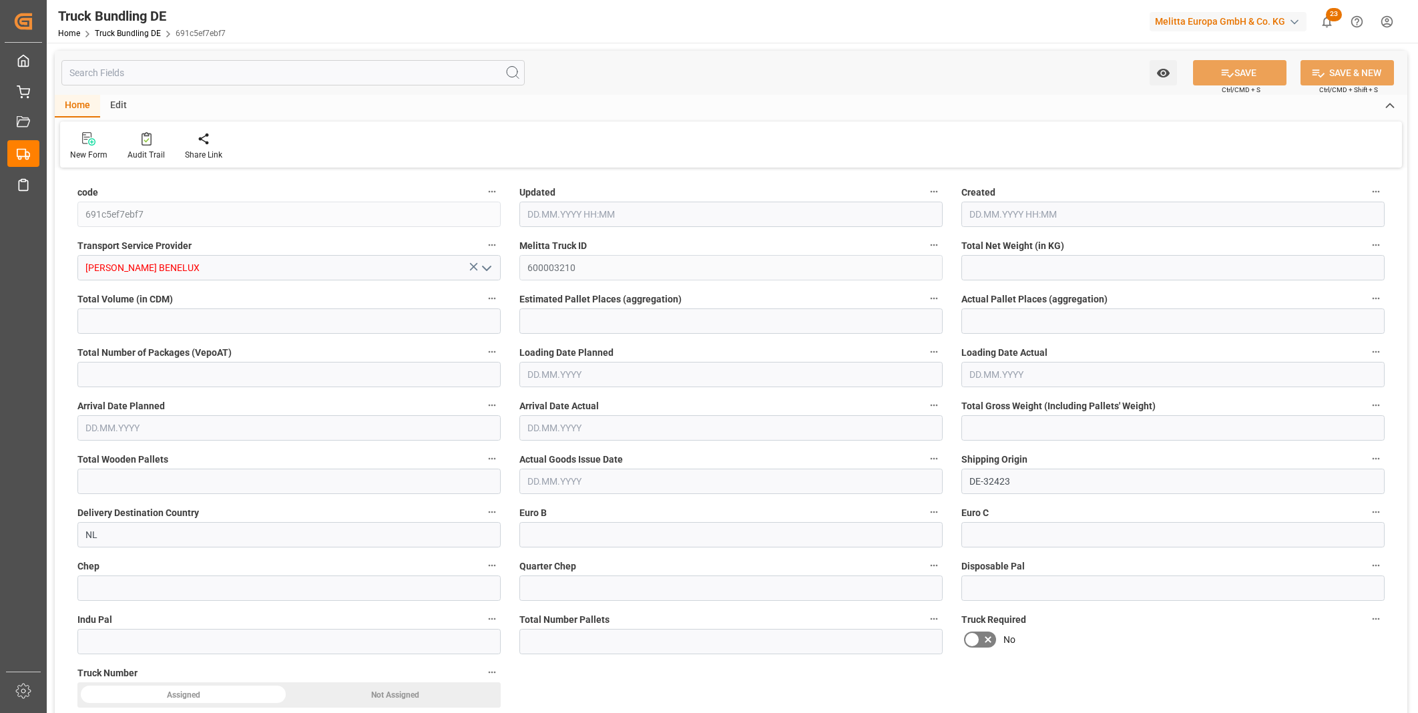
type input "0"
type input "2360.502"
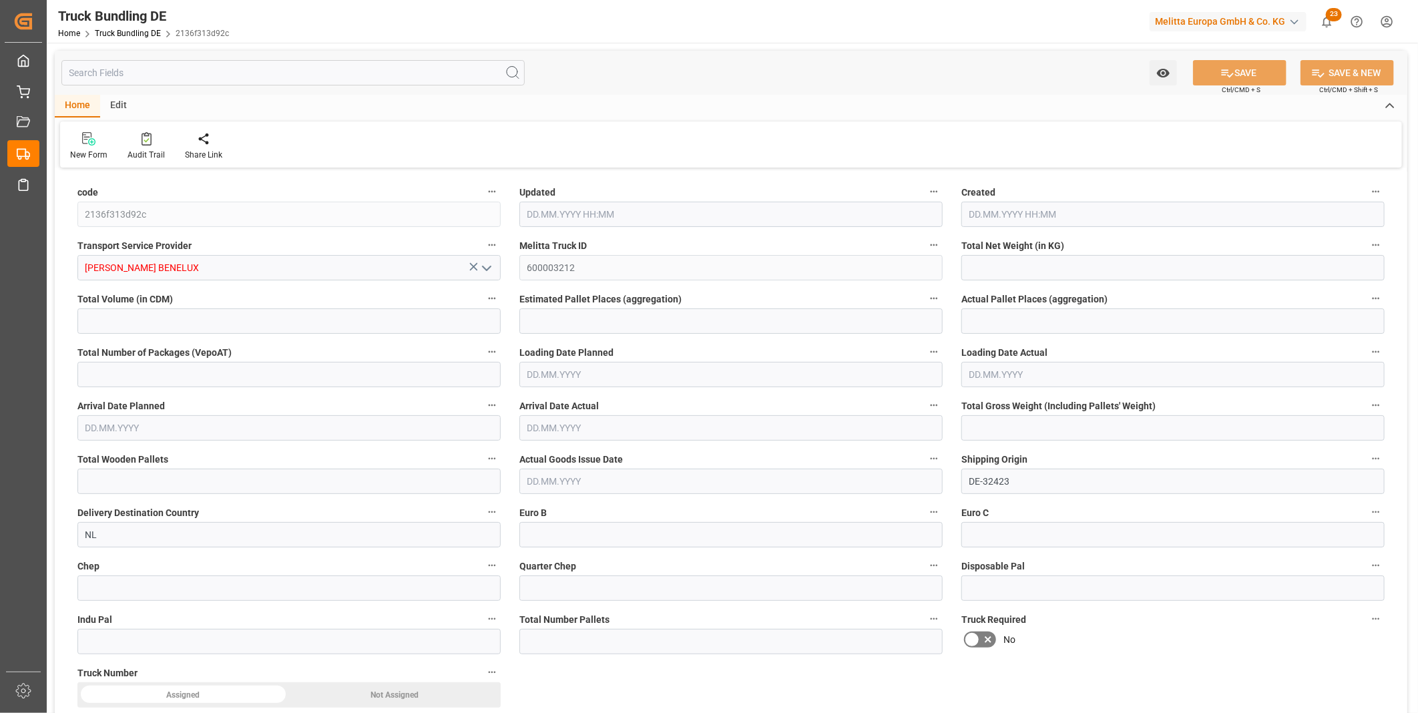
type input "16310.7"
type input "10"
type input "0"
type input "3105"
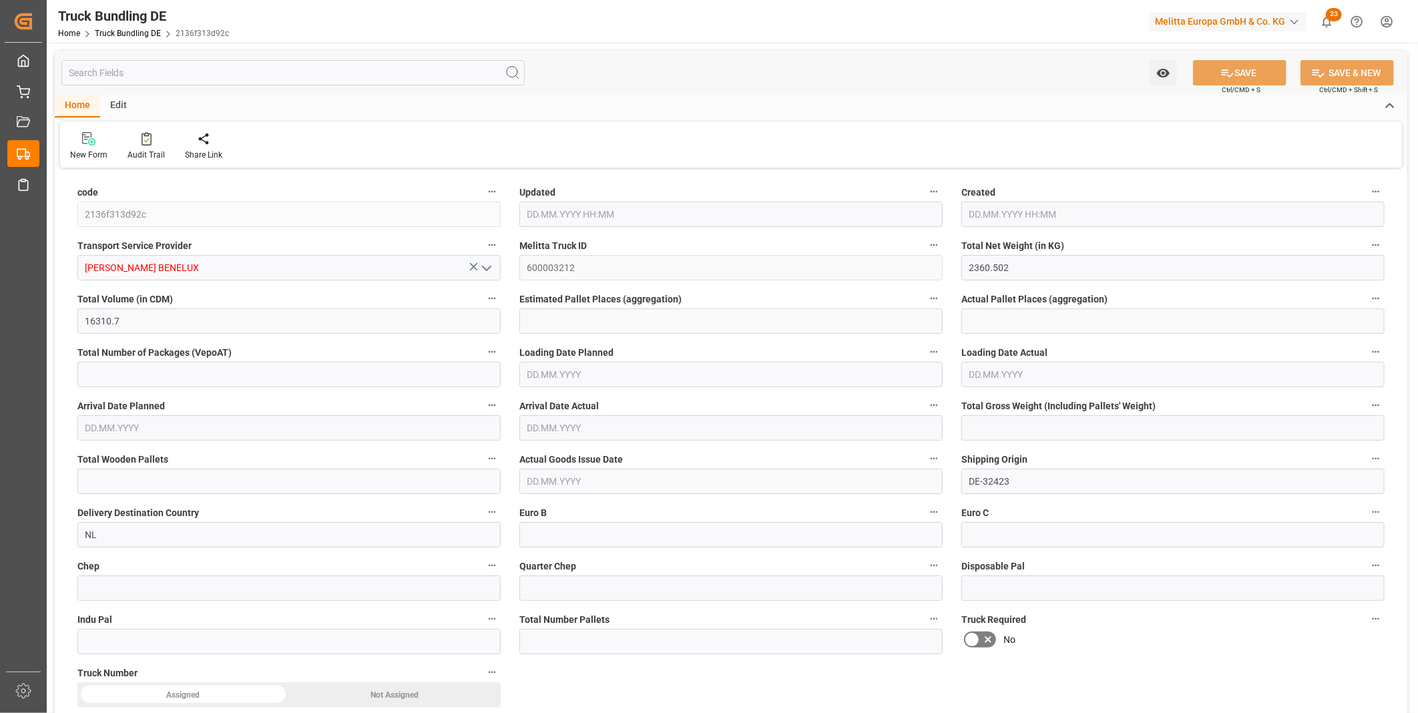
type input "10"
type input "0"
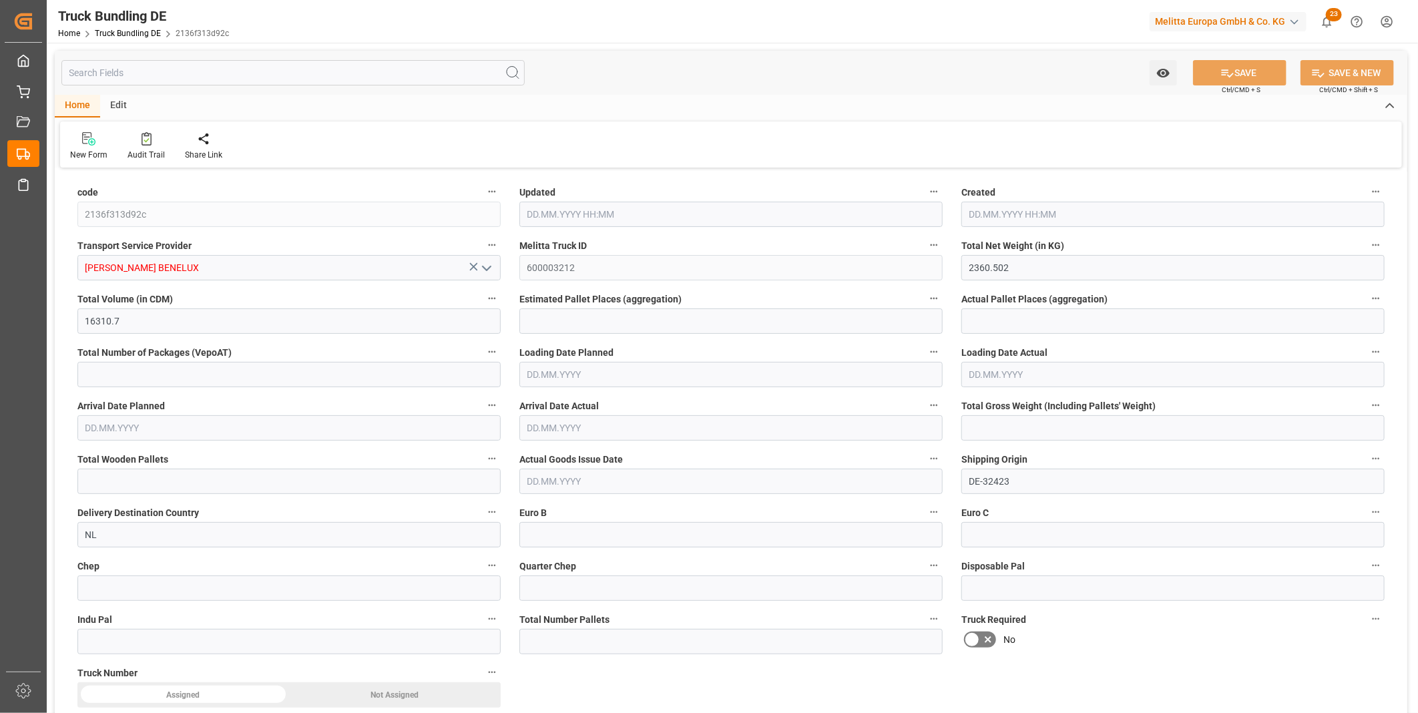
type input "0"
type input "[DATE] 13:12"
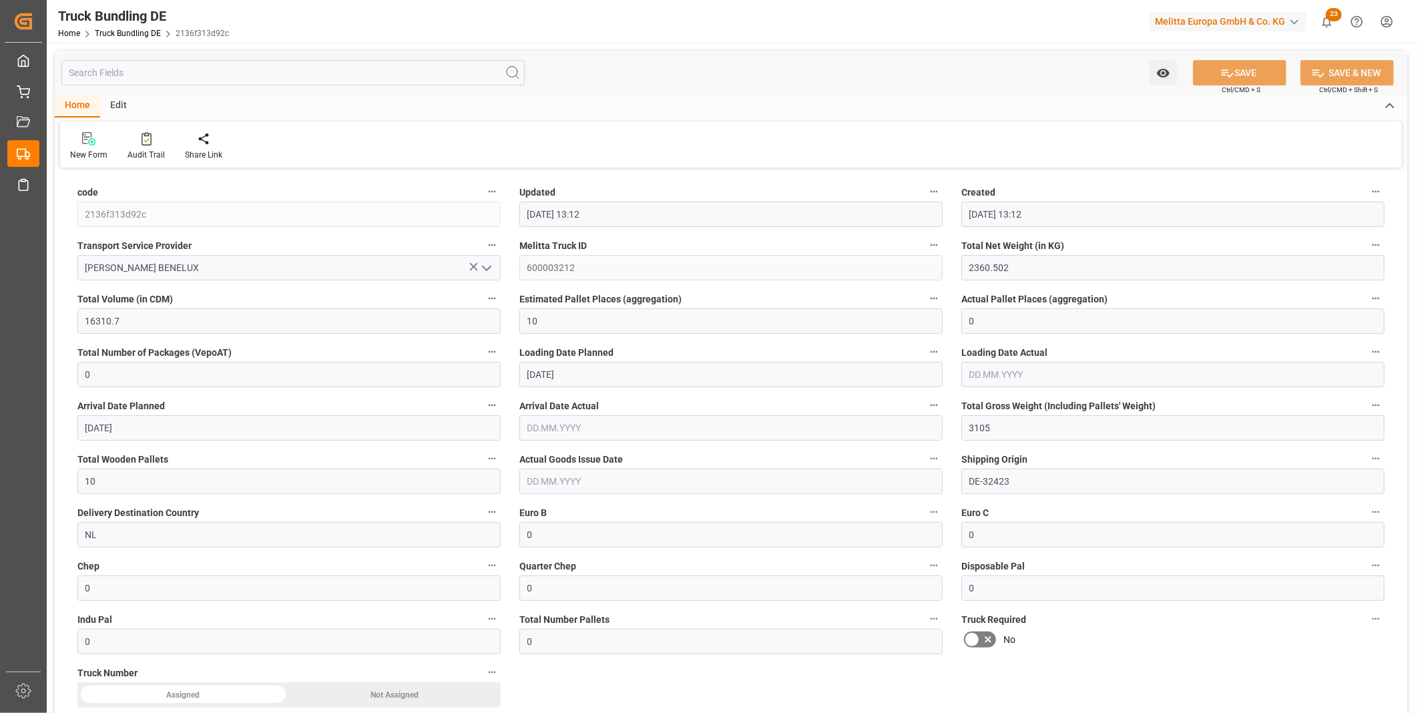
type input "[DATE]"
type input "[DATE] 13:12"
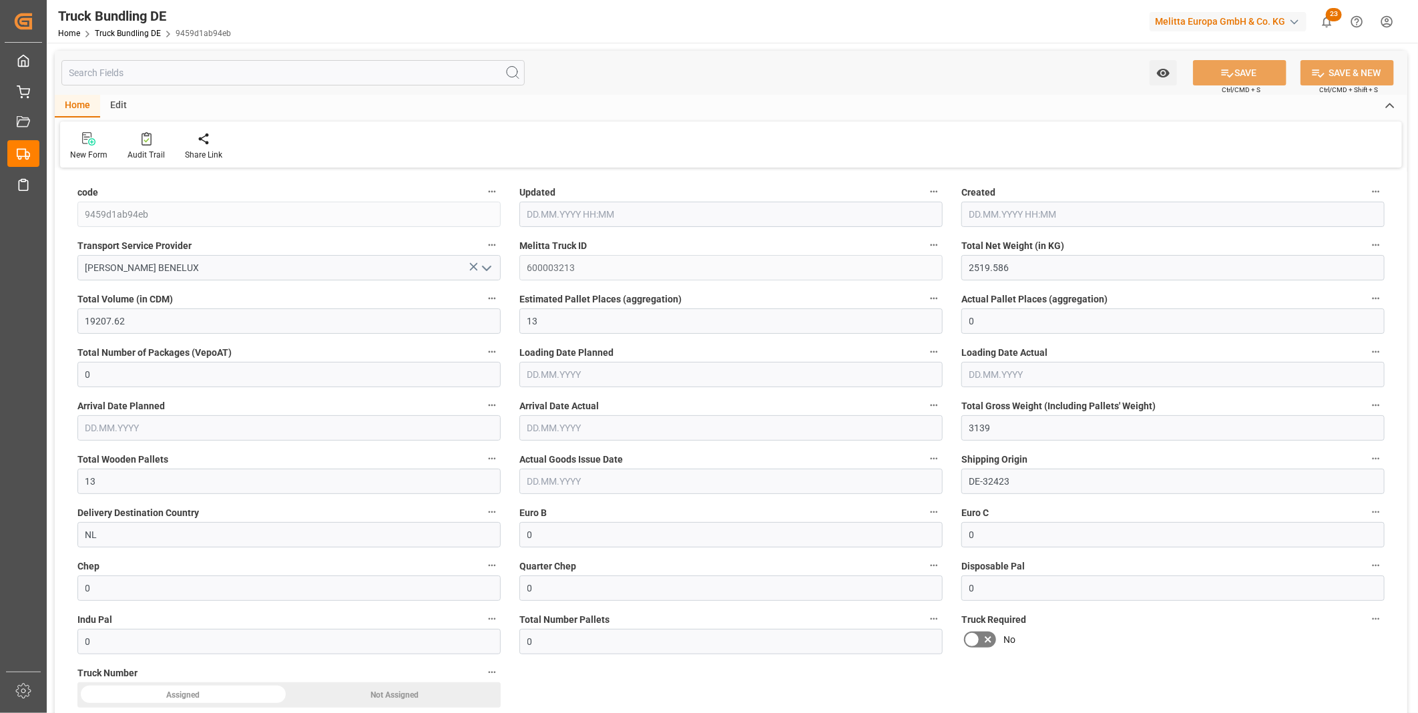
type input "[DATE]"
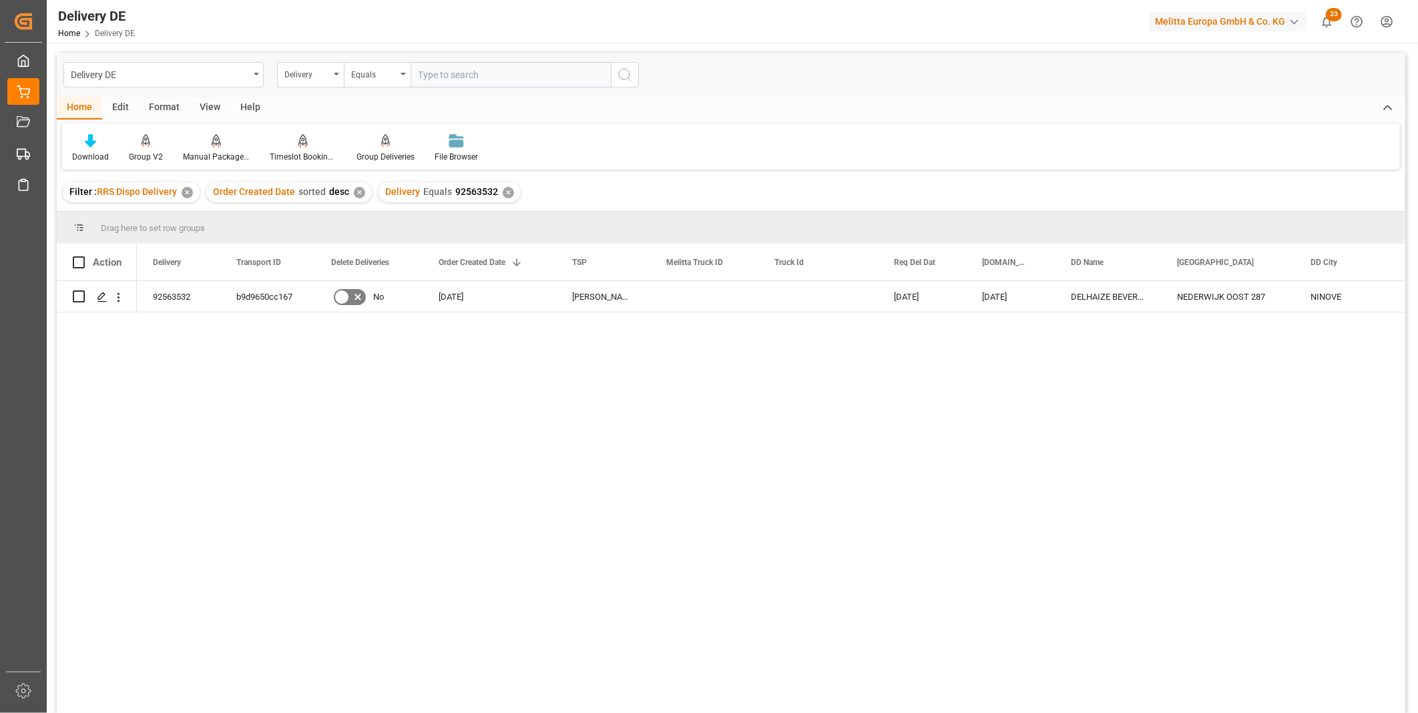
click at [503, 190] on div "✕" at bounding box center [508, 192] width 11 height 11
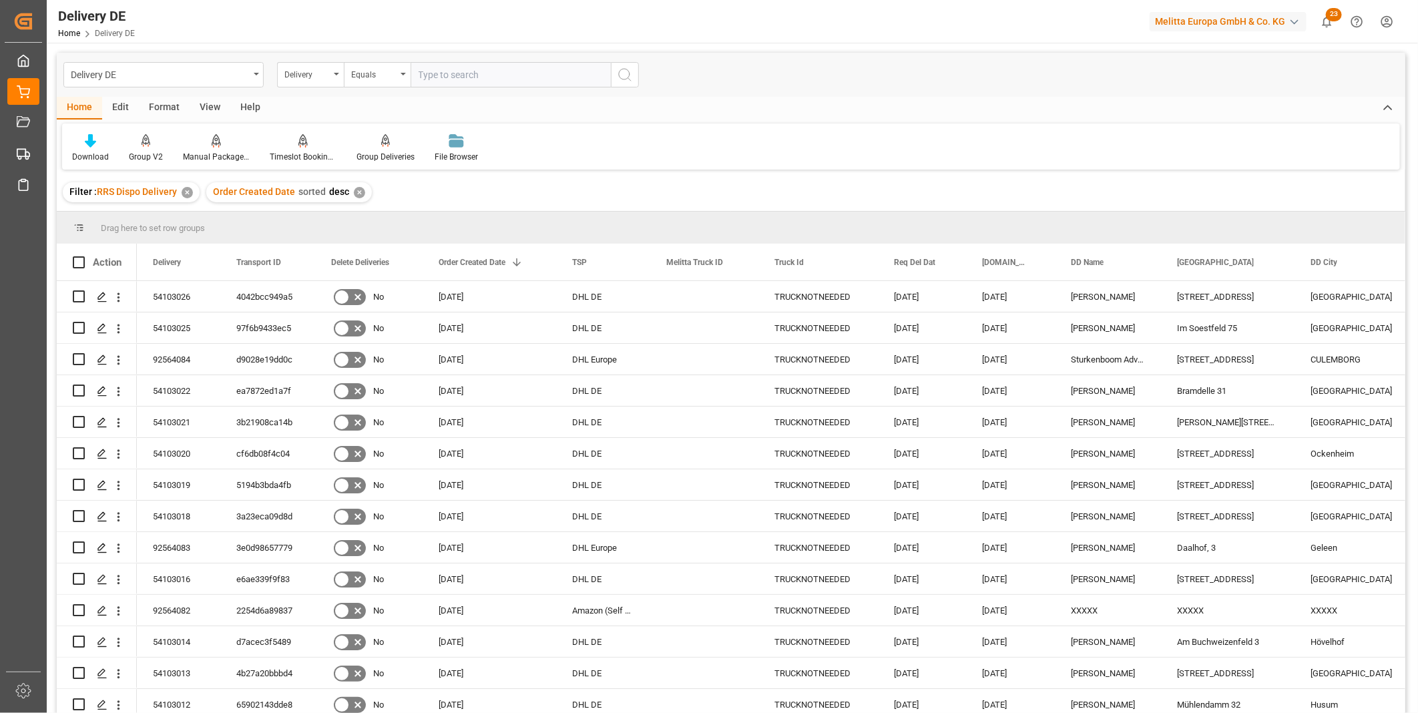
click at [445, 76] on input "text" at bounding box center [510, 74] width 200 height 25
paste input "92563261"
type input "92563261"
click at [626, 65] on button "search button" at bounding box center [625, 74] width 28 height 25
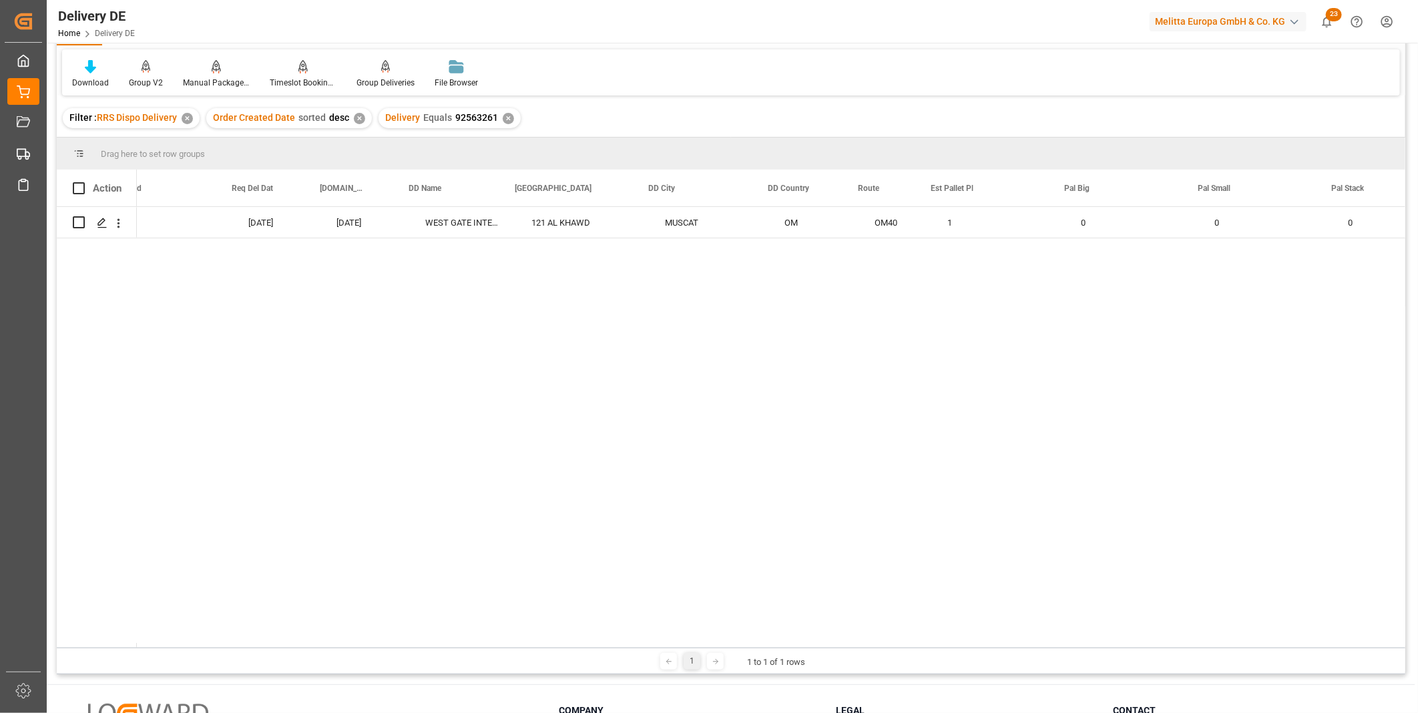
scroll to position [0, 662]
